Goal: Task Accomplishment & Management: Use online tool/utility

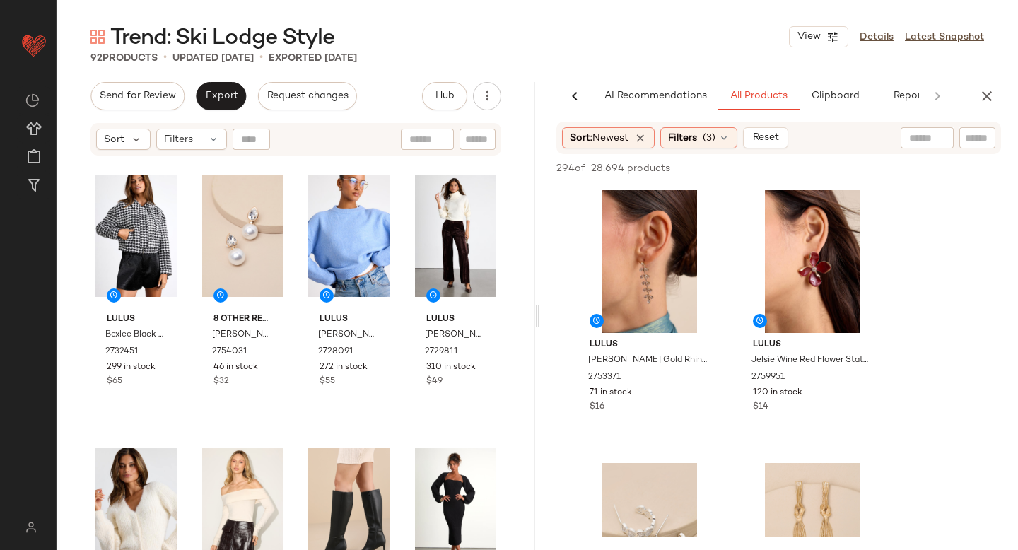
scroll to position [0, 33]
click at [677, 136] on span "Filters" at bounding box center [682, 138] width 29 height 15
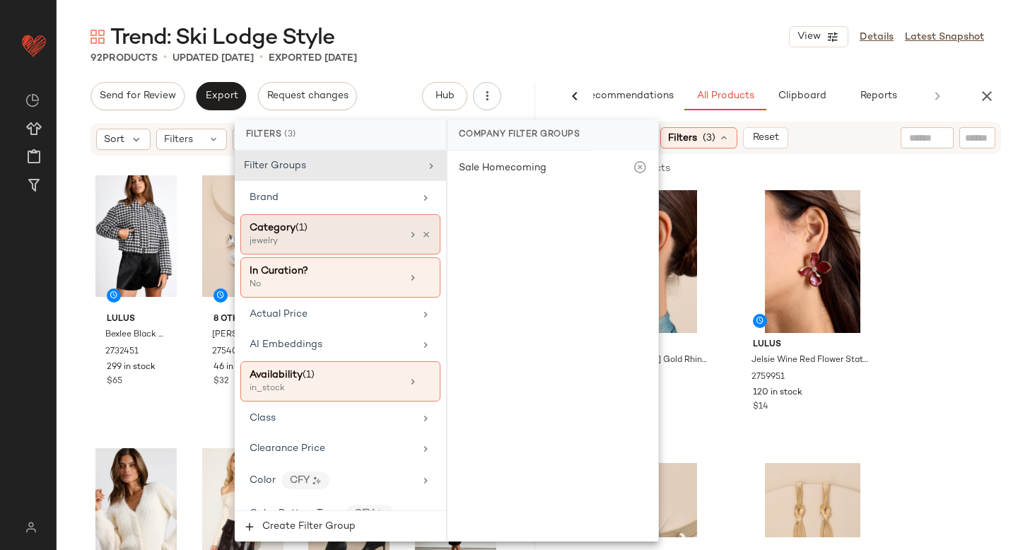
click at [338, 227] on div "Category (1)" at bounding box center [326, 228] width 152 height 15
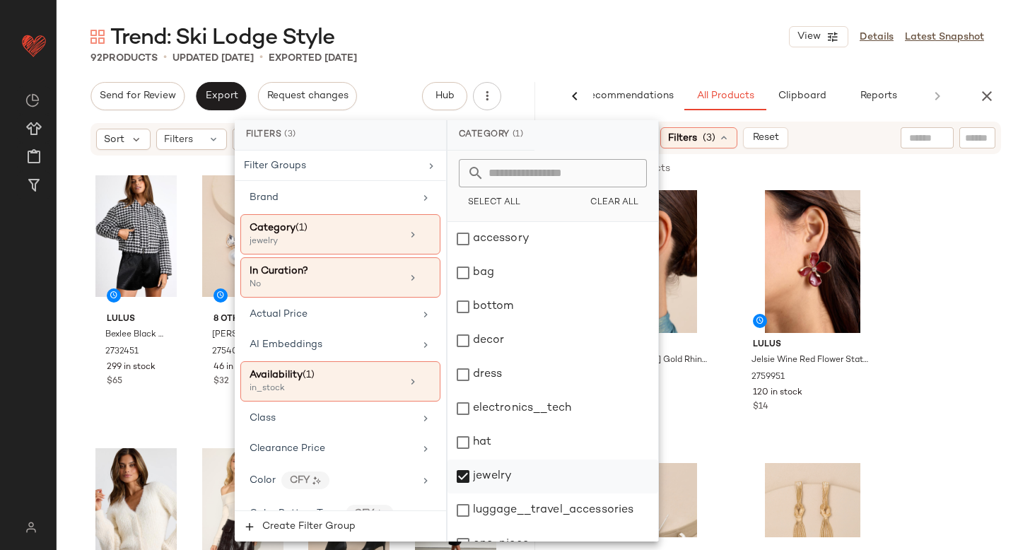
click at [465, 475] on div "jewelry" at bounding box center [553, 477] width 211 height 34
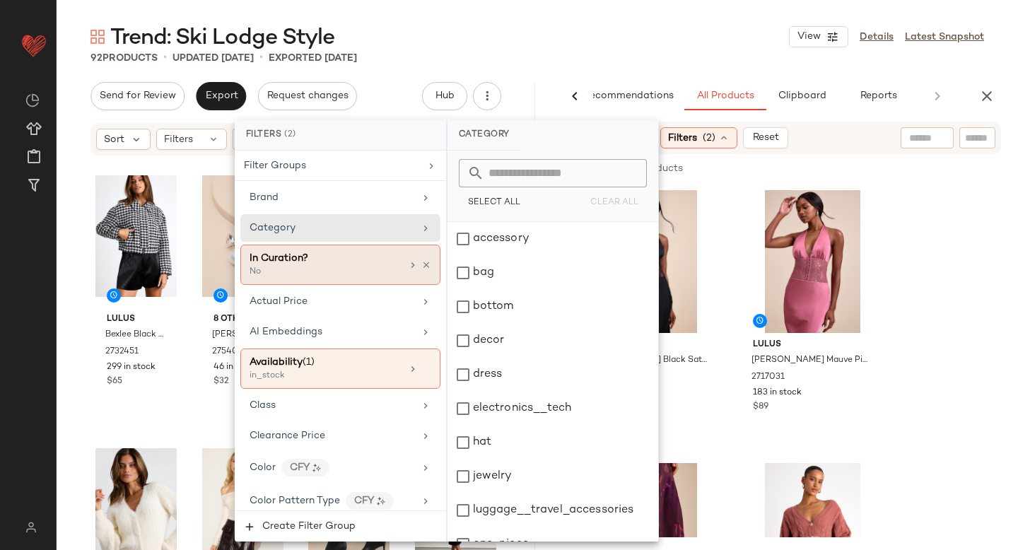
click at [330, 266] on div "No" at bounding box center [320, 272] width 141 height 13
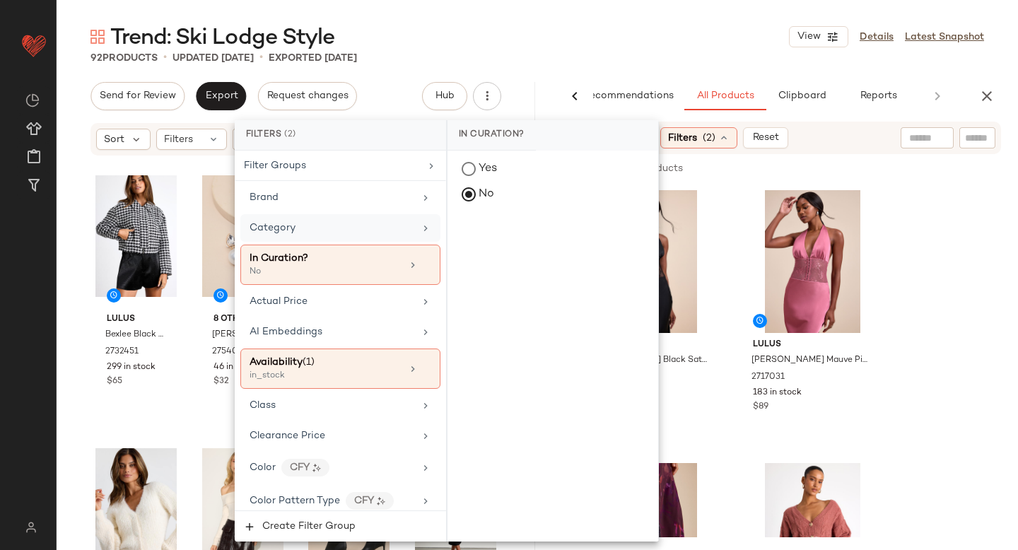
click at [320, 228] on div "Category" at bounding box center [332, 228] width 165 height 15
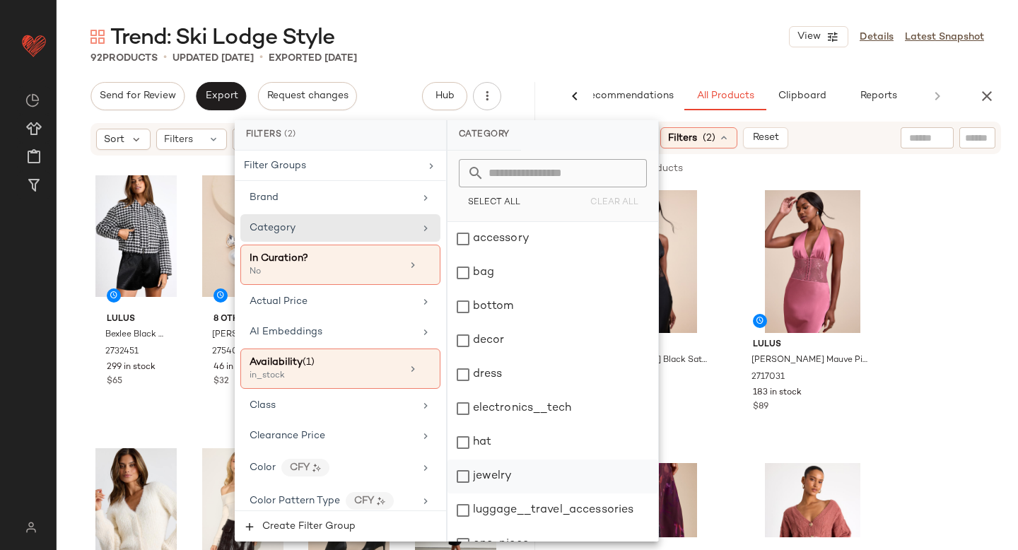
scroll to position [257, 0]
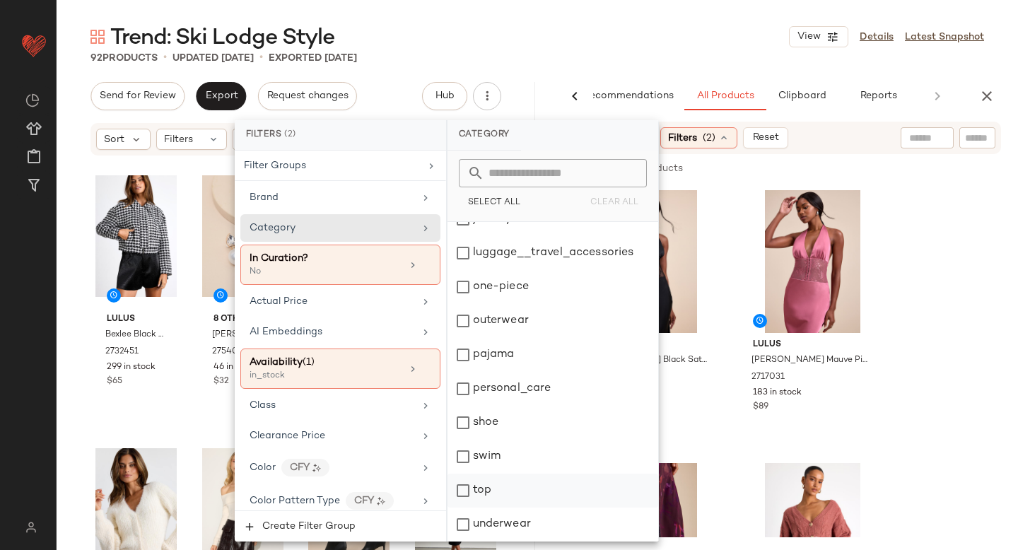
click at [465, 494] on div "top" at bounding box center [553, 491] width 211 height 34
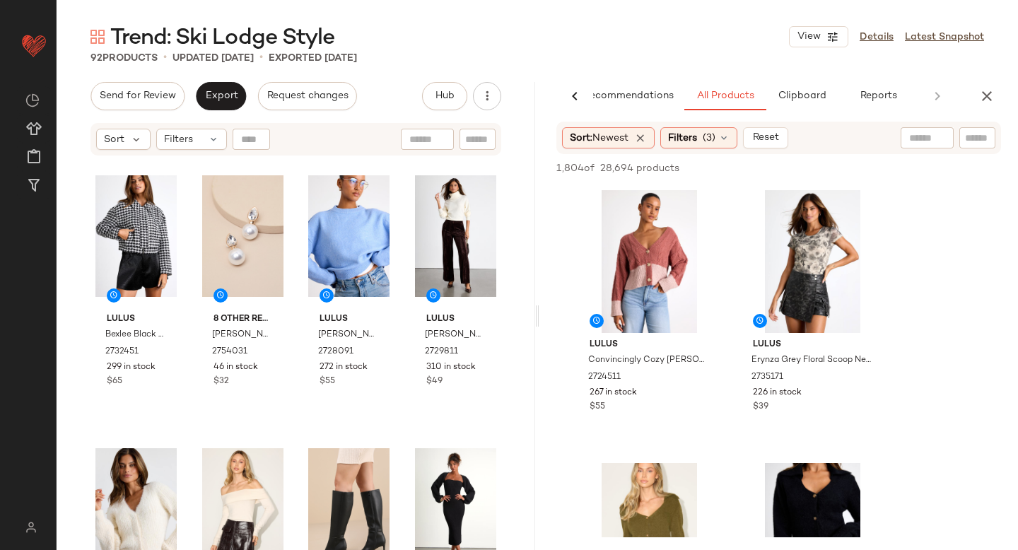
click at [976, 140] on input "text" at bounding box center [977, 138] width 25 height 15
type input "*******"
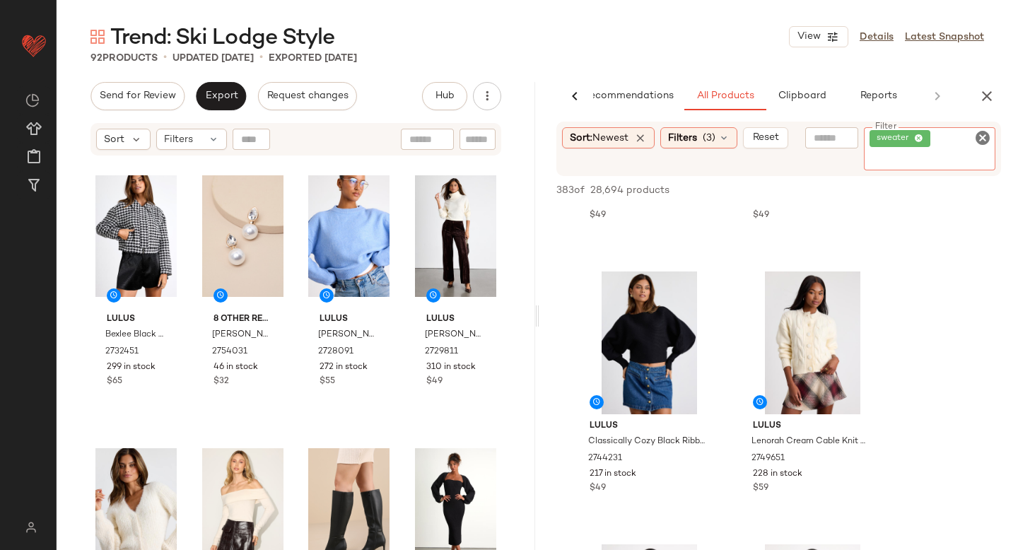
scroll to position [220, 0]
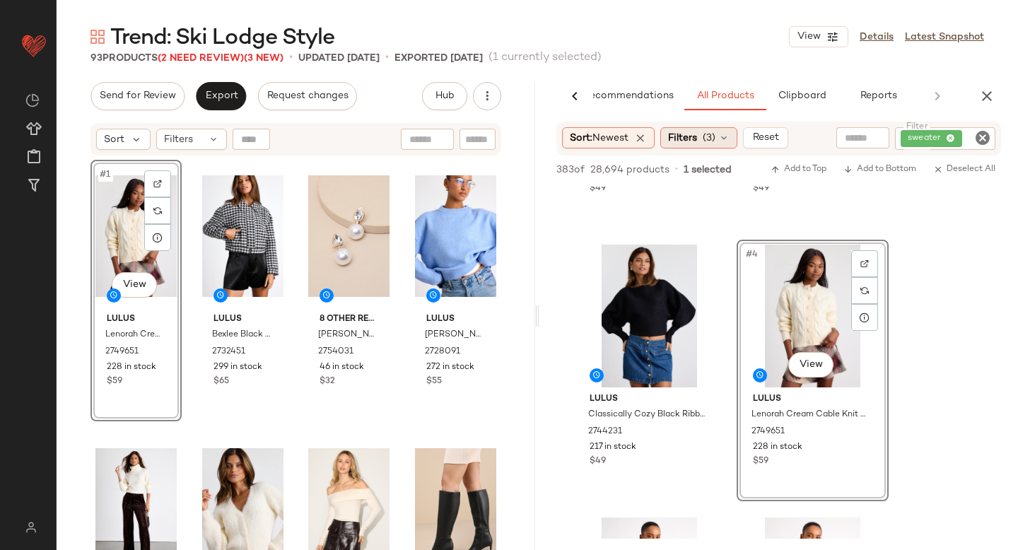
click at [723, 136] on icon at bounding box center [724, 137] width 11 height 11
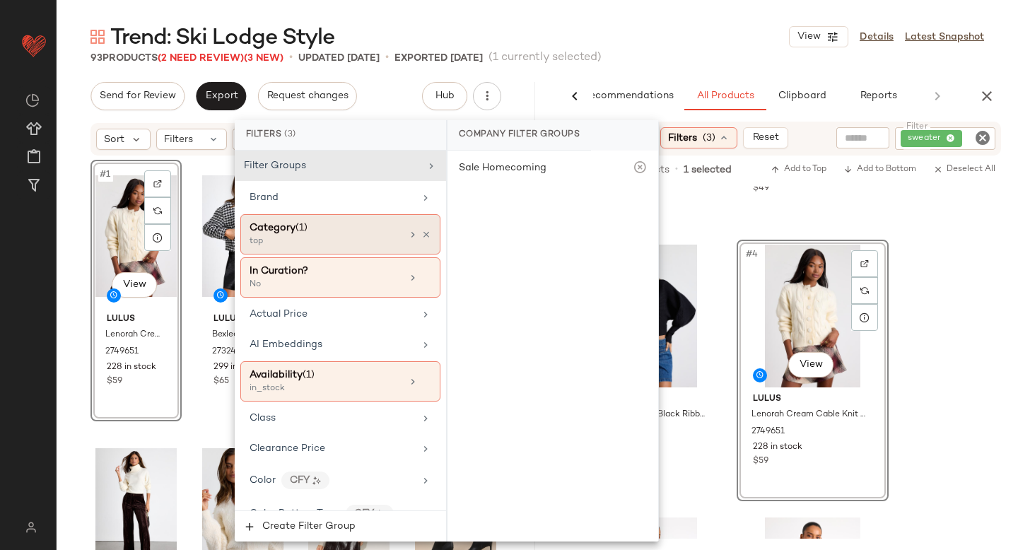
click at [350, 223] on div "Category (1)" at bounding box center [326, 228] width 152 height 15
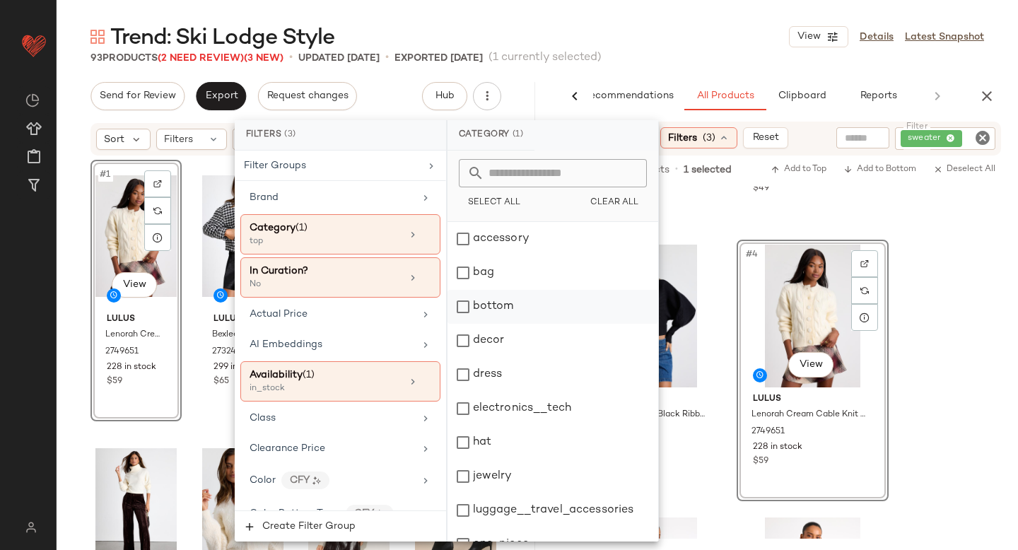
click at [459, 309] on div "bottom" at bounding box center [553, 307] width 211 height 34
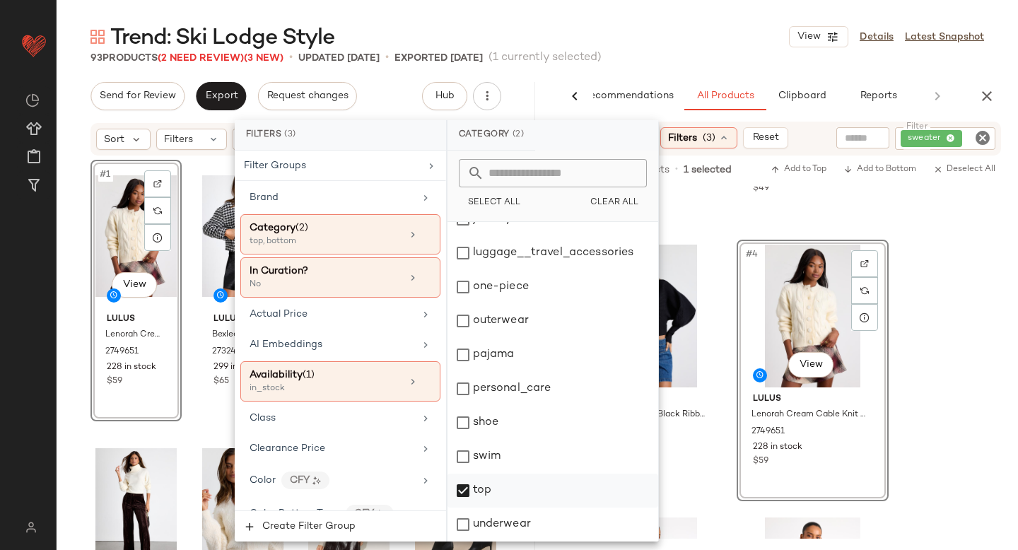
click at [461, 484] on div "top" at bounding box center [553, 491] width 211 height 34
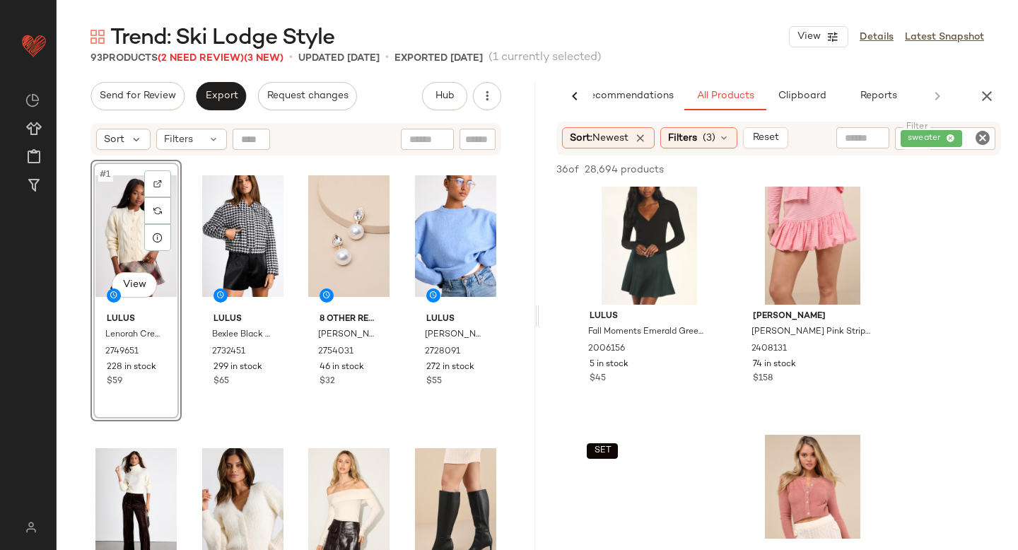
scroll to position [364, 0]
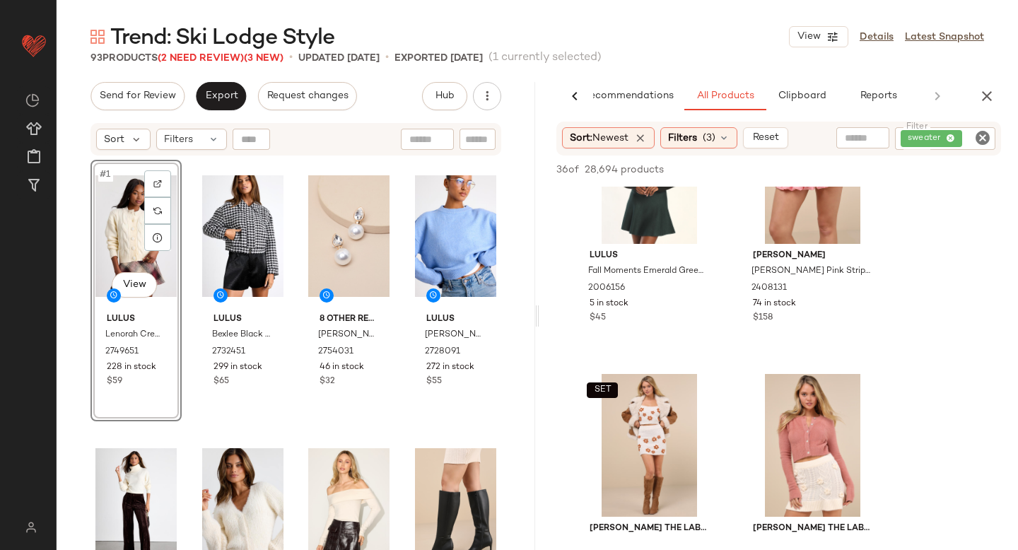
click at [987, 136] on icon "Clear Filter" at bounding box center [983, 137] width 17 height 17
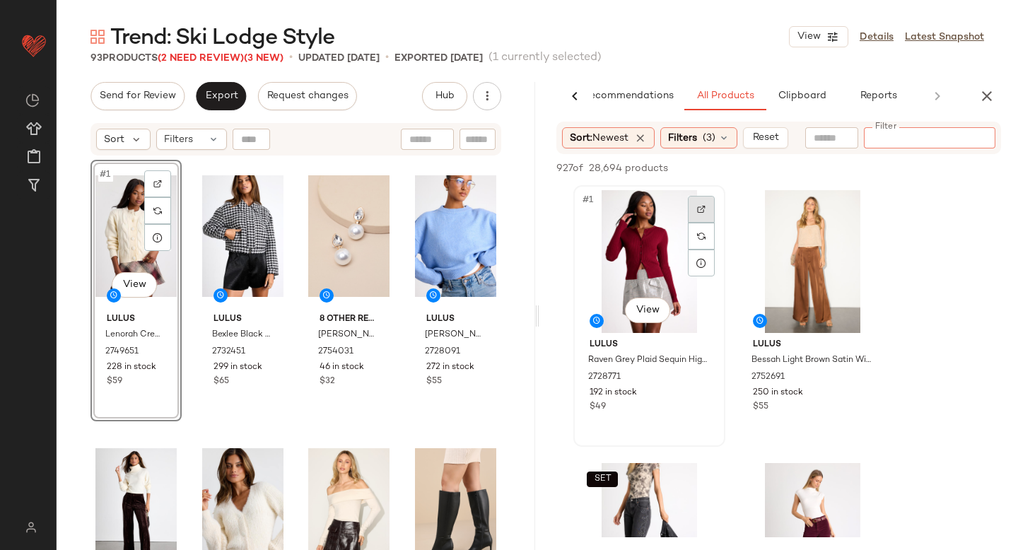
click at [696, 214] on div at bounding box center [701, 209] width 27 height 27
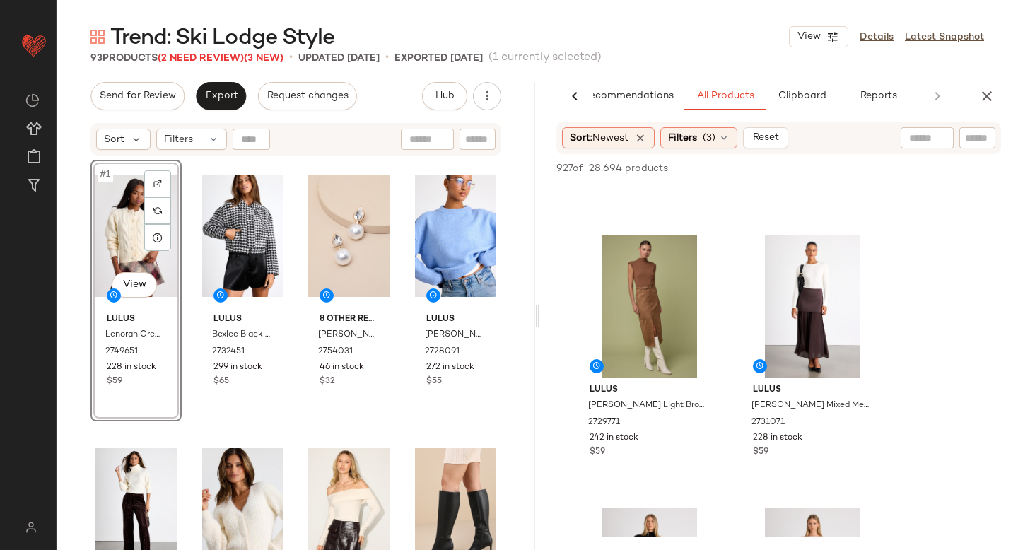
scroll to position [502, 0]
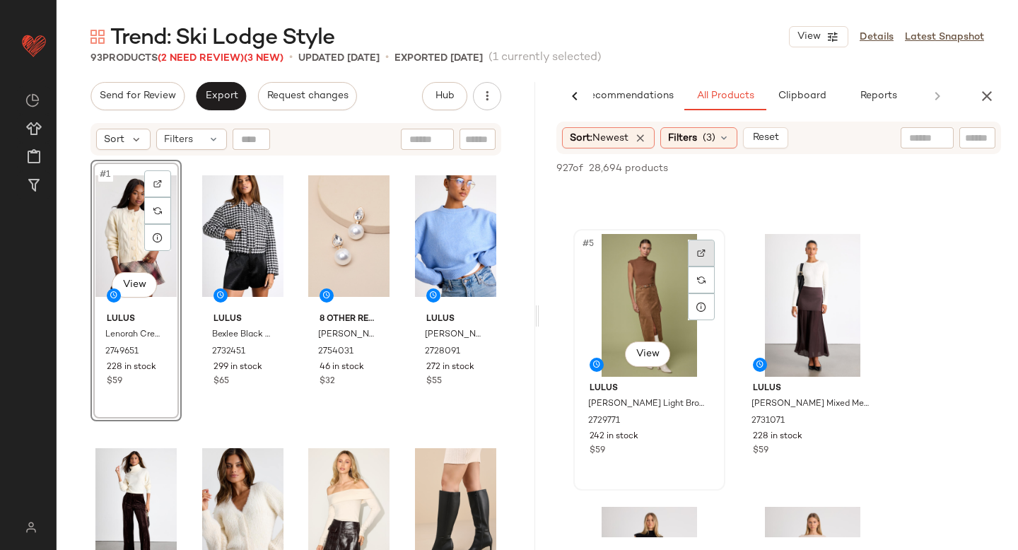
click at [700, 262] on div at bounding box center [701, 253] width 27 height 27
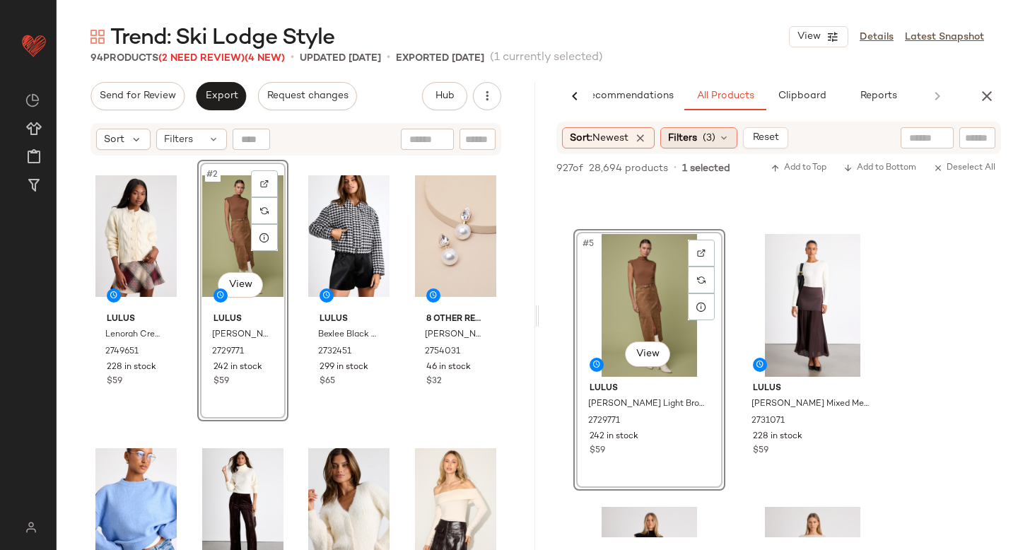
click at [723, 135] on icon at bounding box center [724, 137] width 11 height 11
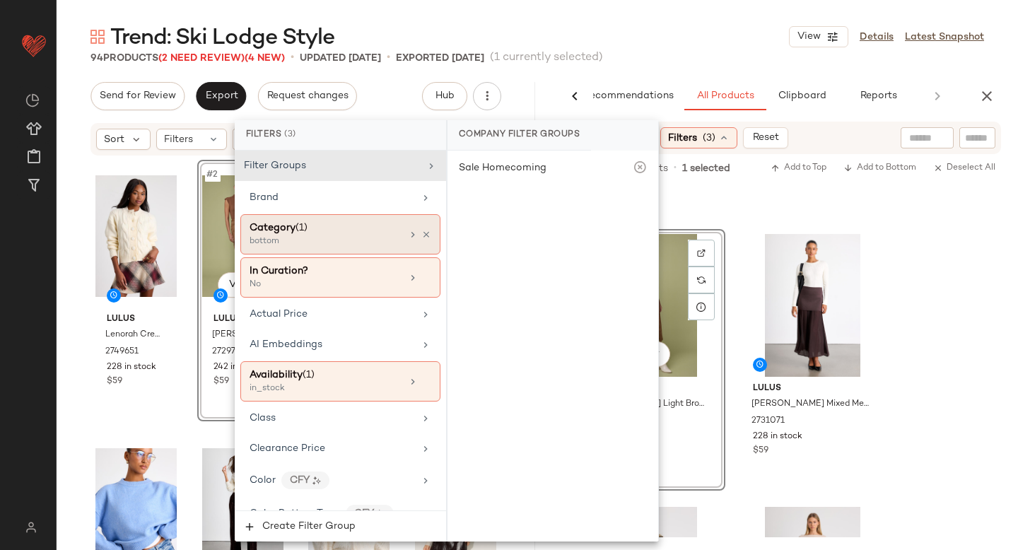
click at [344, 231] on div "Category (1)" at bounding box center [326, 228] width 152 height 15
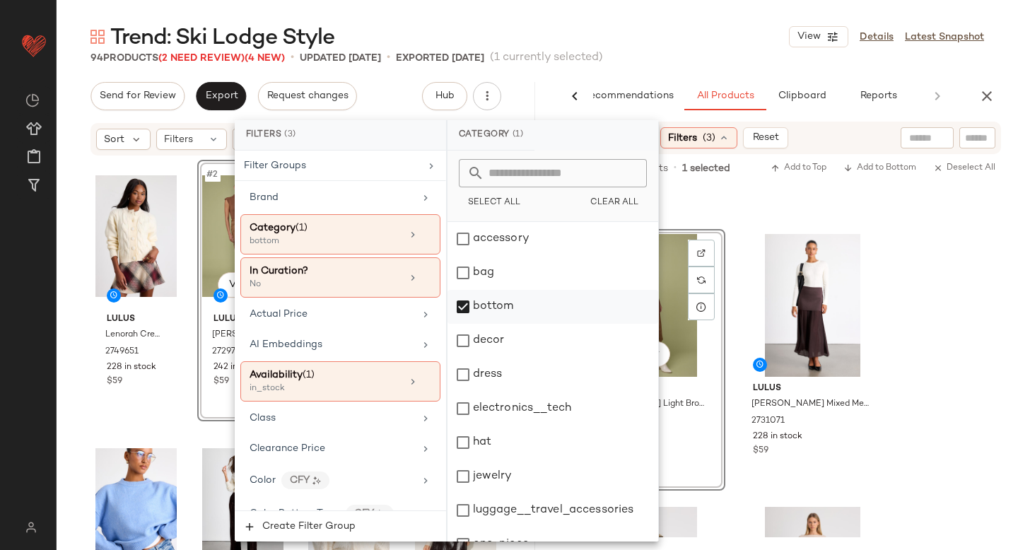
click at [465, 304] on div "bottom" at bounding box center [553, 307] width 211 height 34
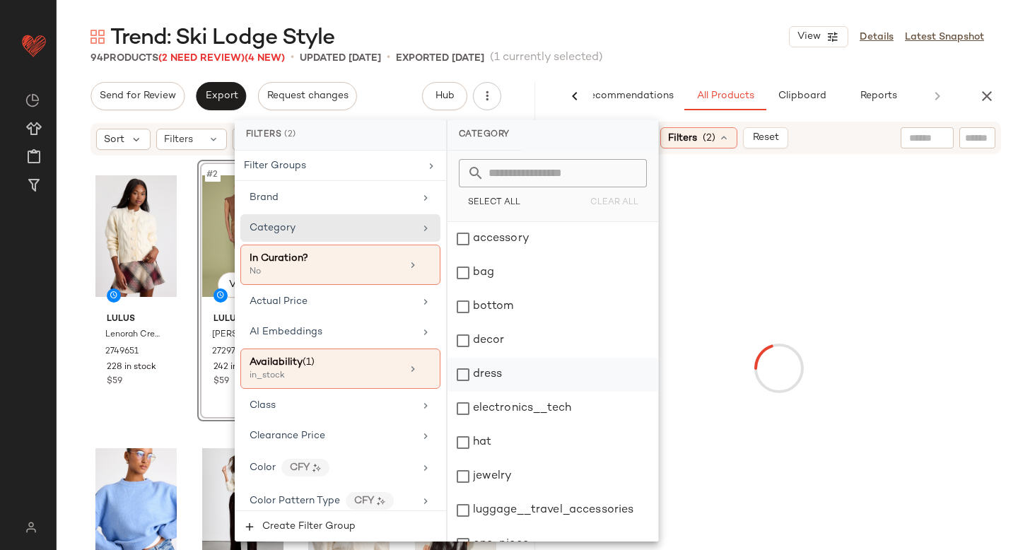
click at [463, 364] on div "dress" at bounding box center [553, 375] width 211 height 34
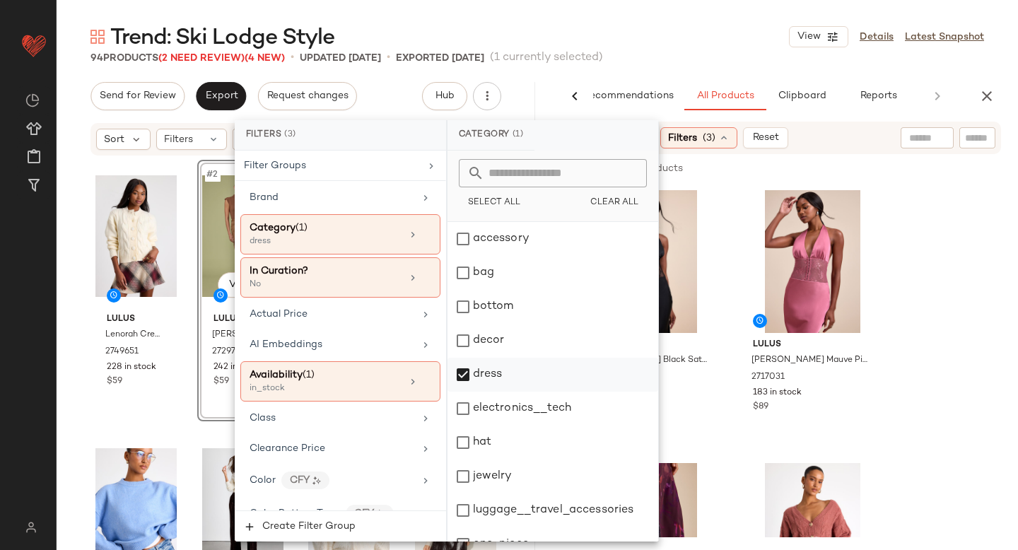
scroll to position [257, 0]
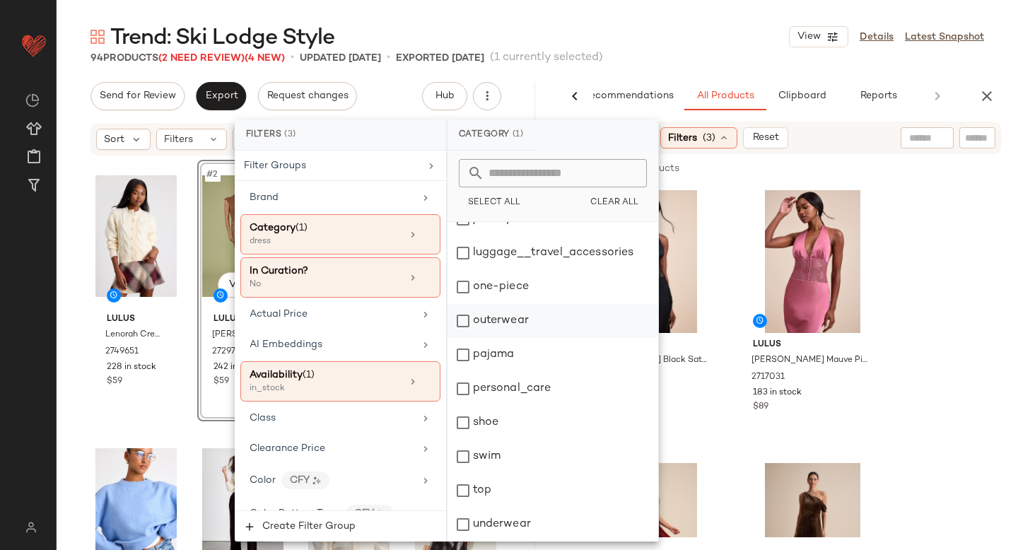
click at [470, 318] on div "outerwear" at bounding box center [553, 321] width 211 height 34
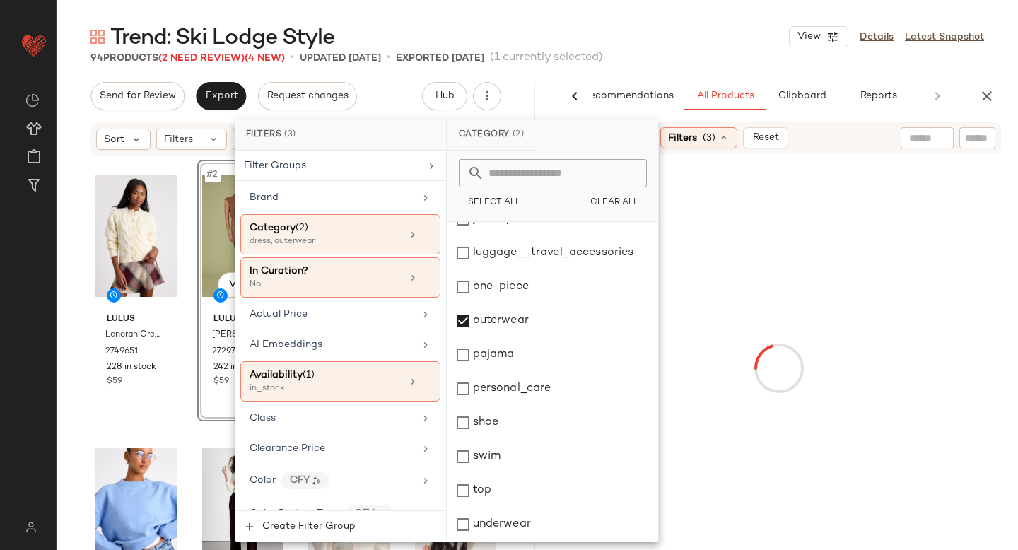
click at [942, 282] on div at bounding box center [778, 368] width 473 height 423
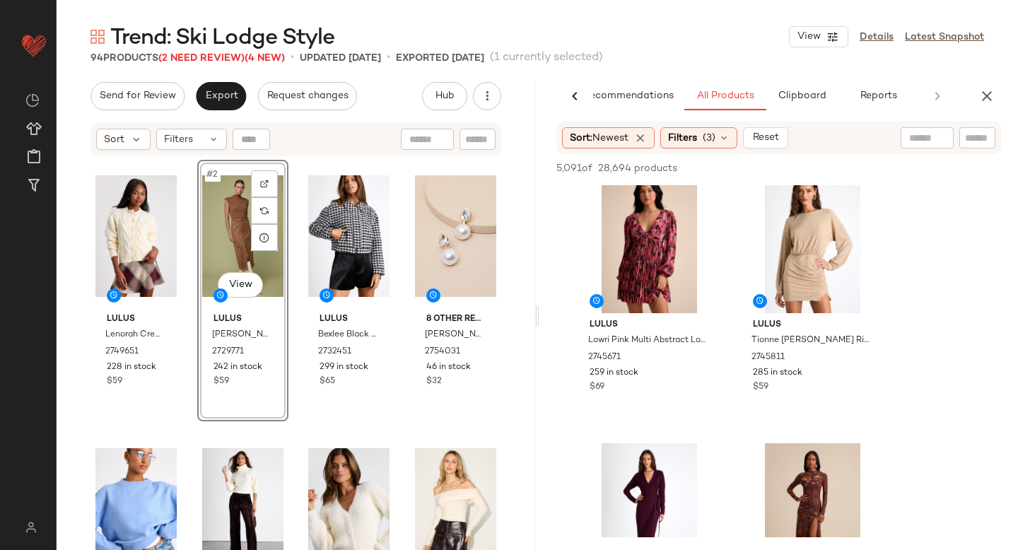
scroll to position [2681, 0]
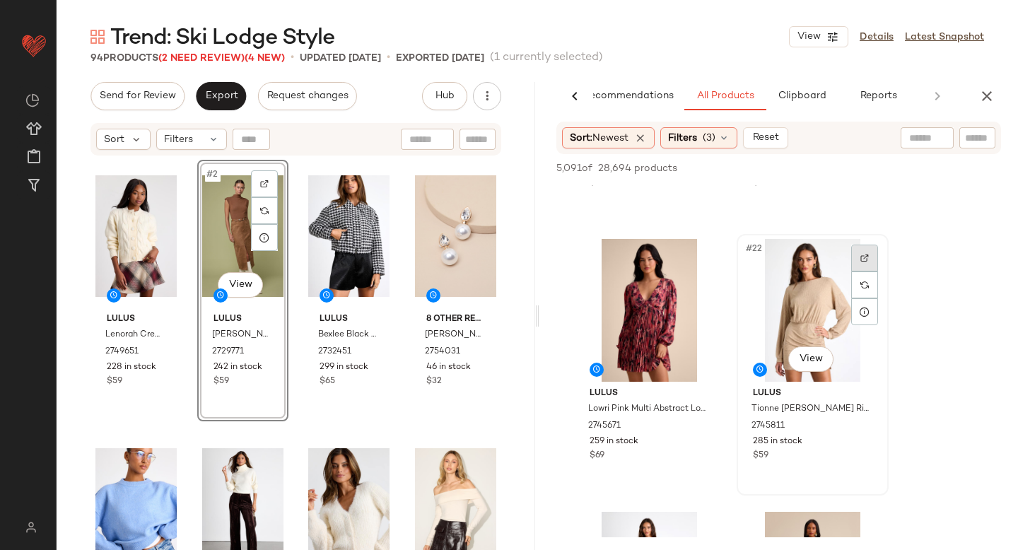
click at [874, 265] on div at bounding box center [864, 258] width 27 height 27
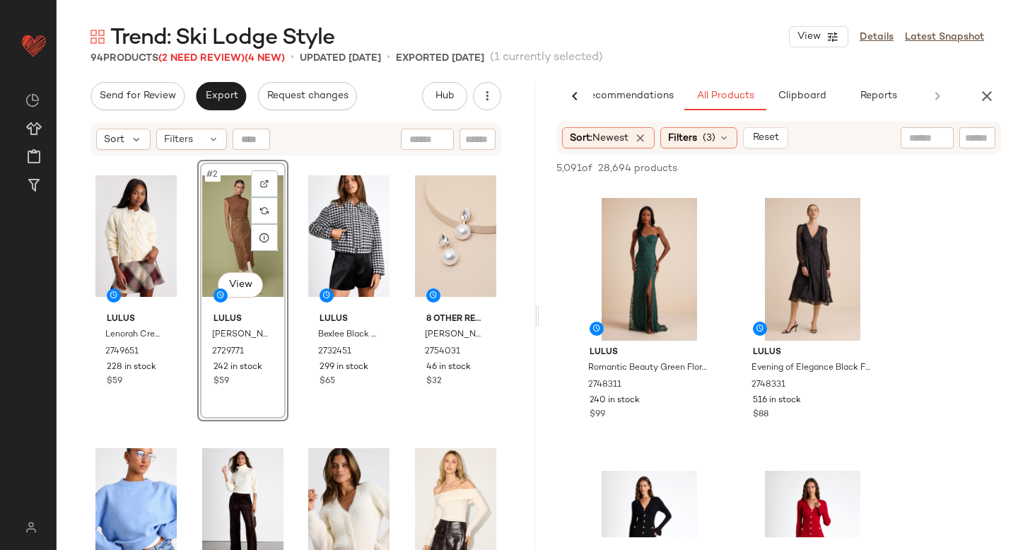
scroll to position [2977, 0]
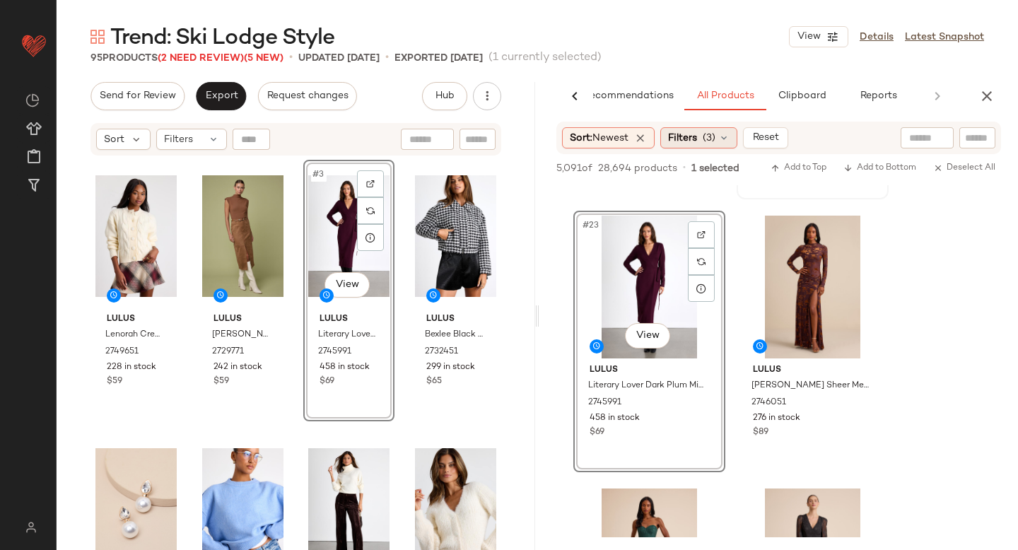
click at [702, 132] on div "Filters (3)" at bounding box center [699, 137] width 77 height 21
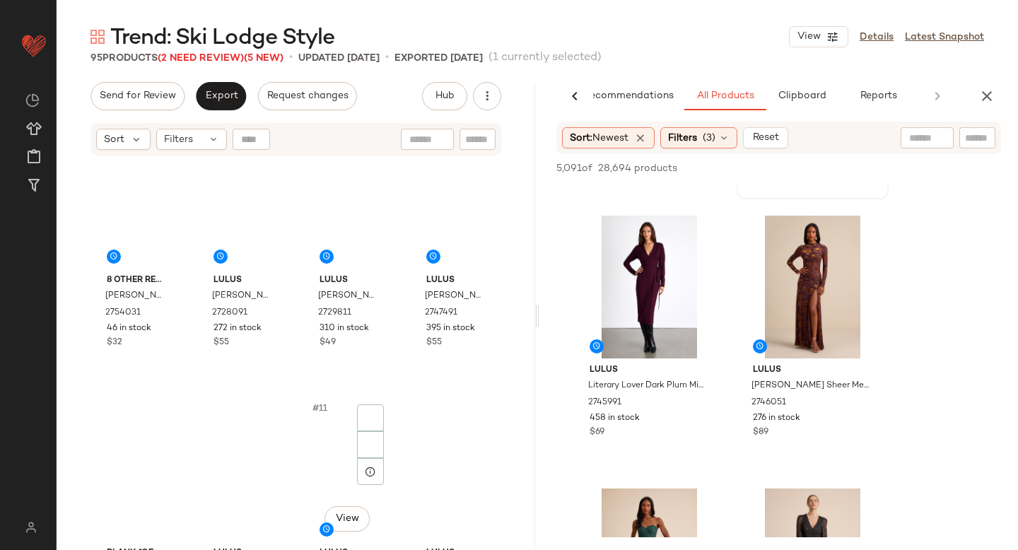
scroll to position [0, 0]
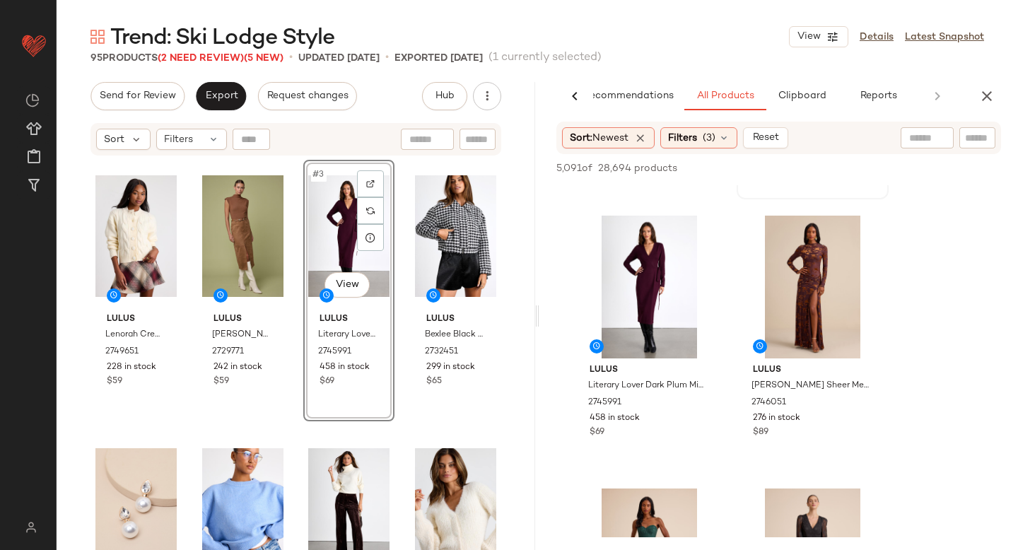
click at [711, 149] on div "Sort: Newest Filters (3) Reset" at bounding box center [779, 138] width 445 height 33
click at [710, 144] on span "(3)" at bounding box center [709, 138] width 13 height 15
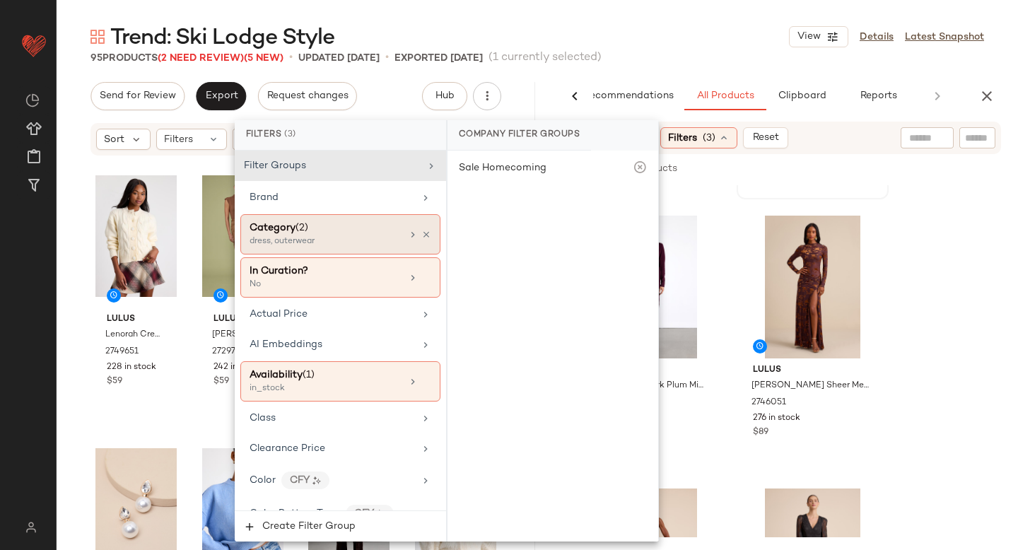
click at [352, 240] on div "dress, outerwear" at bounding box center [320, 241] width 141 height 13
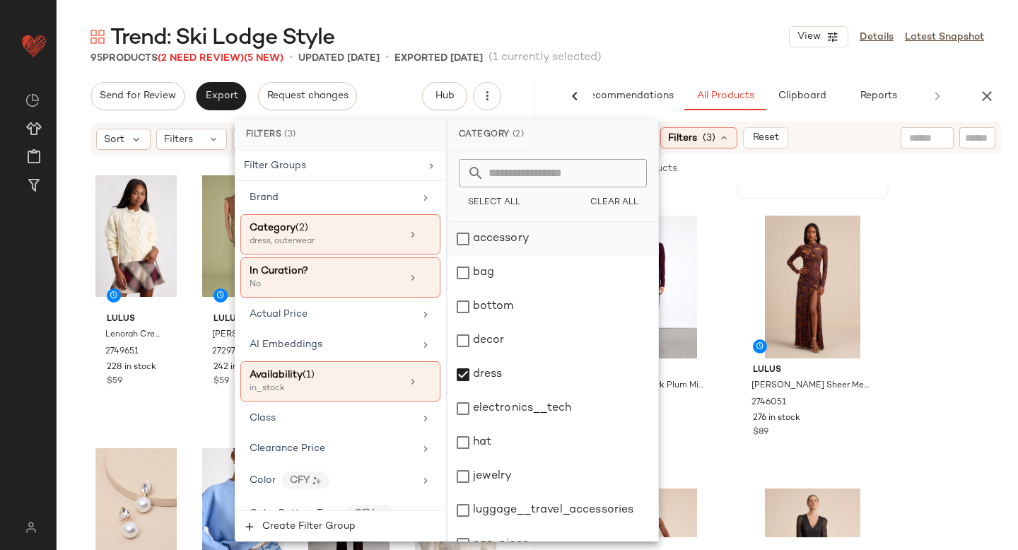
click at [462, 238] on div "accessory" at bounding box center [553, 239] width 211 height 34
click at [474, 366] on div "dress" at bounding box center [553, 375] width 211 height 34
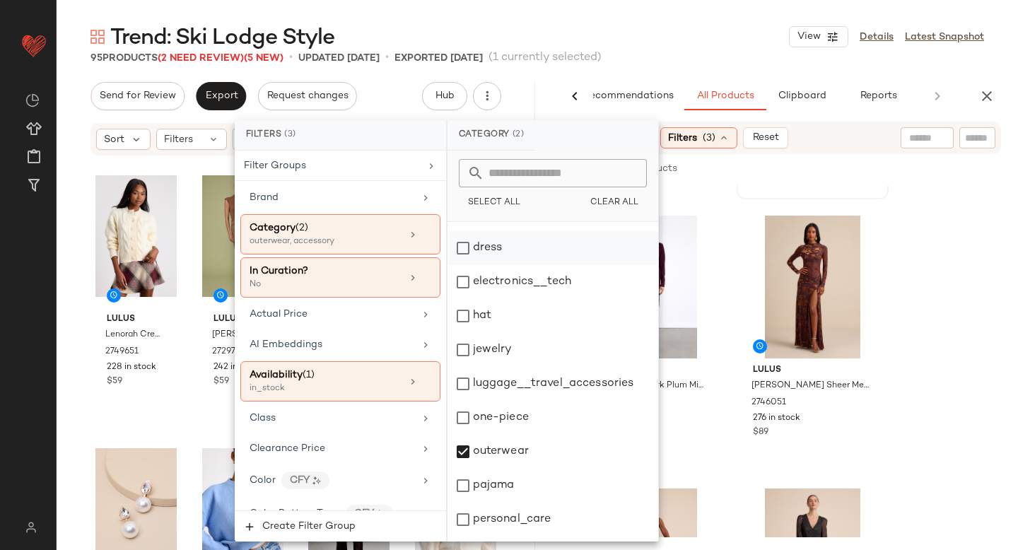
scroll to position [257, 0]
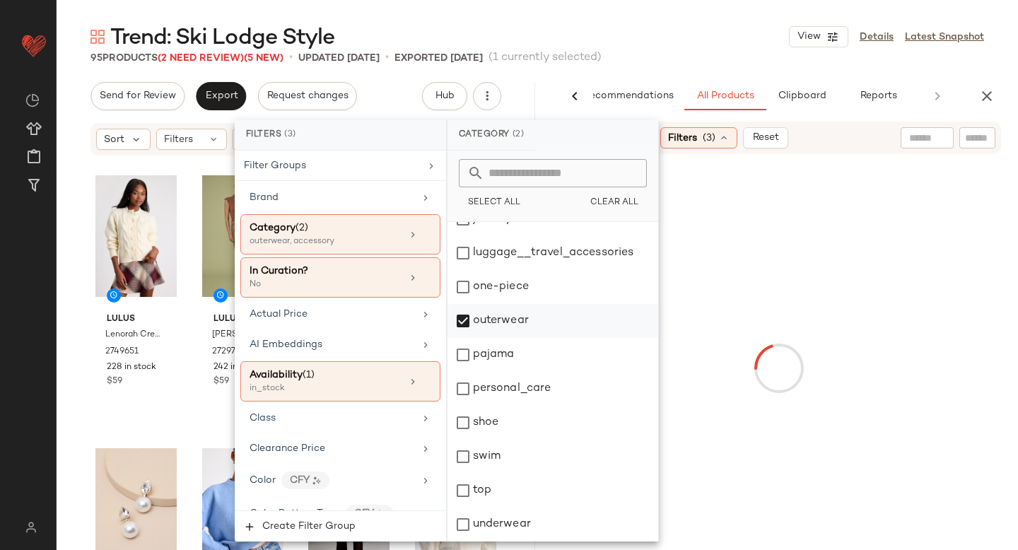
click at [470, 313] on div "outerwear" at bounding box center [553, 321] width 211 height 34
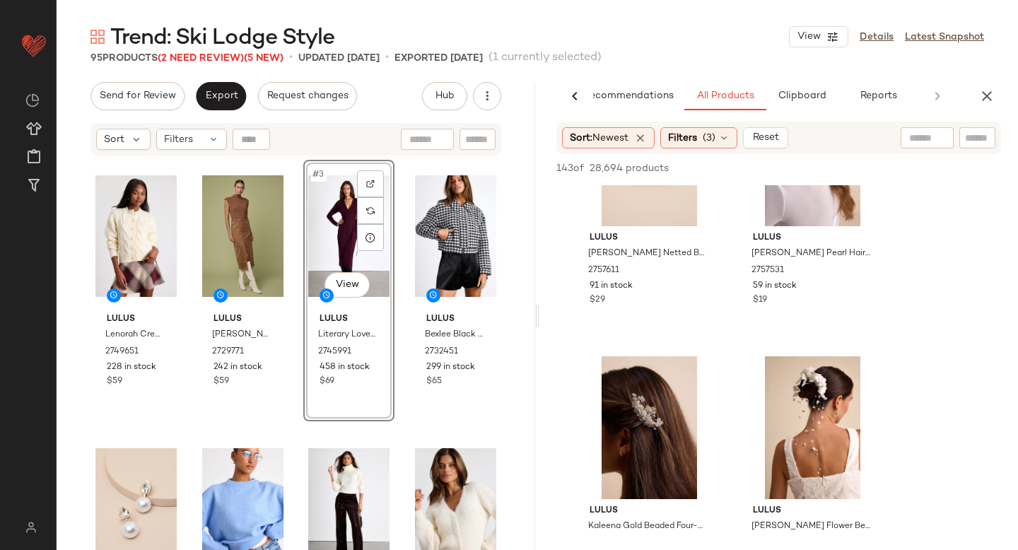
scroll to position [0, 0]
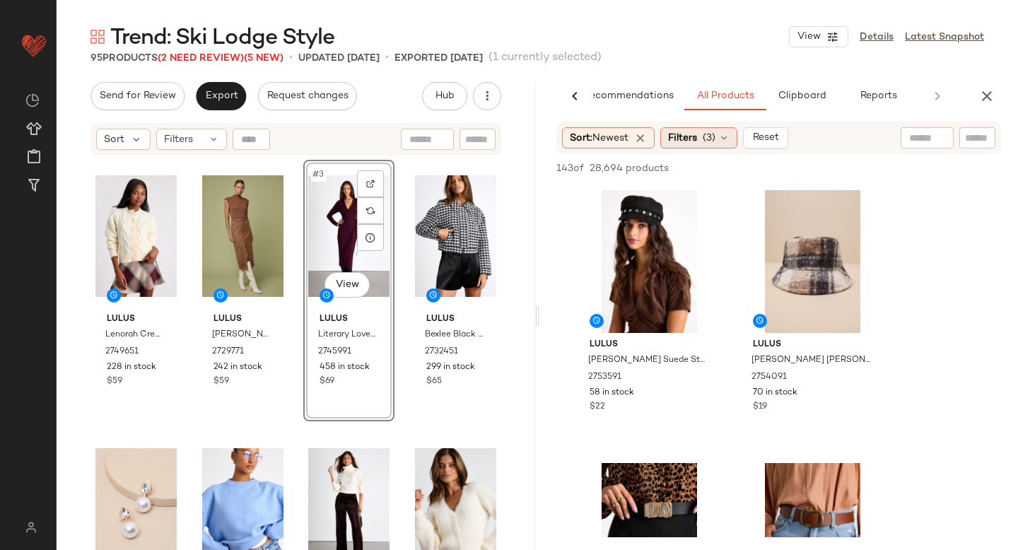
click at [696, 135] on span "Filters" at bounding box center [682, 138] width 29 height 15
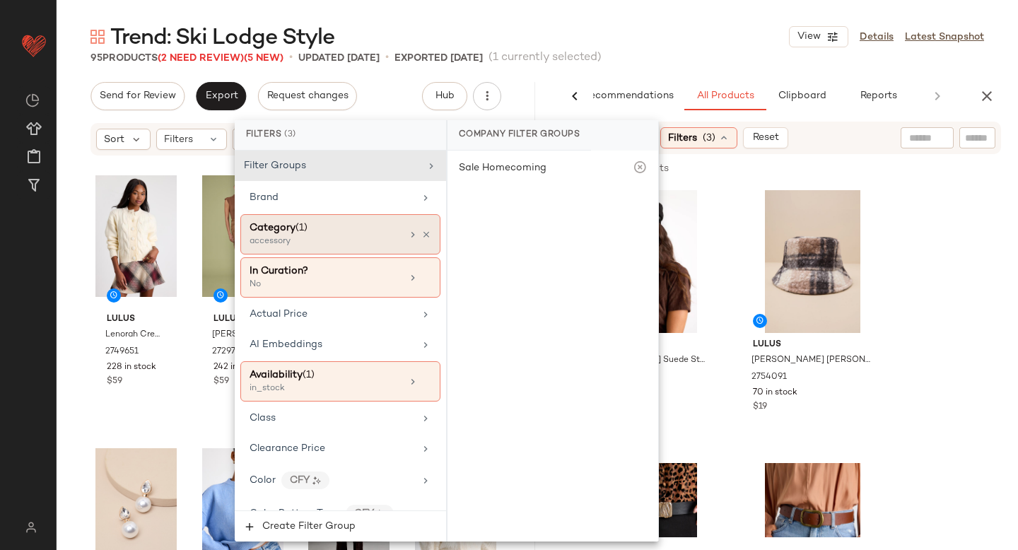
click at [309, 223] on div "Category (1)" at bounding box center [326, 228] width 152 height 15
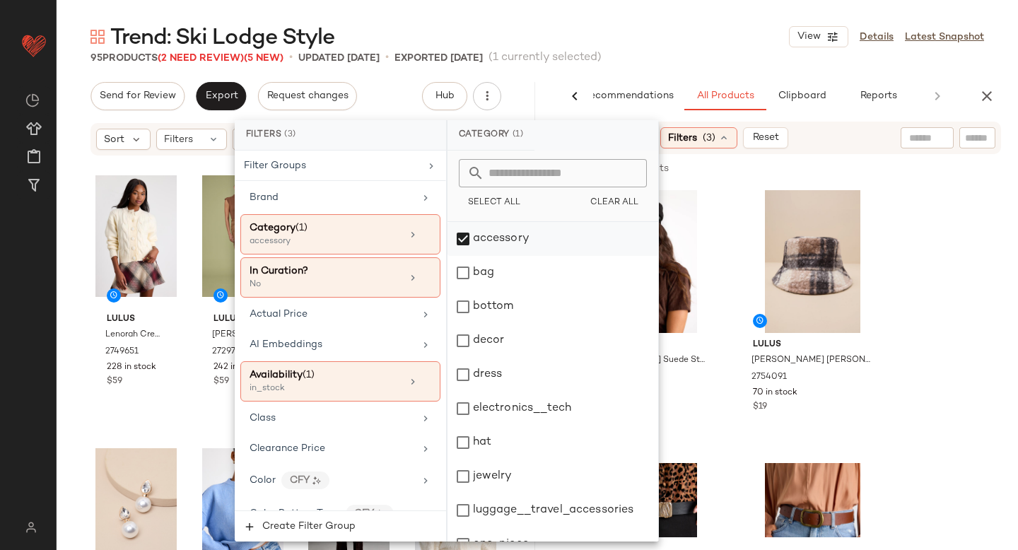
click at [468, 248] on div "accessory" at bounding box center [553, 239] width 211 height 34
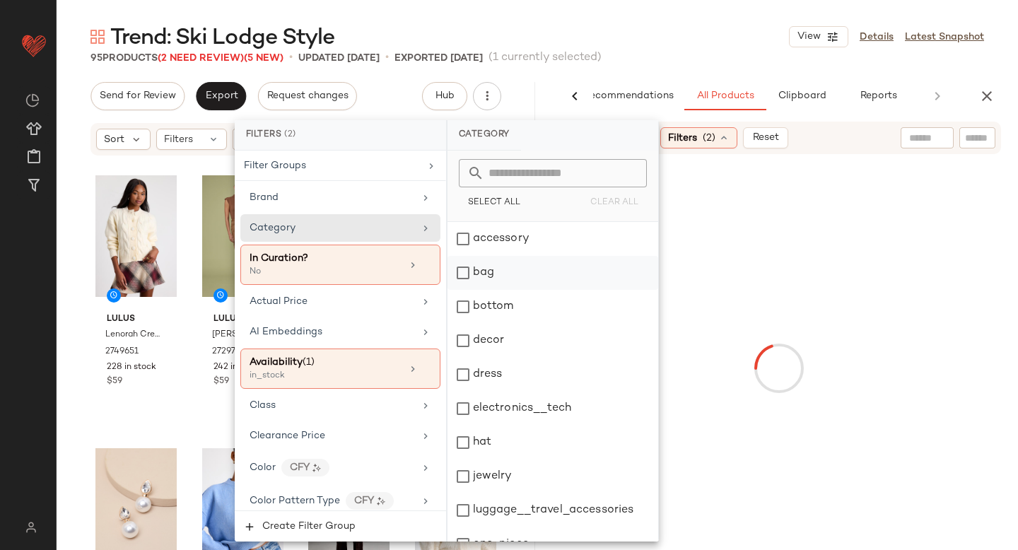
click at [468, 267] on div "bag" at bounding box center [553, 273] width 211 height 34
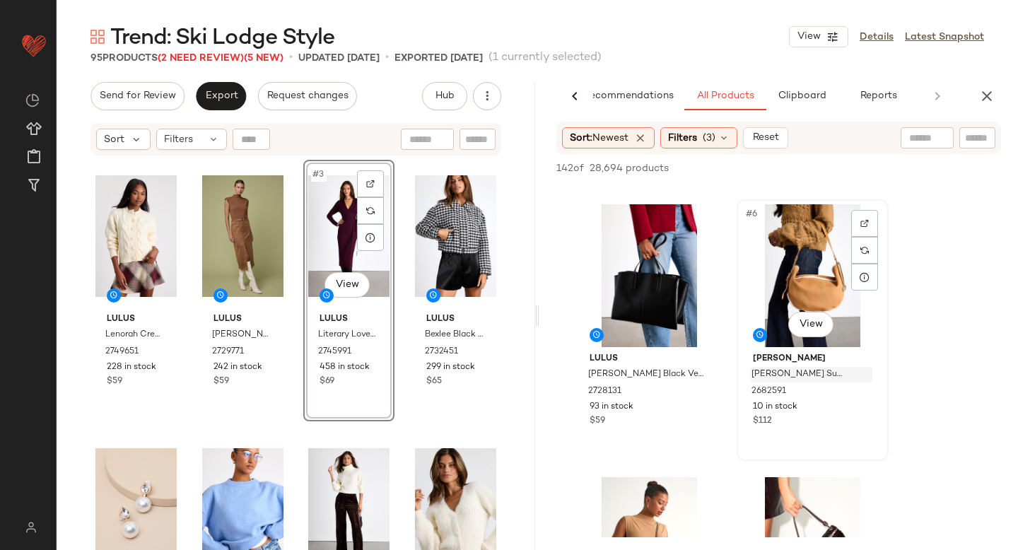
scroll to position [530, 0]
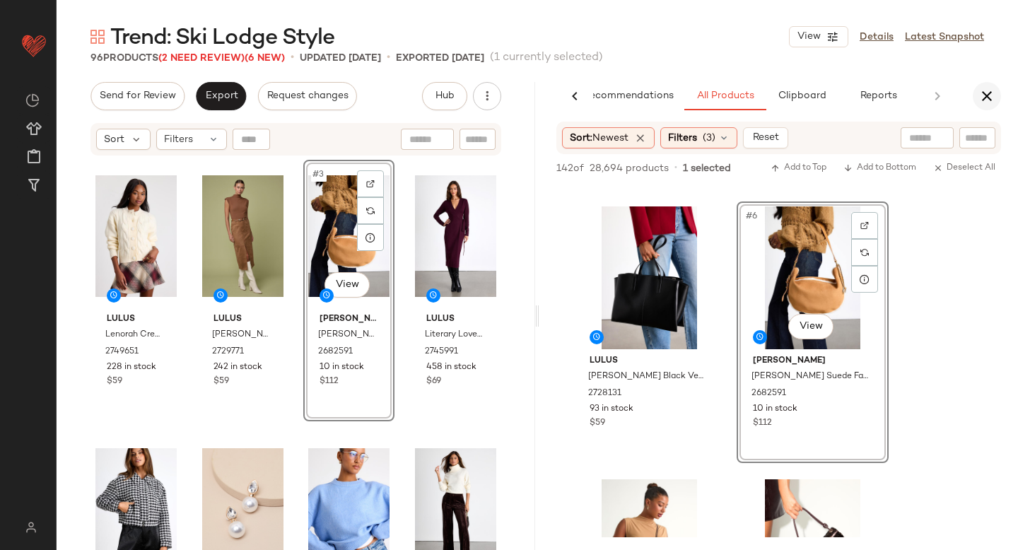
click at [983, 98] on icon "button" at bounding box center [987, 96] width 17 height 17
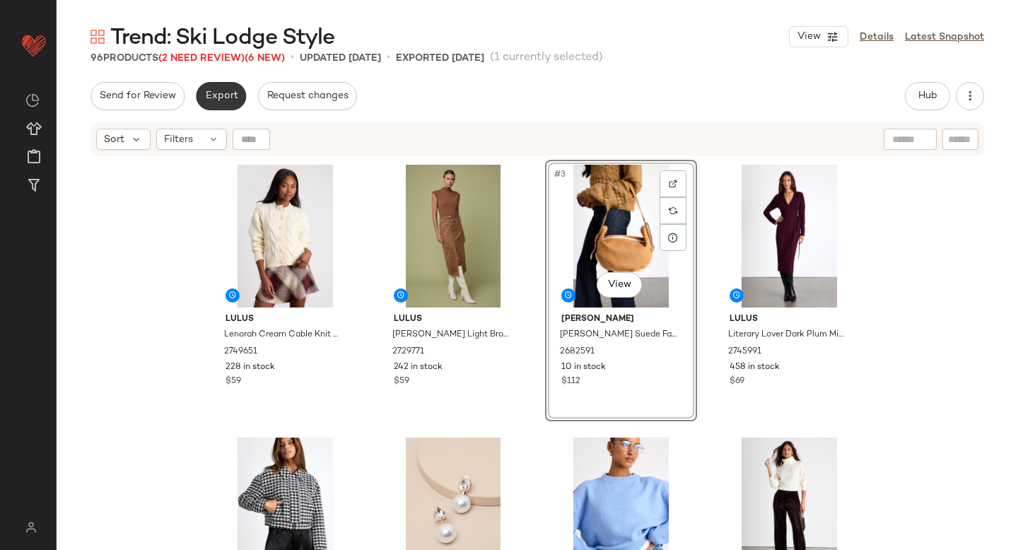
click at [223, 86] on button "Export" at bounding box center [221, 96] width 50 height 28
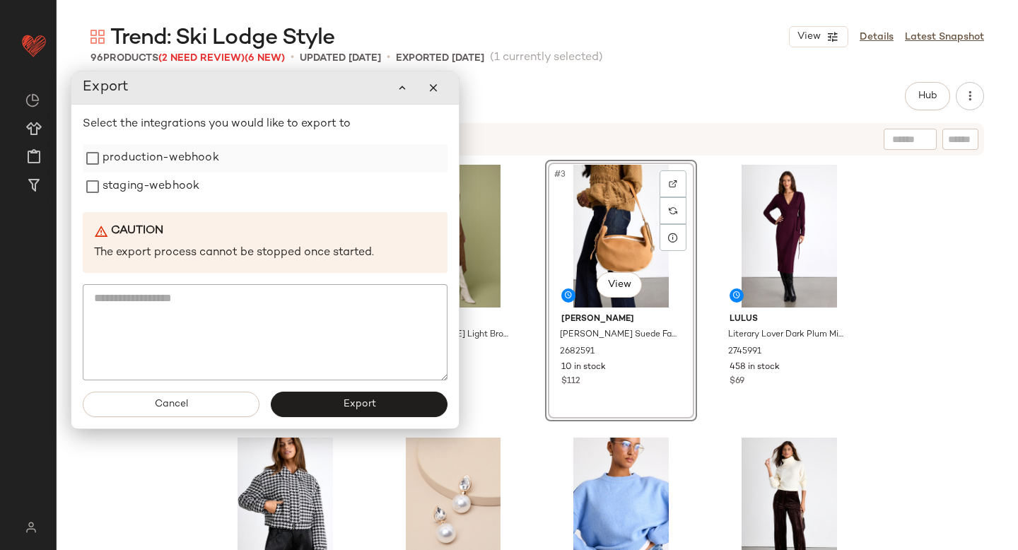
click at [158, 156] on label "production-webhook" at bounding box center [161, 158] width 117 height 28
click at [153, 175] on label "staging-webhook" at bounding box center [151, 187] width 97 height 28
click at [303, 417] on div "Cancel Export" at bounding box center [265, 404] width 388 height 48
click at [300, 400] on button "Export" at bounding box center [359, 404] width 177 height 25
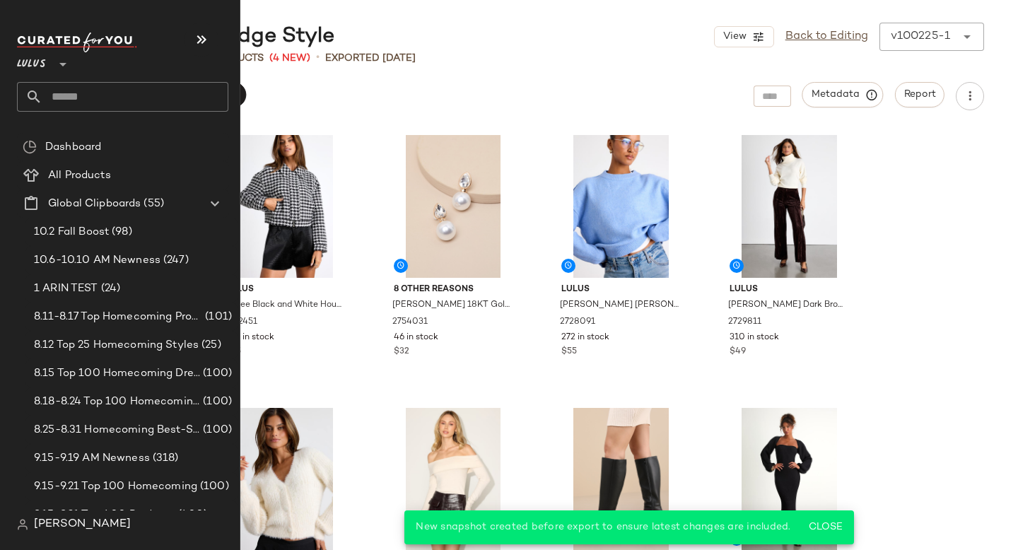
click at [67, 103] on input "text" at bounding box center [135, 97] width 186 height 30
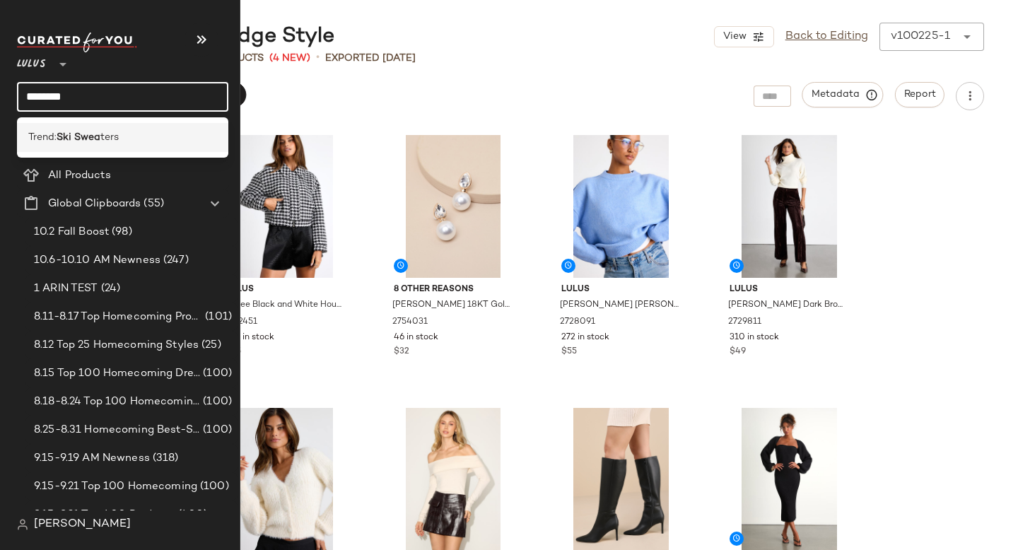
type input "********"
click at [114, 132] on span "ters" at bounding box center [109, 137] width 18 height 15
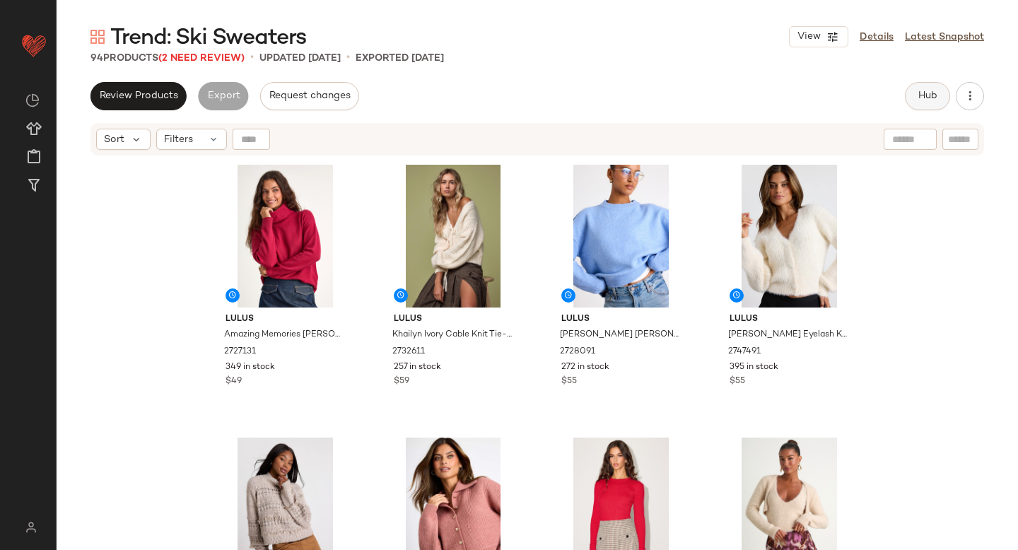
click at [928, 92] on span "Hub" at bounding box center [928, 96] width 20 height 11
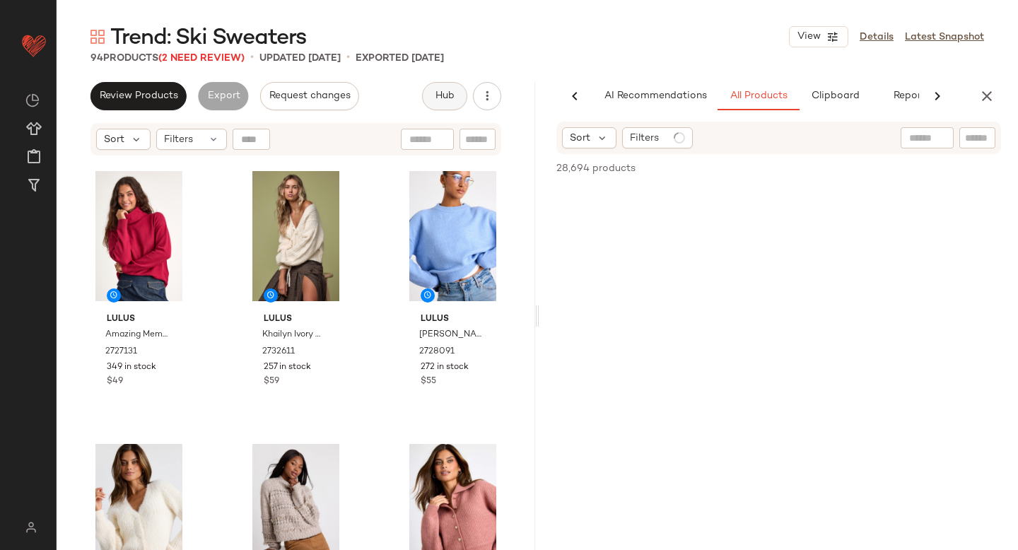
scroll to position [0, 33]
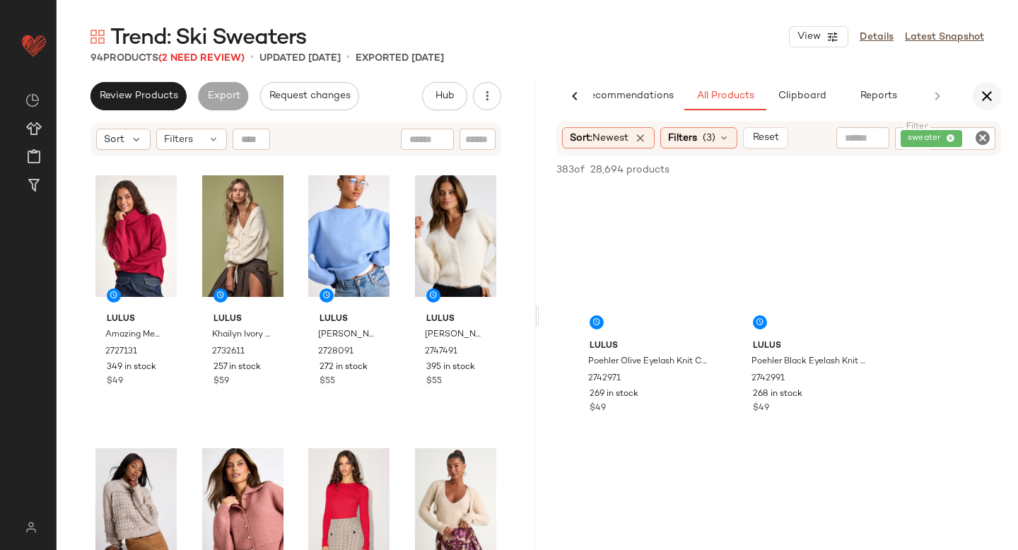
click at [979, 95] on icon "button" at bounding box center [987, 96] width 17 height 17
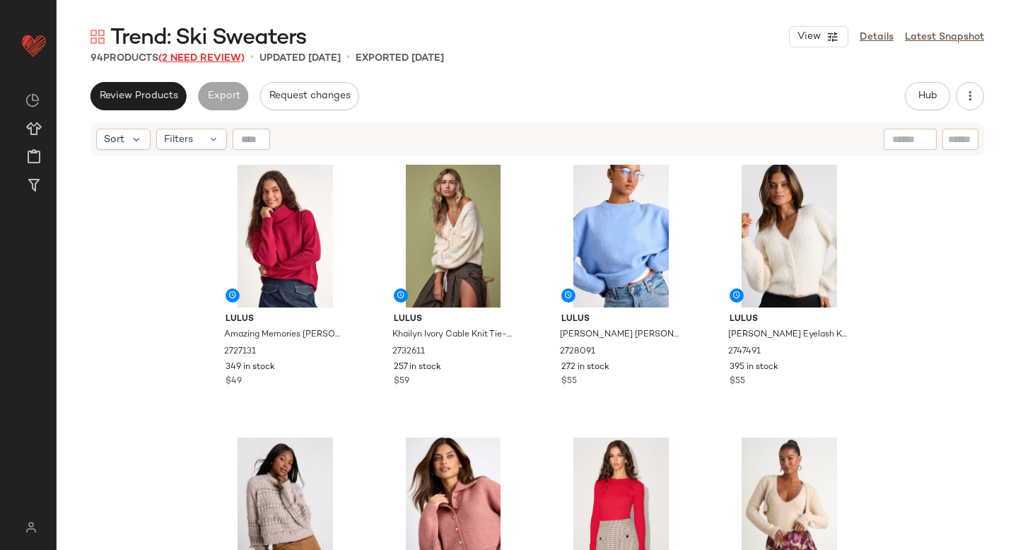
click at [202, 57] on span "(2 Need Review)" at bounding box center [201, 58] width 86 height 11
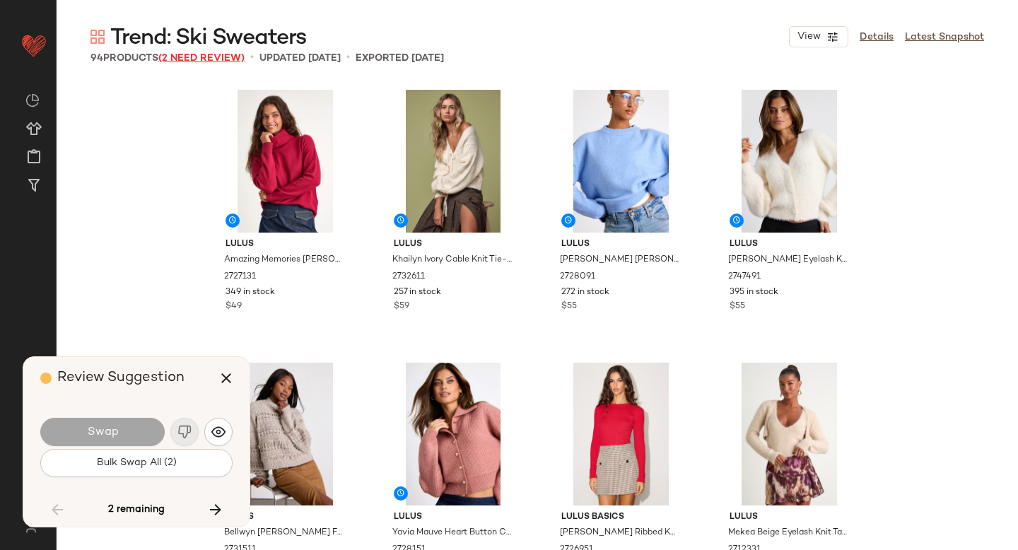
scroll to position [5460, 0]
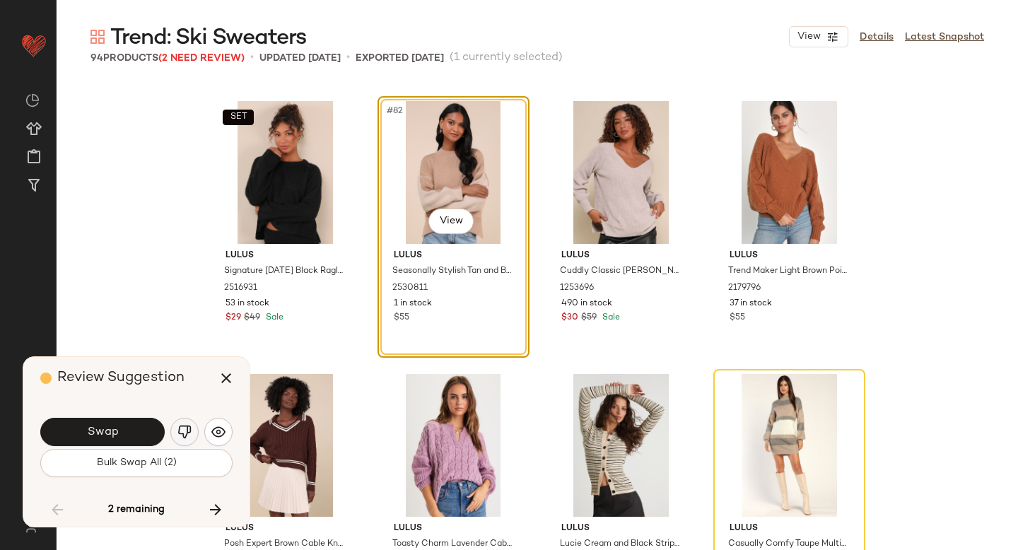
click at [183, 426] on img "button" at bounding box center [185, 432] width 14 height 14
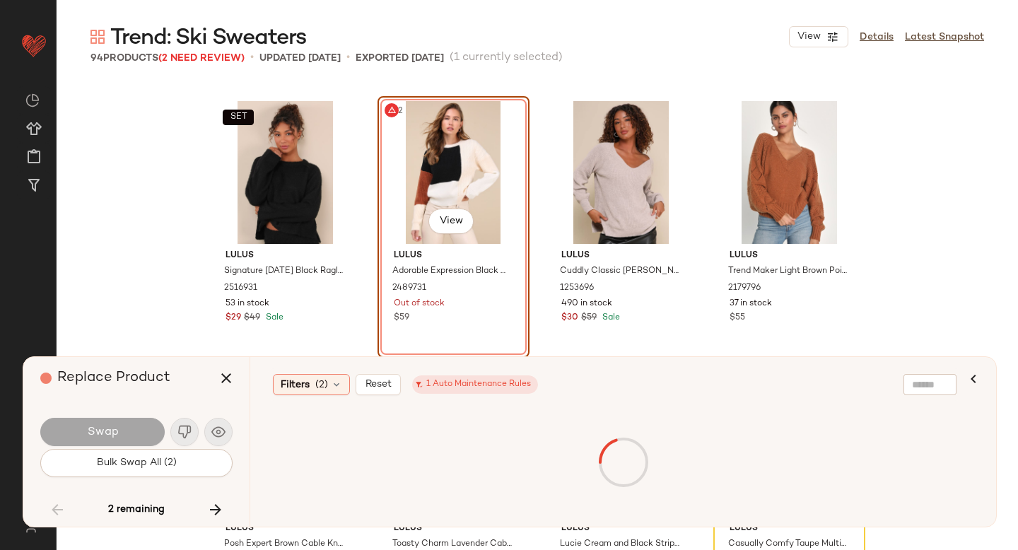
click at [430, 146] on div "#82 View" at bounding box center [454, 172] width 142 height 143
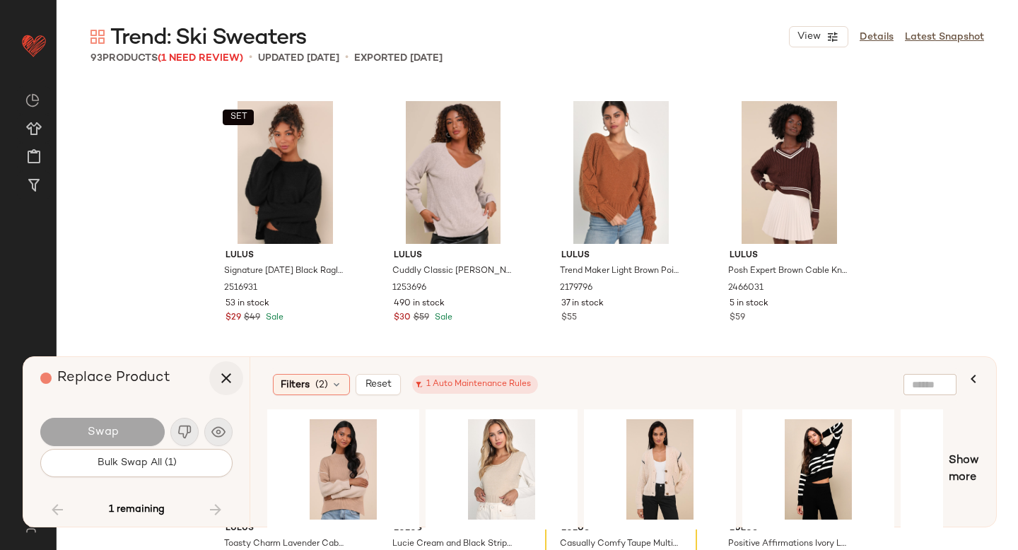
click at [230, 373] on icon "button" at bounding box center [226, 378] width 17 height 17
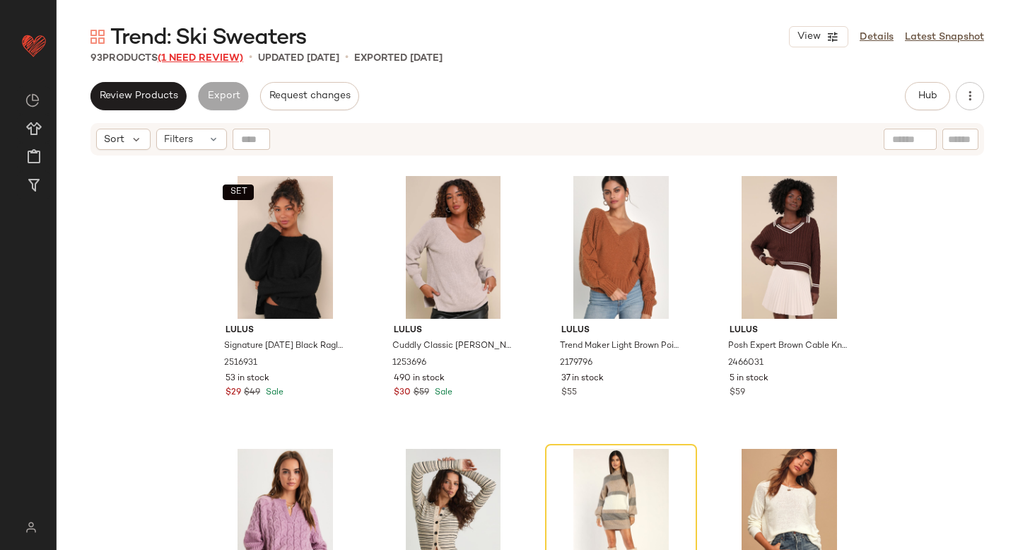
click at [204, 56] on span "(1 Need Review)" at bounding box center [201, 58] width 86 height 11
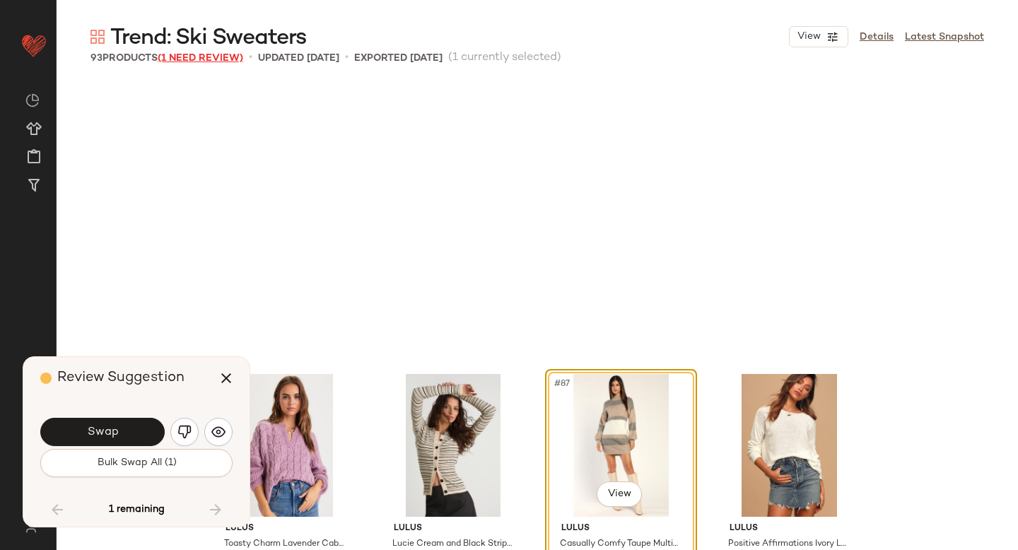
scroll to position [5733, 0]
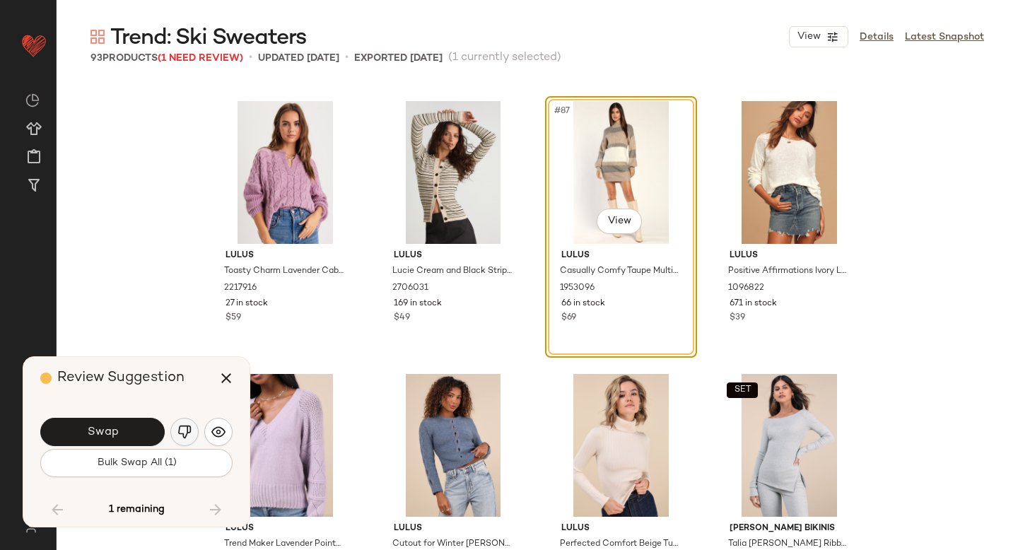
click at [180, 429] on img "button" at bounding box center [185, 432] width 14 height 14
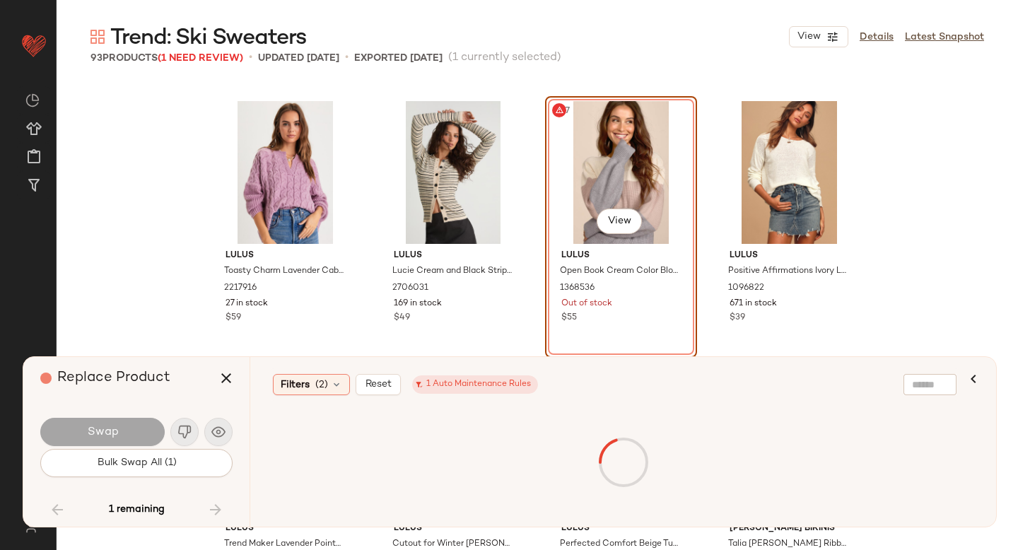
click at [646, 157] on div "#87 View" at bounding box center [621, 172] width 142 height 143
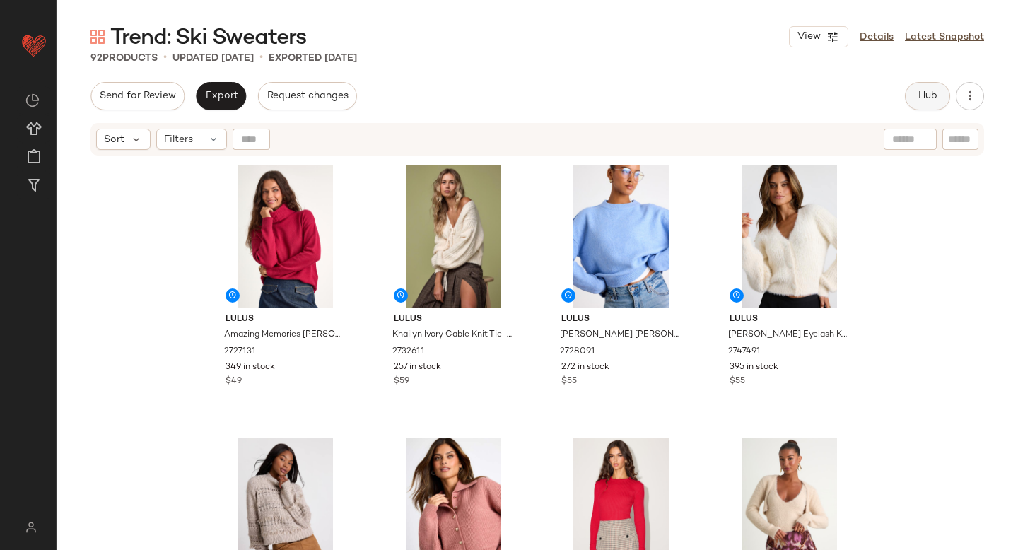
click at [941, 100] on button "Hub" at bounding box center [927, 96] width 45 height 28
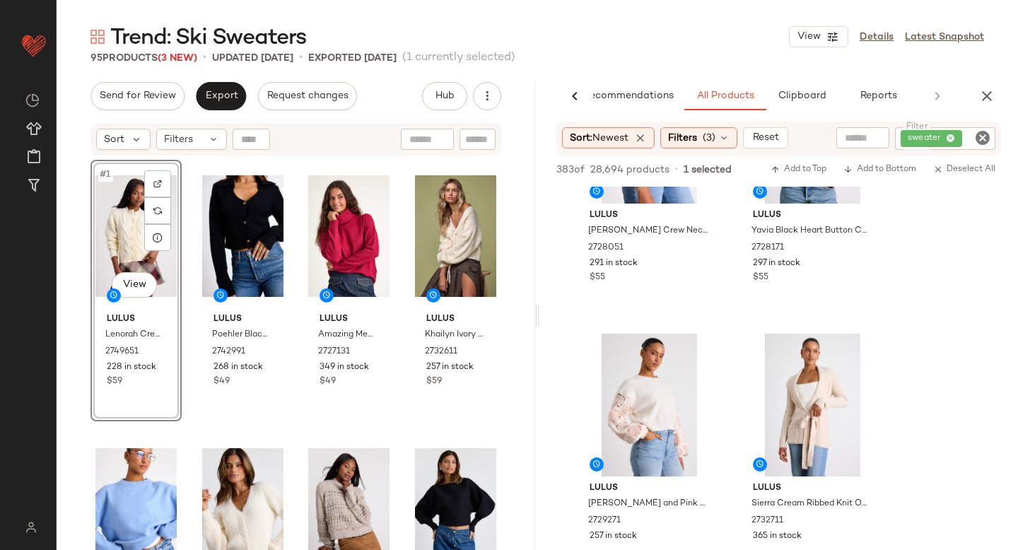
scroll to position [996, 0]
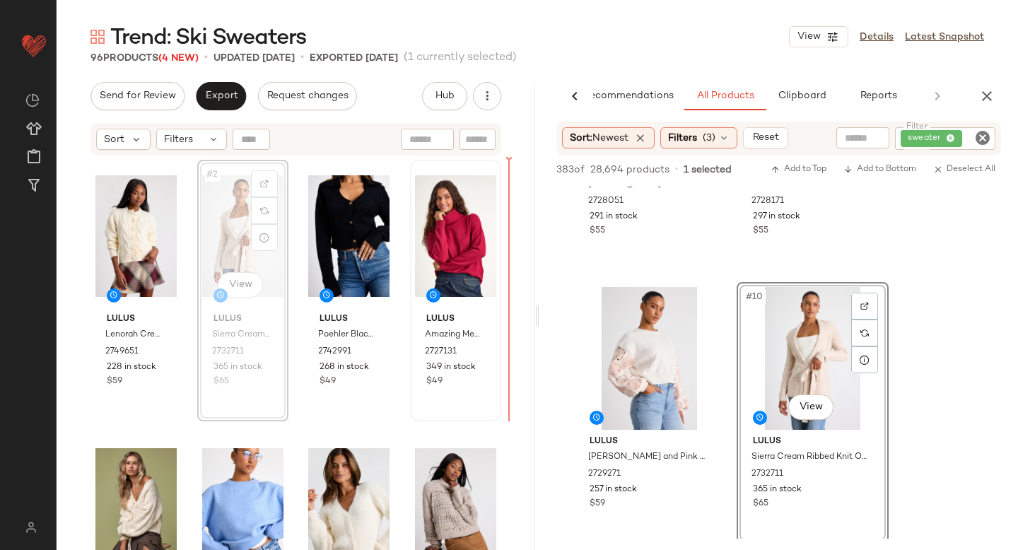
drag, startPoint x: 226, startPoint y: 231, endPoint x: 453, endPoint y: 237, distance: 227.8
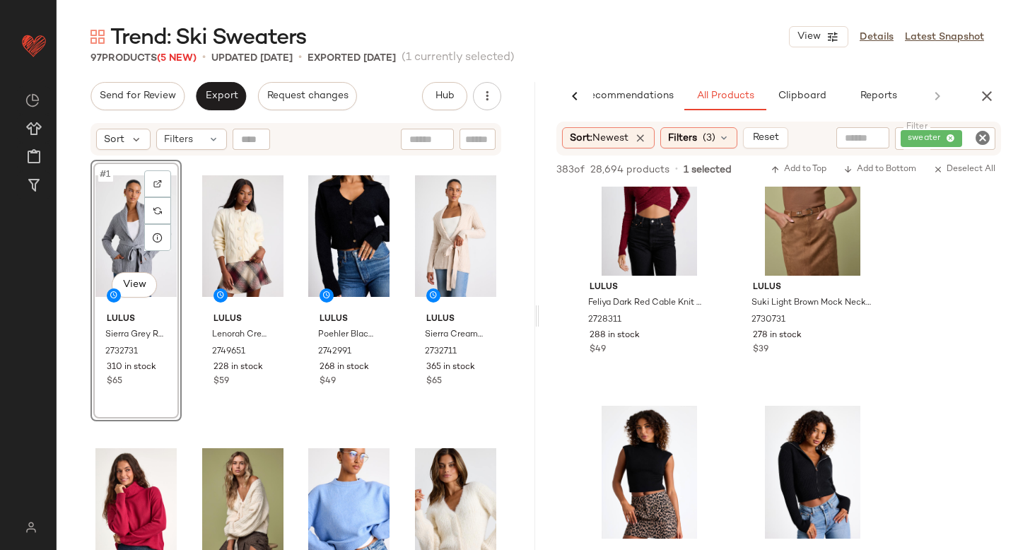
scroll to position [3354, 0]
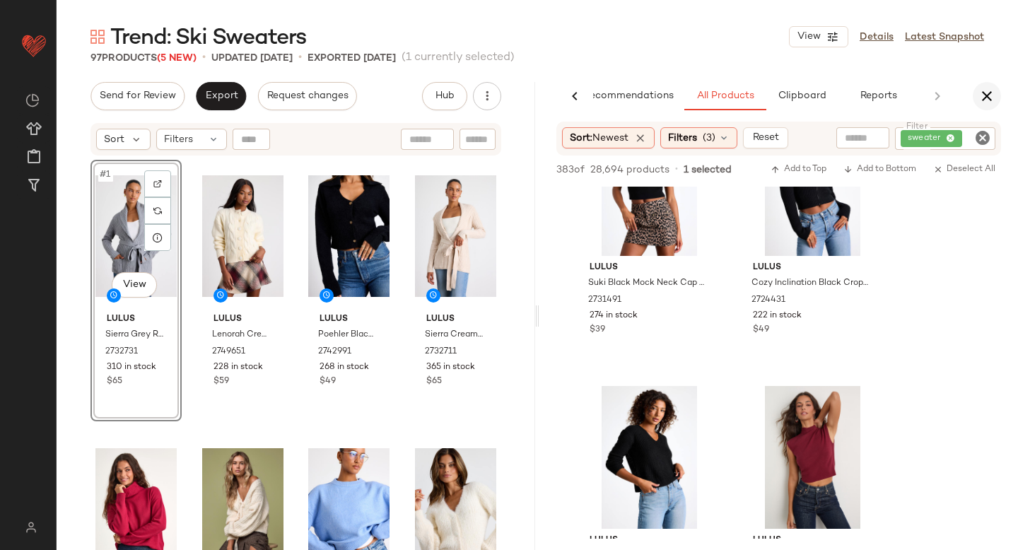
click at [990, 92] on icon "button" at bounding box center [987, 96] width 17 height 17
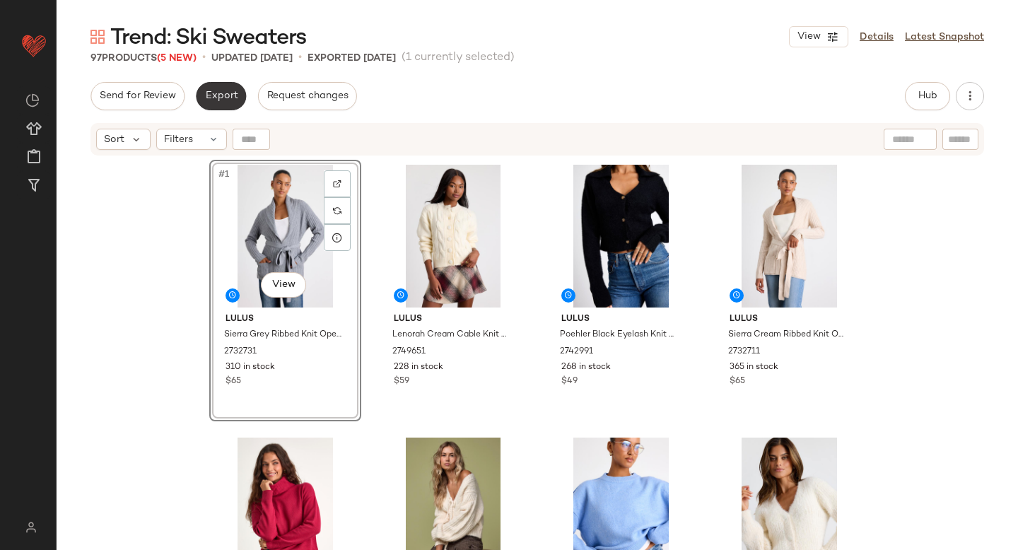
click at [223, 93] on span "Export" at bounding box center [220, 96] width 33 height 11
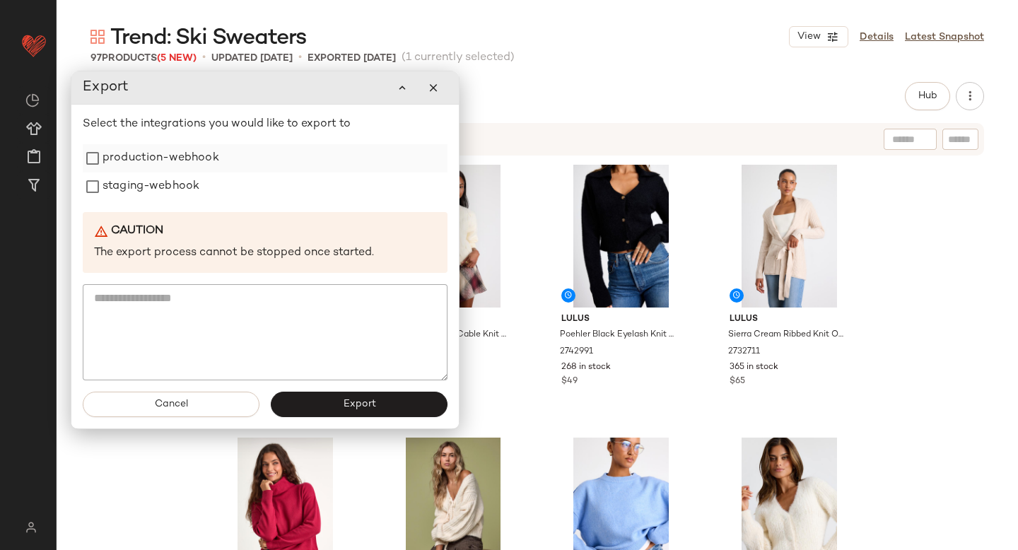
click at [177, 157] on label "production-webhook" at bounding box center [161, 158] width 117 height 28
click at [175, 178] on label "staging-webhook" at bounding box center [151, 187] width 97 height 28
click at [337, 424] on div "Cancel Export" at bounding box center [265, 404] width 388 height 48
click at [327, 407] on button "Export" at bounding box center [359, 404] width 177 height 25
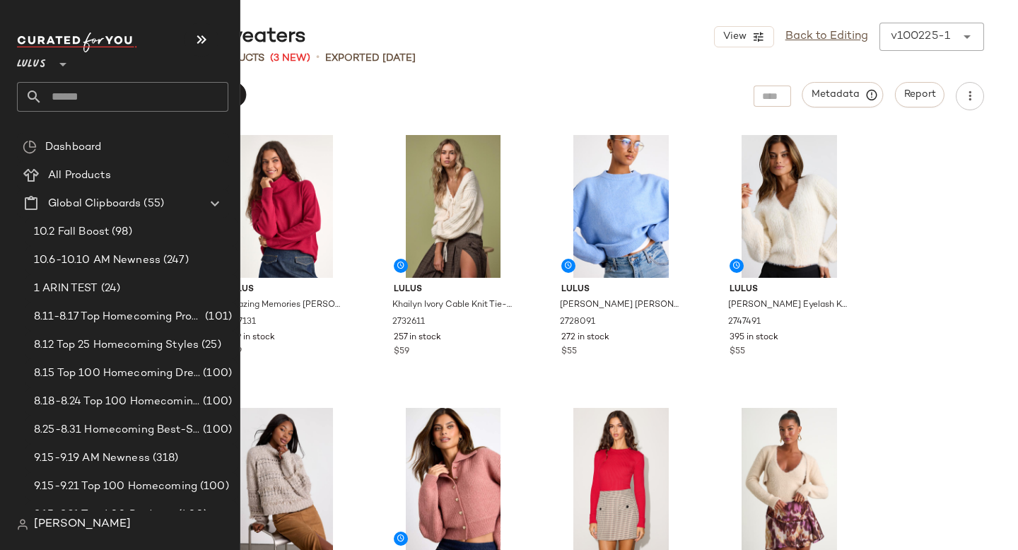
click at [76, 97] on input "text" at bounding box center [135, 97] width 186 height 30
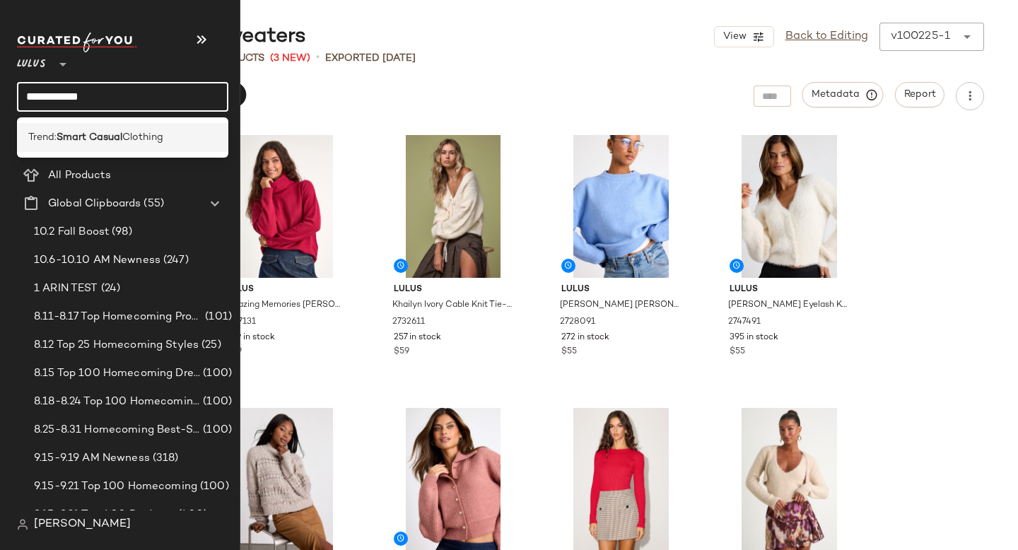
type input "**********"
click at [93, 129] on div "Trend: Smart Casual Clothing" at bounding box center [122, 137] width 211 height 29
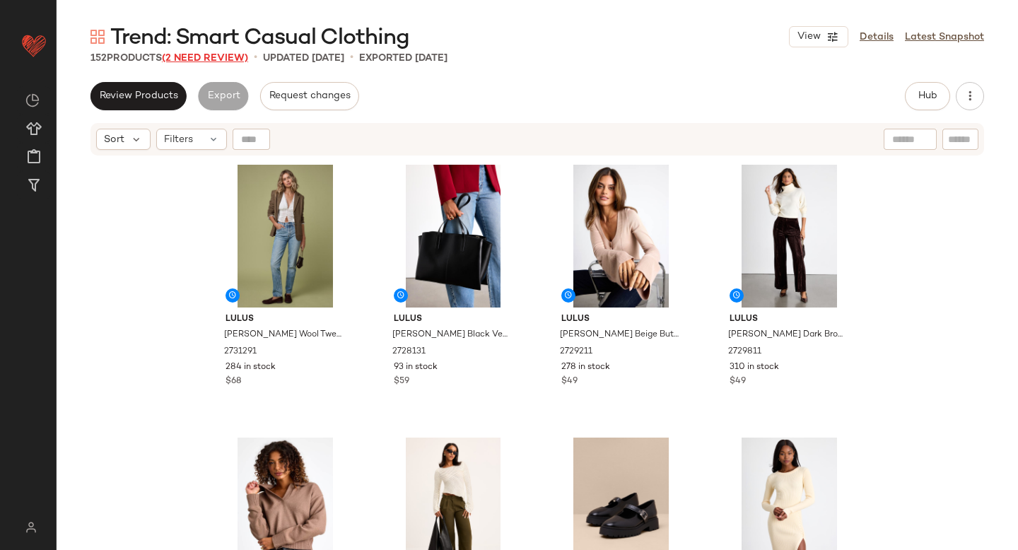
click at [226, 55] on span "(2 Need Review)" at bounding box center [205, 58] width 86 height 11
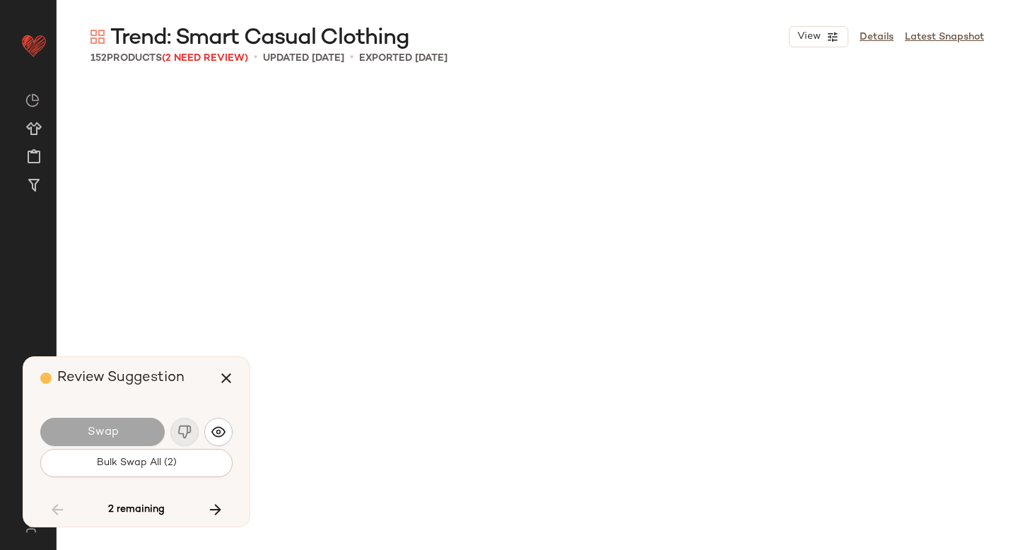
scroll to position [6824, 0]
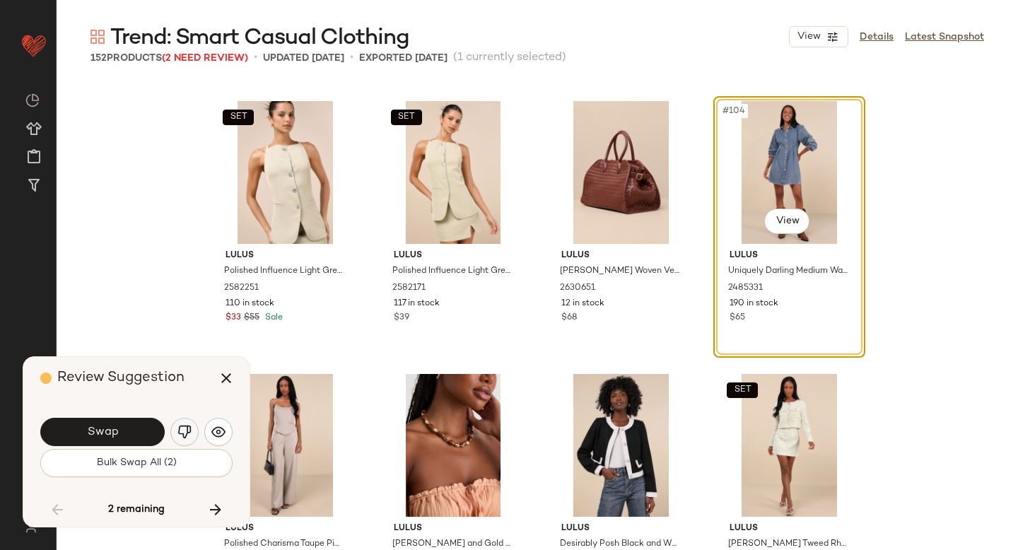
click at [182, 426] on img "button" at bounding box center [185, 432] width 14 height 14
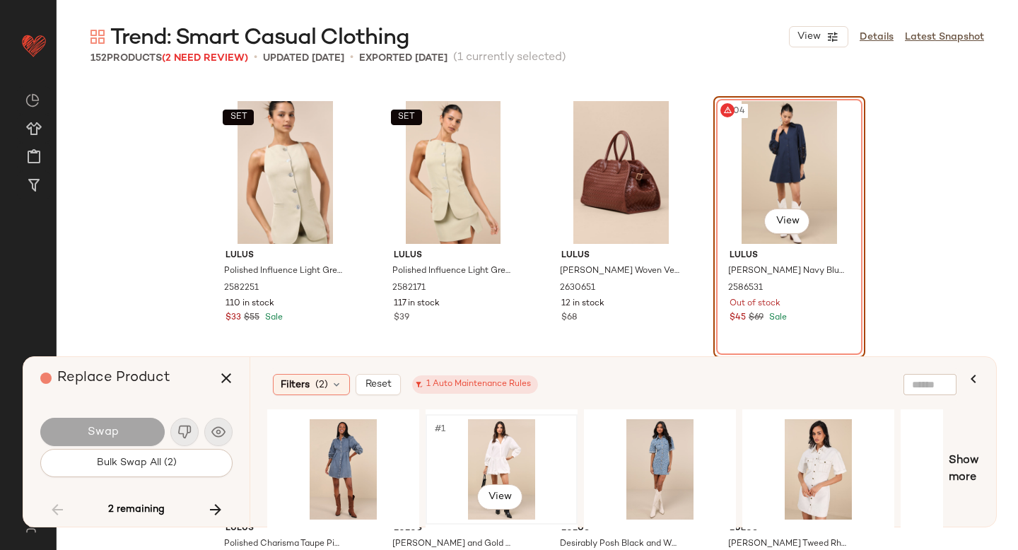
click at [472, 443] on div "#1 View" at bounding box center [502, 469] width 142 height 100
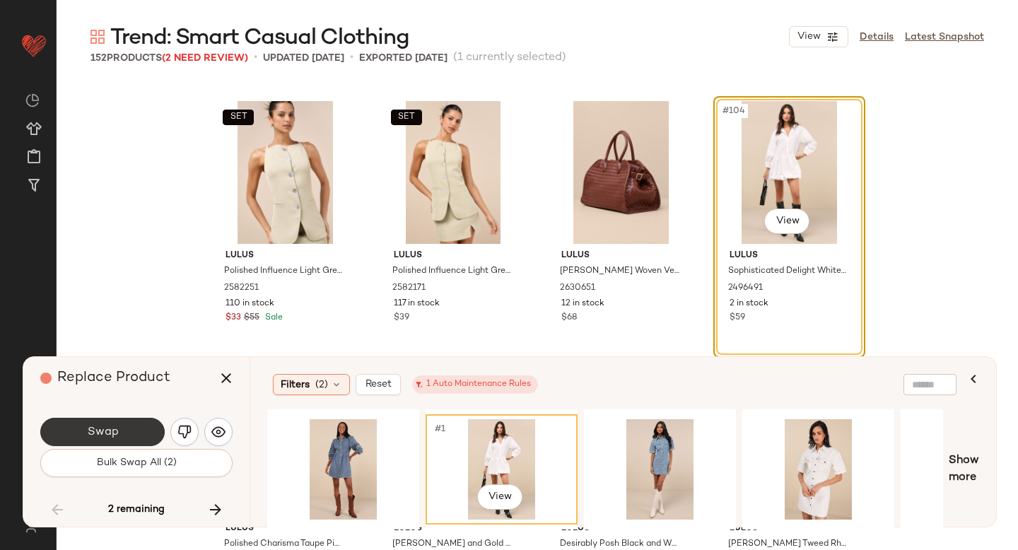
click at [127, 429] on button "Swap" at bounding box center [102, 432] width 124 height 28
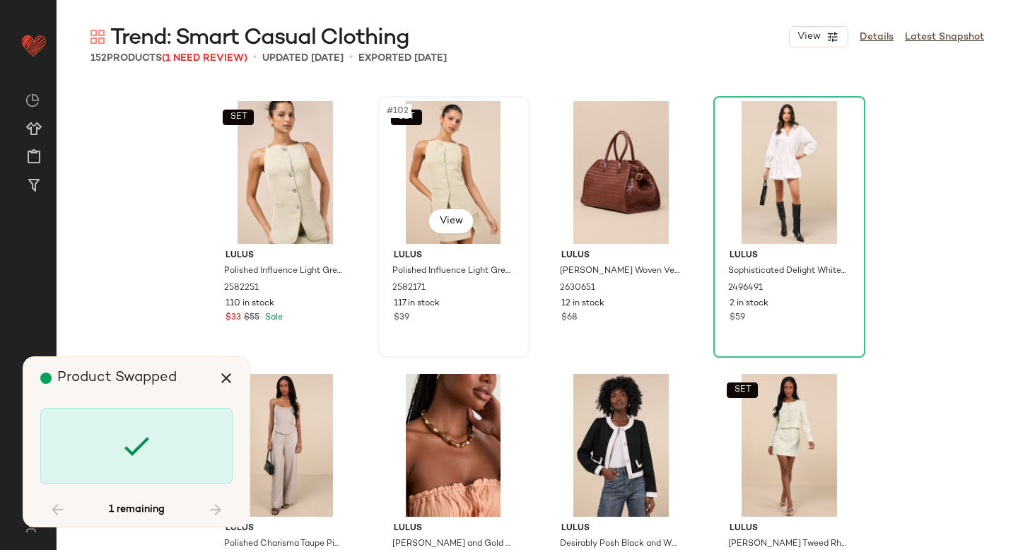
scroll to position [8189, 0]
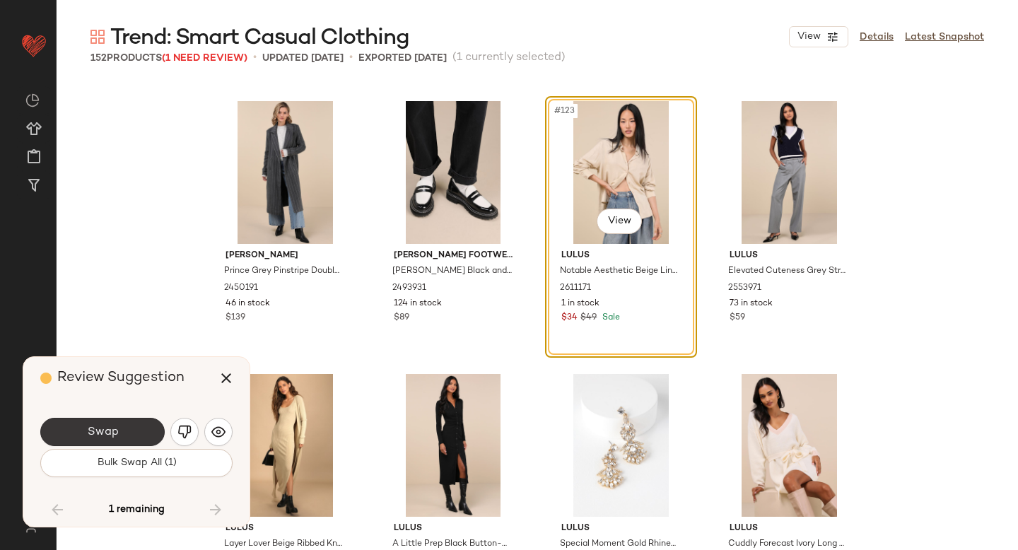
click at [130, 429] on button "Swap" at bounding box center [102, 432] width 124 height 28
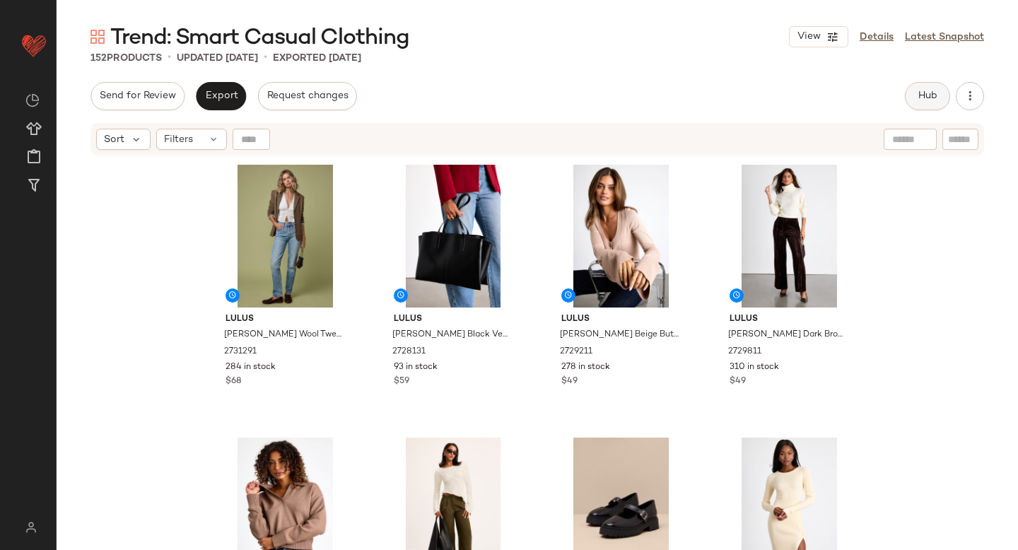
click at [935, 94] on span "Hub" at bounding box center [928, 96] width 20 height 11
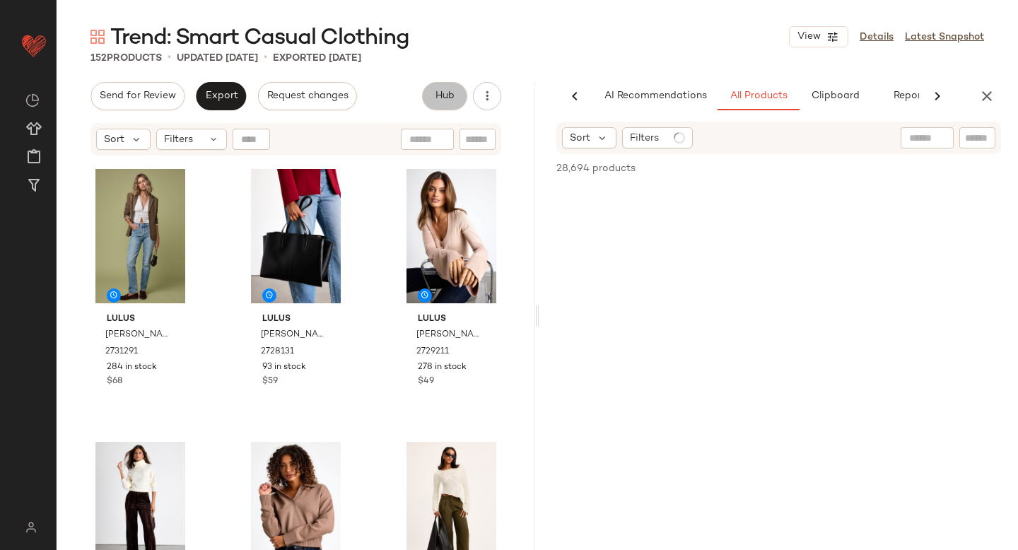
scroll to position [0, 33]
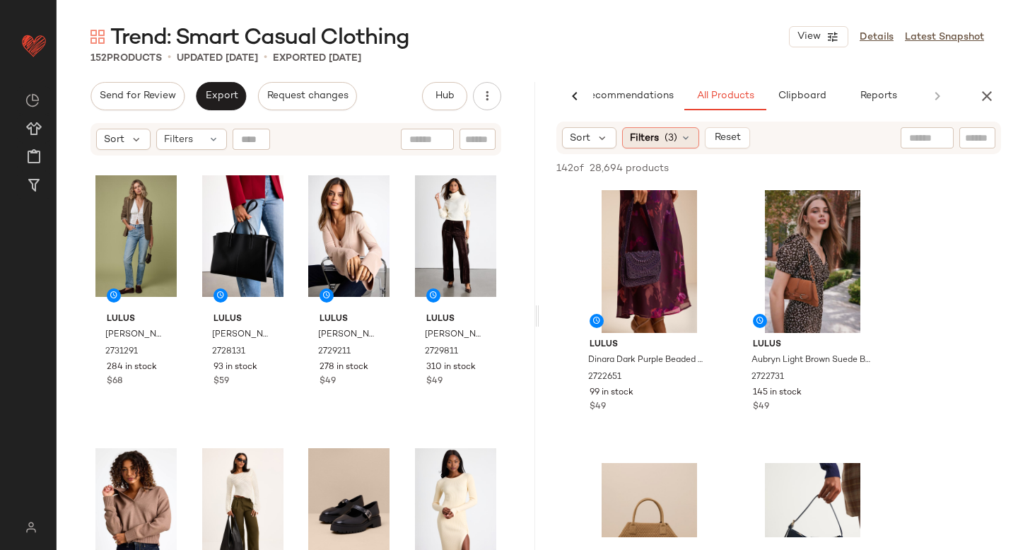
click at [661, 135] on div "Filters (3)" at bounding box center [660, 137] width 77 height 21
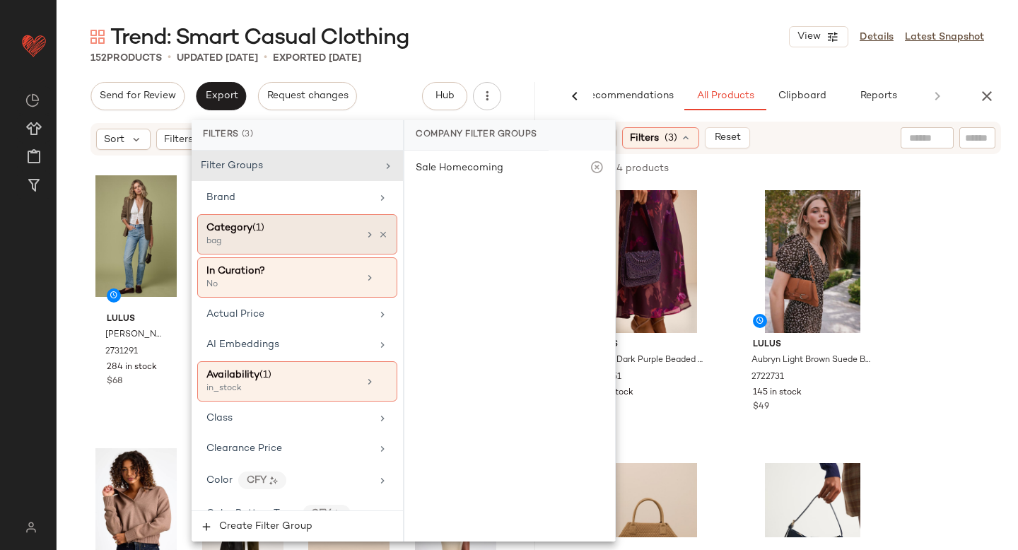
click at [287, 237] on div "bag" at bounding box center [277, 241] width 141 height 13
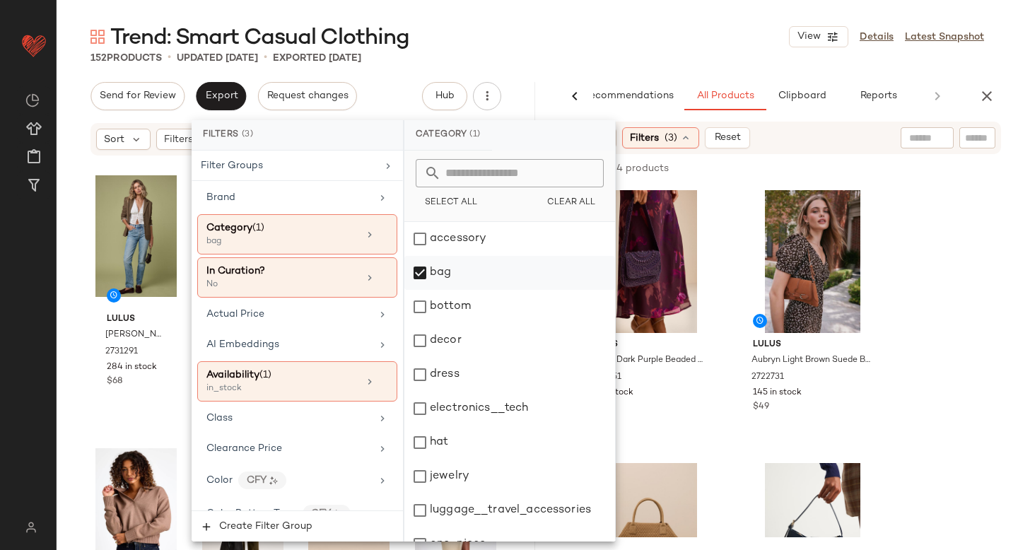
click at [421, 275] on div "bag" at bounding box center [510, 273] width 211 height 34
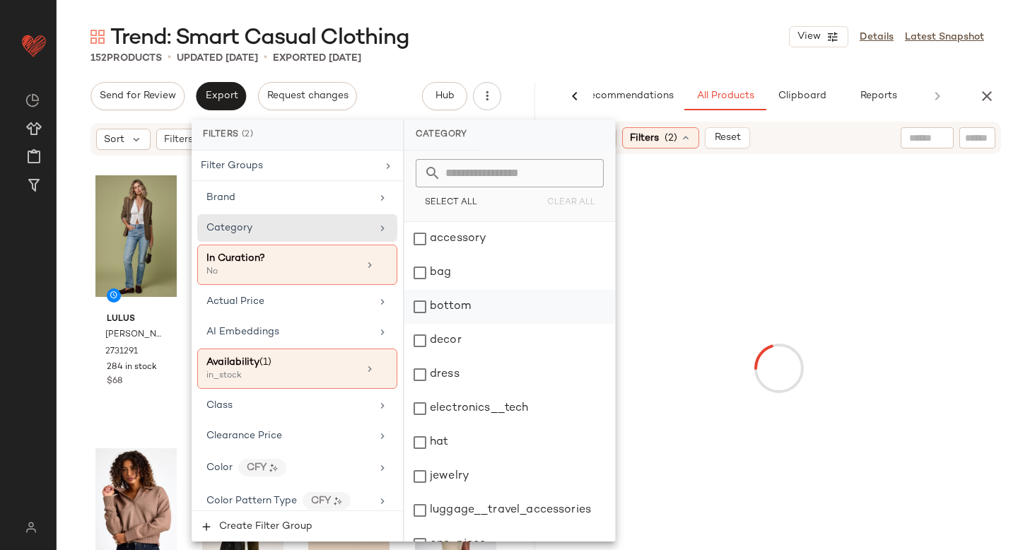
click at [420, 303] on div "bottom" at bounding box center [510, 307] width 211 height 34
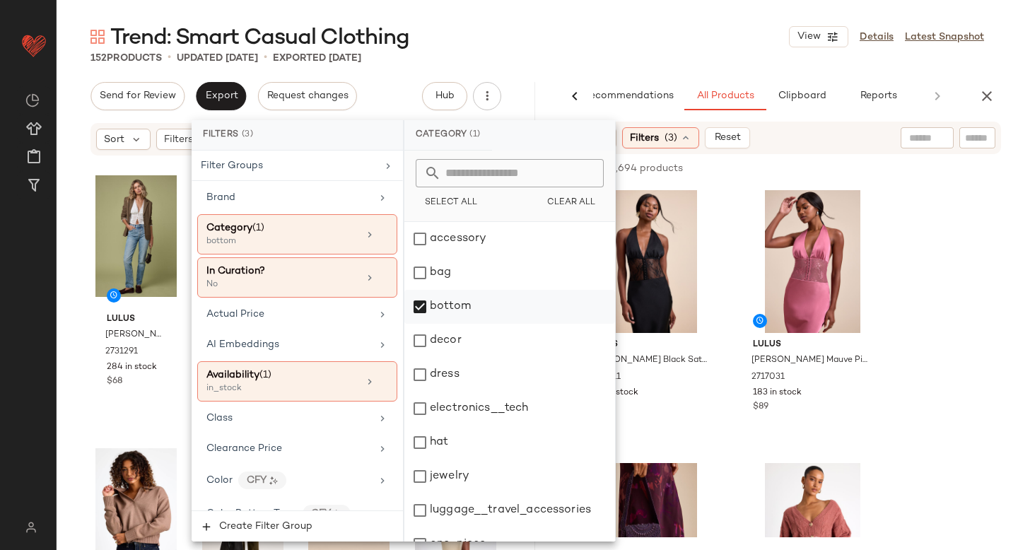
scroll to position [257, 0]
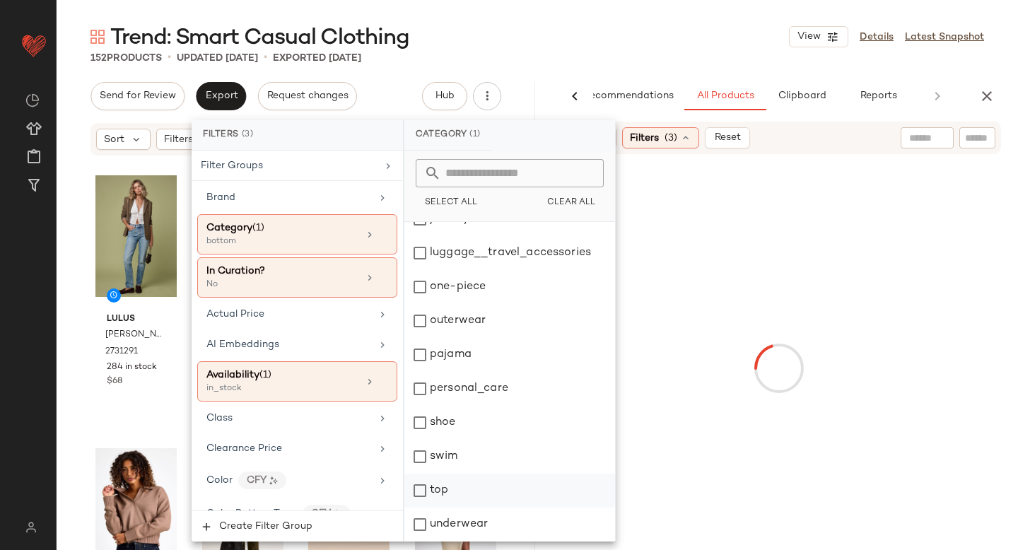
click at [416, 478] on div "top" at bounding box center [510, 491] width 211 height 34
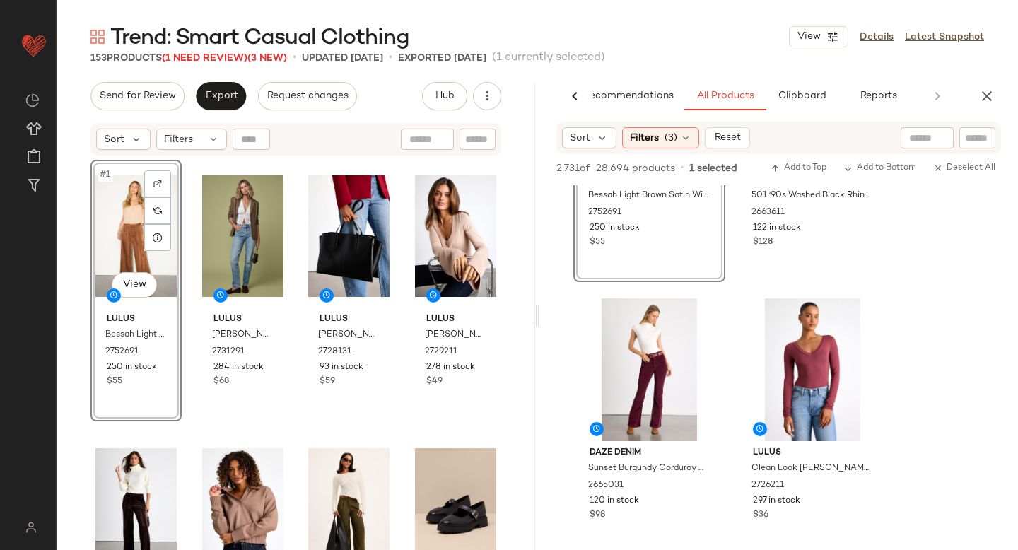
scroll to position [1477, 0]
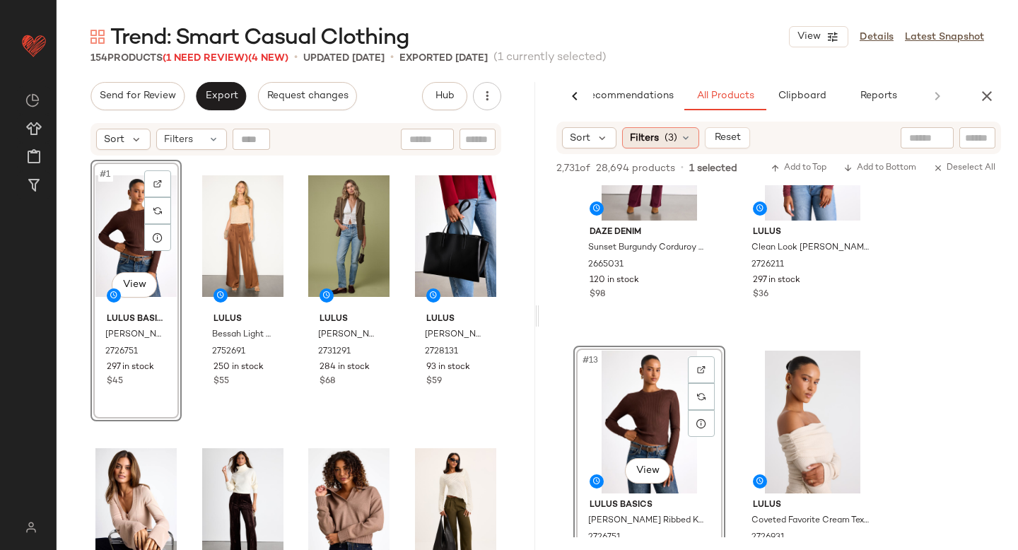
click at [652, 131] on span "Filters" at bounding box center [644, 138] width 29 height 15
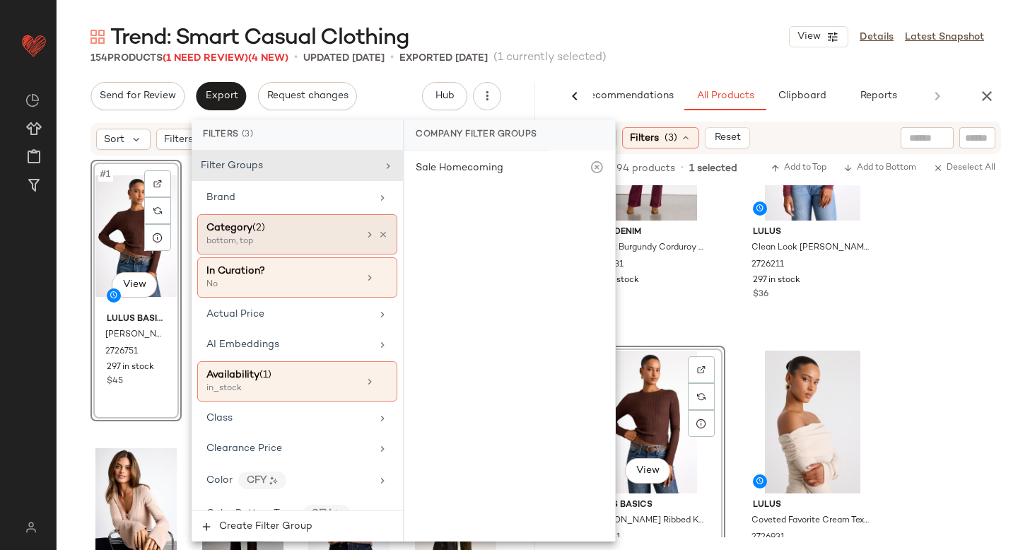
click at [301, 238] on div "bottom, top" at bounding box center [277, 241] width 141 height 13
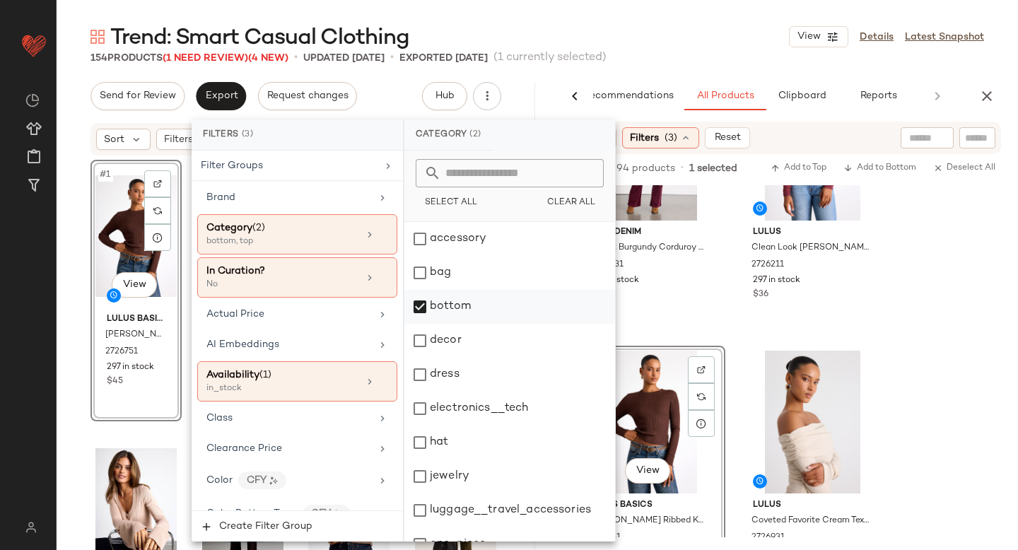
click at [414, 308] on div "bottom" at bounding box center [510, 307] width 211 height 34
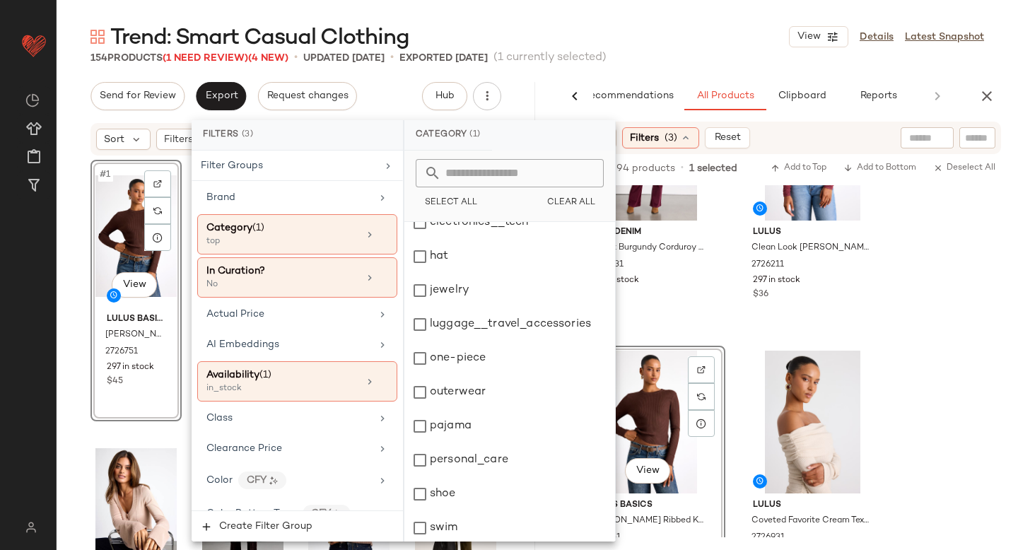
scroll to position [257, 0]
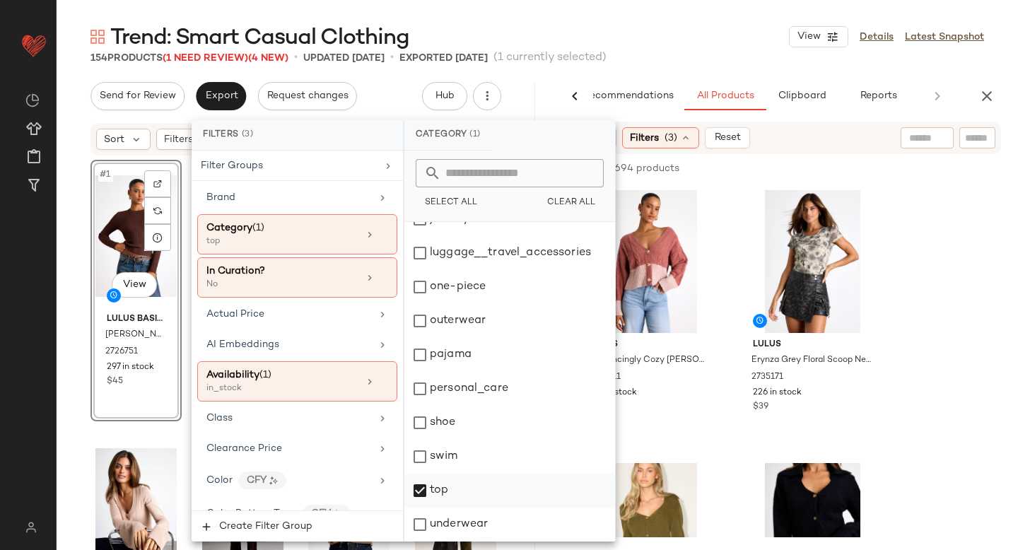
click at [422, 489] on div "top" at bounding box center [510, 491] width 211 height 34
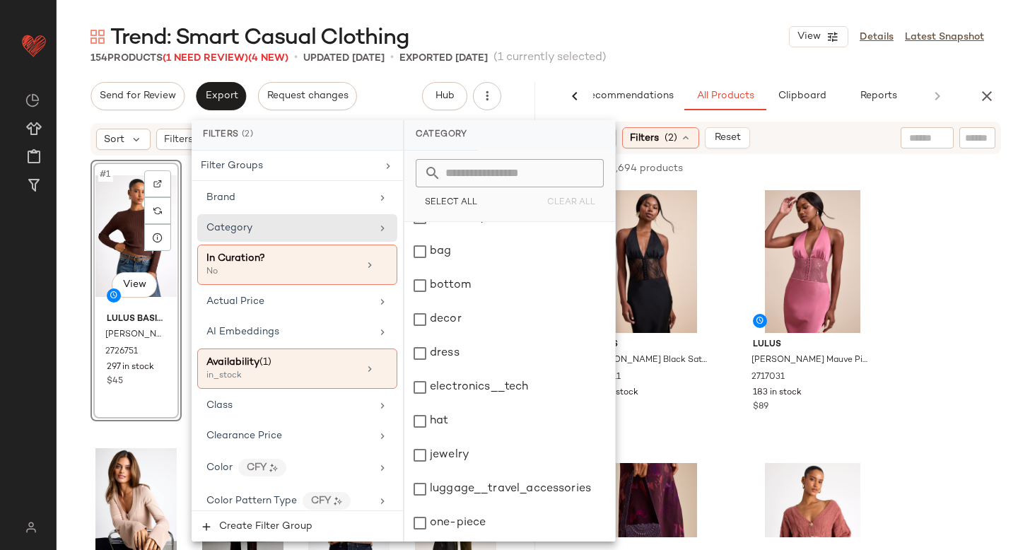
scroll to position [0, 0]
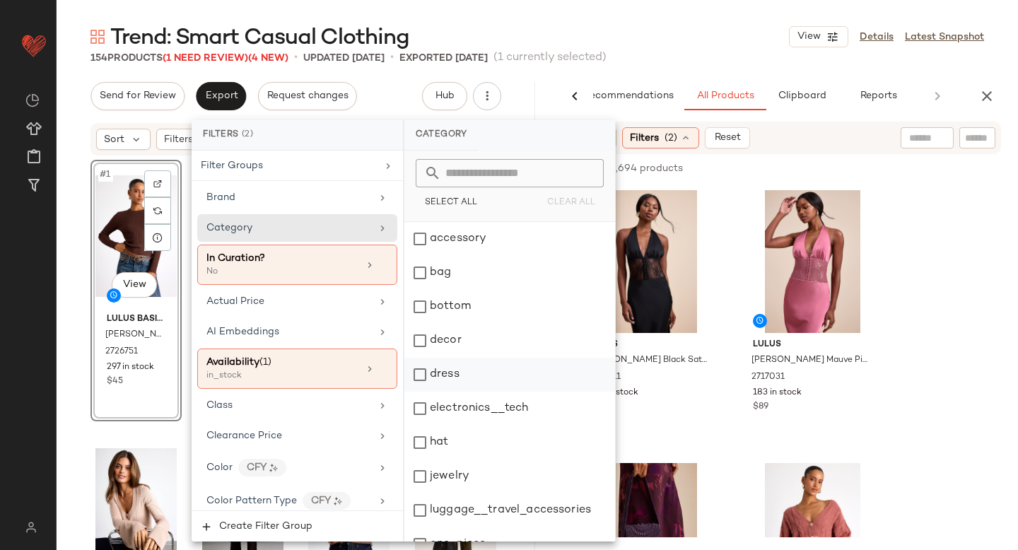
click at [421, 388] on div "dress" at bounding box center [510, 375] width 211 height 34
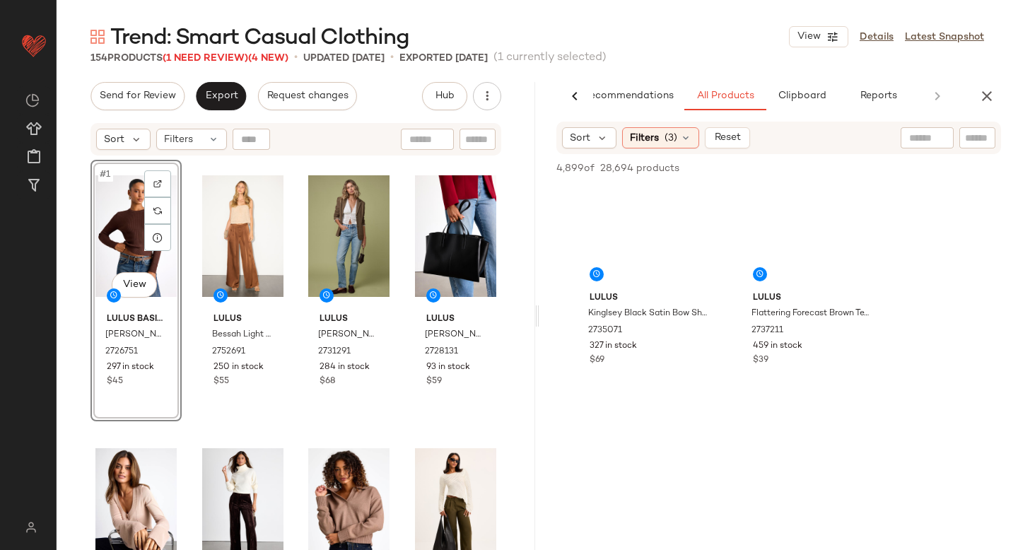
scroll to position [10968, 0]
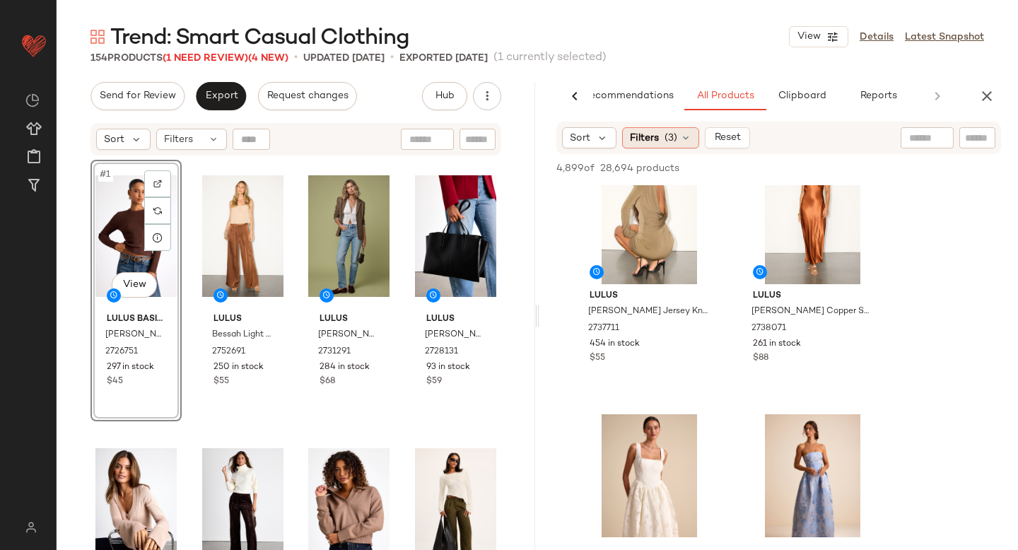
click at [630, 139] on span "Filters" at bounding box center [644, 138] width 29 height 15
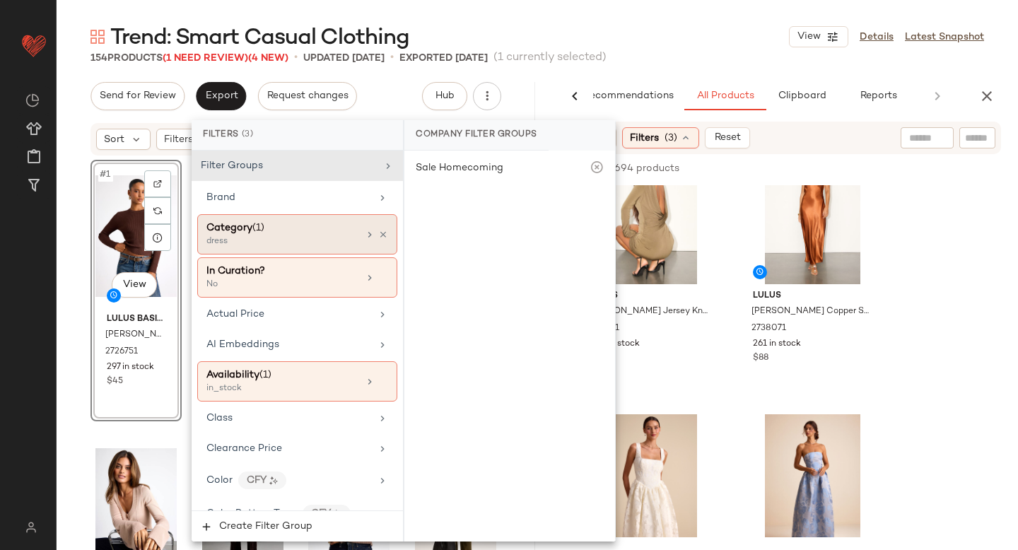
click at [255, 244] on div "dress" at bounding box center [277, 241] width 141 height 13
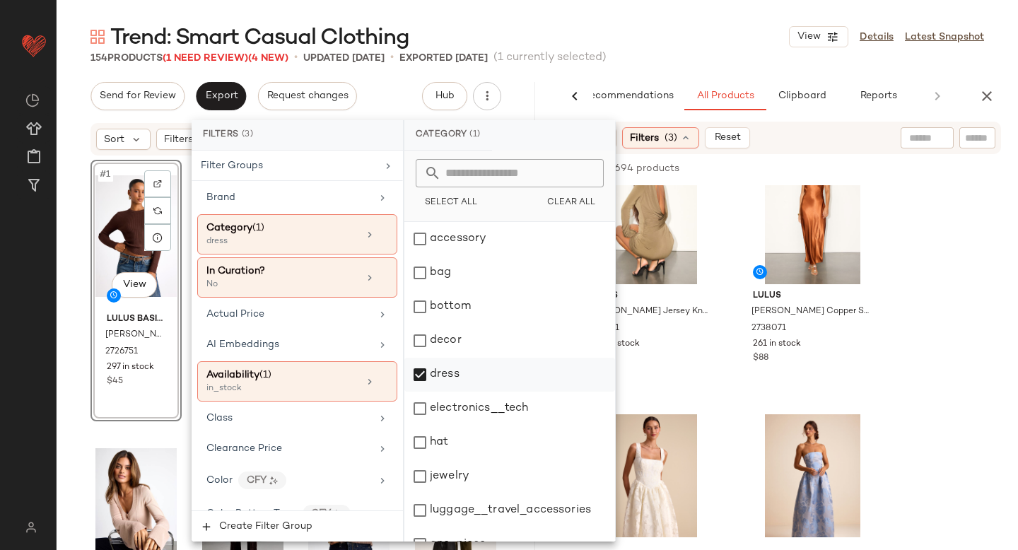
click at [426, 371] on div "dress" at bounding box center [510, 375] width 211 height 34
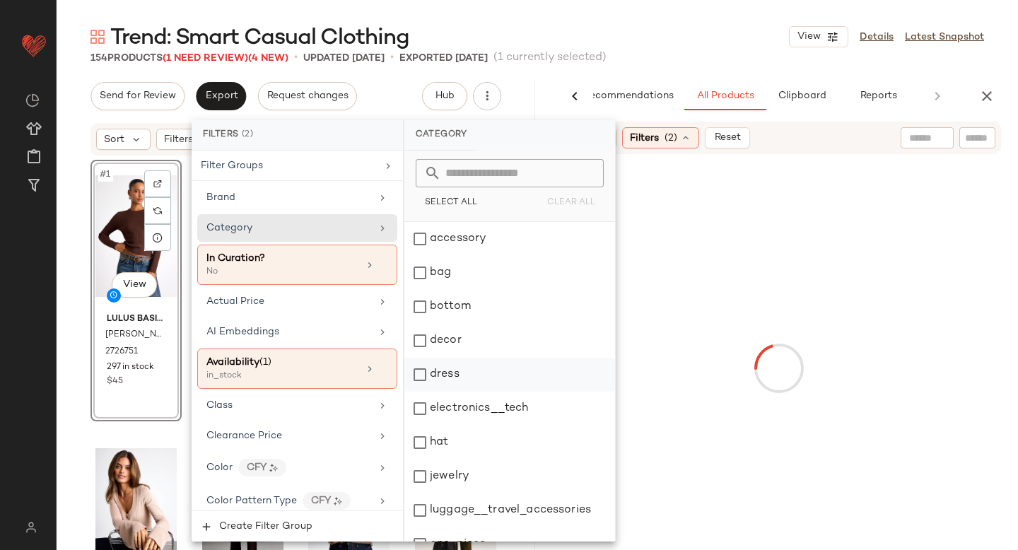
scroll to position [257, 0]
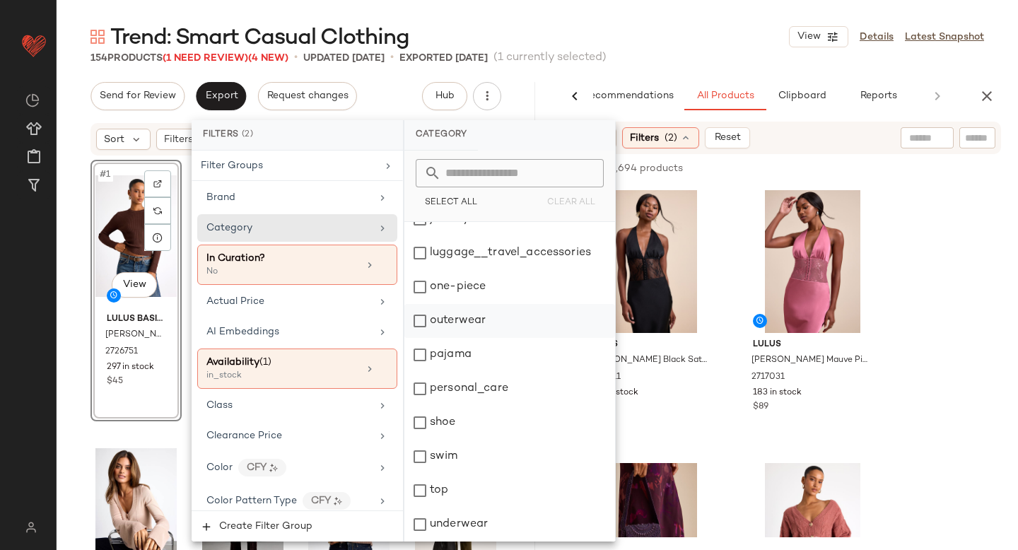
click at [420, 322] on div "outerwear" at bounding box center [510, 321] width 211 height 34
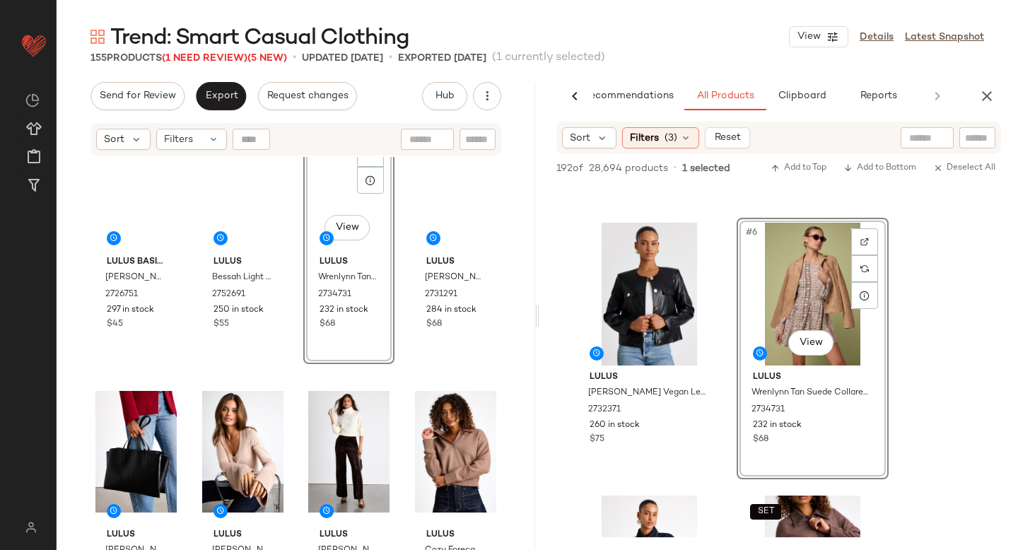
scroll to position [0, 0]
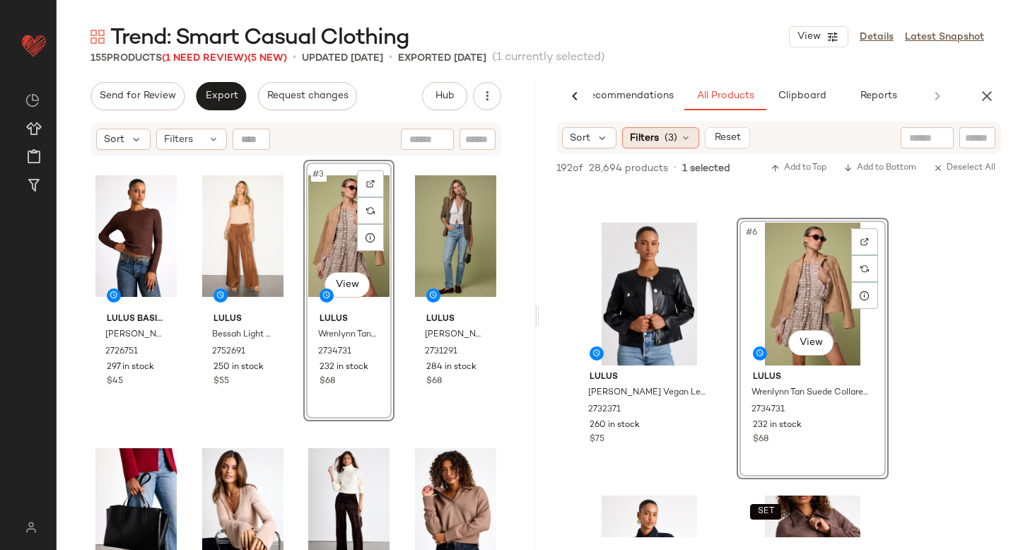
click at [672, 135] on span "(3)" at bounding box center [671, 138] width 13 height 15
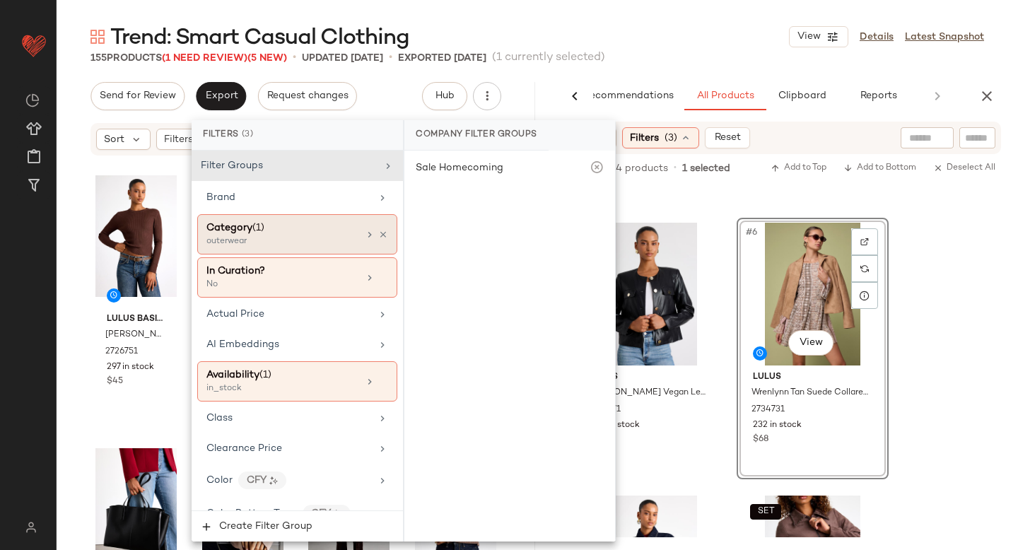
click at [259, 242] on div "outerwear" at bounding box center [277, 241] width 141 height 13
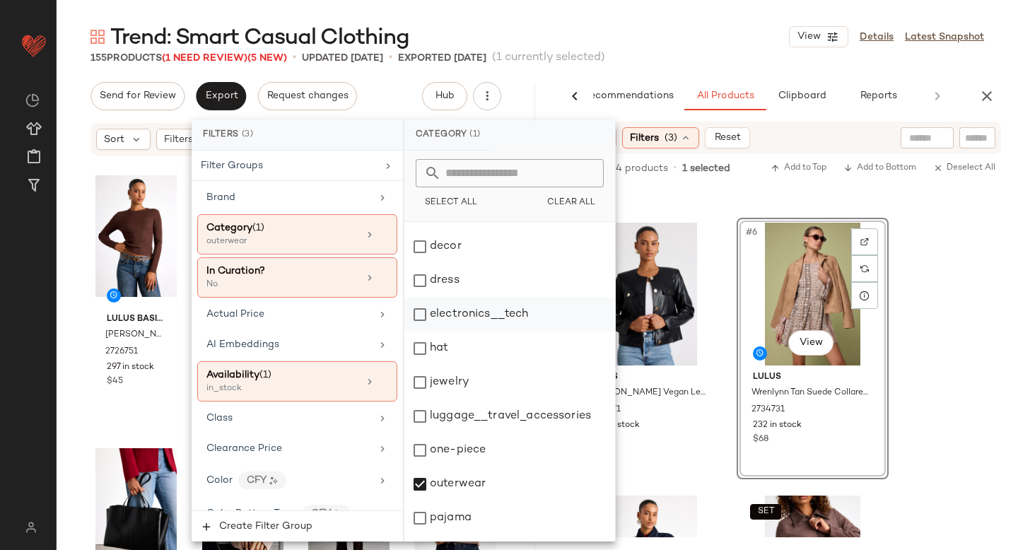
scroll to position [98, 0]
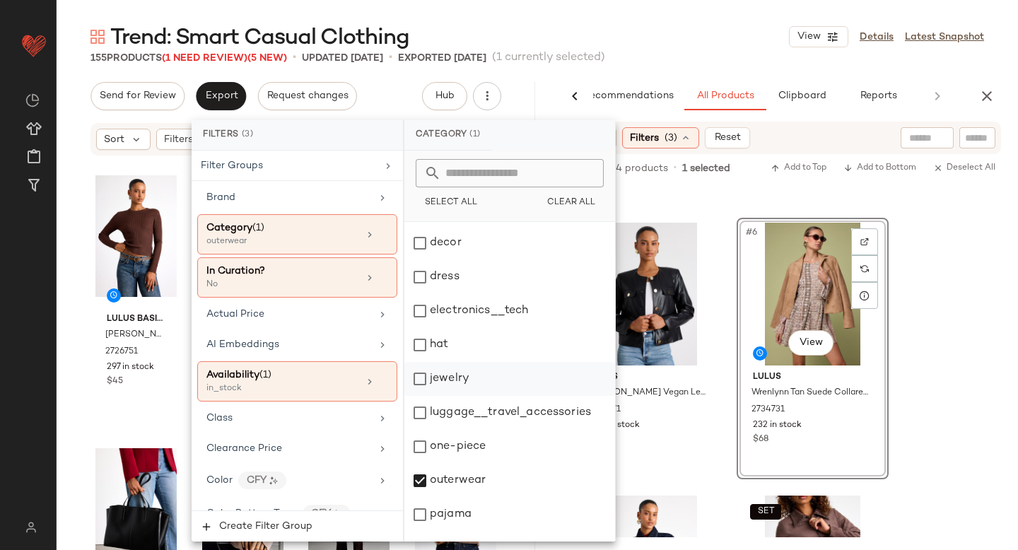
click at [419, 376] on div "jewelry" at bounding box center [510, 379] width 211 height 34
click at [417, 492] on div "outerwear" at bounding box center [510, 481] width 211 height 34
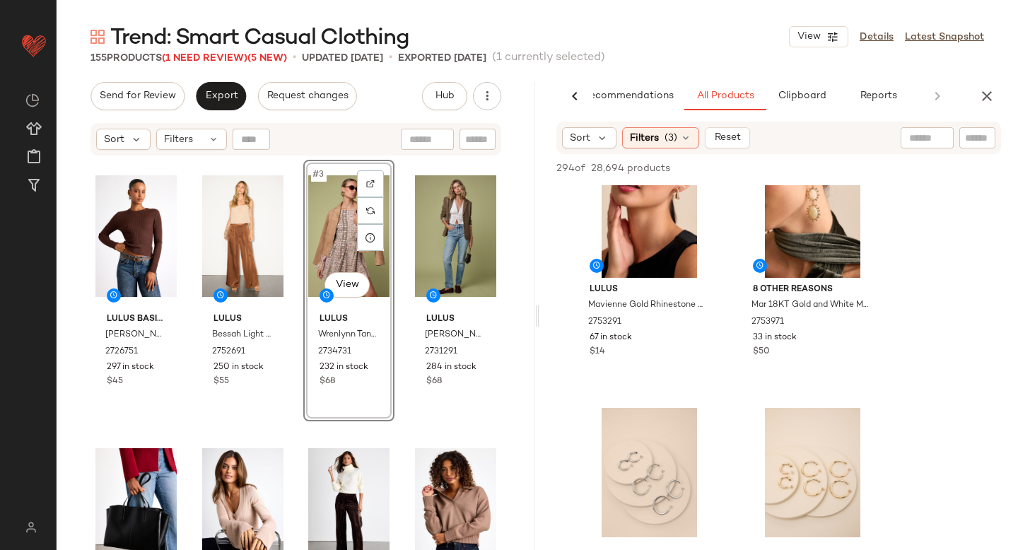
scroll to position [1585, 0]
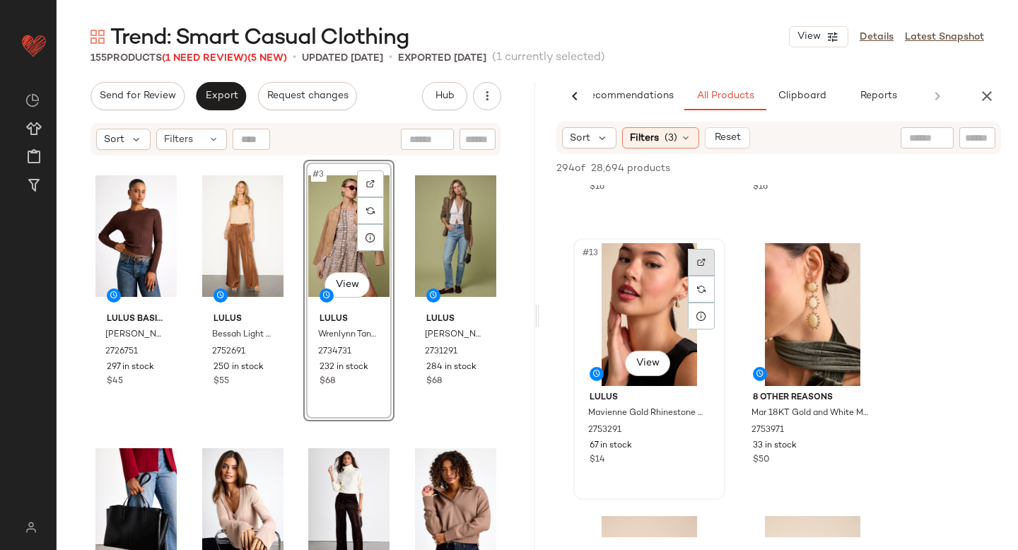
click at [694, 249] on div at bounding box center [701, 262] width 27 height 27
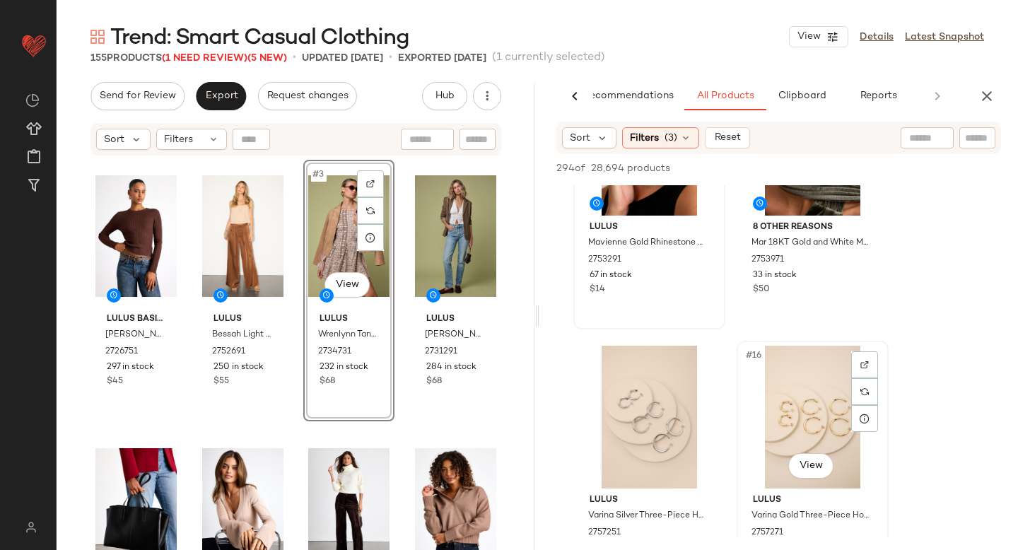
scroll to position [1914, 0]
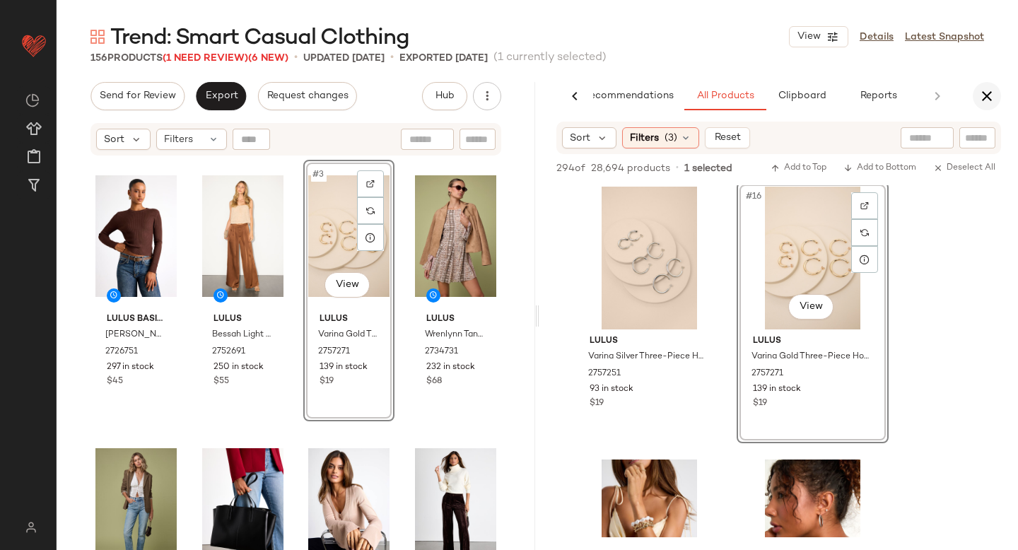
click at [993, 95] on icon "button" at bounding box center [987, 96] width 17 height 17
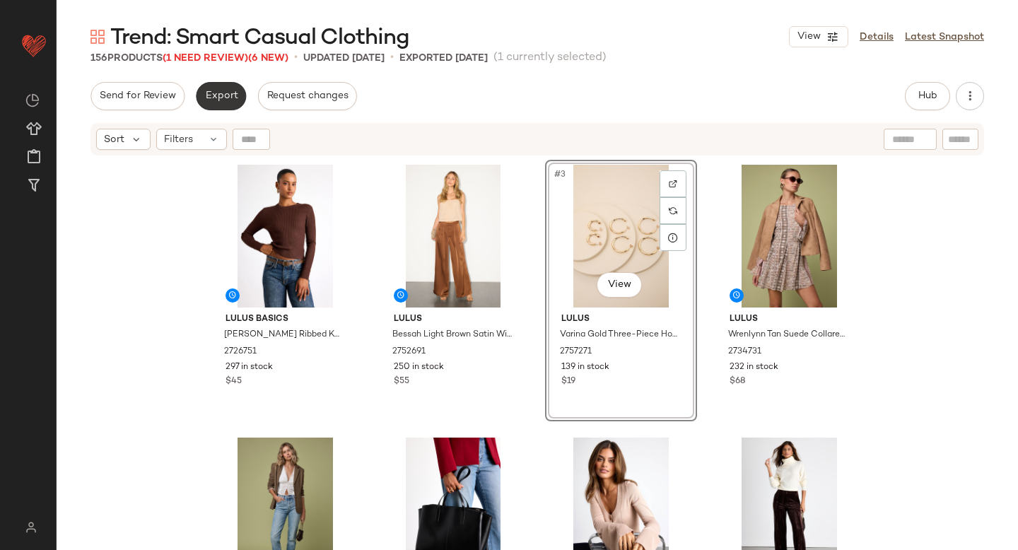
click at [213, 103] on button "Export" at bounding box center [221, 96] width 50 height 28
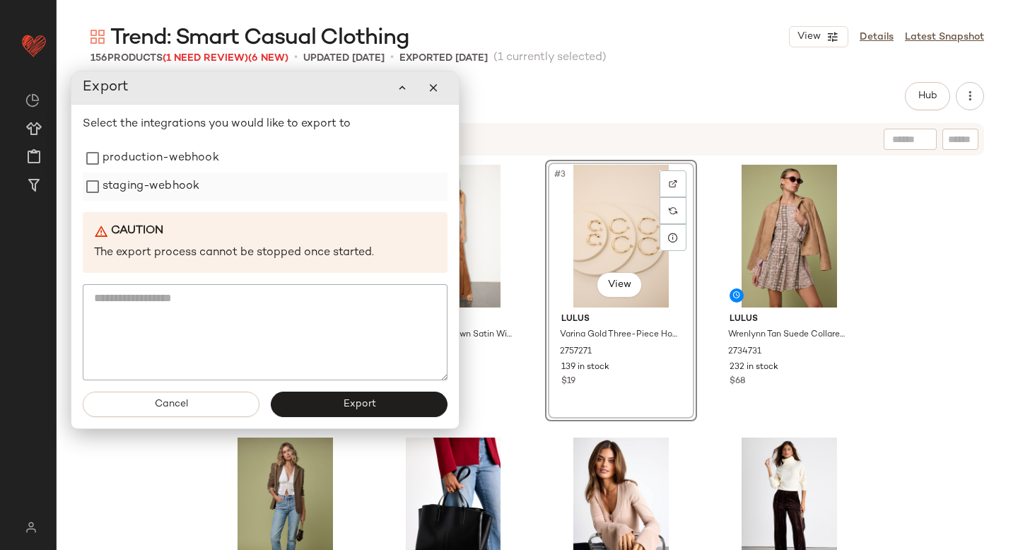
click at [175, 173] on label "staging-webhook" at bounding box center [151, 187] width 97 height 28
click at [168, 161] on label "production-webhook" at bounding box center [161, 158] width 117 height 28
click at [342, 412] on button "Export" at bounding box center [359, 404] width 177 height 25
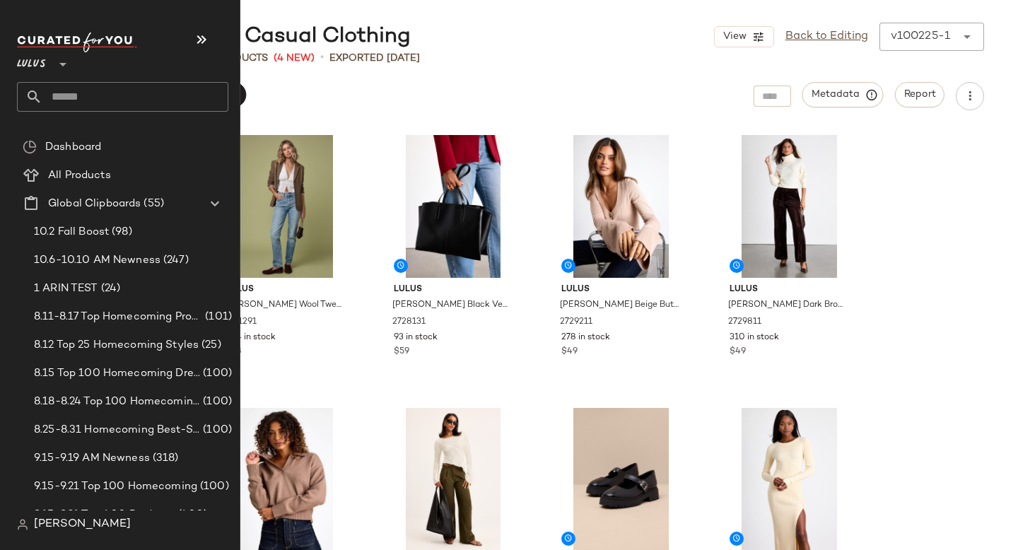
click at [59, 89] on input "text" at bounding box center [135, 97] width 186 height 30
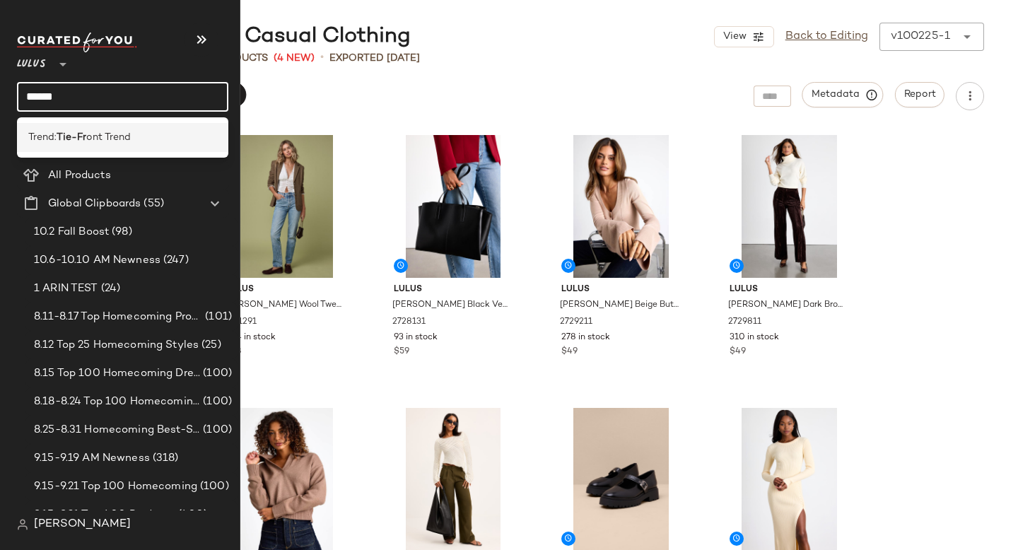
type input "******"
click at [75, 125] on div "Trend: Tie-Fr ont Trend" at bounding box center [122, 137] width 211 height 29
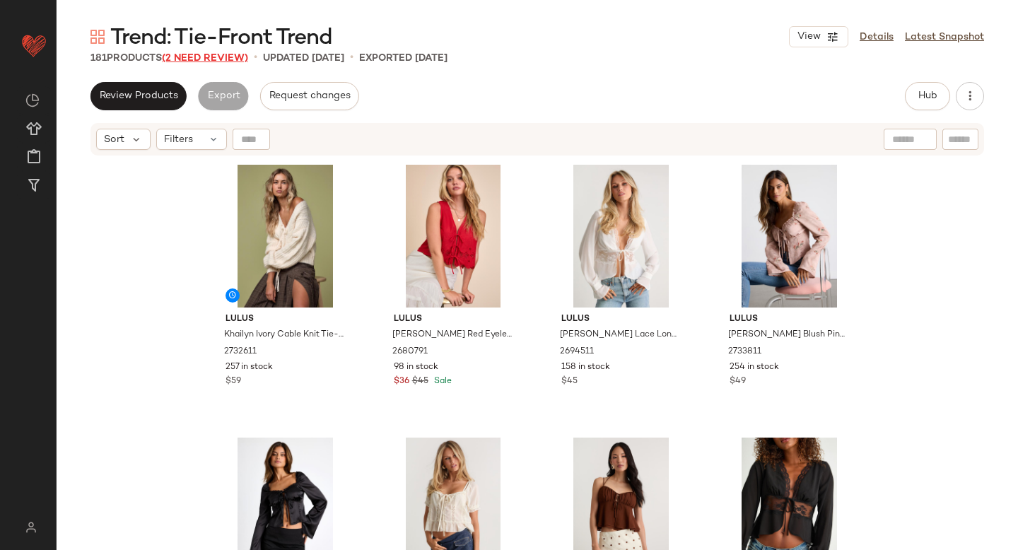
click at [199, 54] on span "(2 Need Review)" at bounding box center [205, 58] width 86 height 11
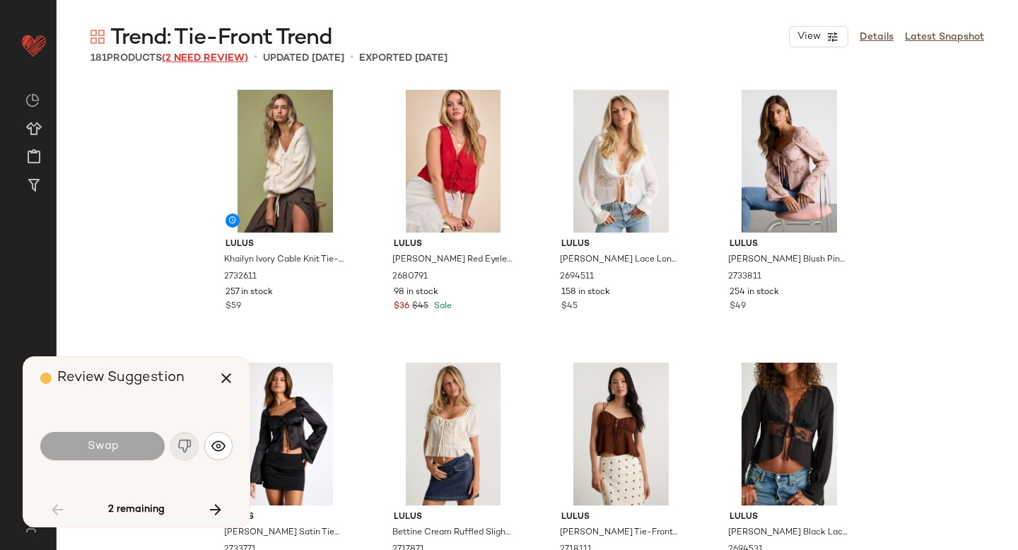
scroll to position [3276, 0]
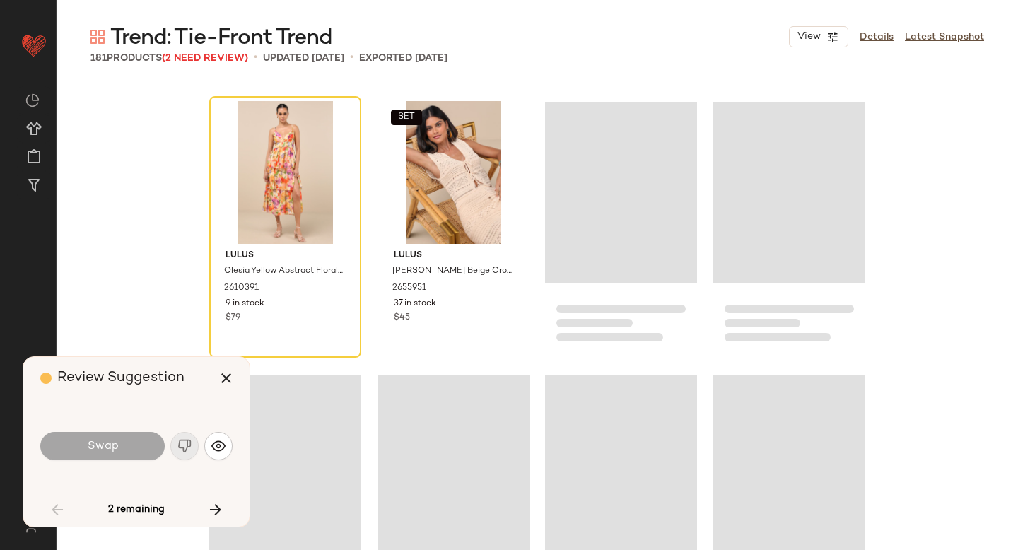
click at [180, 454] on button "button" at bounding box center [184, 446] width 28 height 28
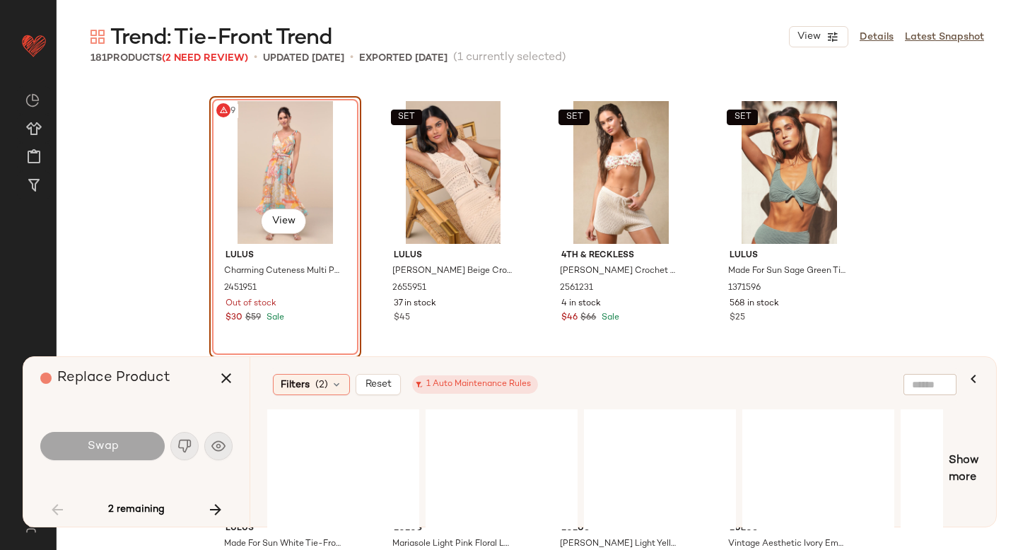
click at [320, 170] on div "#49 View" at bounding box center [285, 172] width 142 height 143
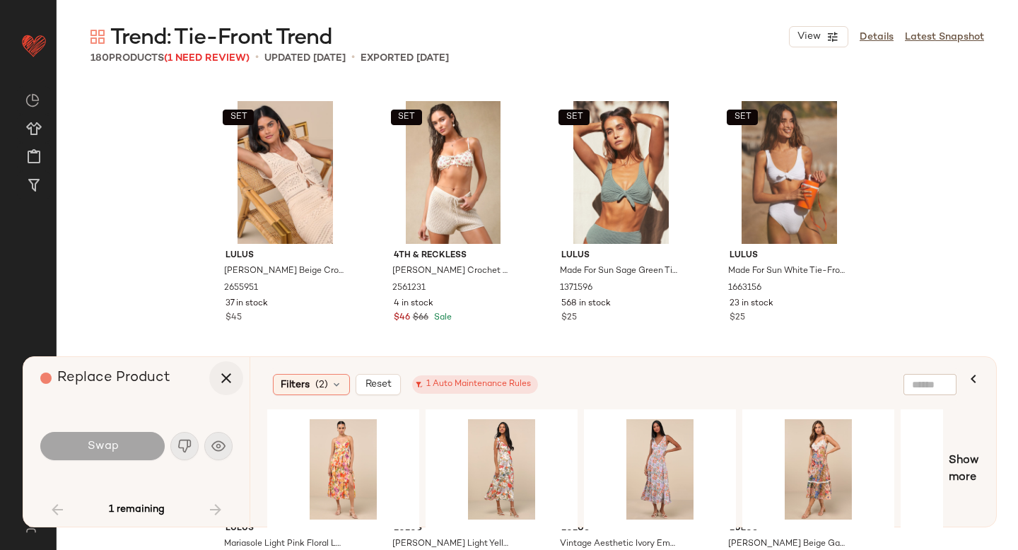
click at [230, 378] on icon "button" at bounding box center [226, 378] width 17 height 17
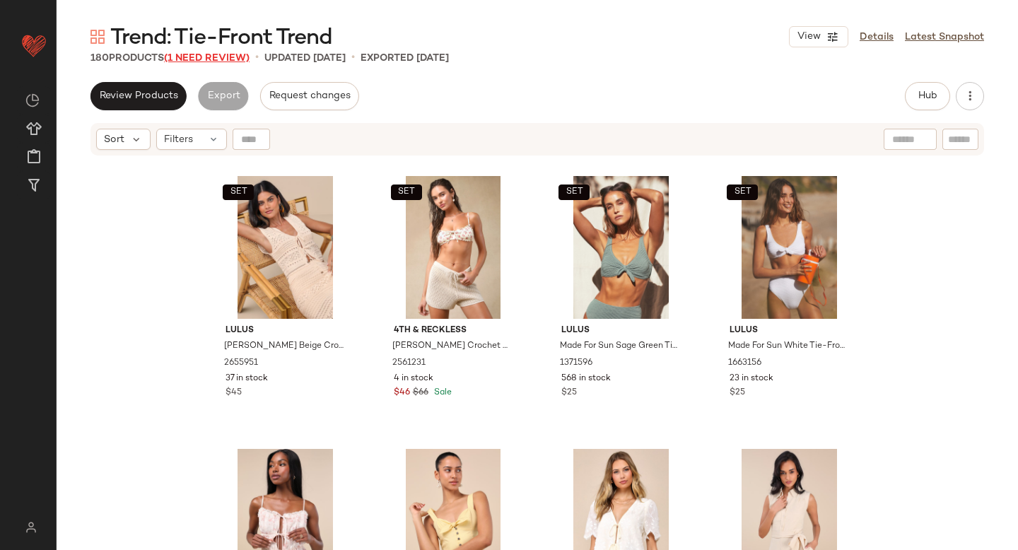
click at [209, 62] on span "(1 Need Review)" at bounding box center [207, 58] width 86 height 11
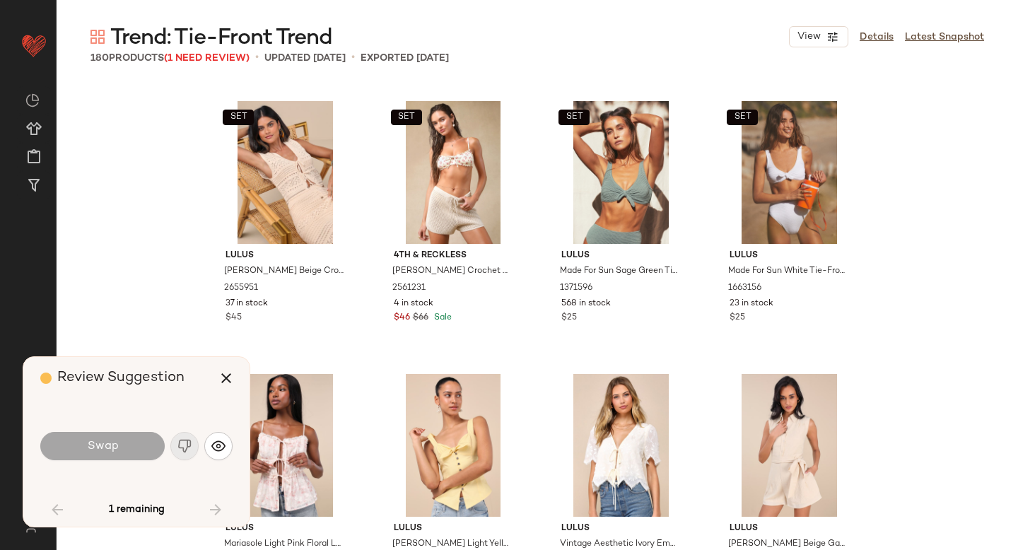
scroll to position [3822, 0]
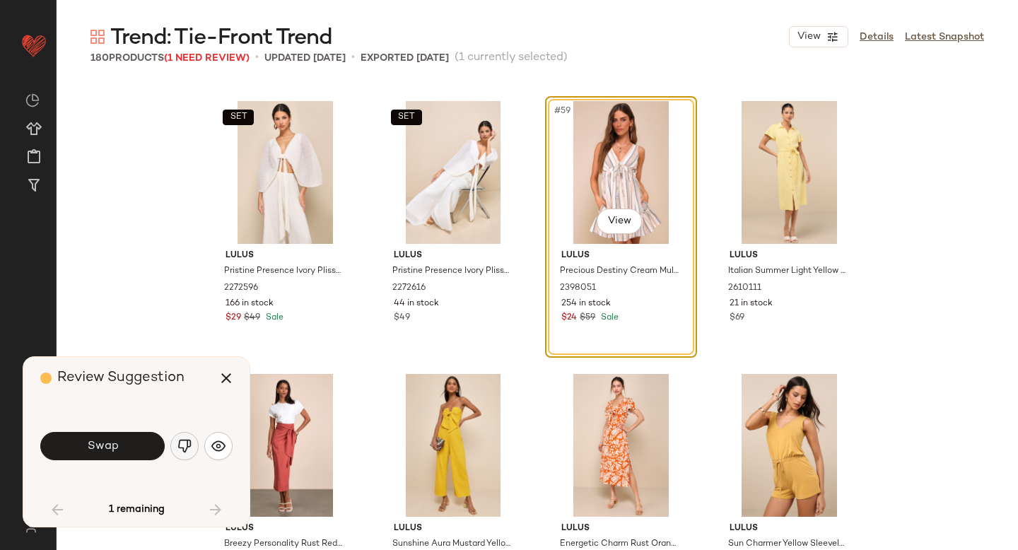
click at [183, 441] on img "button" at bounding box center [185, 446] width 14 height 14
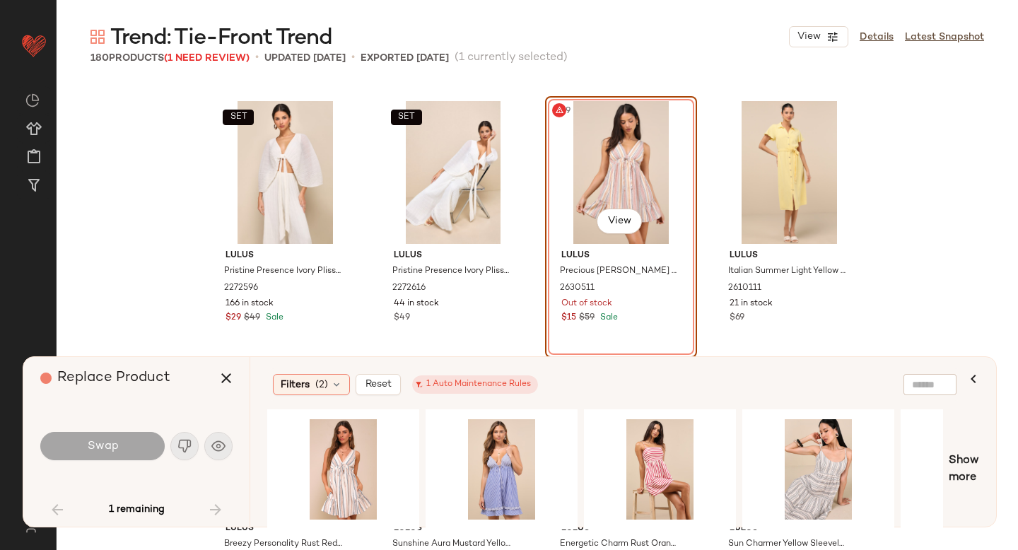
click at [584, 165] on div "#59 View" at bounding box center [621, 172] width 142 height 143
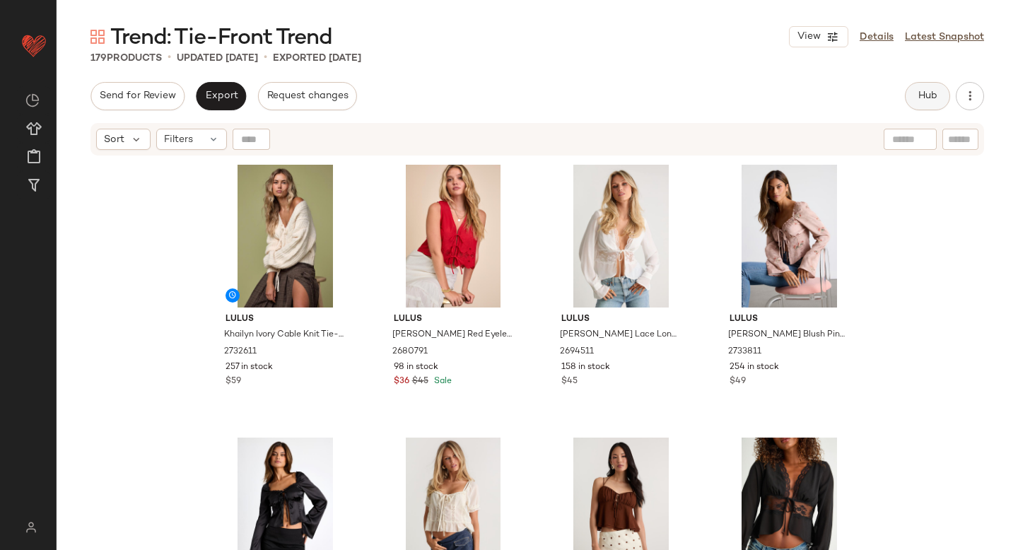
click at [931, 100] on span "Hub" at bounding box center [928, 96] width 20 height 11
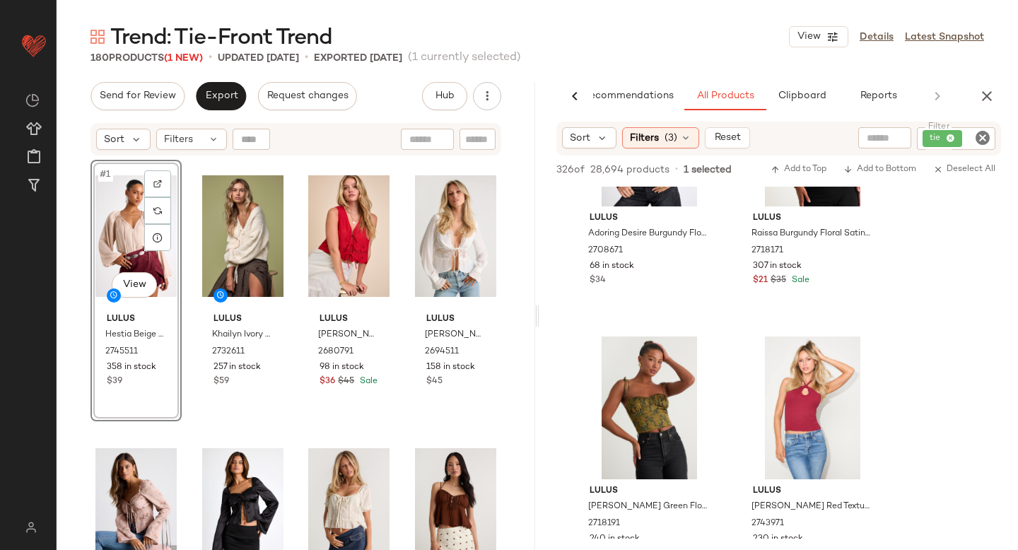
scroll to position [1241, 0]
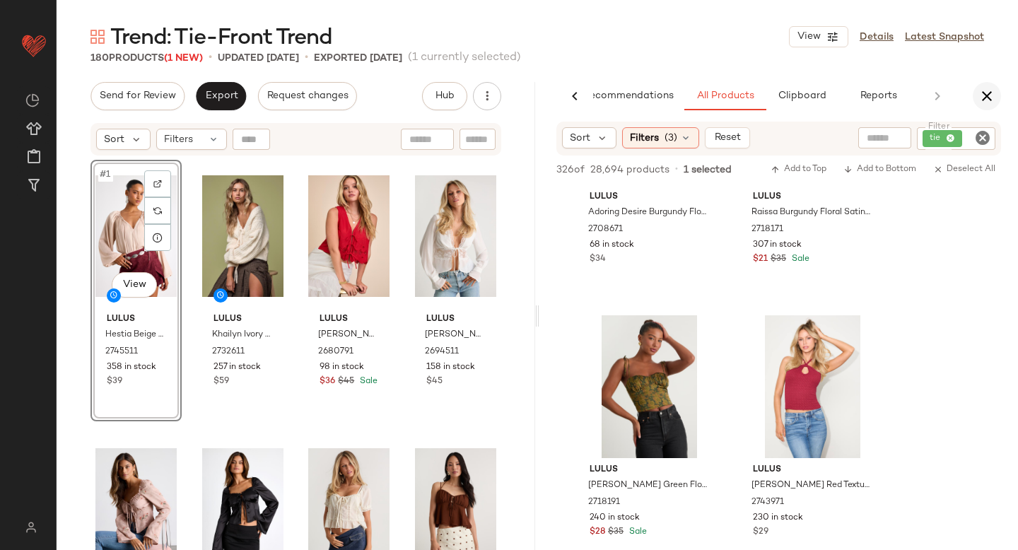
click at [987, 91] on icon "button" at bounding box center [987, 96] width 17 height 17
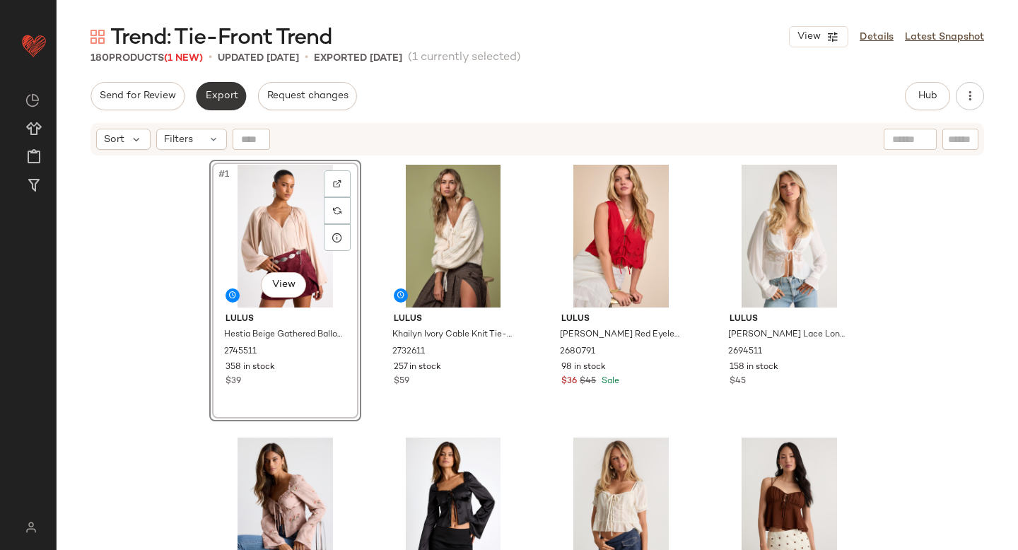
click at [229, 101] on span "Export" at bounding box center [220, 96] width 33 height 11
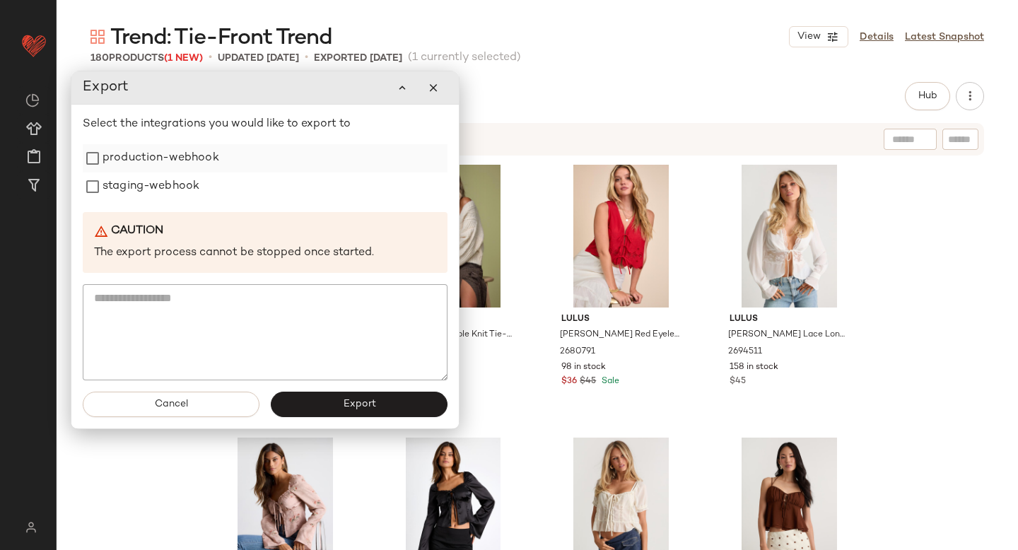
click at [199, 158] on label "production-webhook" at bounding box center [161, 158] width 117 height 28
click at [152, 188] on label "staging-webhook" at bounding box center [151, 187] width 97 height 28
click at [315, 409] on button "Export" at bounding box center [359, 404] width 177 height 25
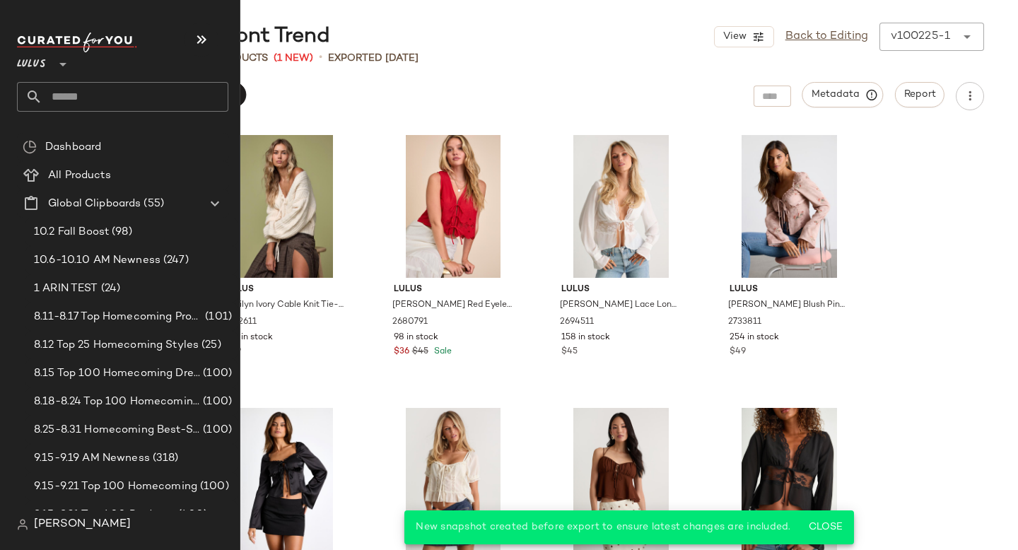
click at [86, 105] on input "text" at bounding box center [135, 97] width 186 height 30
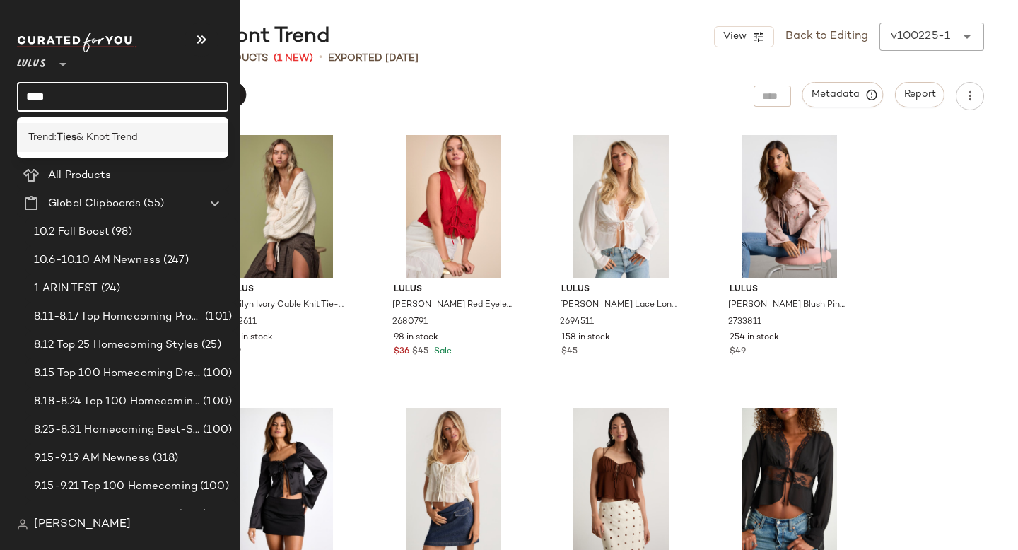
type input "****"
click at [133, 134] on span "& Knot Trend" at bounding box center [107, 137] width 62 height 15
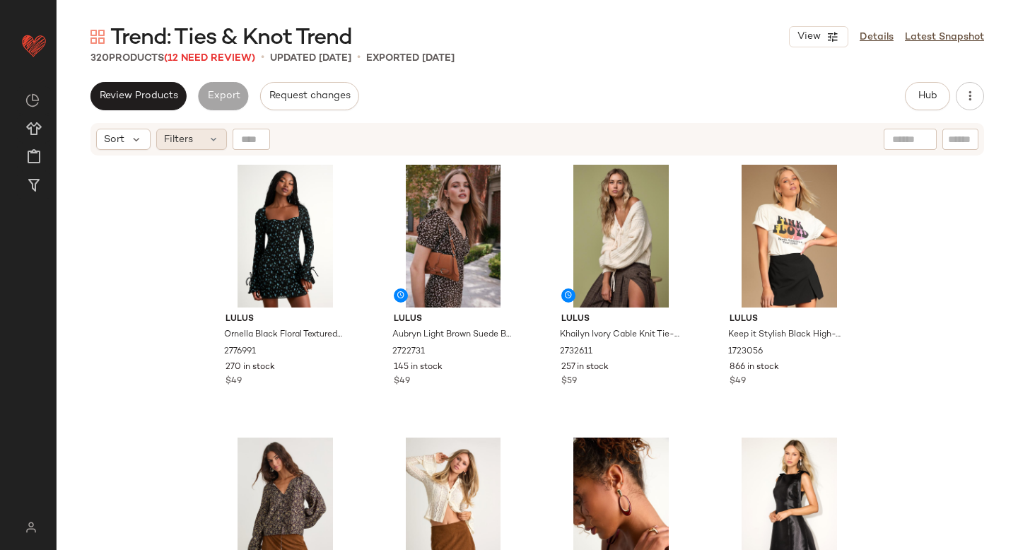
click at [213, 140] on icon at bounding box center [213, 139] width 11 height 11
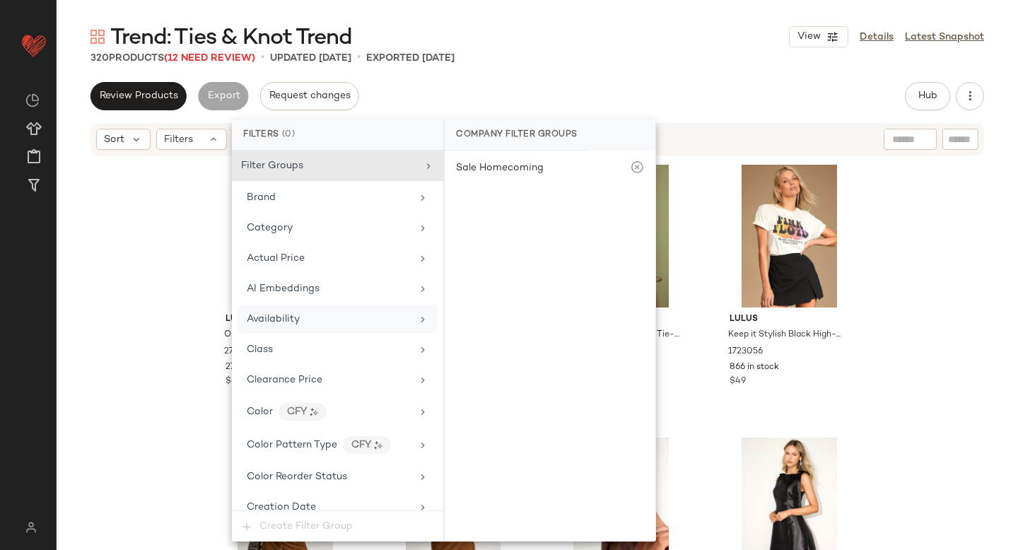
click at [269, 317] on span "Availability" at bounding box center [273, 319] width 53 height 11
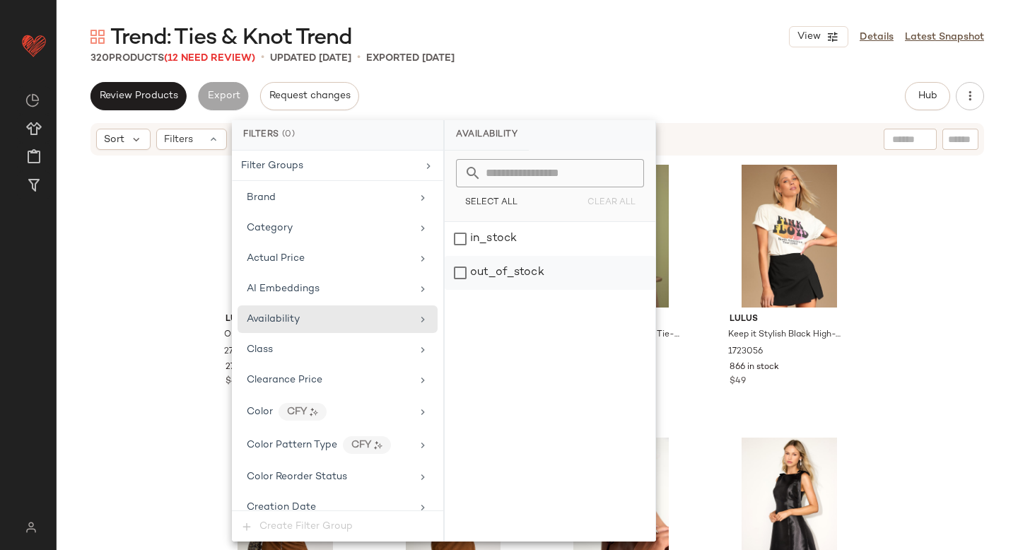
click at [492, 284] on div "out_of_stock" at bounding box center [550, 273] width 211 height 34
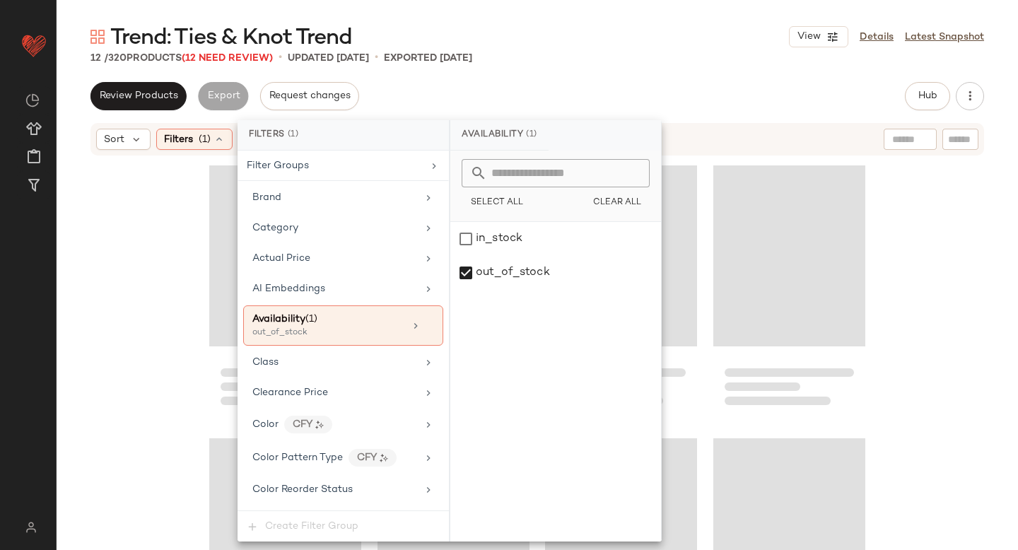
click at [607, 33] on div "Trend: Ties & Knot Trend View Details Latest Snapshot" at bounding box center [538, 37] width 962 height 28
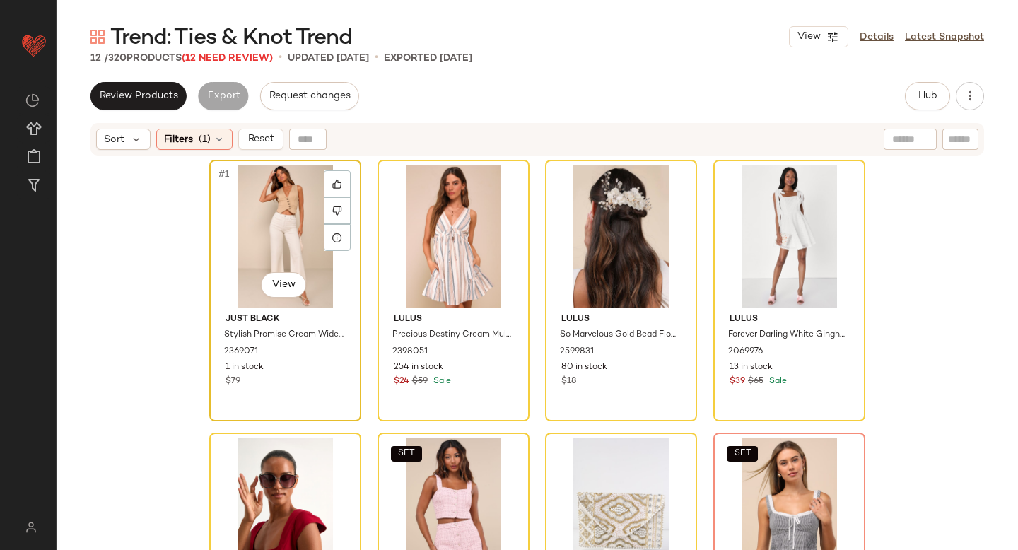
click at [267, 242] on div "#1 View" at bounding box center [285, 236] width 142 height 143
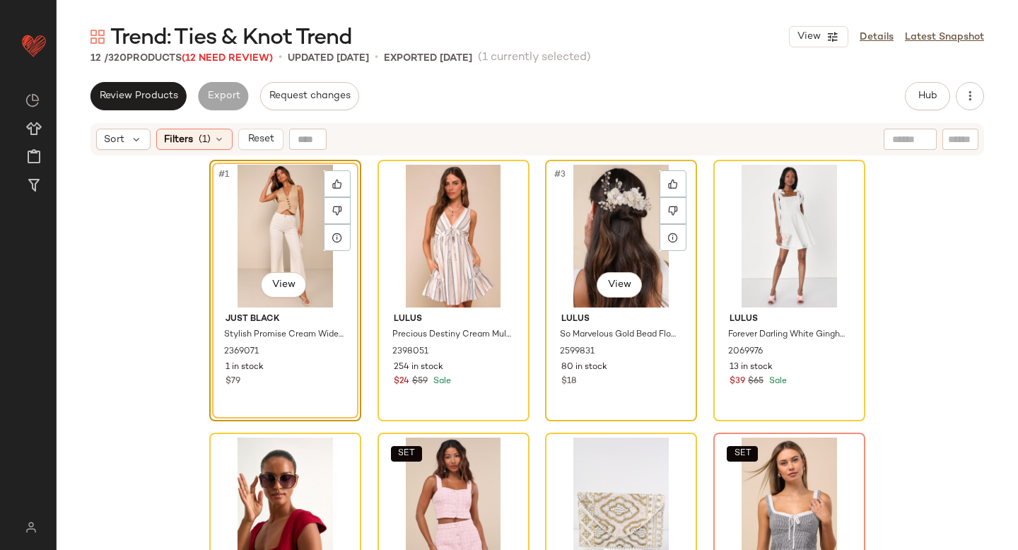
scroll to position [393, 0]
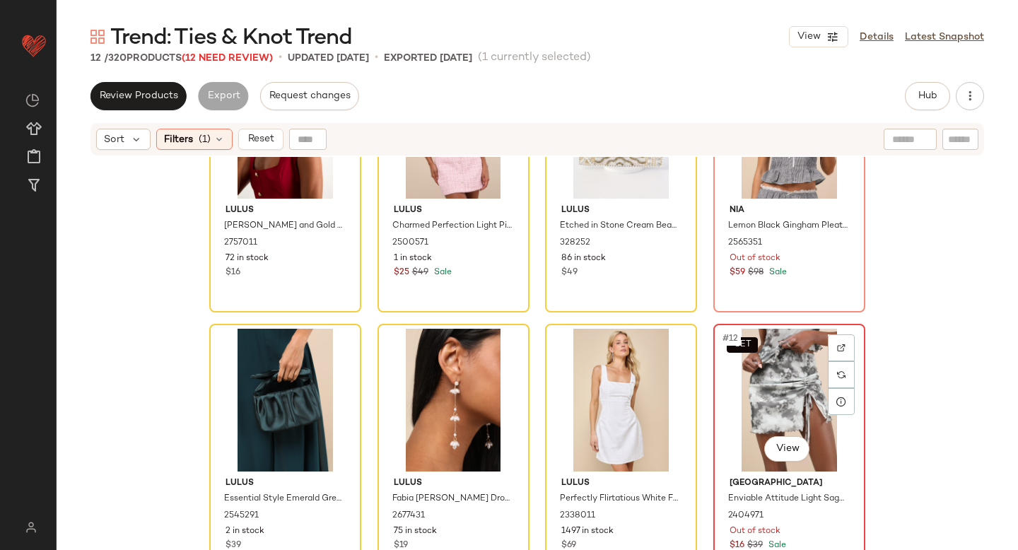
click at [715, 385] on div "SET #12 View Daisy Street Enviable Attitude Light Sage and Grey Floral Mesh Min…" at bounding box center [789, 454] width 149 height 259
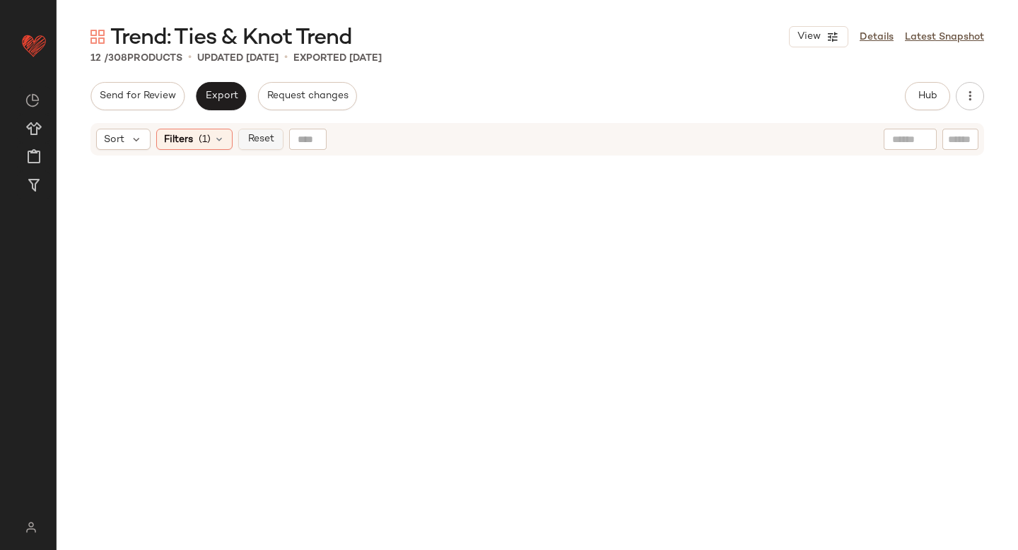
click at [257, 138] on span "Reset" at bounding box center [260, 139] width 27 height 11
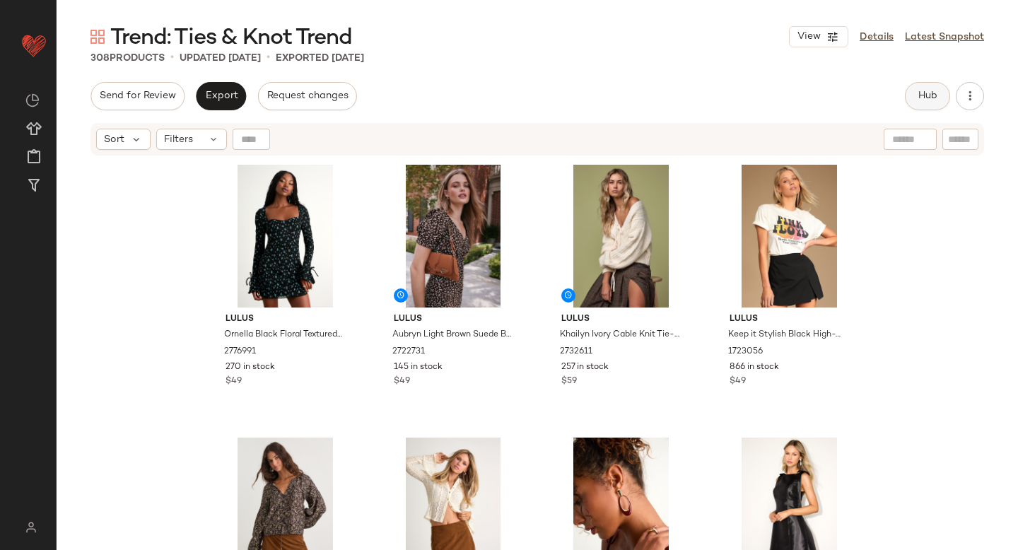
click at [925, 95] on span "Hub" at bounding box center [928, 96] width 20 height 11
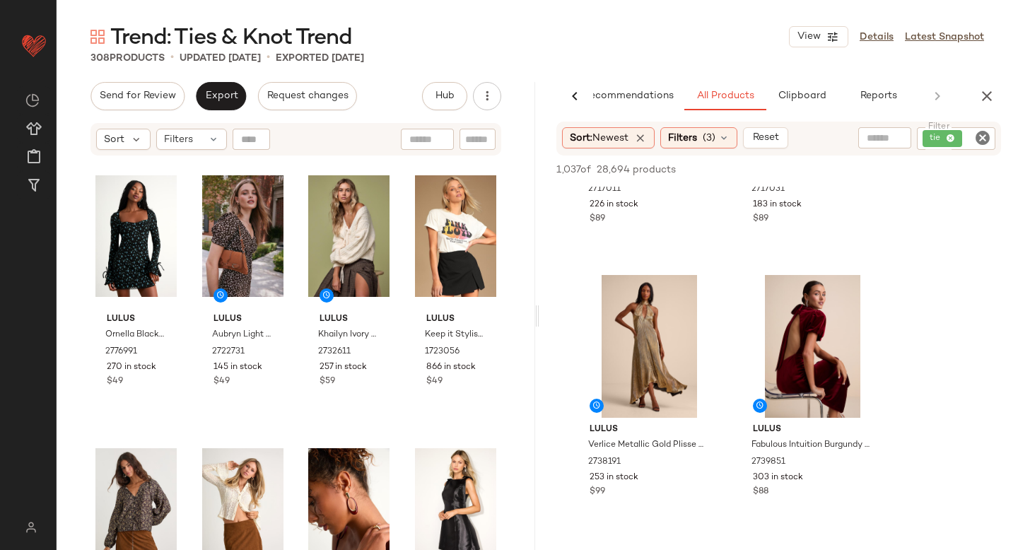
scroll to position [187, 0]
click at [710, 134] on span "(3)" at bounding box center [709, 138] width 13 height 15
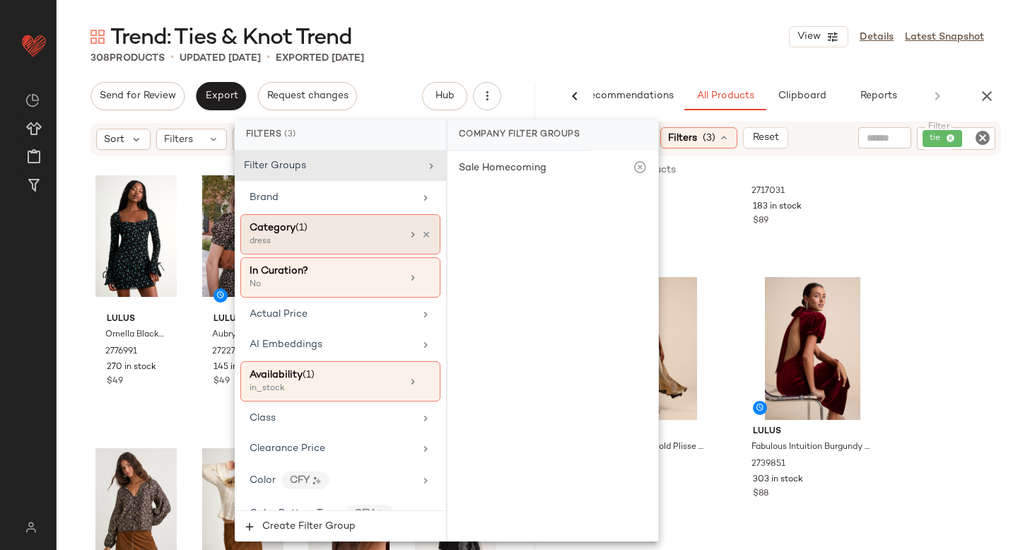
click at [287, 246] on div "dress" at bounding box center [320, 241] width 141 height 13
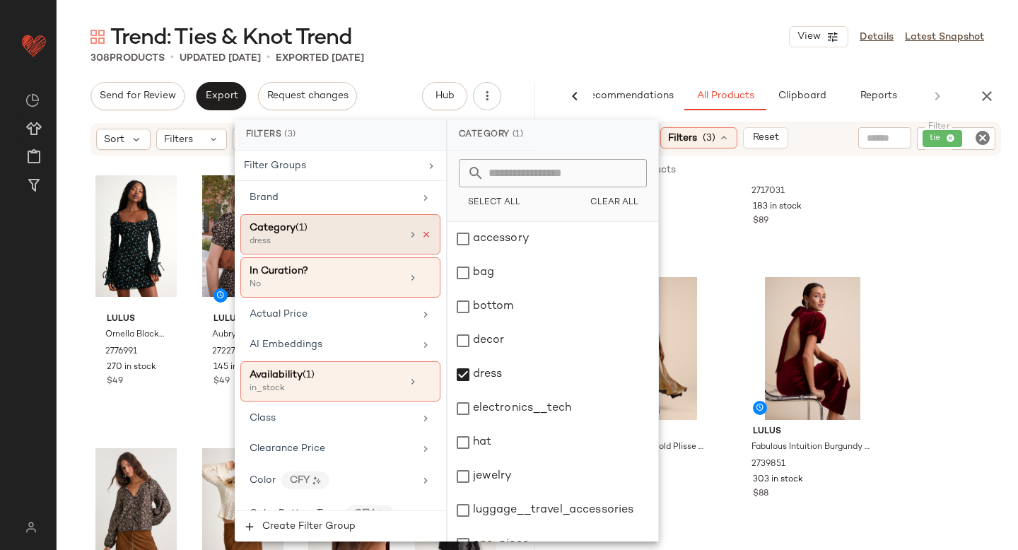
click at [421, 230] on icon at bounding box center [426, 235] width 10 height 10
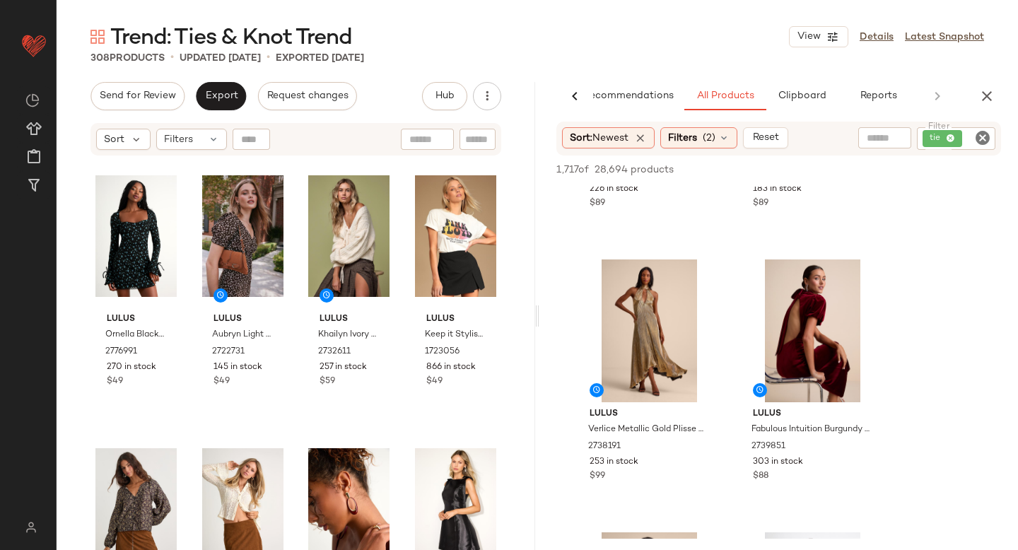
scroll to position [217, 0]
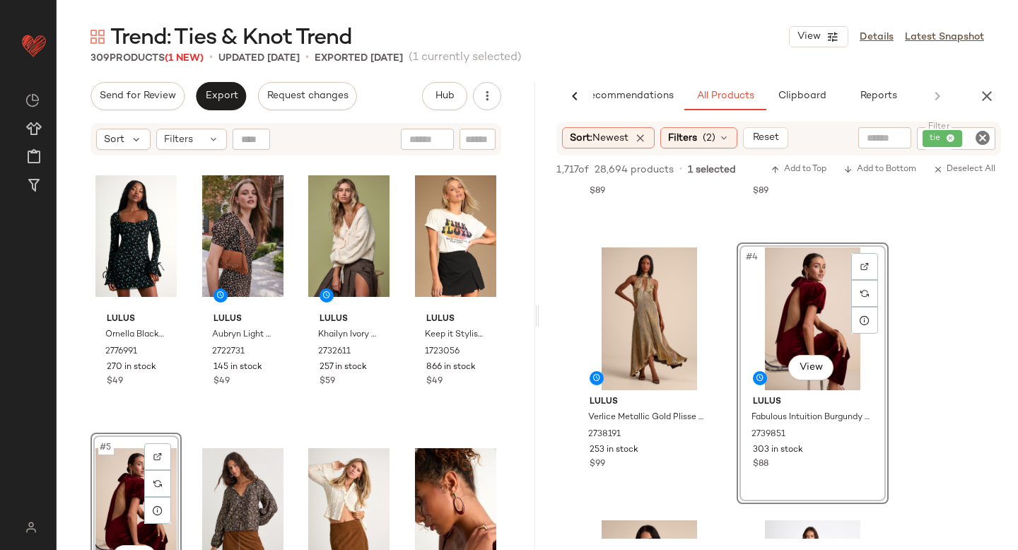
click at [122, 467] on div "#5 View" at bounding box center [135, 509] width 81 height 143
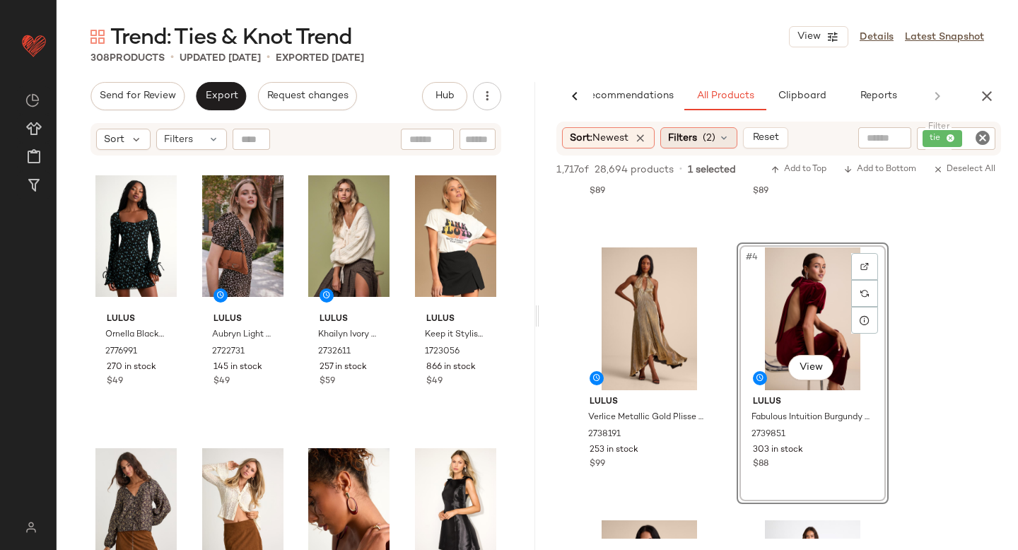
click at [683, 141] on span "Filters" at bounding box center [682, 138] width 29 height 15
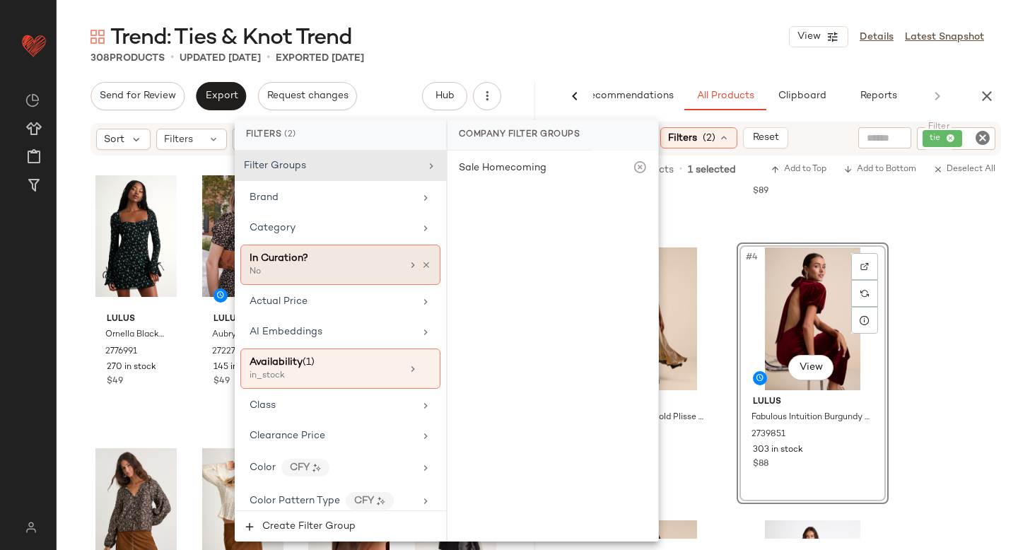
click at [282, 257] on span "In Curation?" at bounding box center [279, 258] width 59 height 11
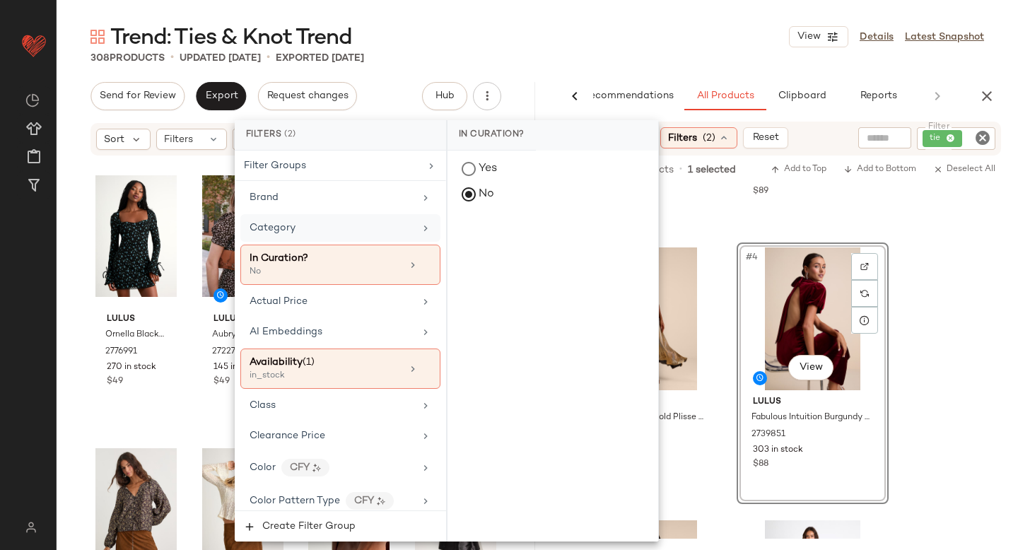
click at [297, 228] on div "Category" at bounding box center [332, 228] width 165 height 15
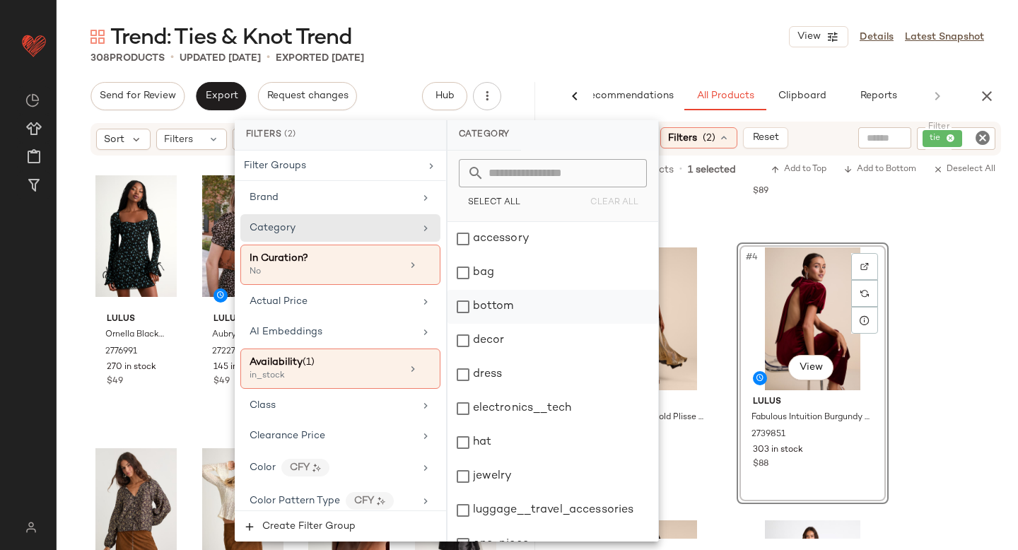
click at [464, 309] on div "bottom" at bounding box center [553, 307] width 211 height 34
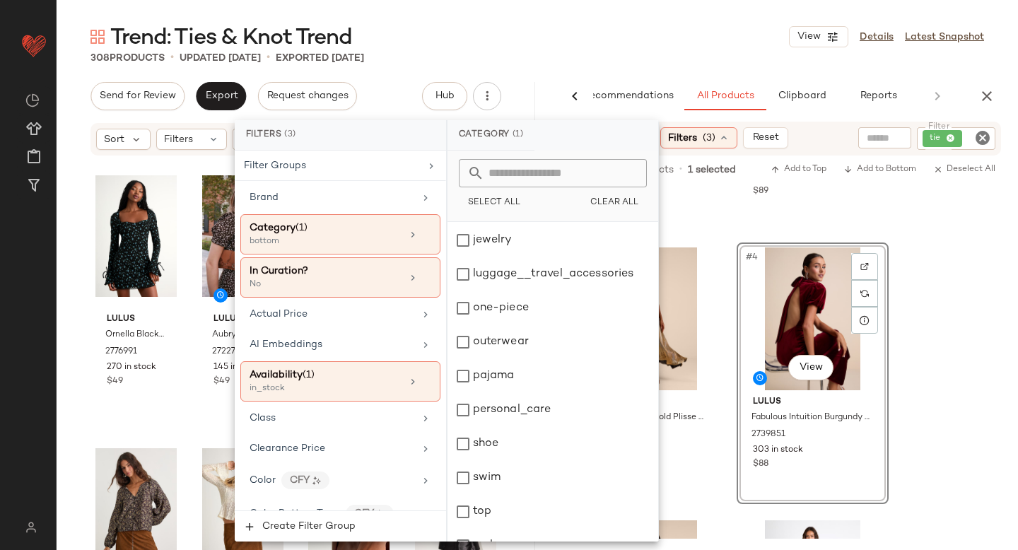
scroll to position [257, 0]
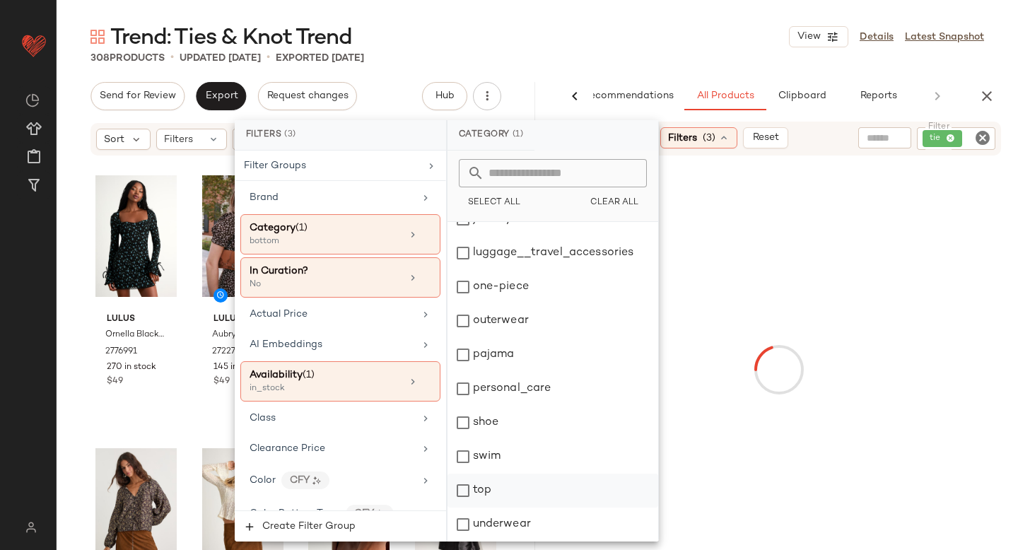
click at [463, 494] on div "top" at bounding box center [553, 491] width 211 height 34
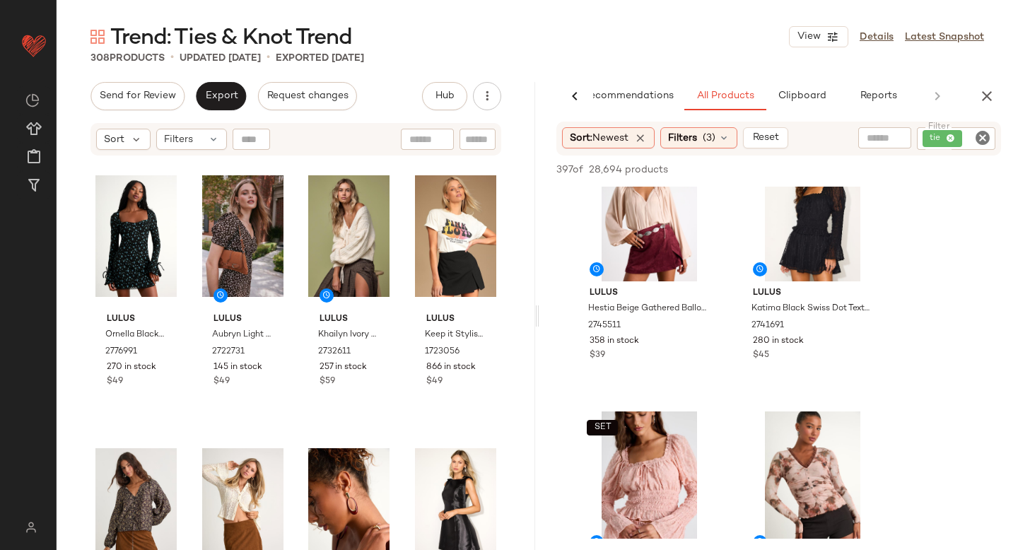
scroll to position [728, 0]
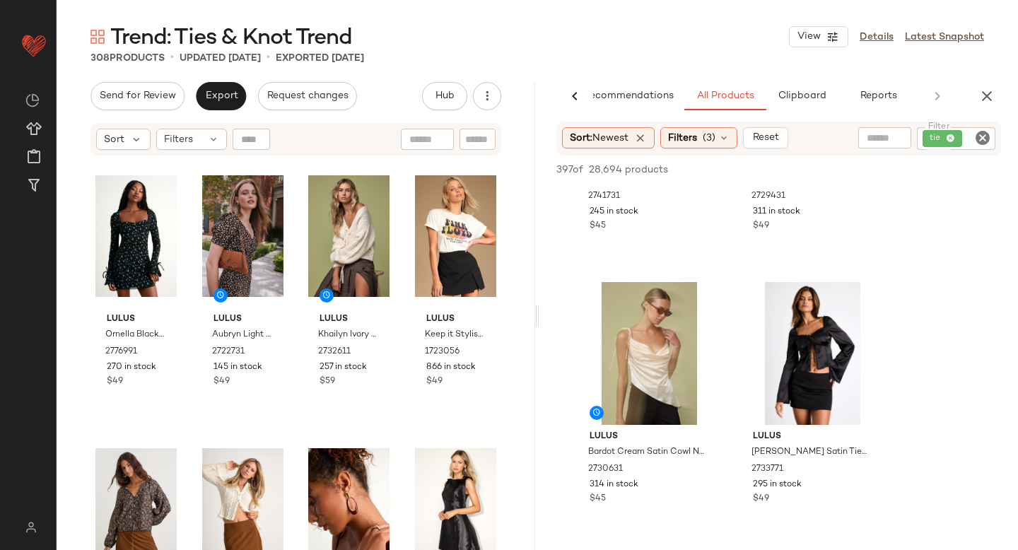
click at [987, 101] on icon "button" at bounding box center [987, 96] width 17 height 17
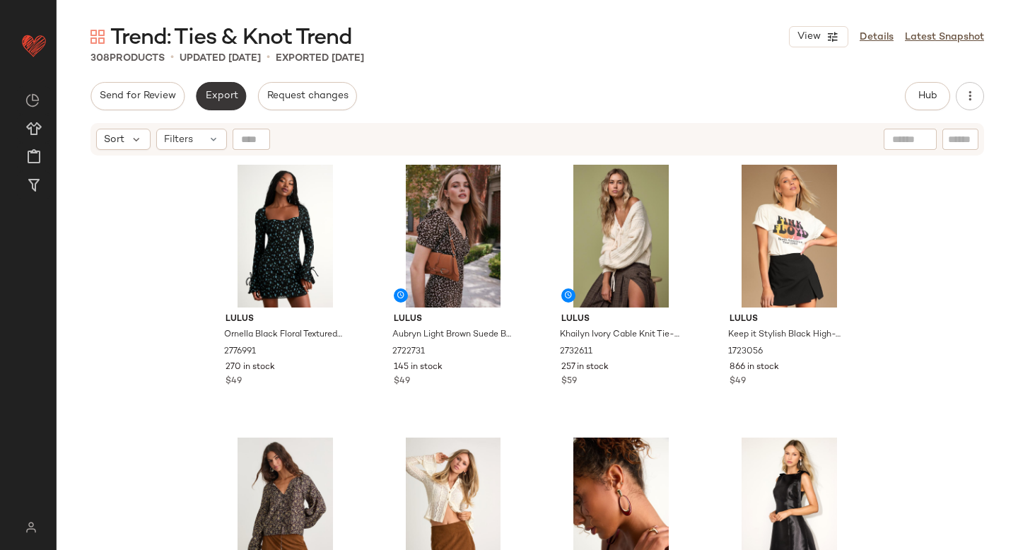
click at [222, 95] on span "Export" at bounding box center [220, 96] width 33 height 11
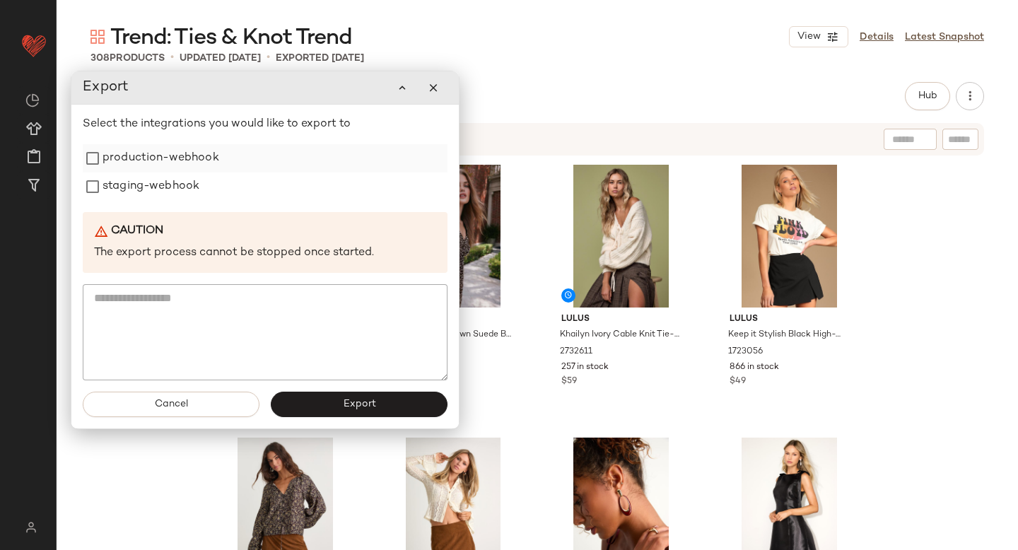
click at [189, 153] on label "production-webhook" at bounding box center [161, 158] width 117 height 28
click at [158, 191] on label "staging-webhook" at bounding box center [151, 187] width 97 height 28
click at [347, 409] on span "Export" at bounding box center [358, 404] width 33 height 11
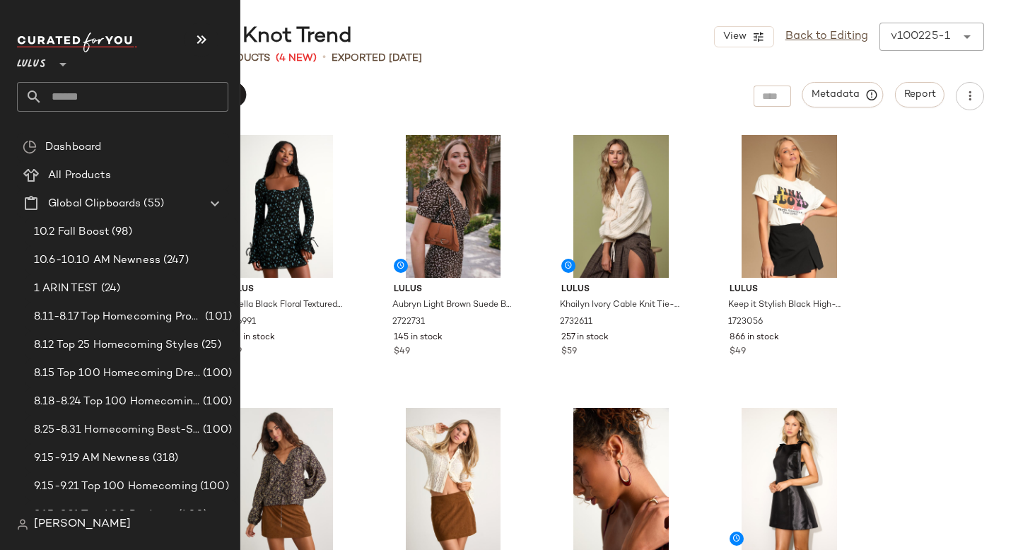
click at [86, 103] on input "text" at bounding box center [135, 97] width 186 height 30
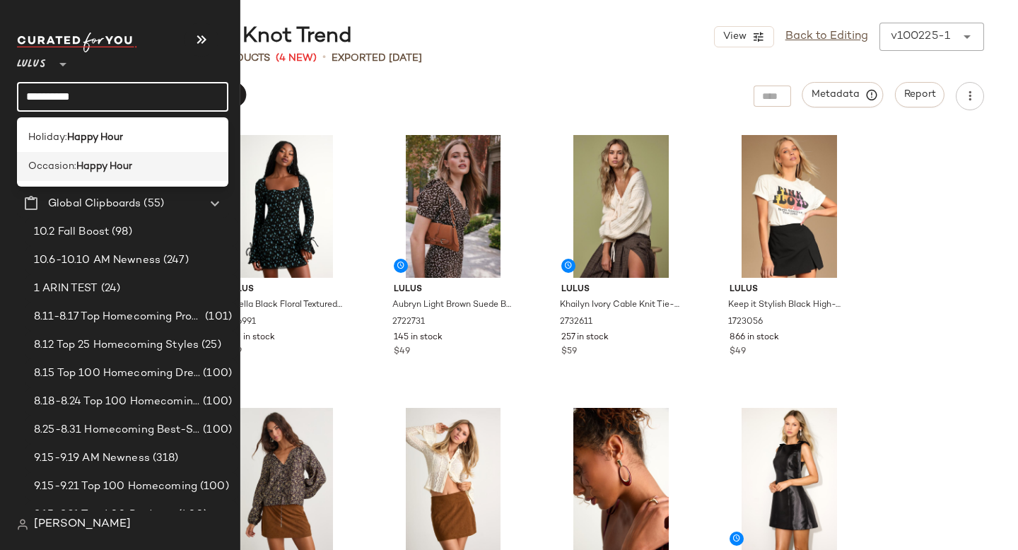
type input "**********"
click at [71, 158] on div "Occasion: Happy Hour" at bounding box center [122, 166] width 211 height 29
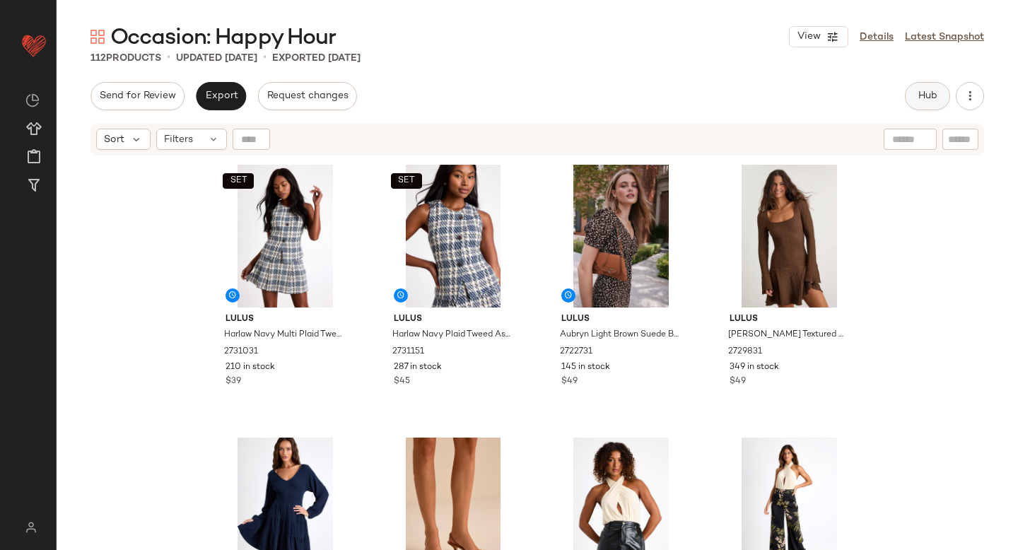
click at [920, 95] on span "Hub" at bounding box center [928, 96] width 20 height 11
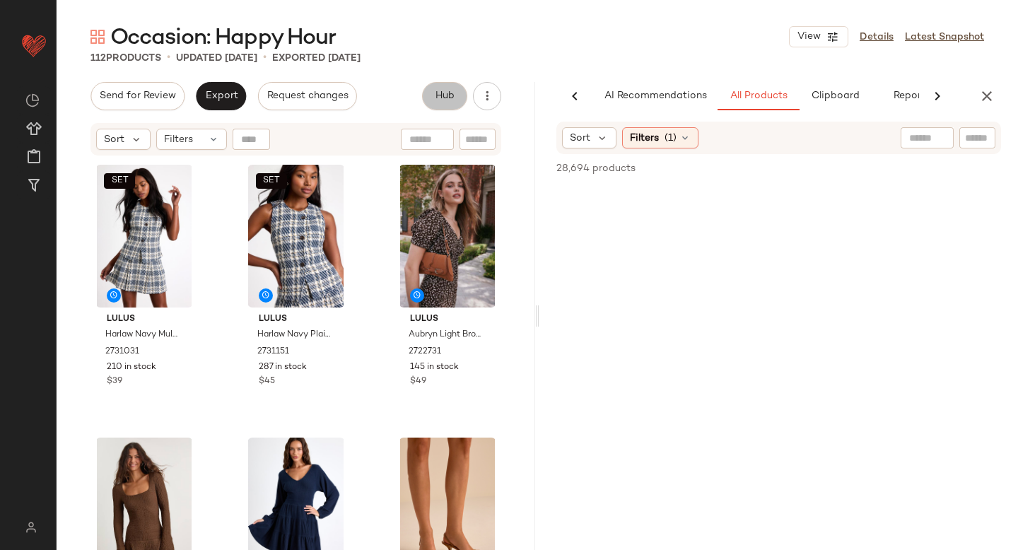
scroll to position [0, 33]
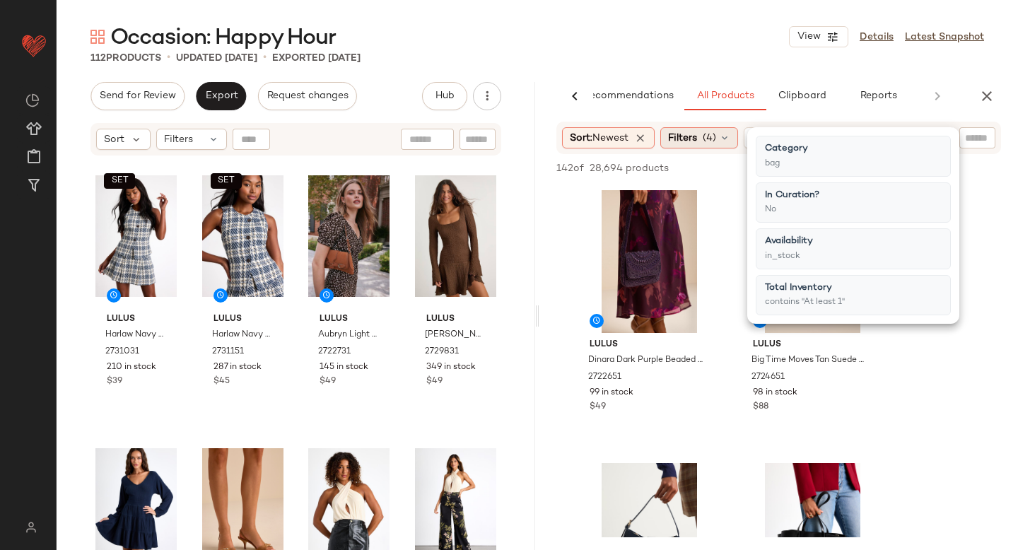
click at [692, 133] on span "Filters" at bounding box center [682, 138] width 29 height 15
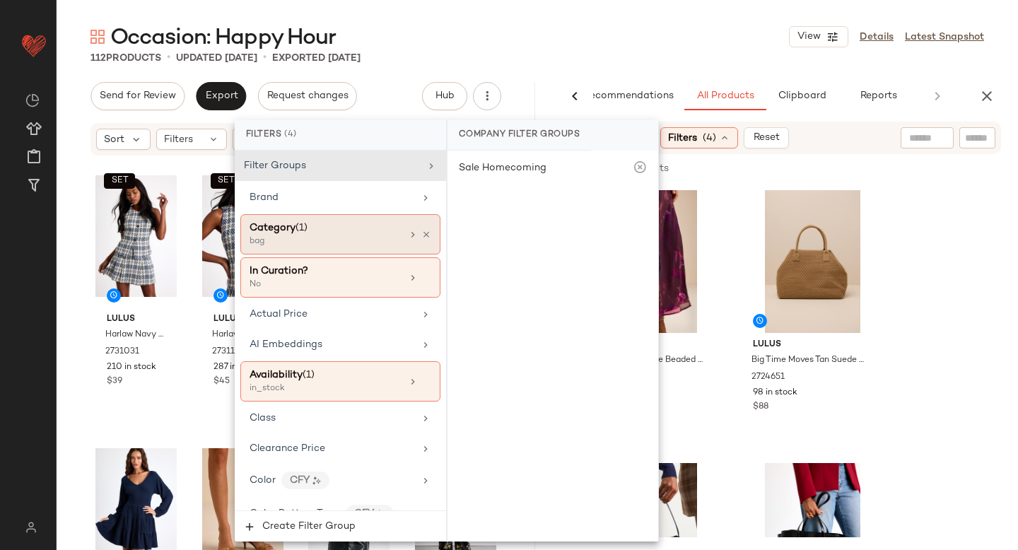
click at [289, 247] on div "bag" at bounding box center [320, 241] width 141 height 13
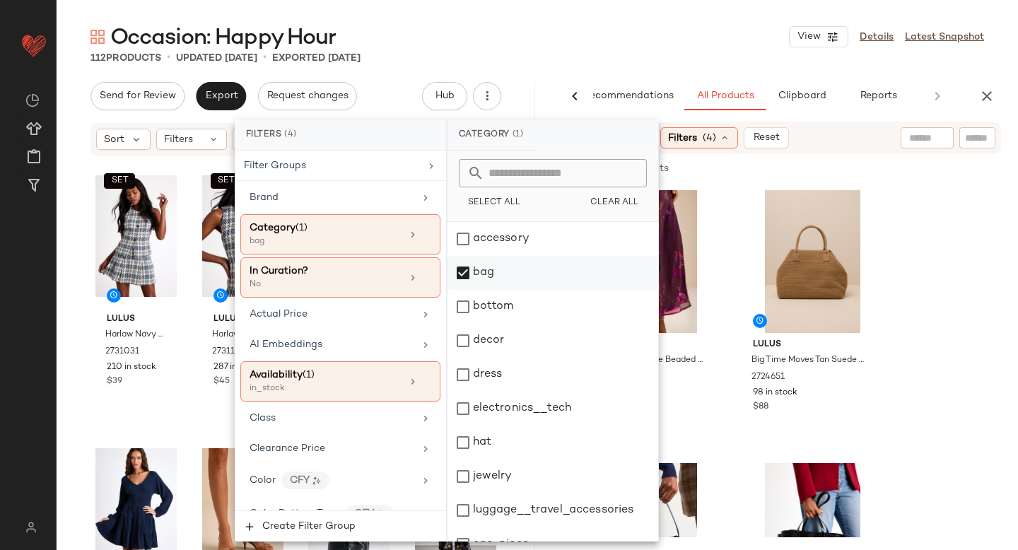
click at [467, 270] on div "bag" at bounding box center [553, 273] width 211 height 34
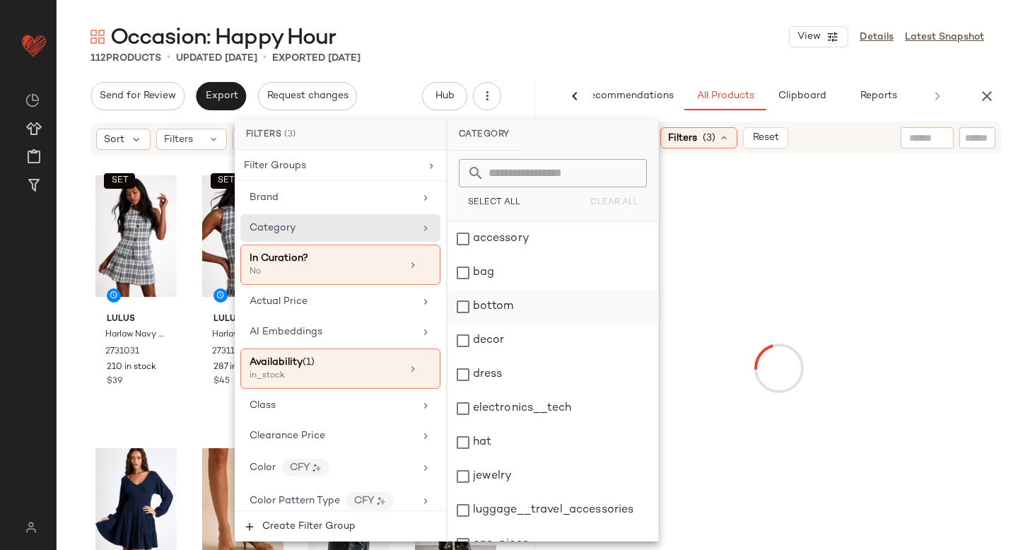
click at [468, 305] on div "bottom" at bounding box center [553, 307] width 211 height 34
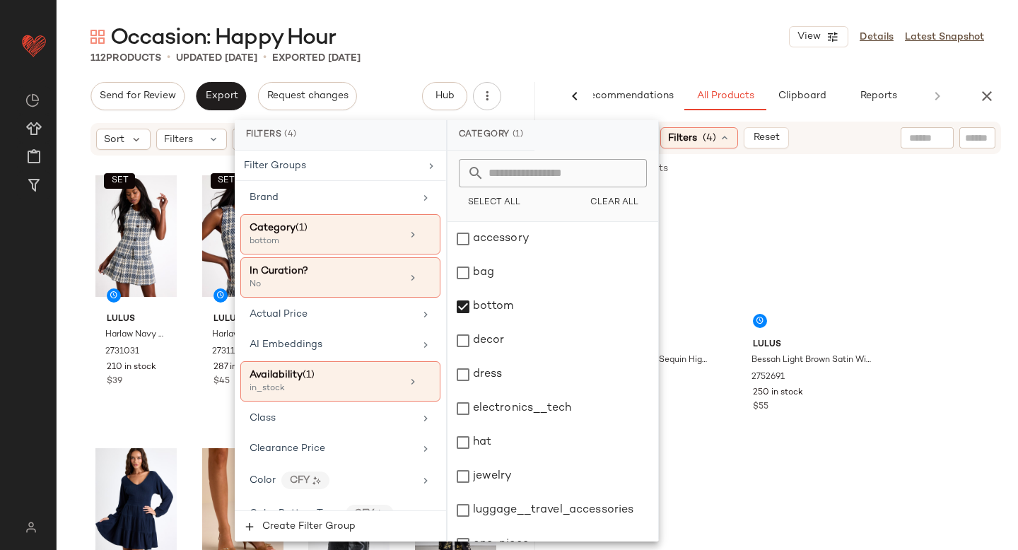
scroll to position [257, 0]
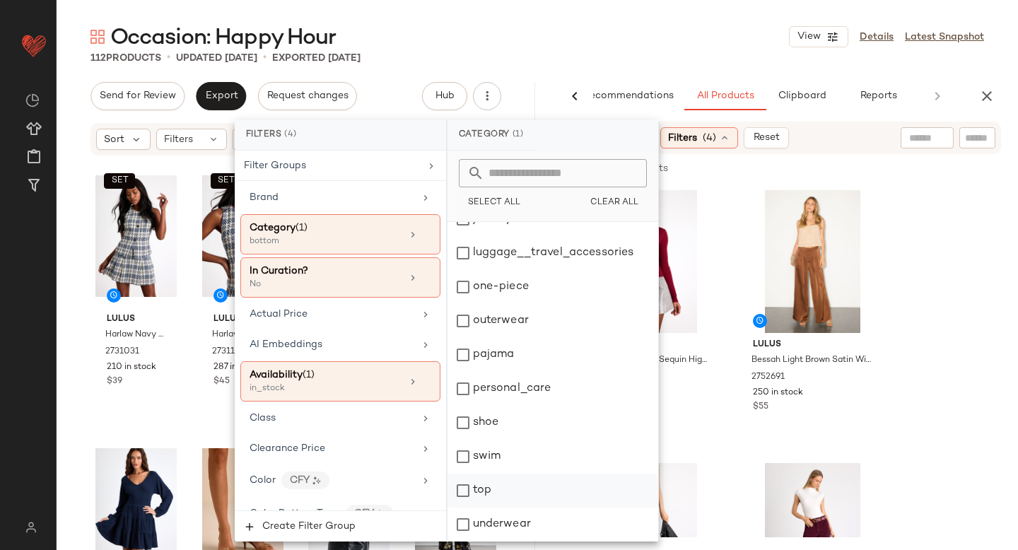
click at [465, 494] on div "top" at bounding box center [553, 491] width 211 height 34
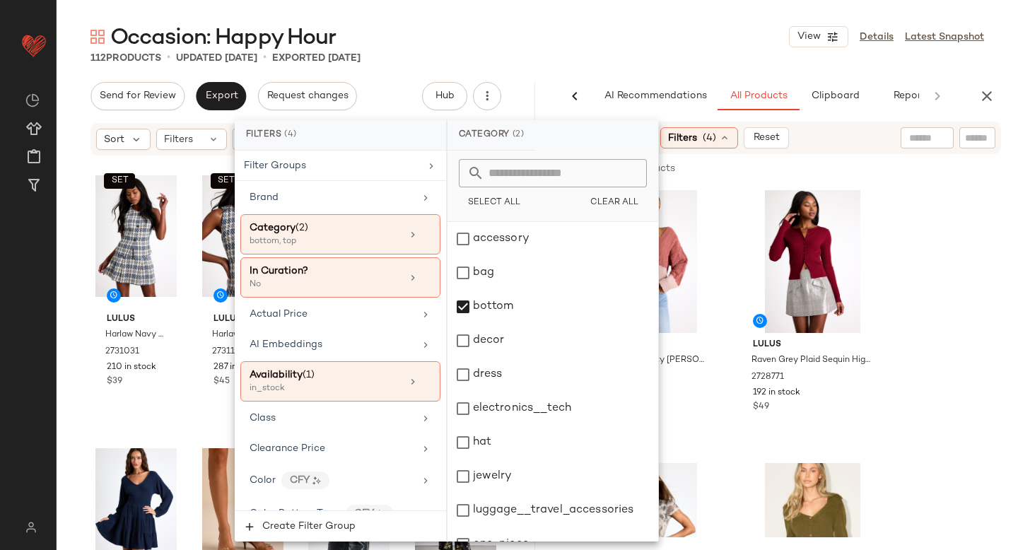
scroll to position [257, 0]
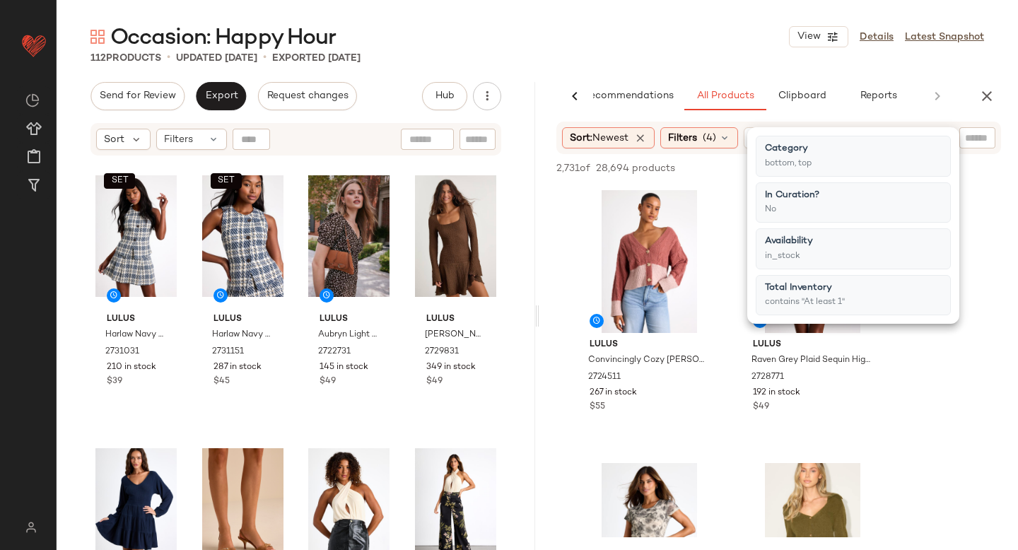
scroll to position [308, 0]
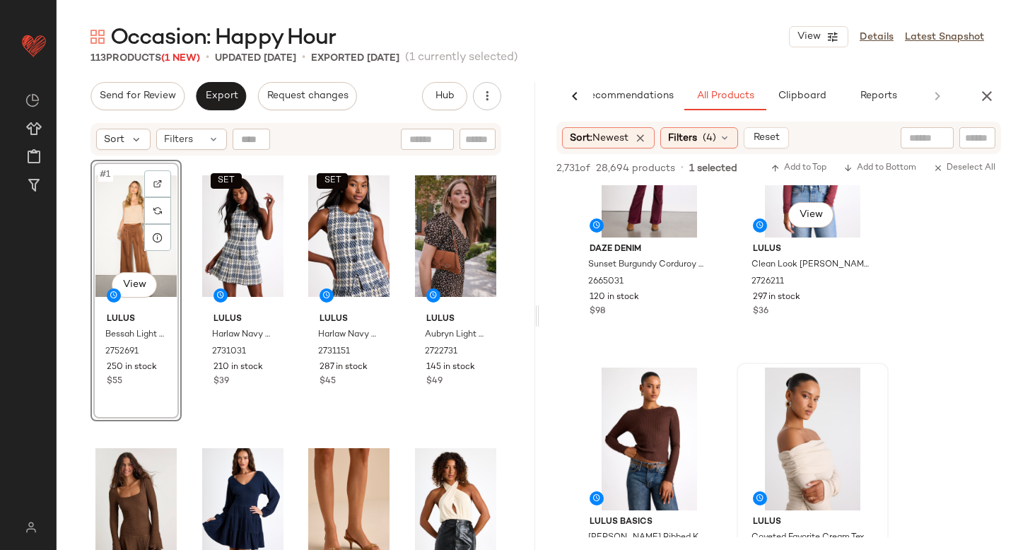
scroll to position [1477, 0]
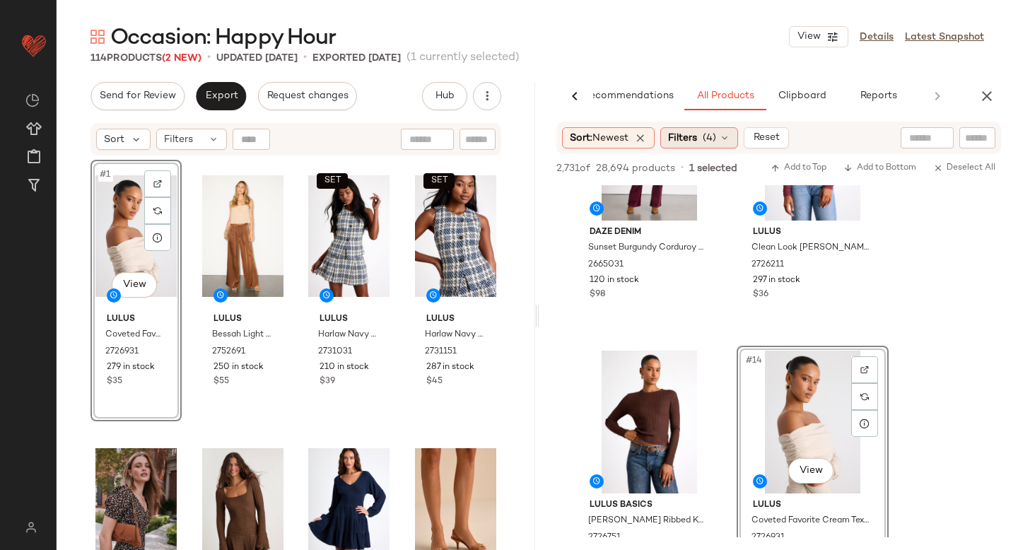
click at [703, 139] on div "Filters (4)" at bounding box center [700, 137] width 78 height 21
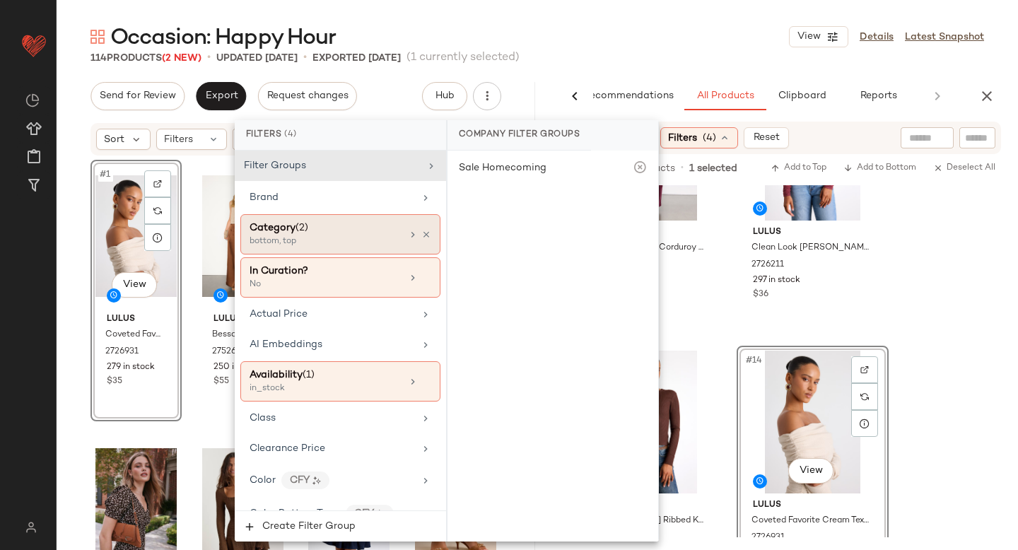
click at [355, 243] on div "bottom, top" at bounding box center [320, 241] width 141 height 13
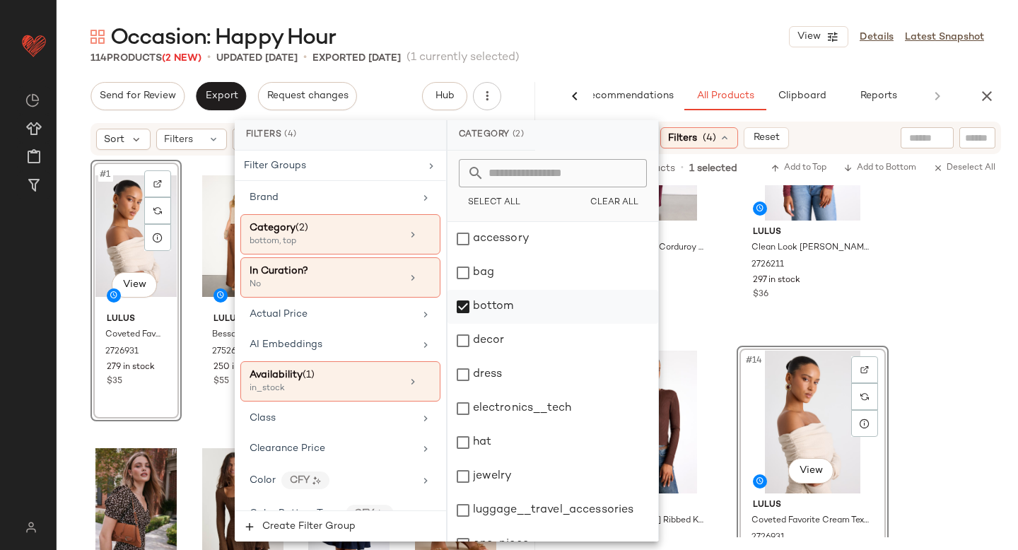
click at [465, 322] on div "bottom" at bounding box center [553, 307] width 211 height 34
click at [463, 370] on div "dress" at bounding box center [553, 375] width 211 height 34
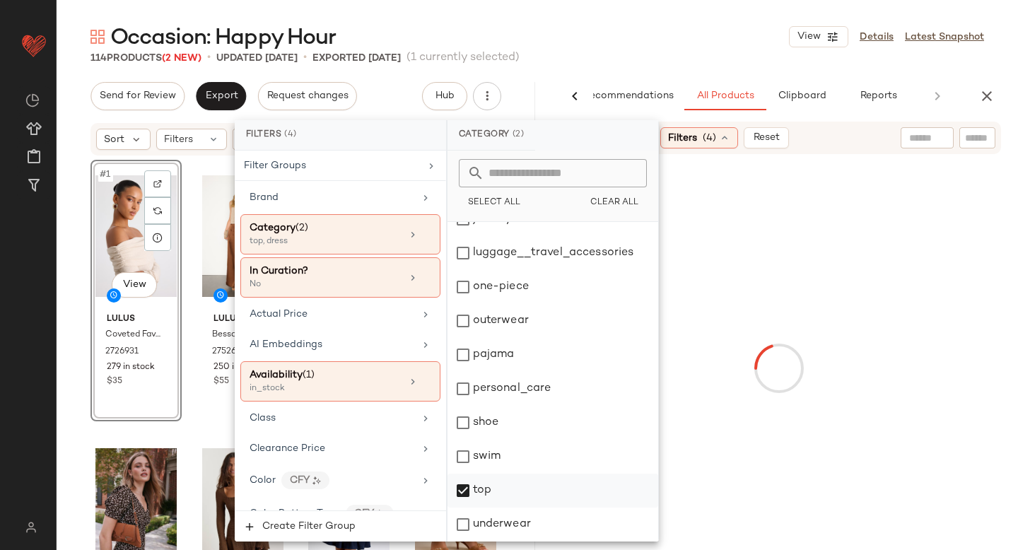
click at [457, 486] on div "top" at bounding box center [553, 491] width 211 height 34
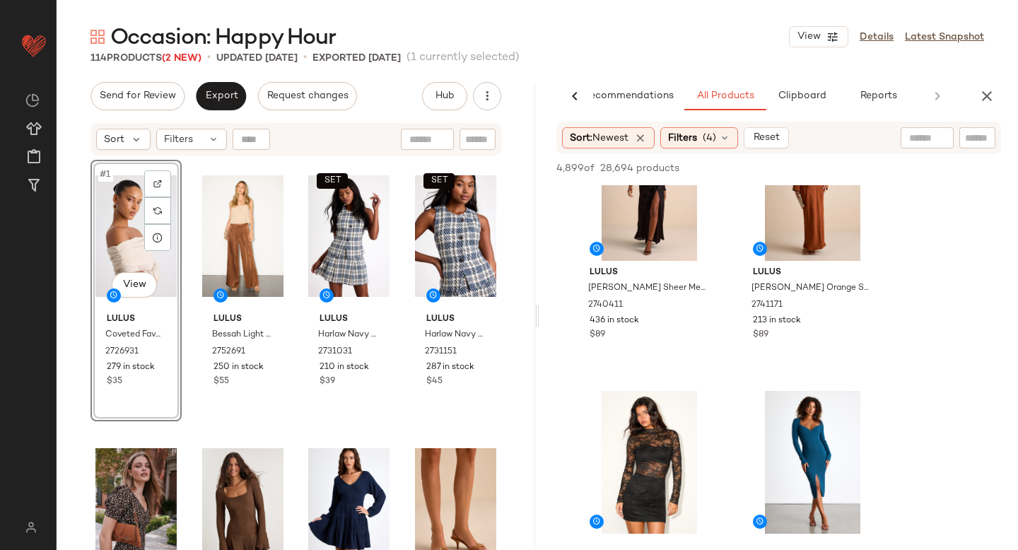
scroll to position [1850, 0]
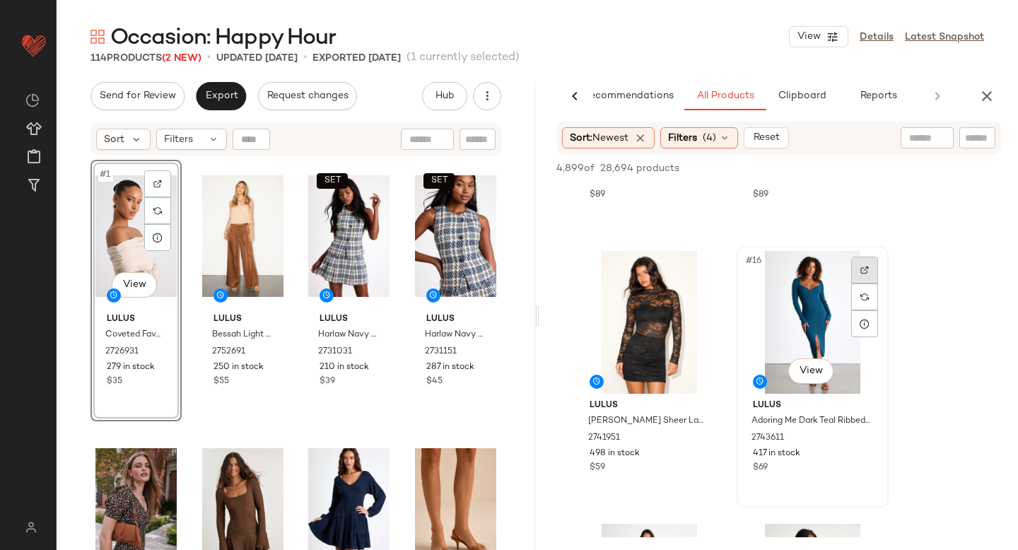
click at [870, 269] on div at bounding box center [864, 270] width 27 height 27
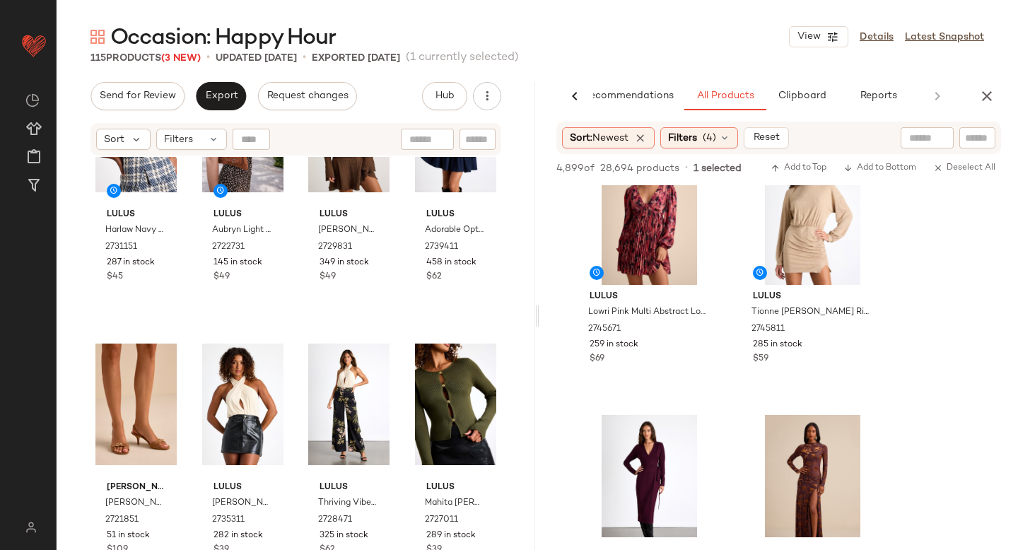
scroll to position [0, 0]
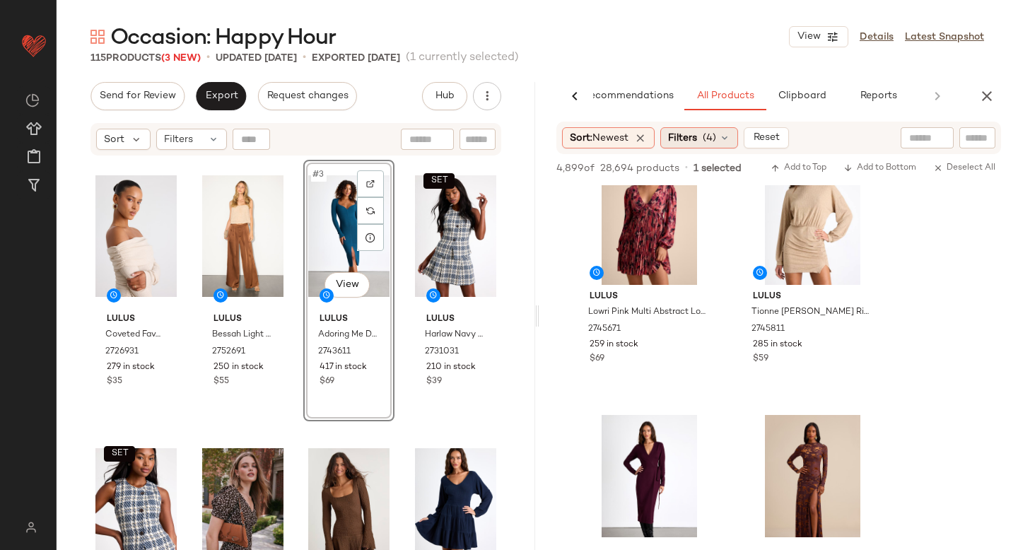
click at [702, 135] on div "Filters (4)" at bounding box center [700, 137] width 78 height 21
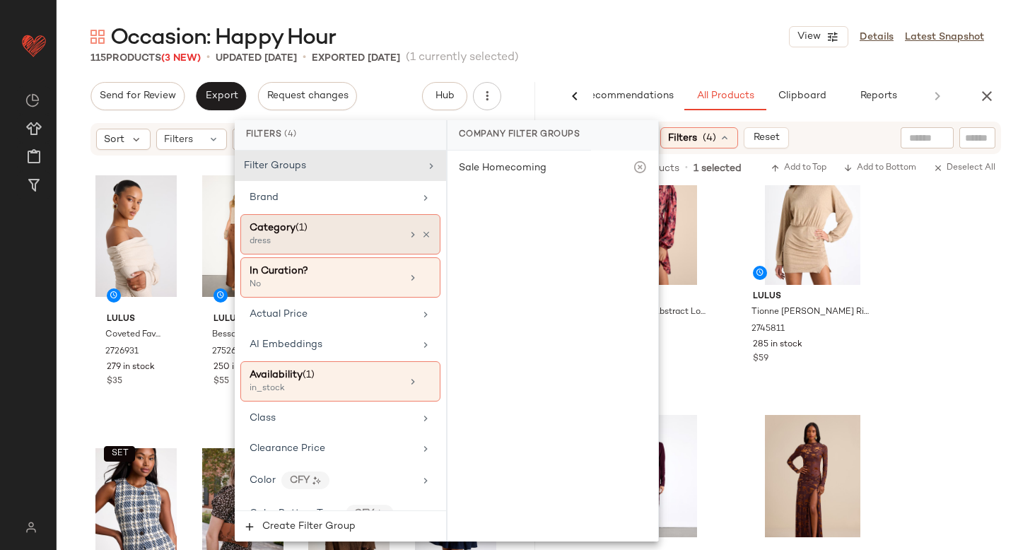
click at [269, 236] on div "dress" at bounding box center [320, 241] width 141 height 13
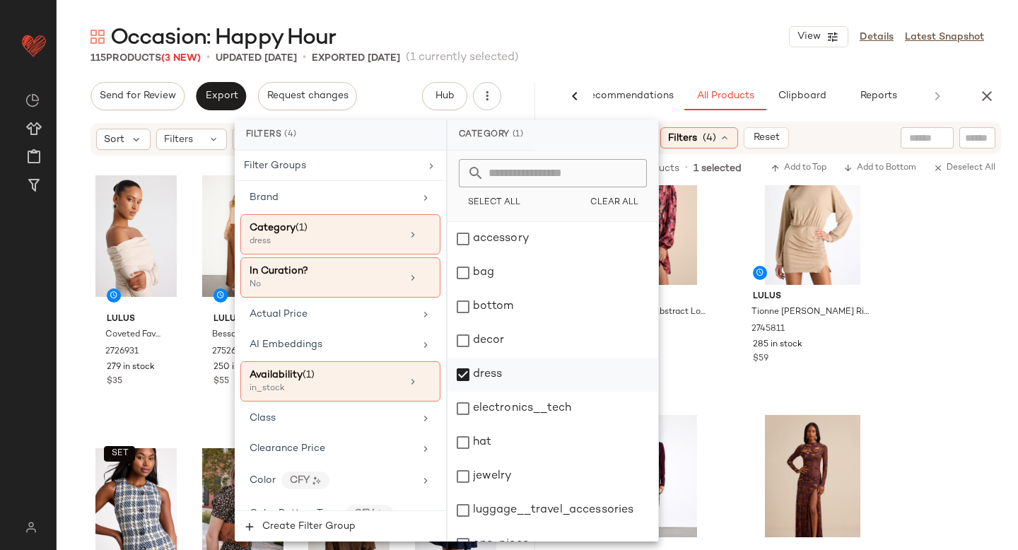
click at [460, 387] on div "dress" at bounding box center [553, 375] width 211 height 34
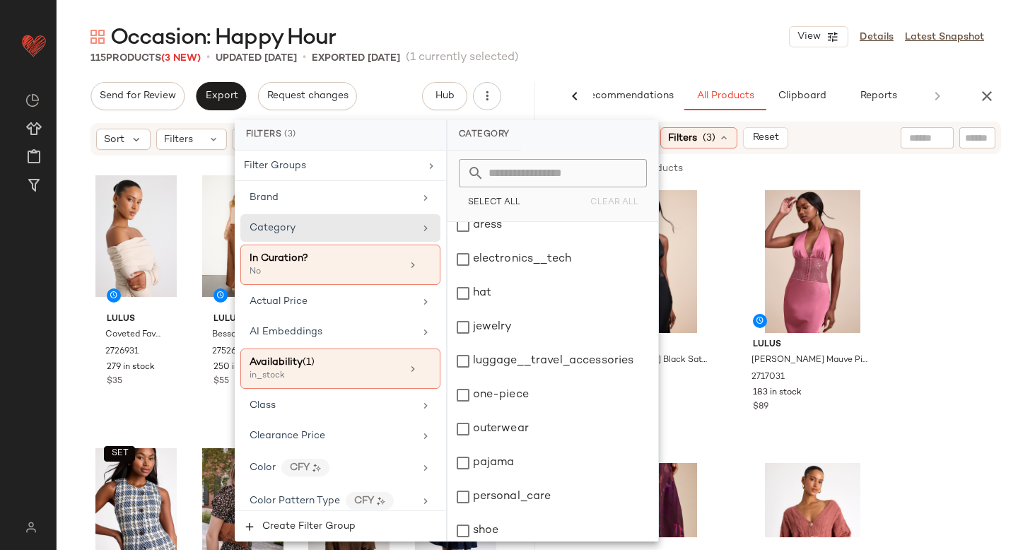
scroll to position [90, 0]
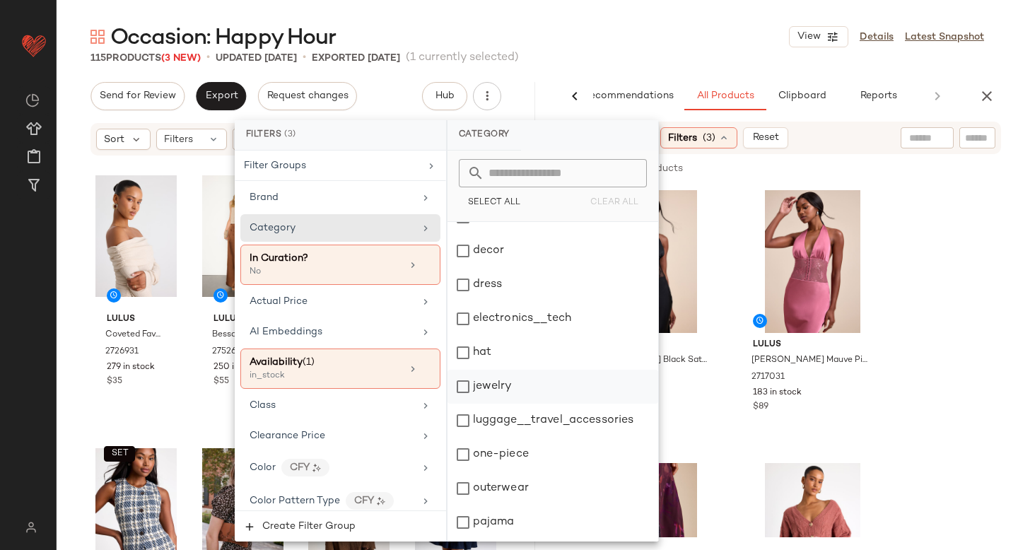
click at [464, 391] on div "jewelry" at bounding box center [553, 387] width 211 height 34
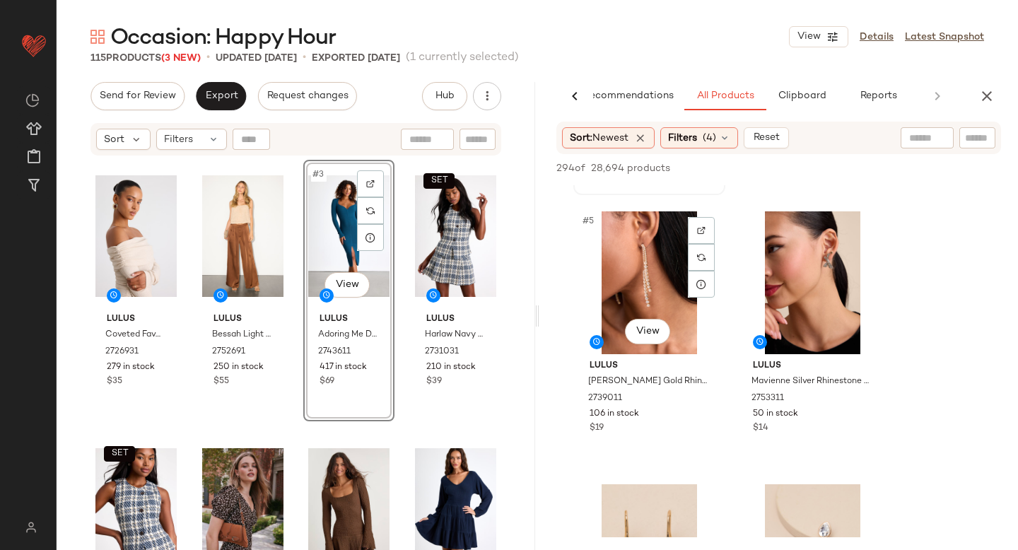
scroll to position [506, 0]
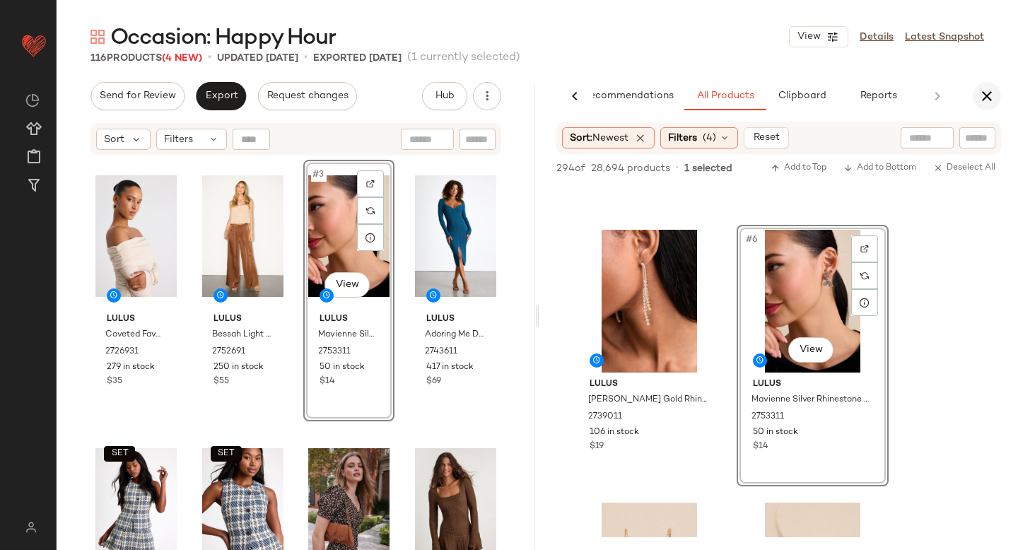
click at [981, 85] on button "button" at bounding box center [987, 96] width 28 height 28
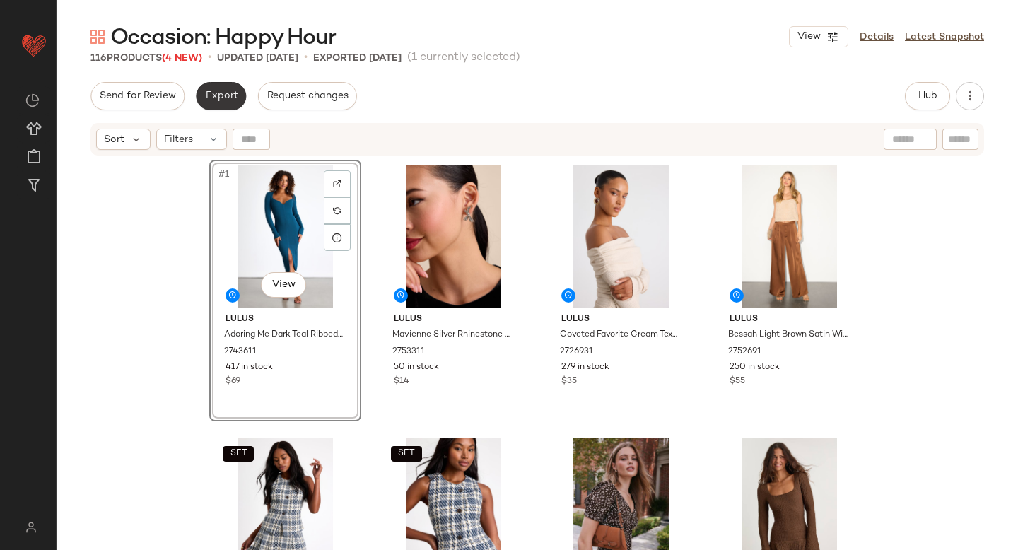
click at [219, 104] on button "Export" at bounding box center [221, 96] width 50 height 28
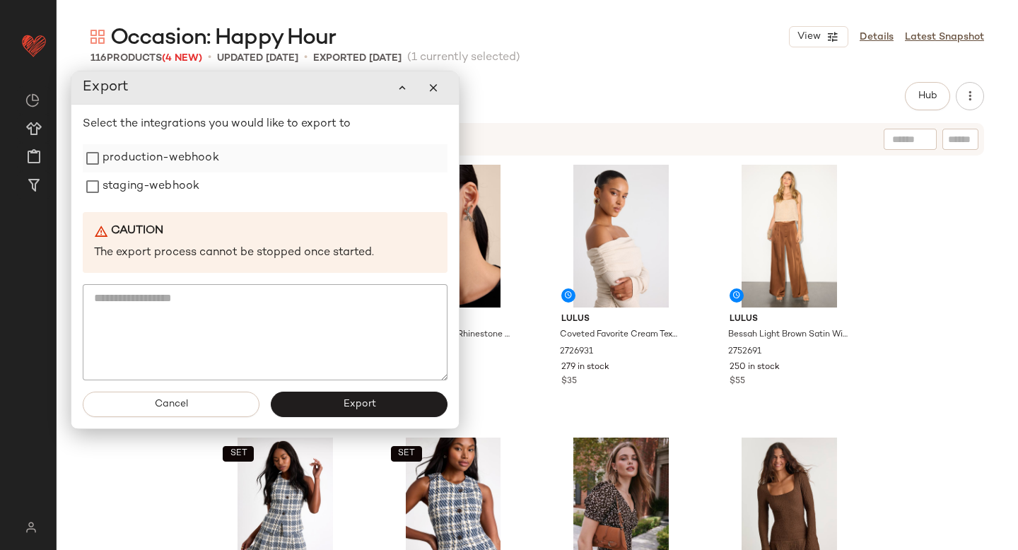
click at [182, 168] on label "production-webhook" at bounding box center [161, 158] width 117 height 28
click at [175, 184] on label "staging-webhook" at bounding box center [151, 187] width 97 height 28
click at [334, 409] on button "Export" at bounding box center [359, 404] width 177 height 25
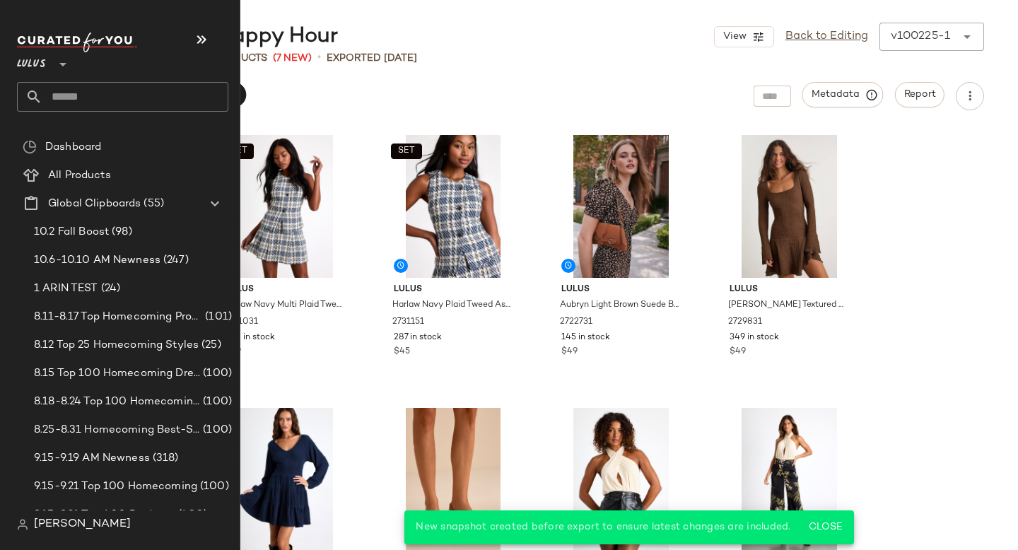
click at [64, 89] on input "text" at bounding box center [135, 97] width 186 height 30
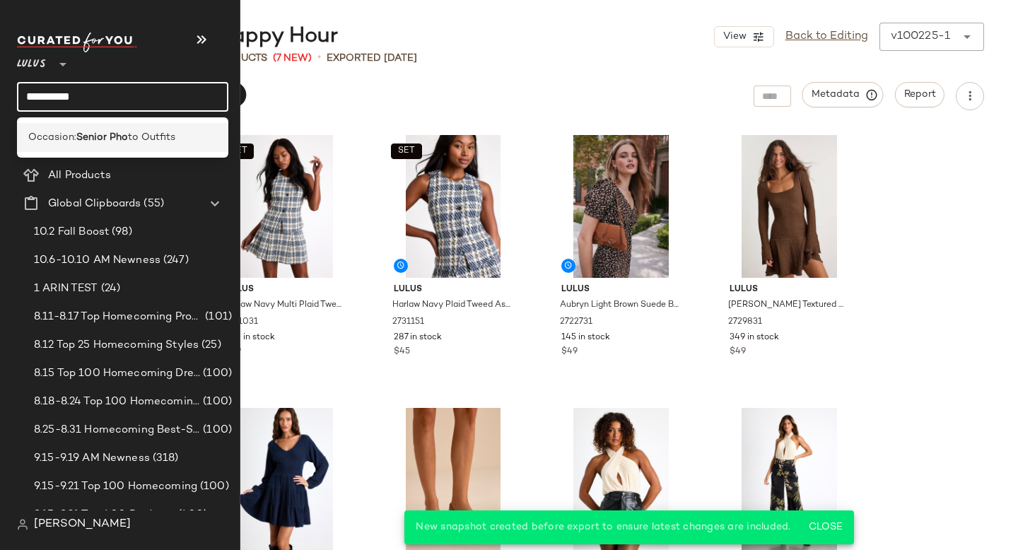
type input "**********"
click at [50, 125] on div "Occasion: Senior Pho to Outfits" at bounding box center [122, 137] width 211 height 29
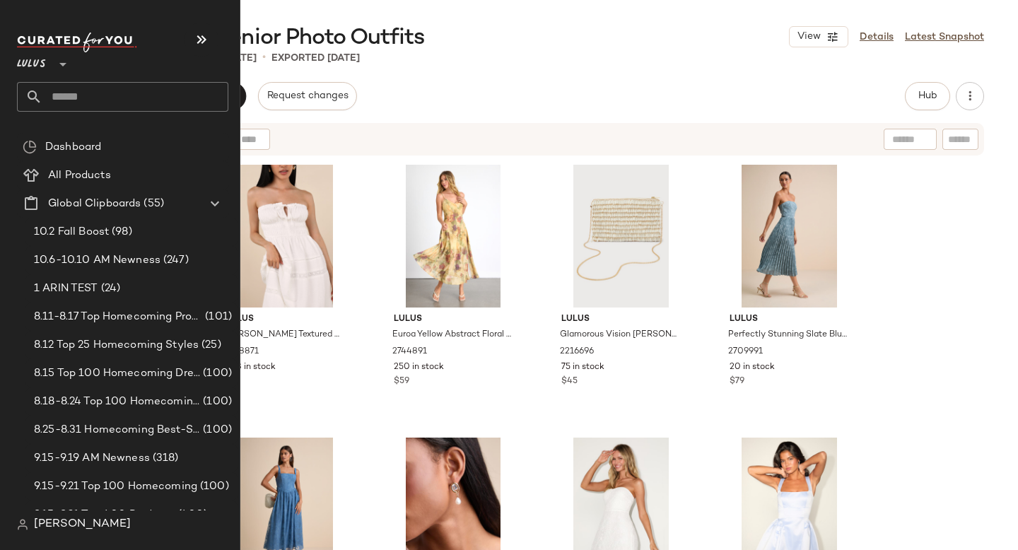
click at [86, 86] on input "text" at bounding box center [135, 97] width 186 height 30
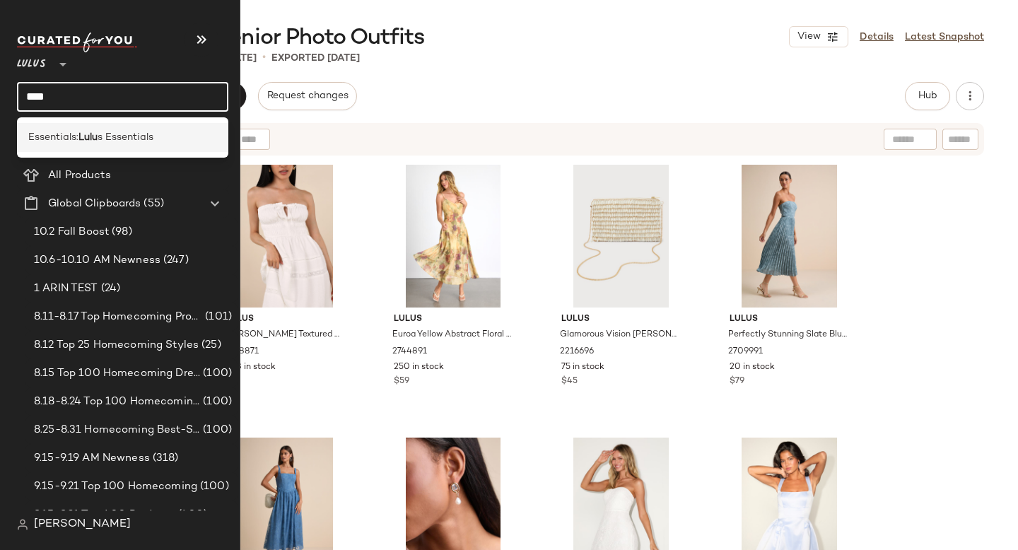
type input "****"
click at [69, 128] on div "Essentials: Lulu s Essentials" at bounding box center [122, 137] width 211 height 29
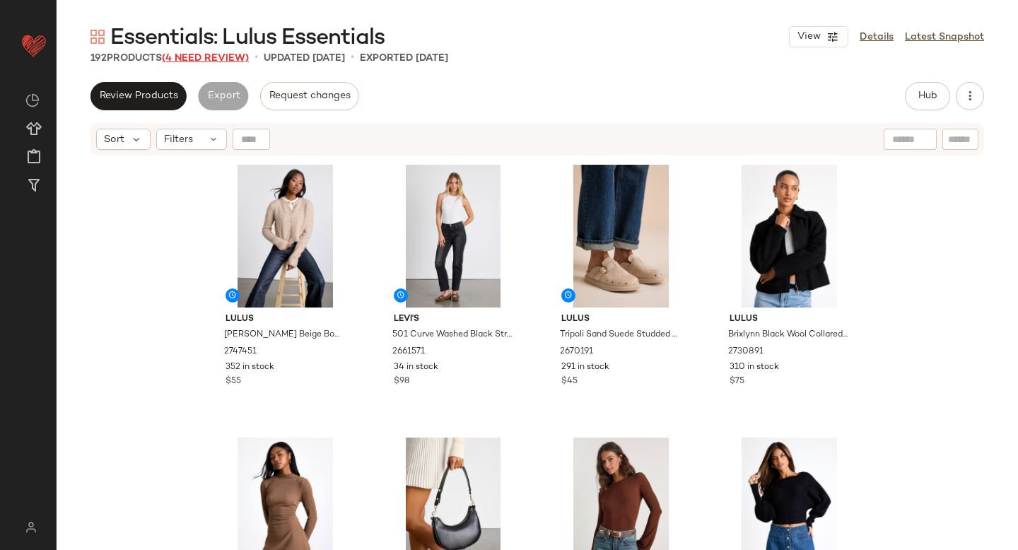
click at [179, 56] on span "(4 Need Review)" at bounding box center [205, 58] width 87 height 11
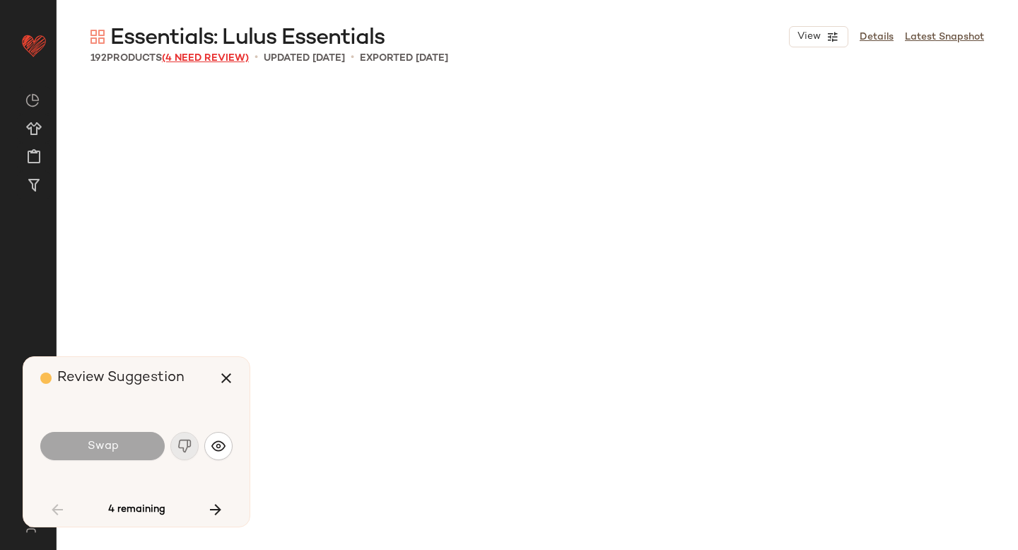
scroll to position [1092, 0]
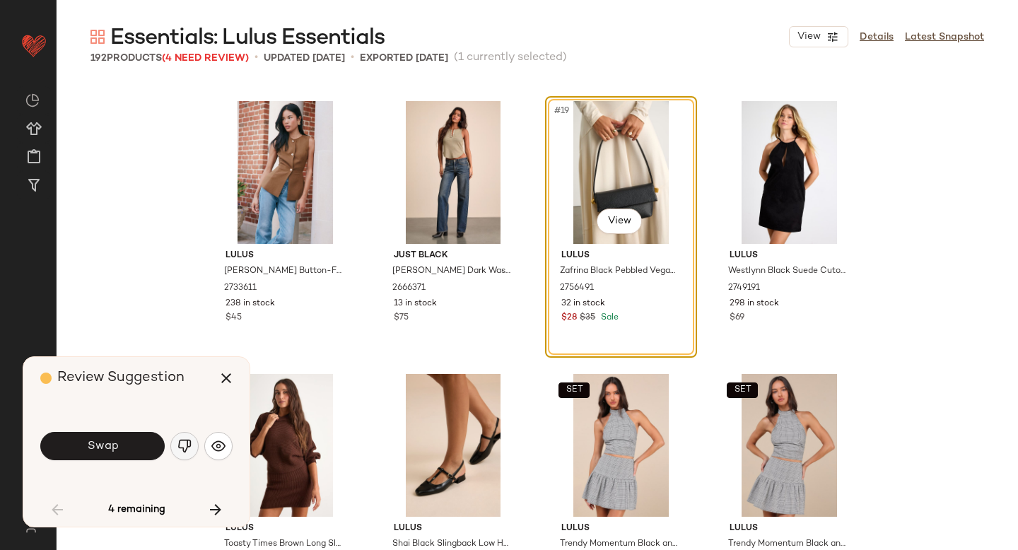
click at [180, 445] on img "button" at bounding box center [185, 446] width 14 height 14
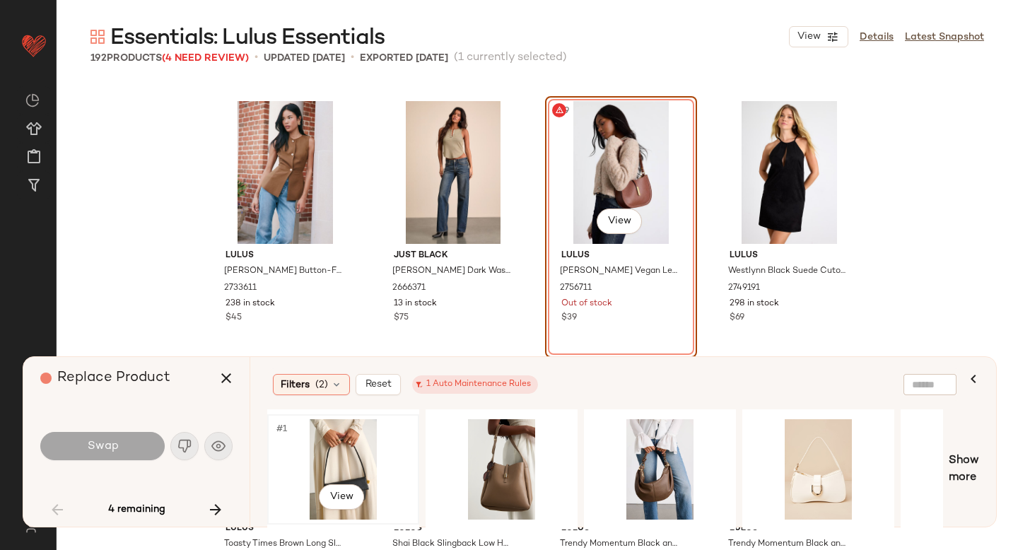
click at [371, 448] on div "#1 View" at bounding box center [343, 469] width 142 height 100
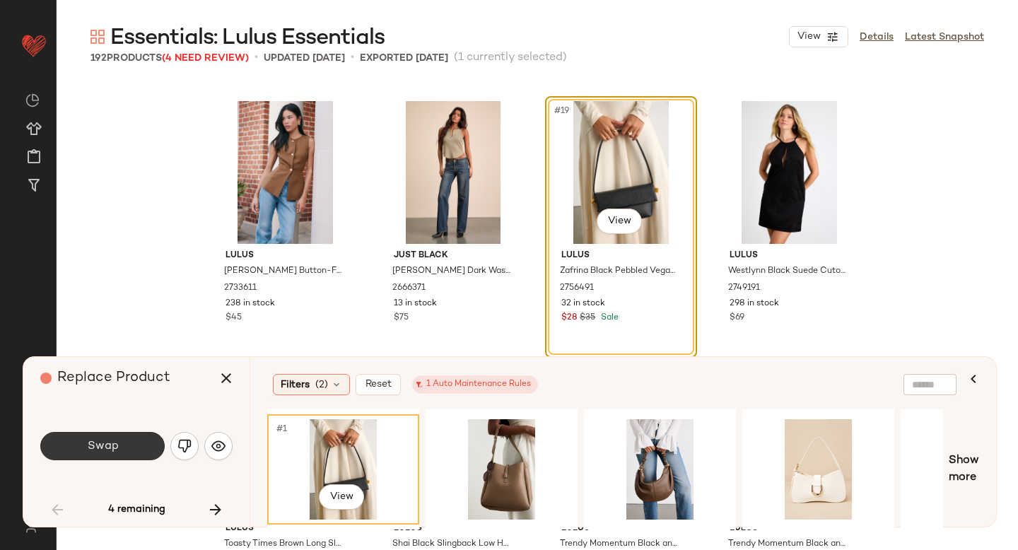
click at [75, 441] on button "Swap" at bounding box center [102, 446] width 124 height 28
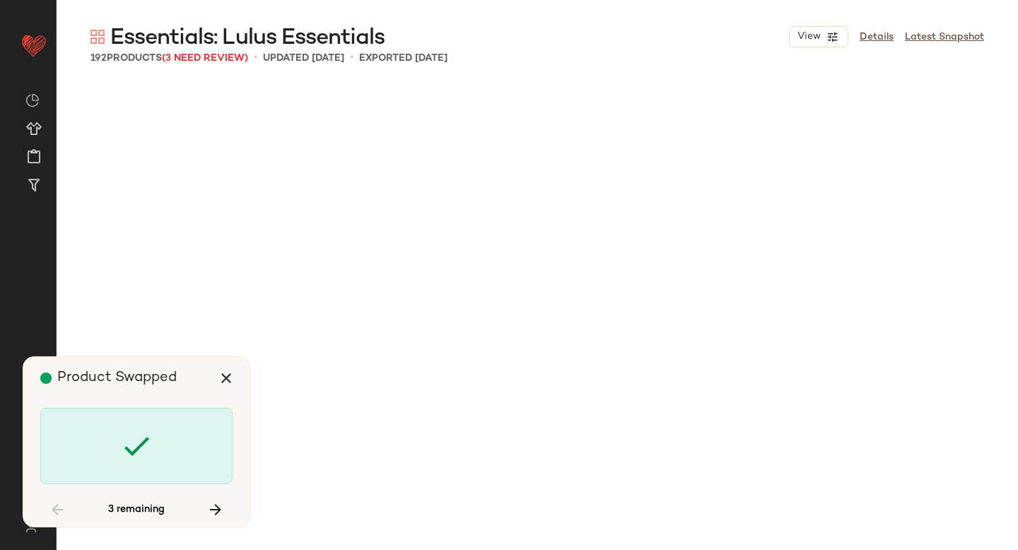
scroll to position [3003, 0]
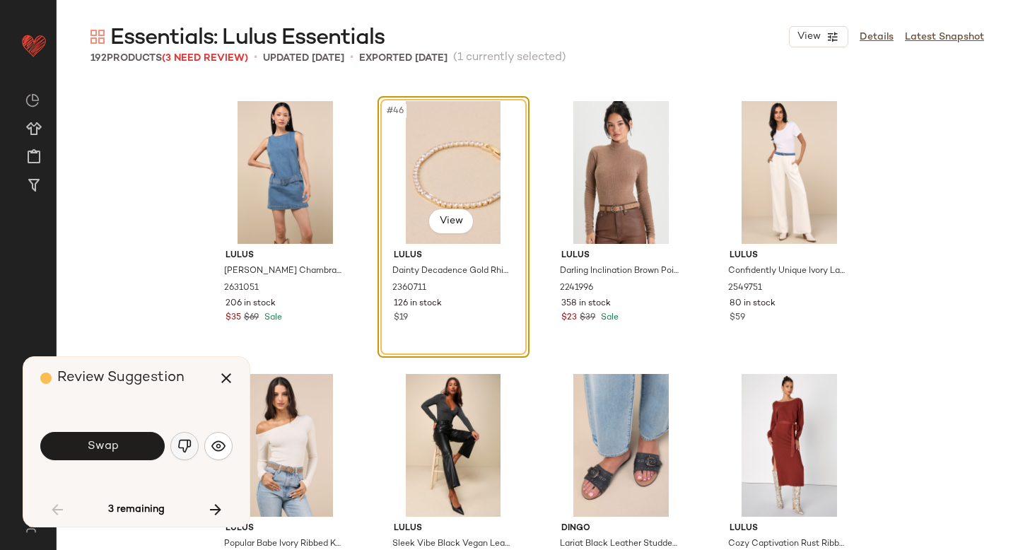
click at [178, 439] on img "button" at bounding box center [185, 446] width 14 height 14
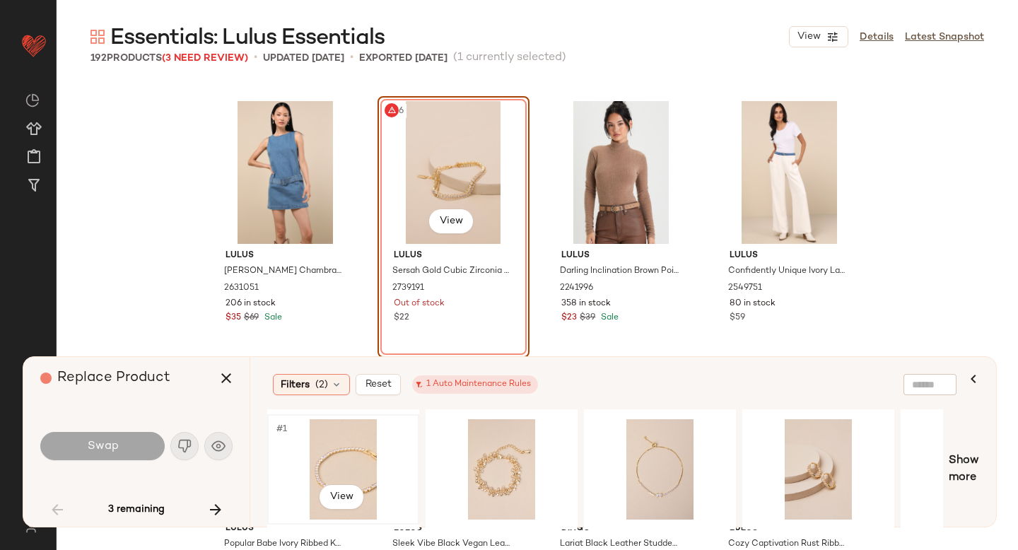
click at [335, 458] on div "#1 View" at bounding box center [343, 469] width 142 height 100
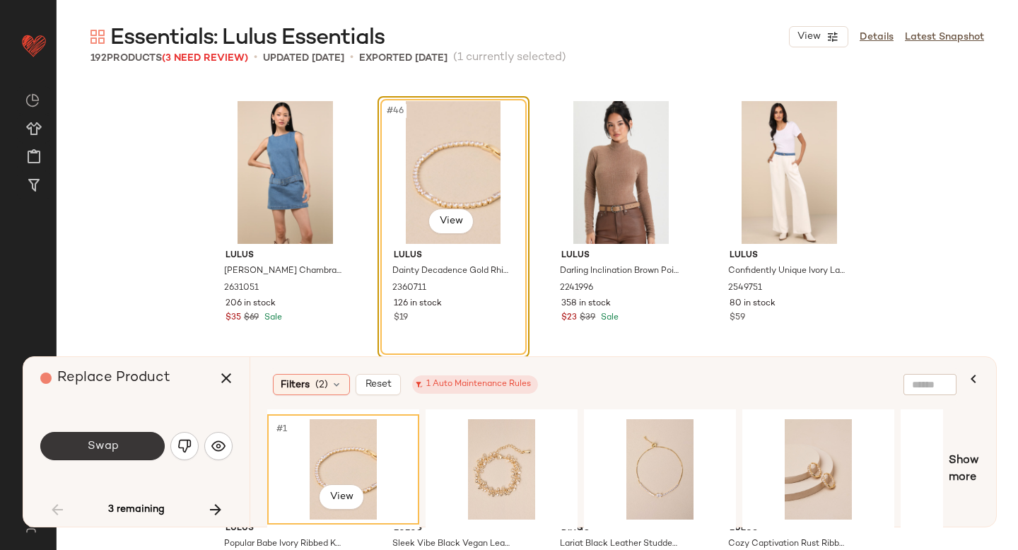
click at [115, 438] on button "Swap" at bounding box center [102, 446] width 124 height 28
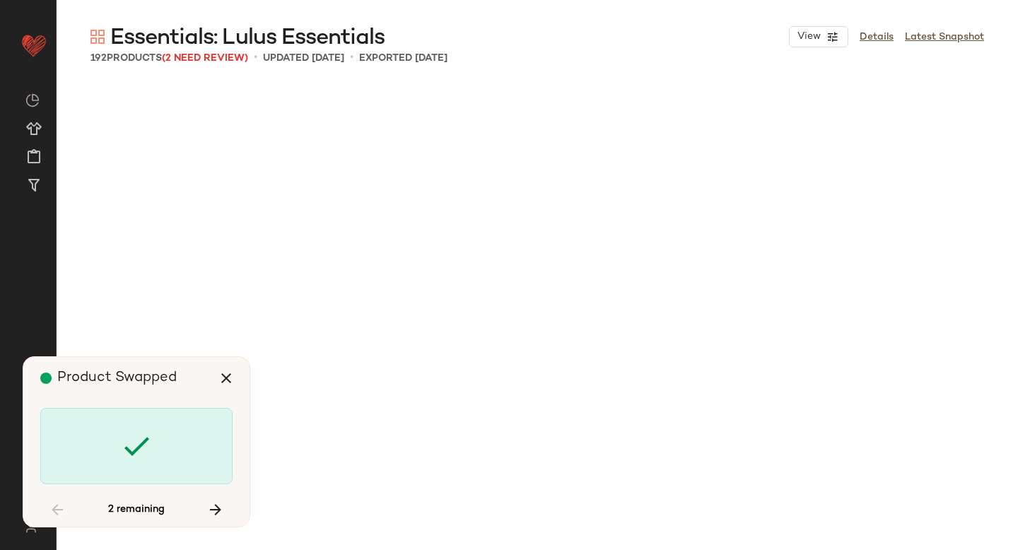
scroll to position [5733, 0]
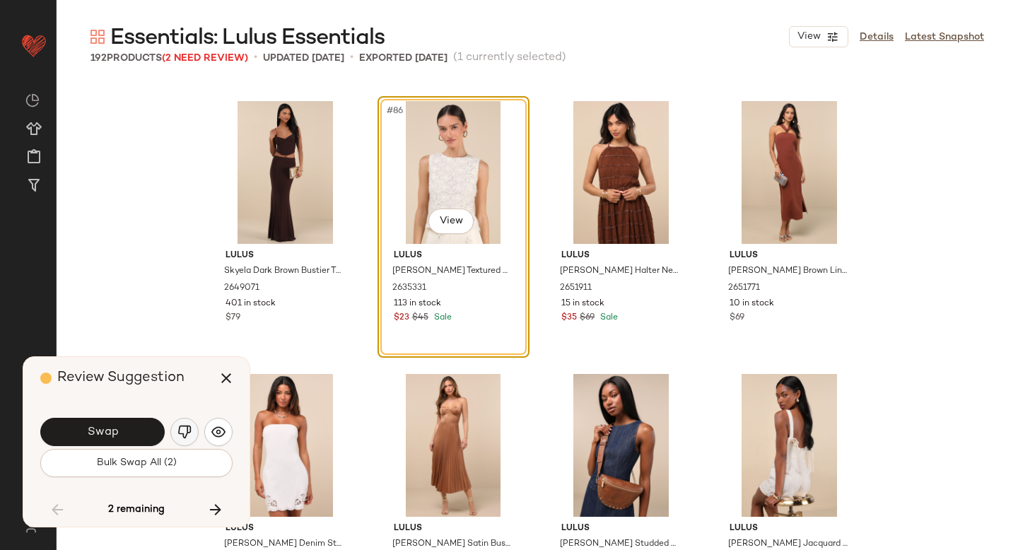
click at [187, 430] on img "button" at bounding box center [185, 432] width 14 height 14
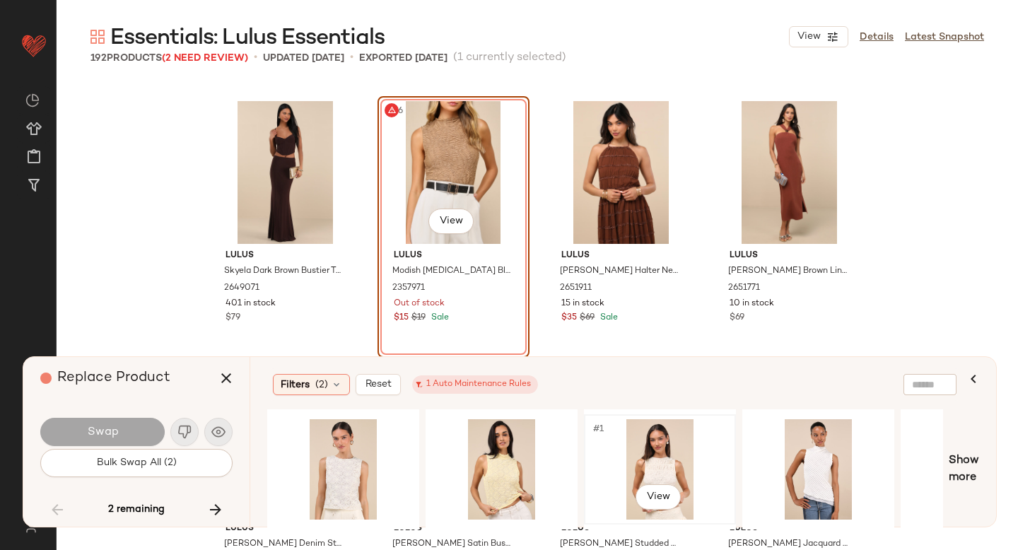
click at [636, 463] on div "#1 View" at bounding box center [660, 469] width 142 height 100
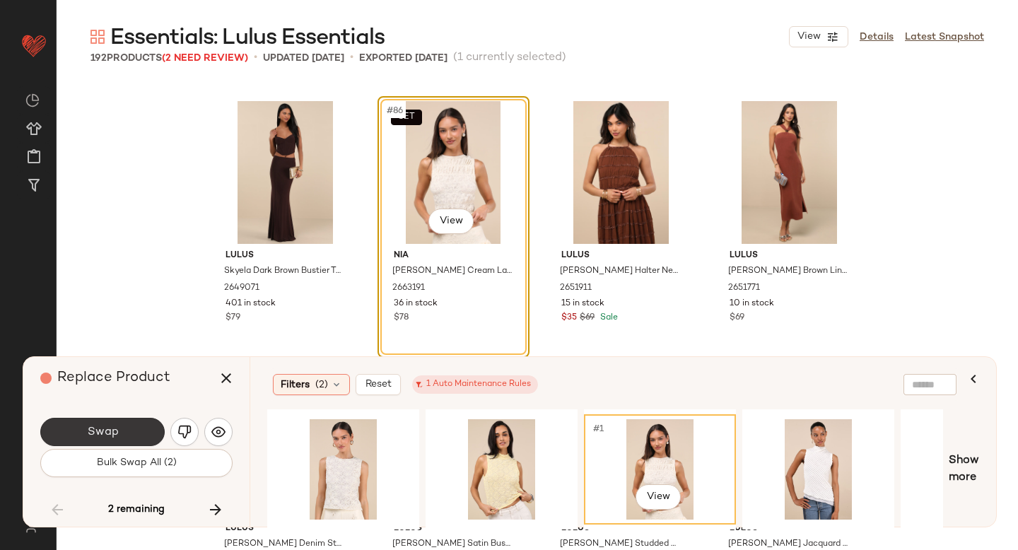
click at [93, 437] on span "Swap" at bounding box center [102, 432] width 32 height 13
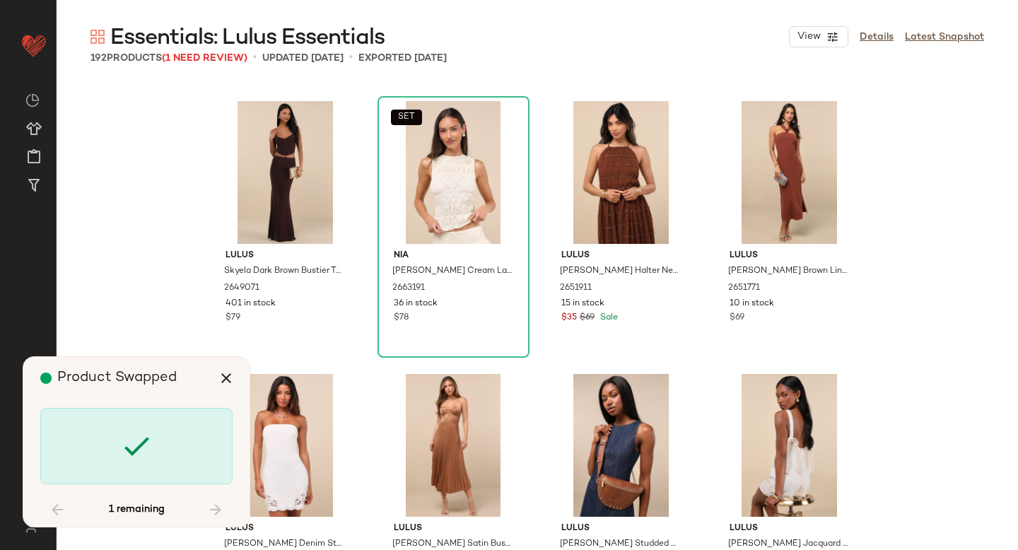
scroll to position [12638, 0]
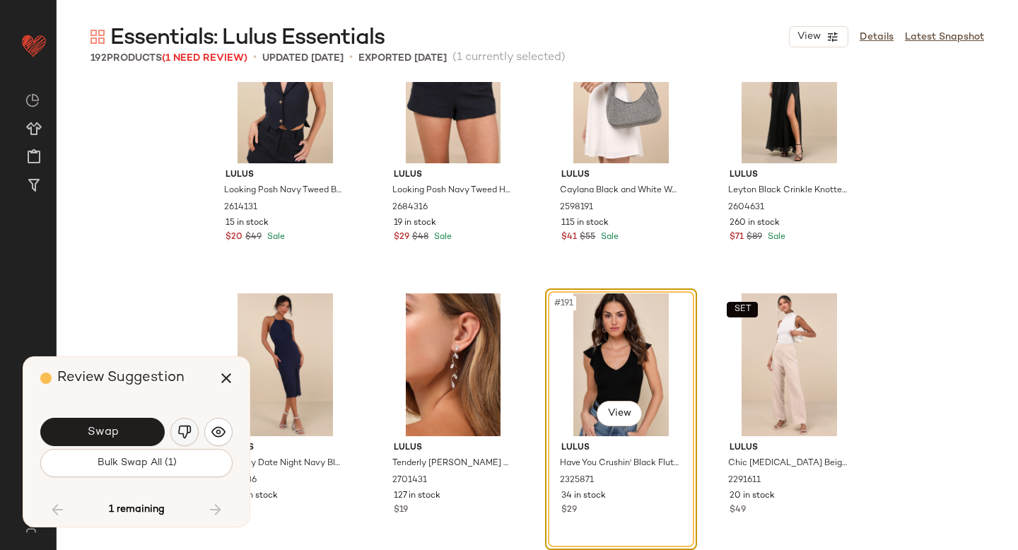
click at [177, 423] on button "button" at bounding box center [184, 432] width 28 height 28
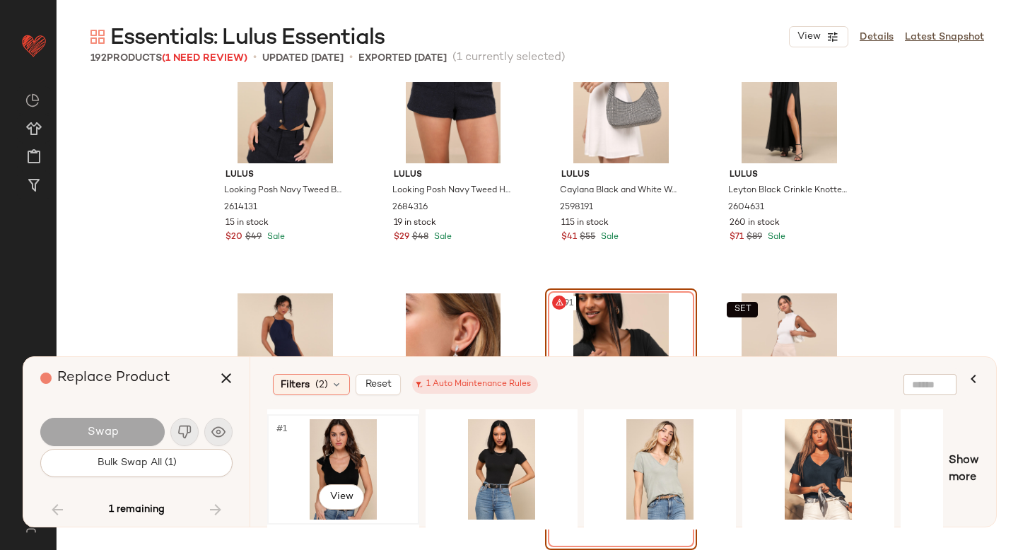
click at [357, 436] on div "#1 View" at bounding box center [343, 469] width 142 height 100
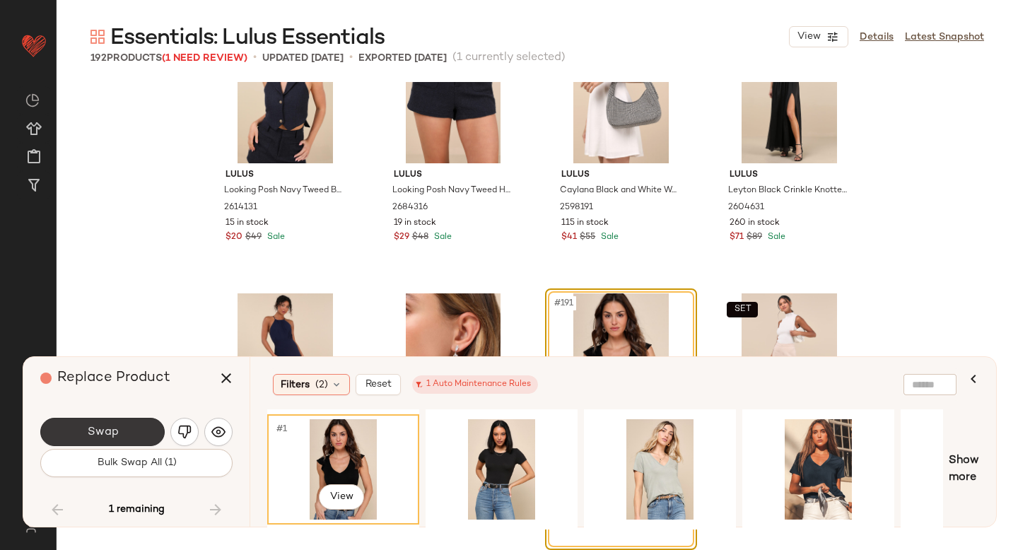
click at [136, 439] on button "Swap" at bounding box center [102, 432] width 124 height 28
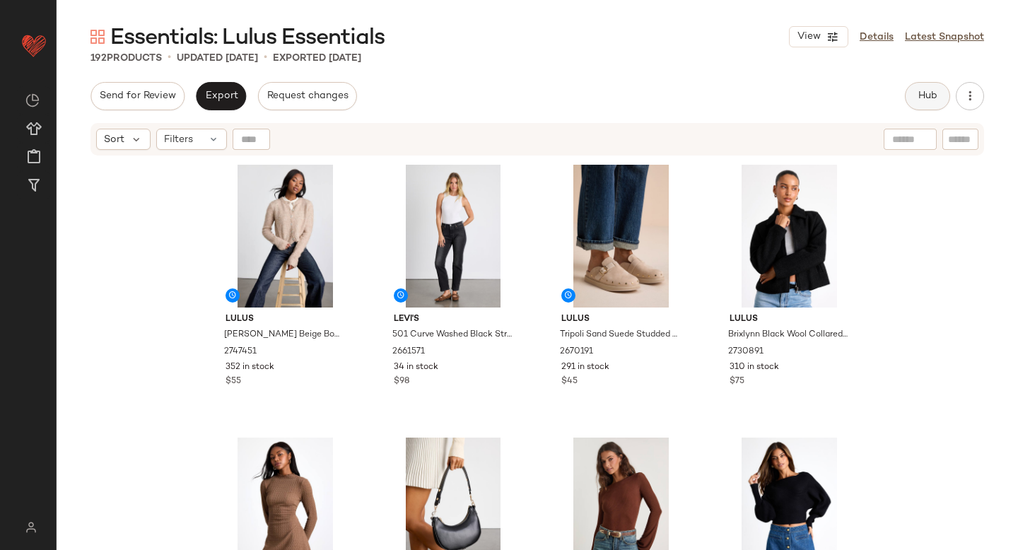
click at [932, 91] on span "Hub" at bounding box center [928, 96] width 20 height 11
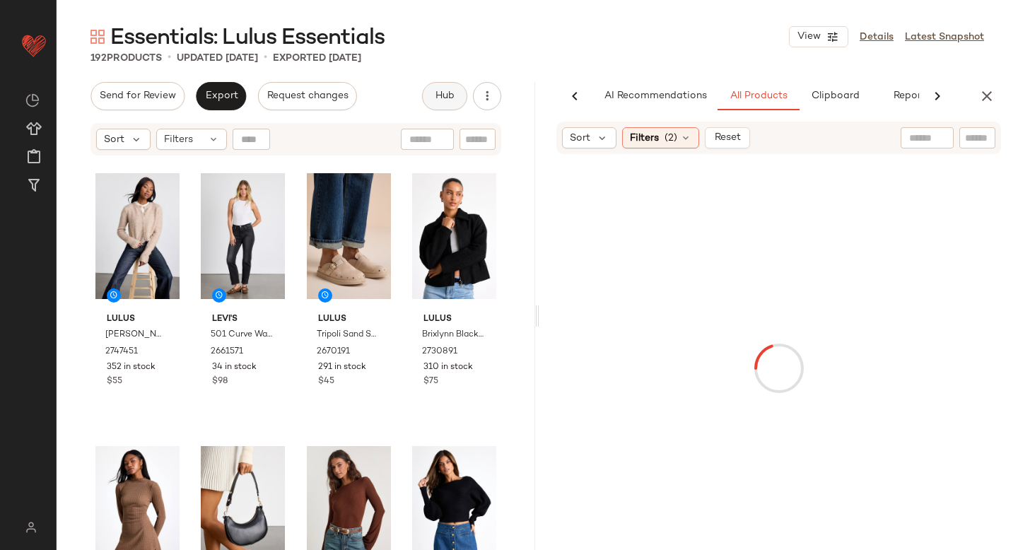
scroll to position [0, 33]
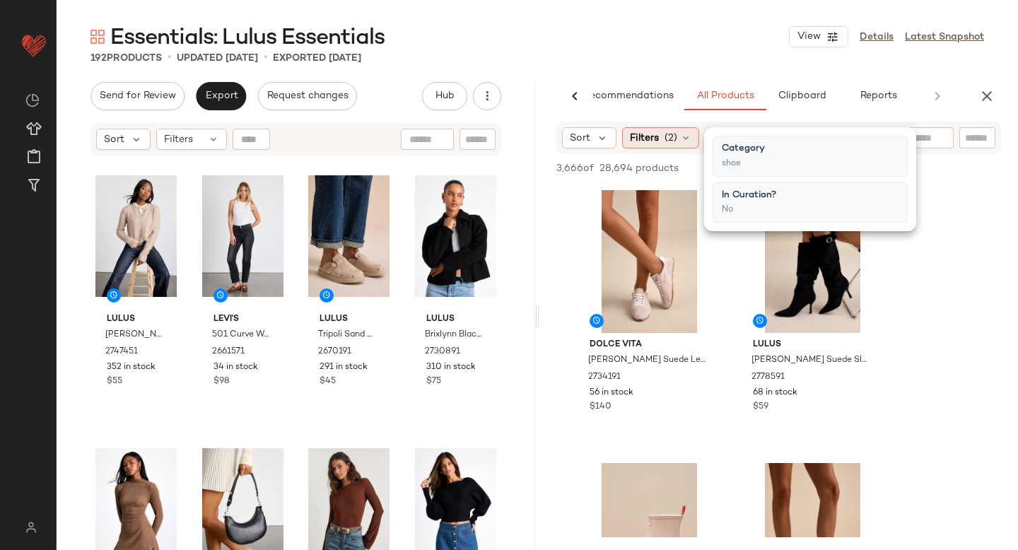
click at [666, 139] on span "(2)" at bounding box center [671, 138] width 13 height 15
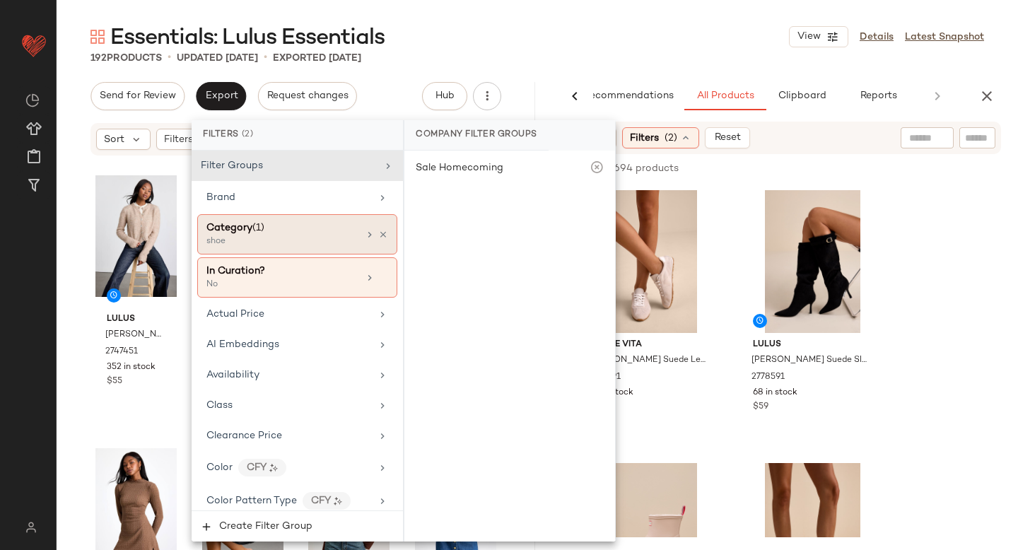
click at [303, 214] on div "Category (1) shoe" at bounding box center [297, 234] width 200 height 40
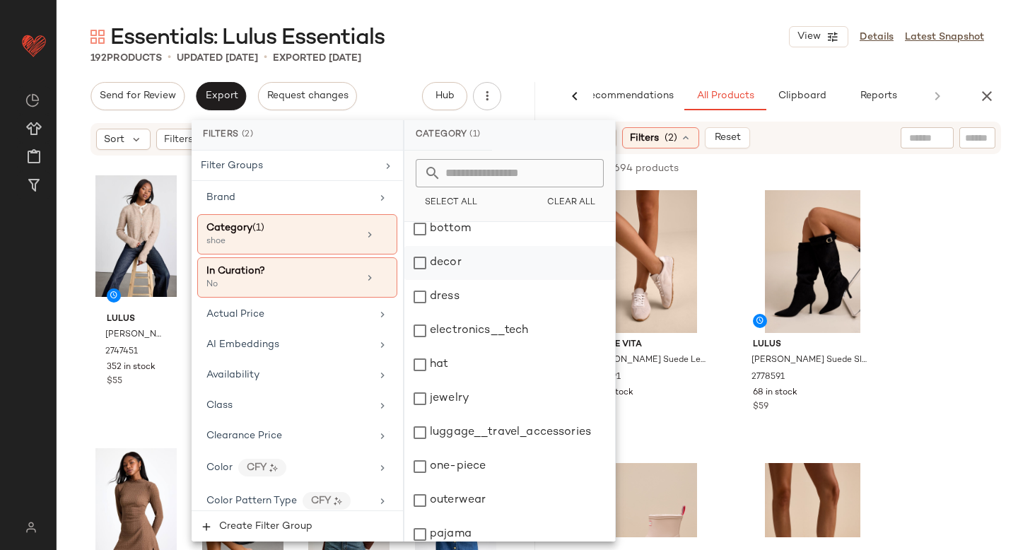
scroll to position [257, 0]
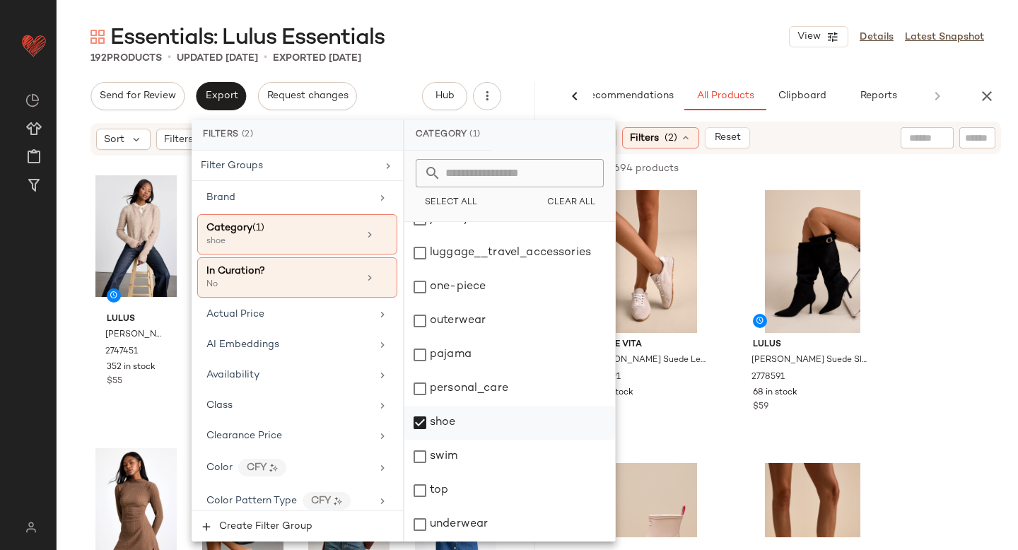
click at [419, 418] on div "shoe" at bounding box center [510, 423] width 211 height 34
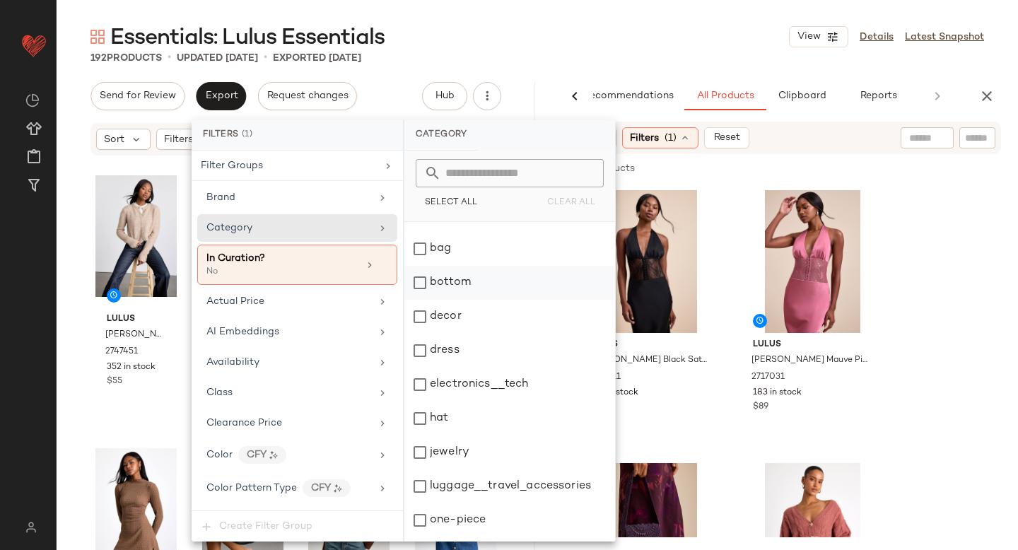
click at [421, 274] on div "bottom" at bounding box center [510, 283] width 211 height 34
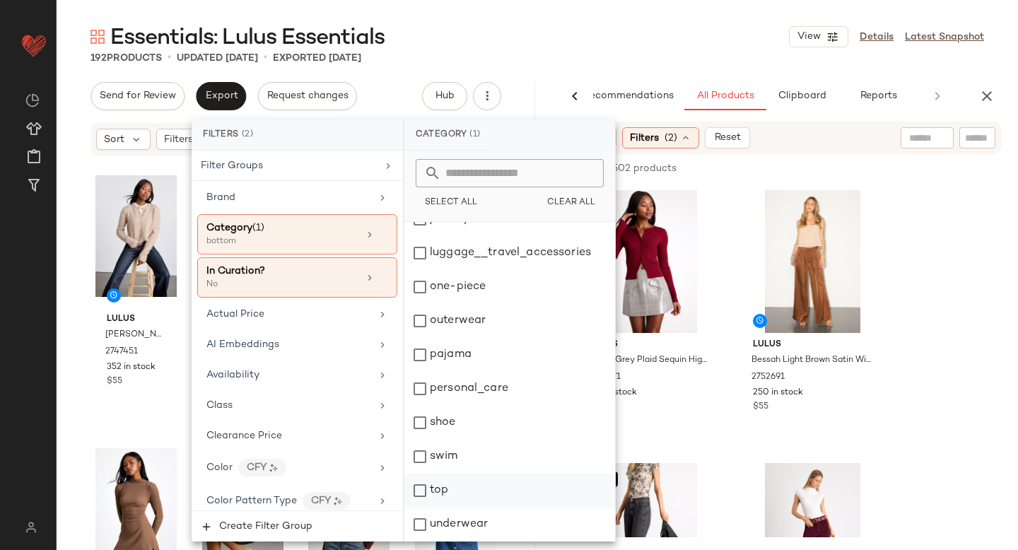
click at [419, 498] on div "top" at bounding box center [510, 491] width 211 height 34
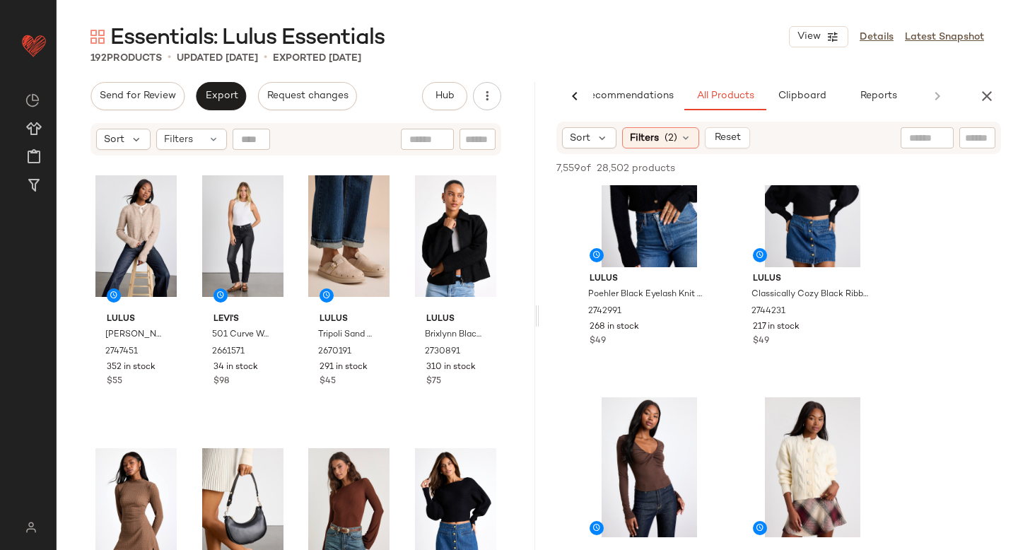
scroll to position [521, 0]
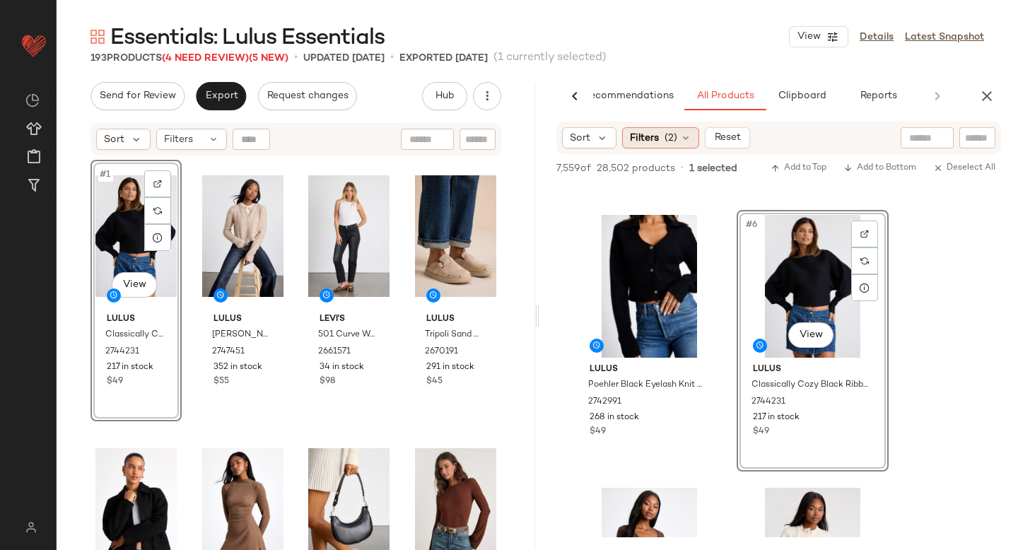
click at [652, 139] on span "Filters" at bounding box center [644, 138] width 29 height 15
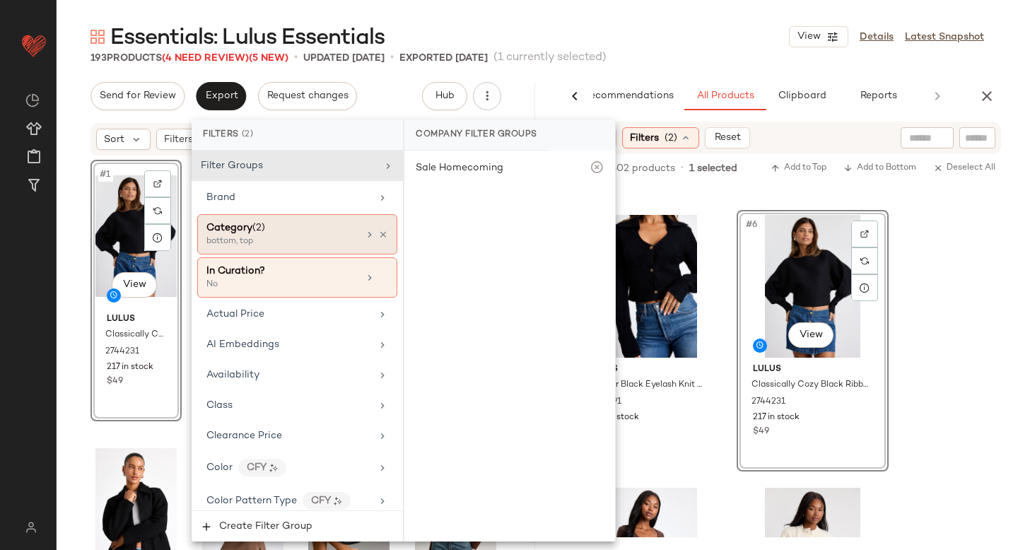
click at [286, 252] on div "Category (2) bottom, top" at bounding box center [297, 234] width 200 height 40
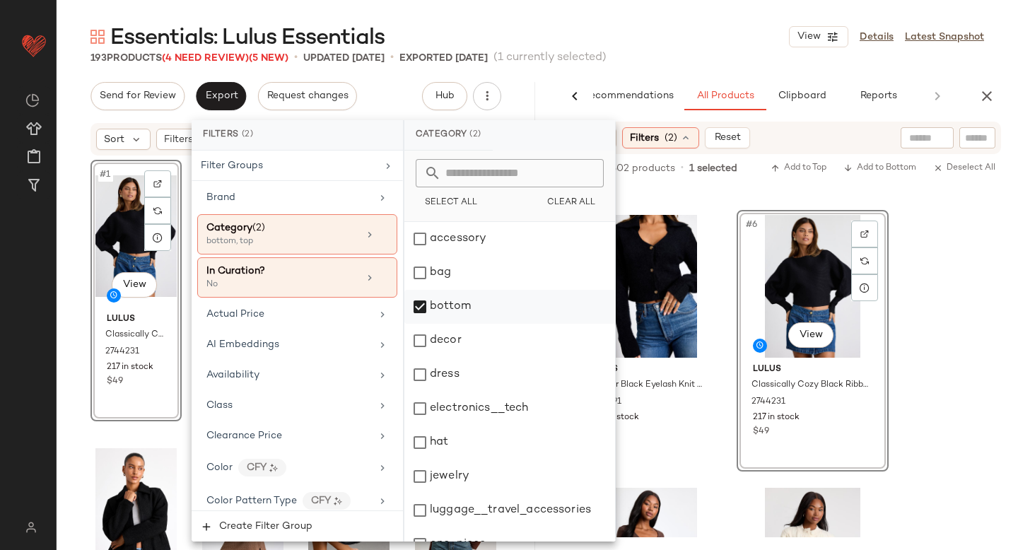
click at [431, 302] on div "bottom" at bounding box center [510, 307] width 211 height 34
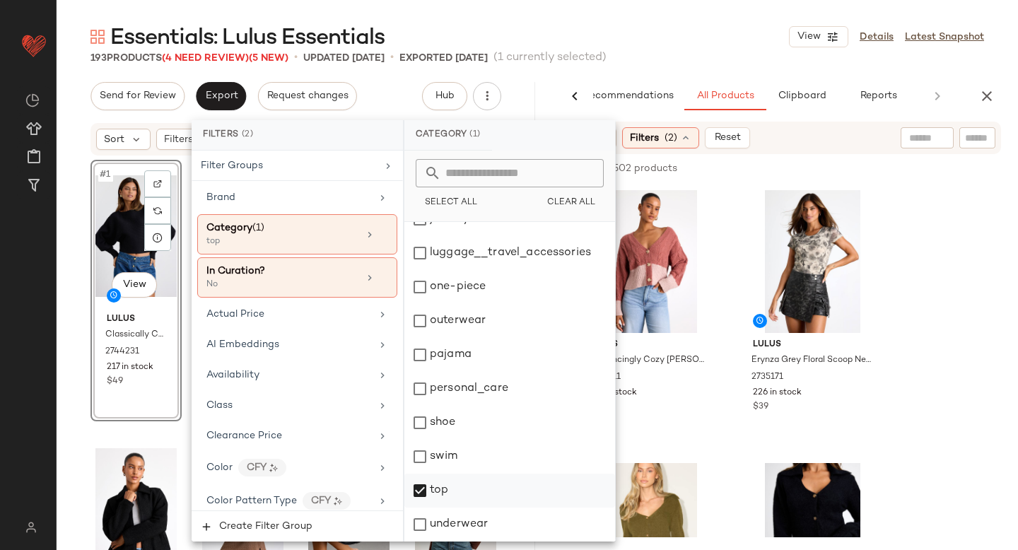
click at [419, 490] on div "top" at bounding box center [510, 491] width 211 height 34
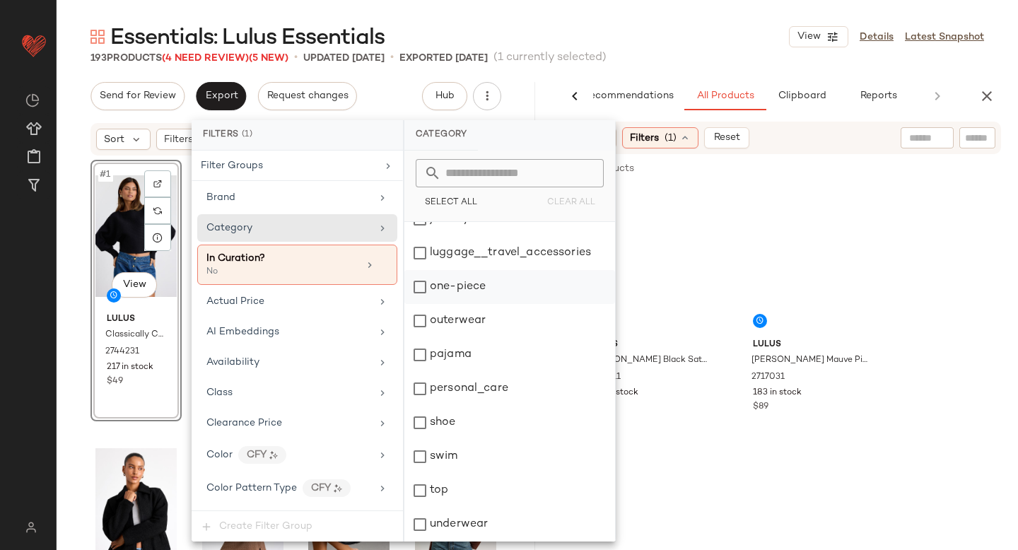
click at [425, 66] on div "bottom" at bounding box center [510, 50] width 211 height 34
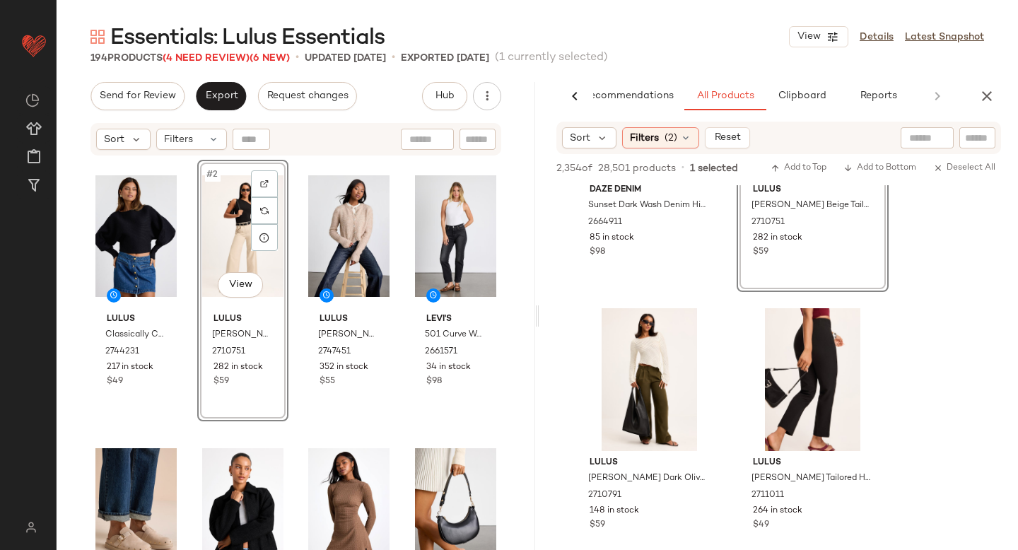
scroll to position [4580, 0]
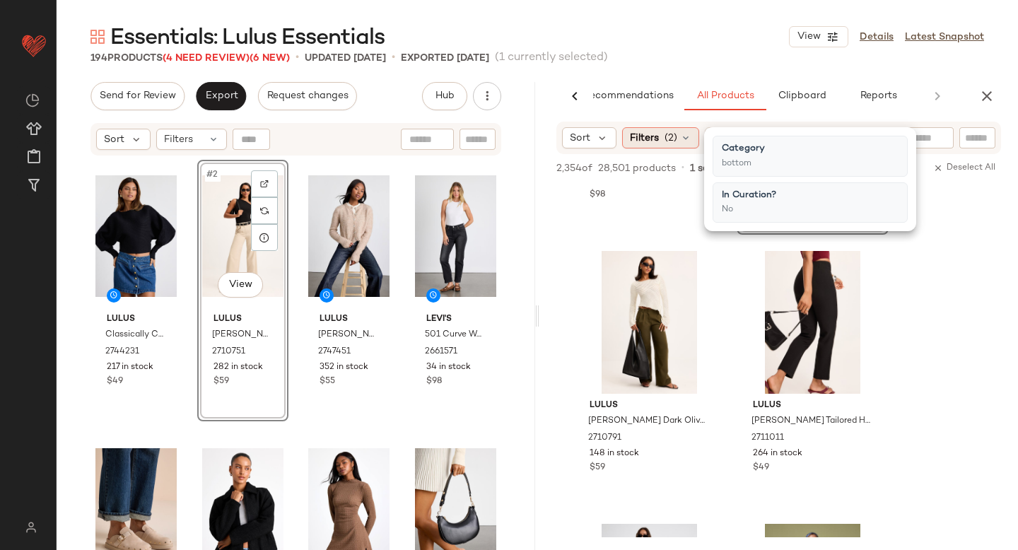
click at [661, 136] on div "Filters (2)" at bounding box center [660, 137] width 77 height 21
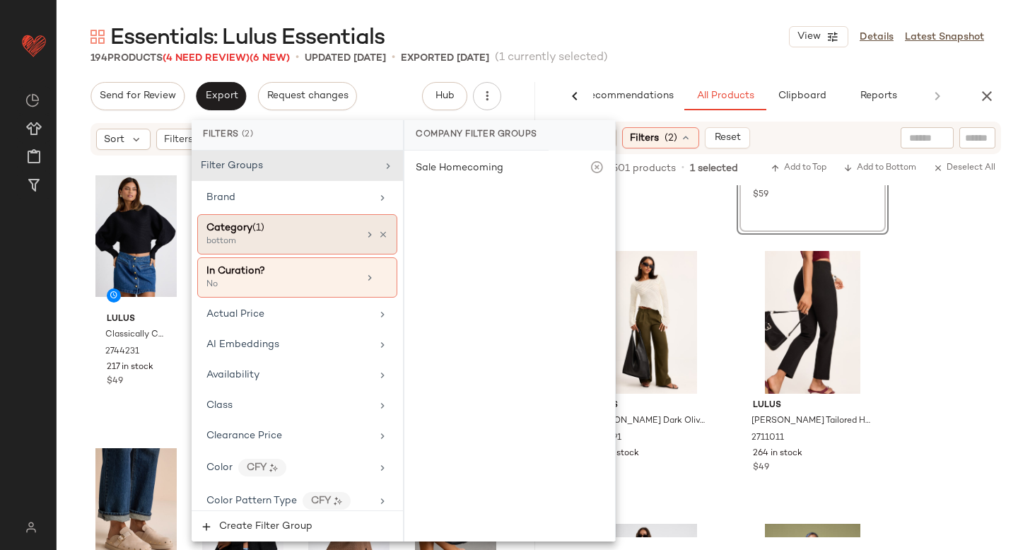
click at [304, 224] on div "Category (1)" at bounding box center [283, 228] width 152 height 15
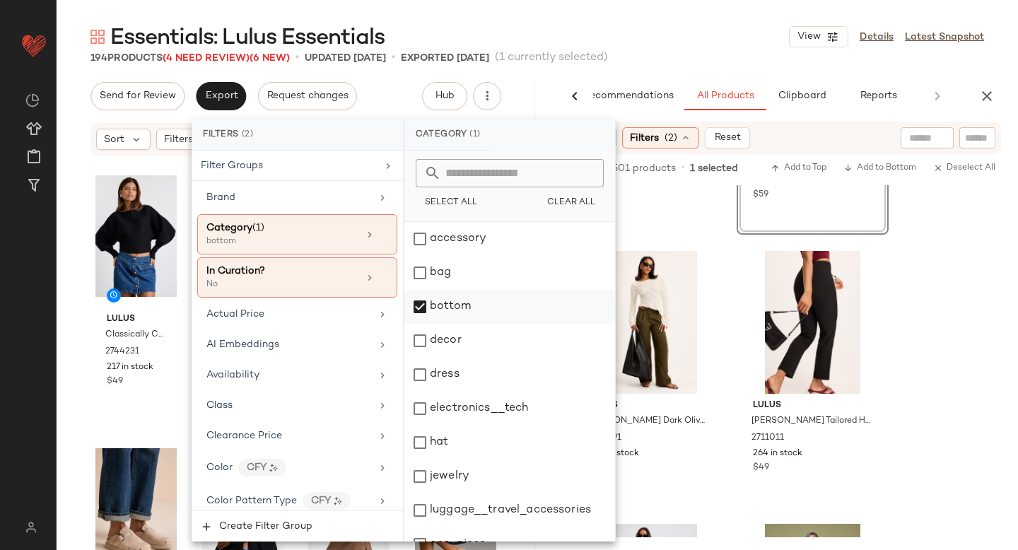
click at [424, 315] on div "bottom" at bounding box center [510, 307] width 211 height 34
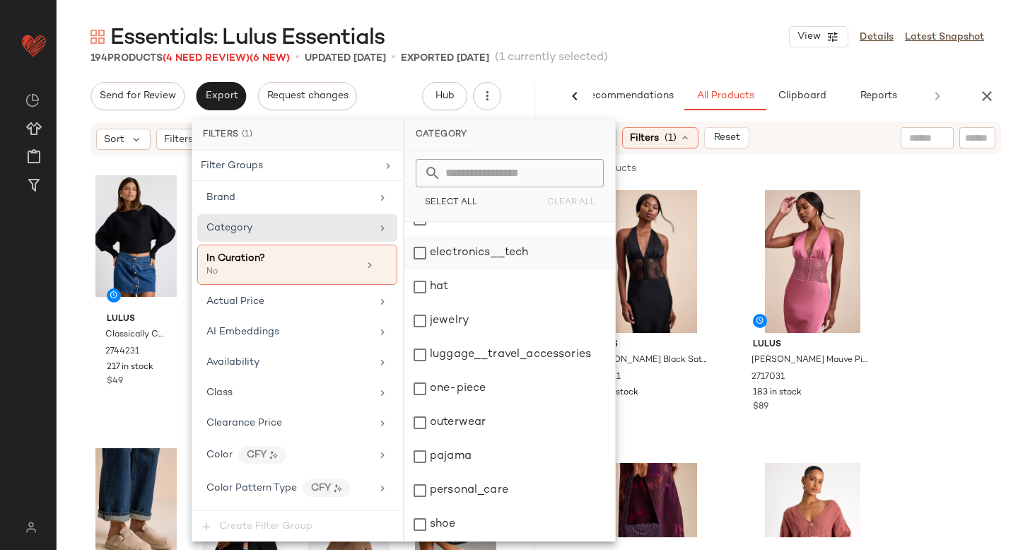
scroll to position [232, 0]
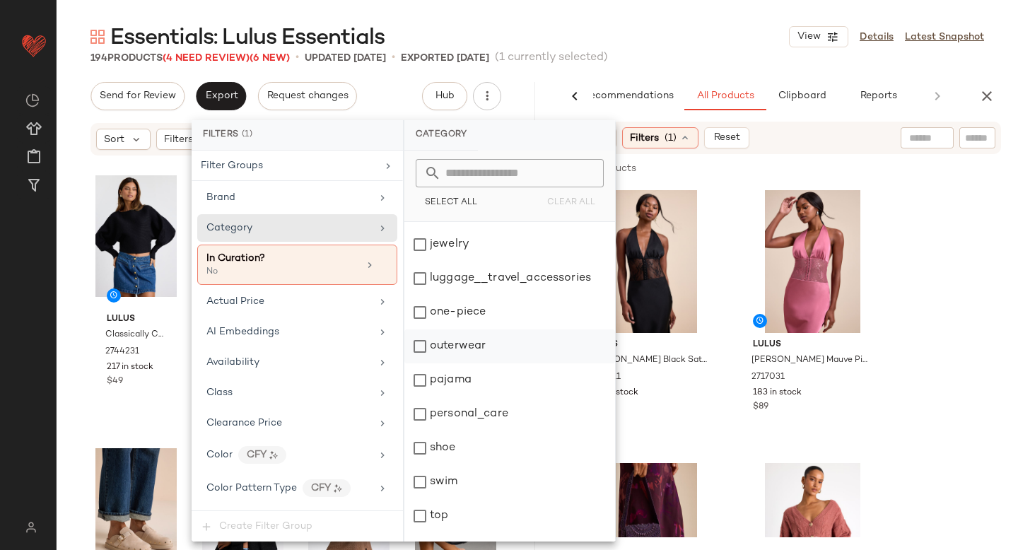
click at [426, 353] on div "outerwear" at bounding box center [510, 347] width 211 height 34
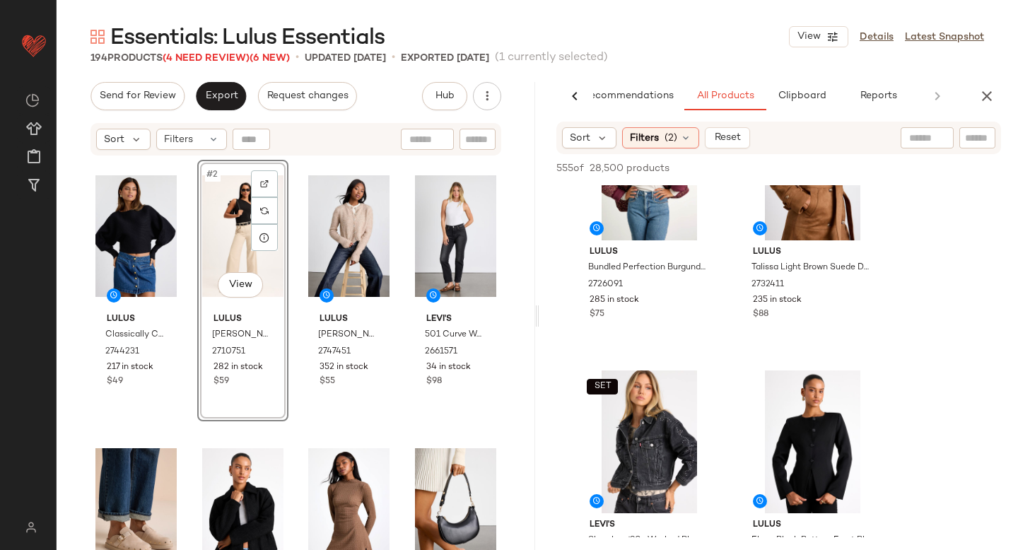
scroll to position [0, 0]
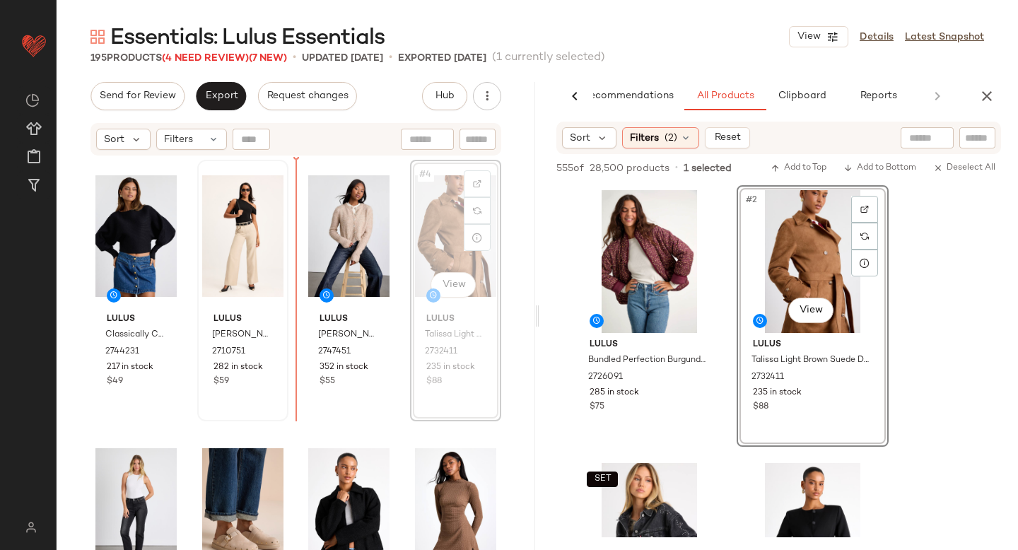
drag, startPoint x: 430, startPoint y: 233, endPoint x: 262, endPoint y: 259, distance: 169.6
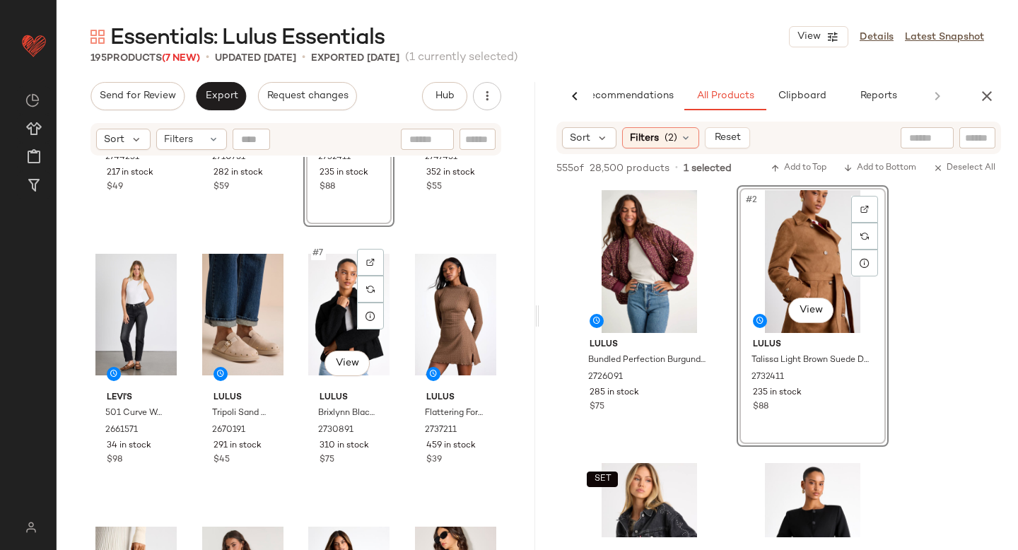
scroll to position [101, 0]
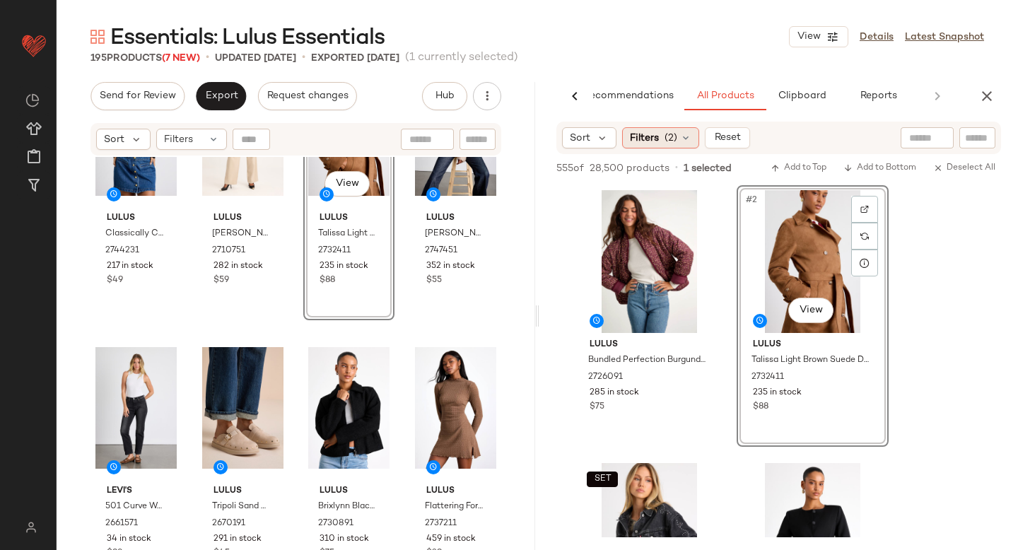
click at [672, 147] on div "Filters (2)" at bounding box center [660, 137] width 77 height 21
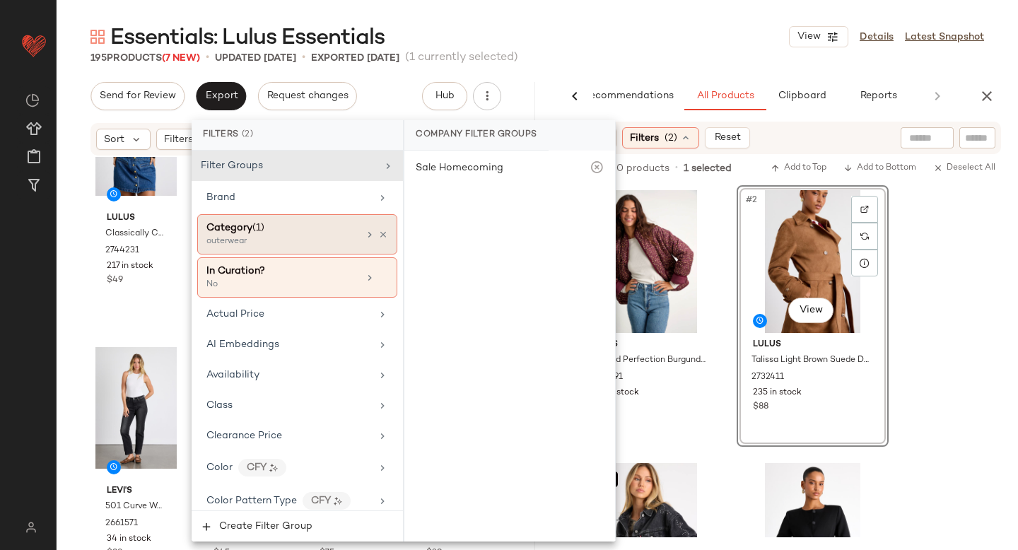
click at [242, 249] on div "Category (1) outerwear" at bounding box center [297, 234] width 200 height 40
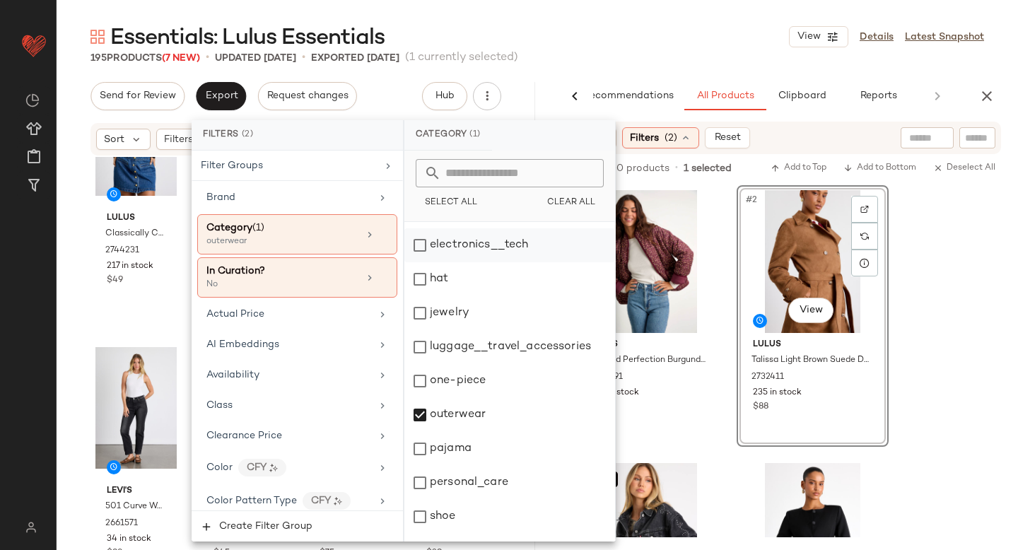
scroll to position [257, 0]
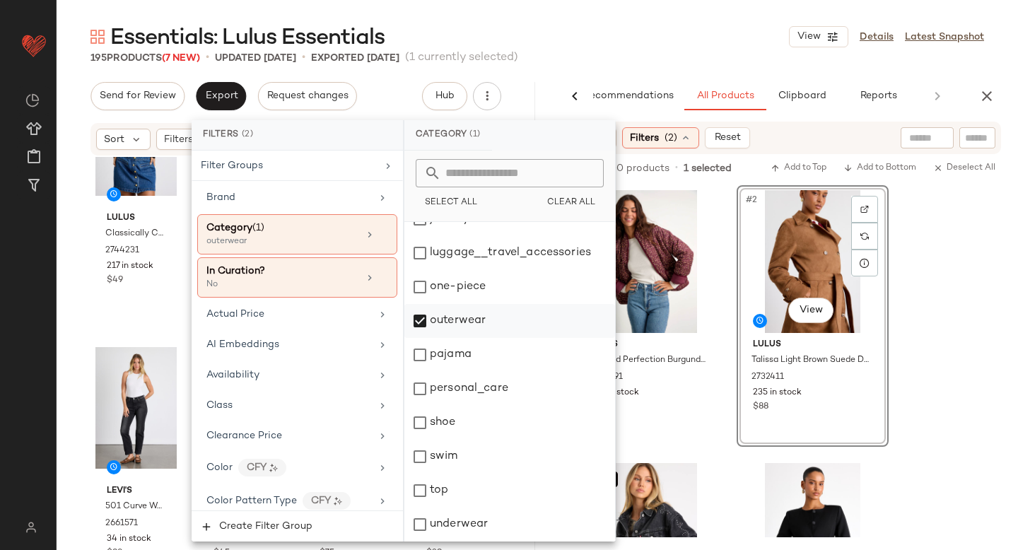
click at [423, 314] on div "outerwear" at bounding box center [510, 321] width 211 height 34
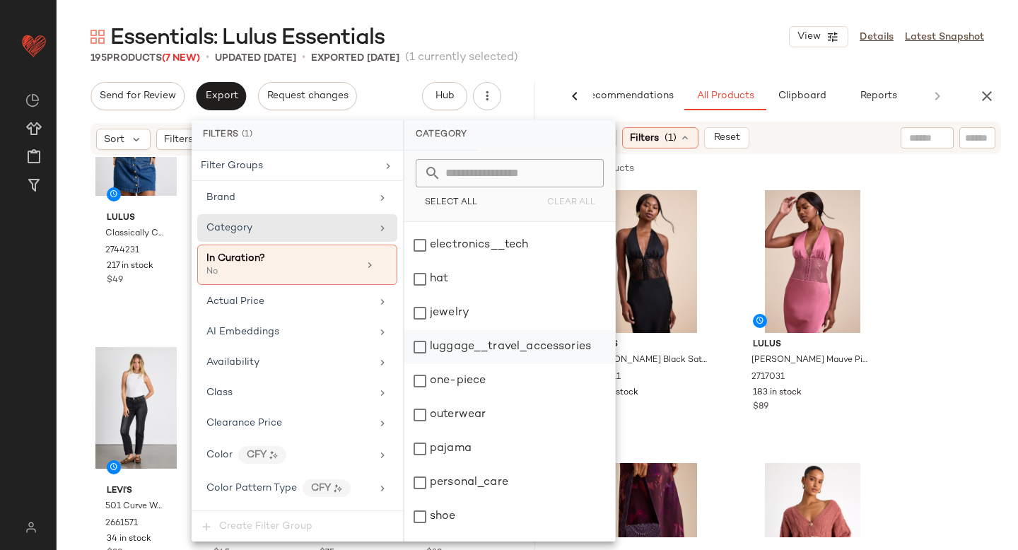
scroll to position [133, 0]
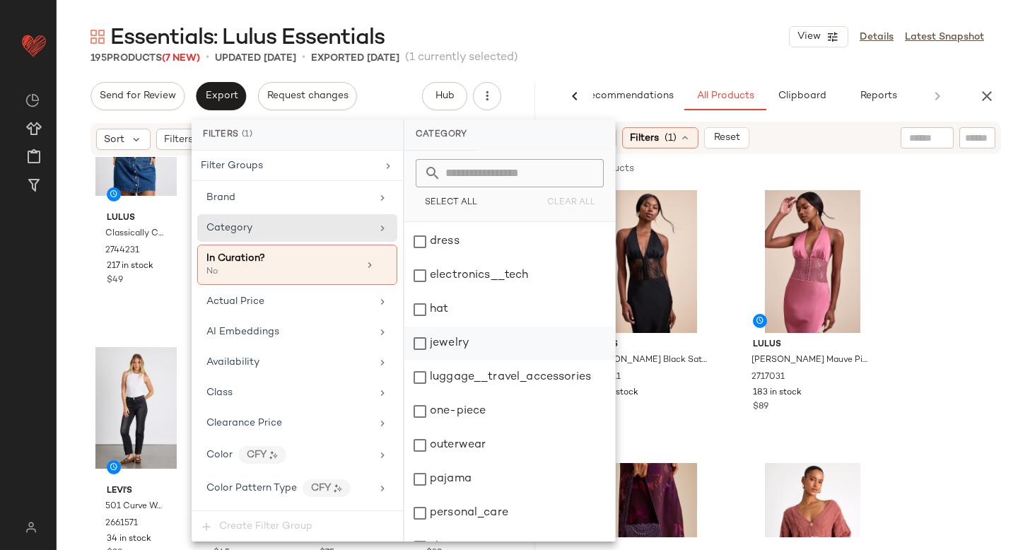
click at [424, 353] on div "jewelry" at bounding box center [510, 344] width 211 height 34
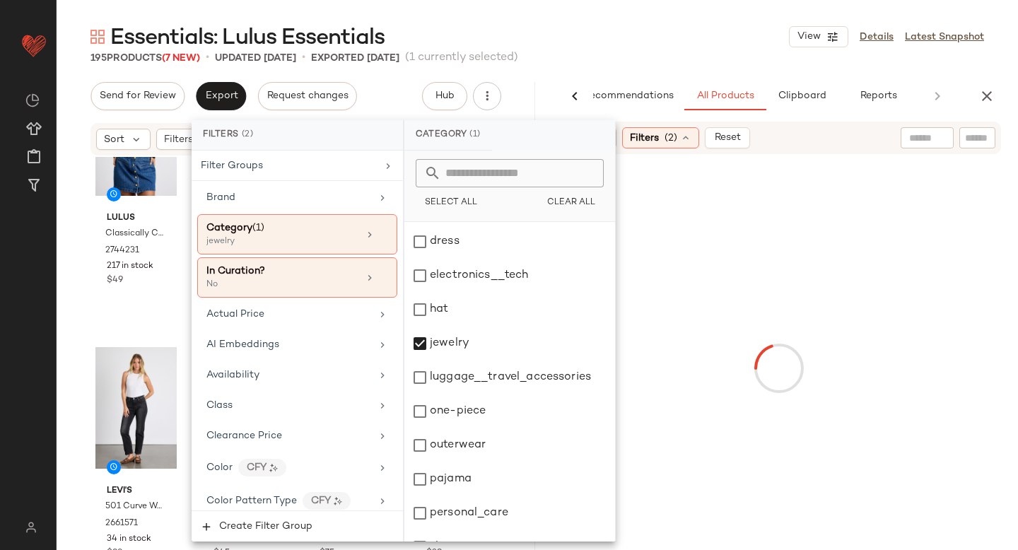
click at [957, 243] on div at bounding box center [778, 368] width 473 height 423
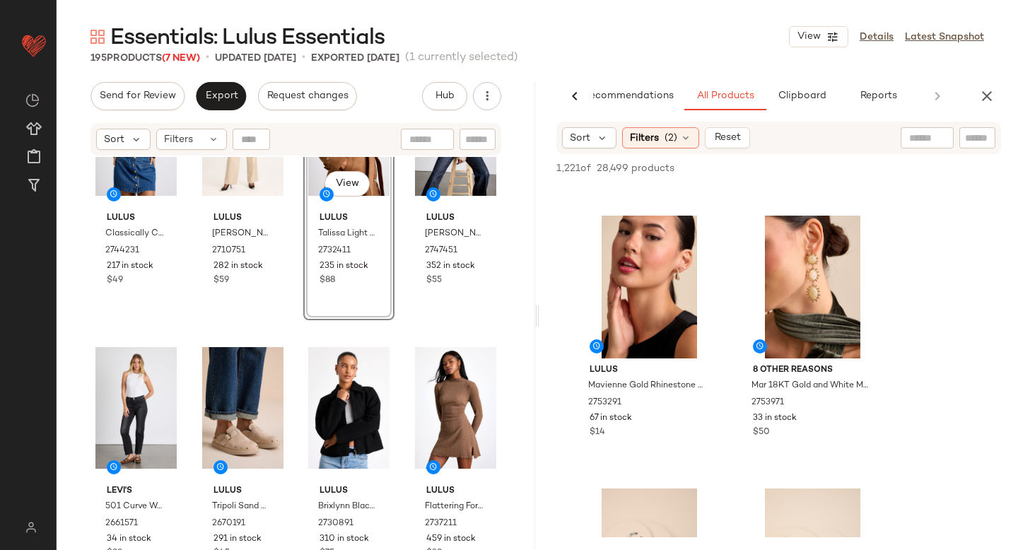
scroll to position [1805, 0]
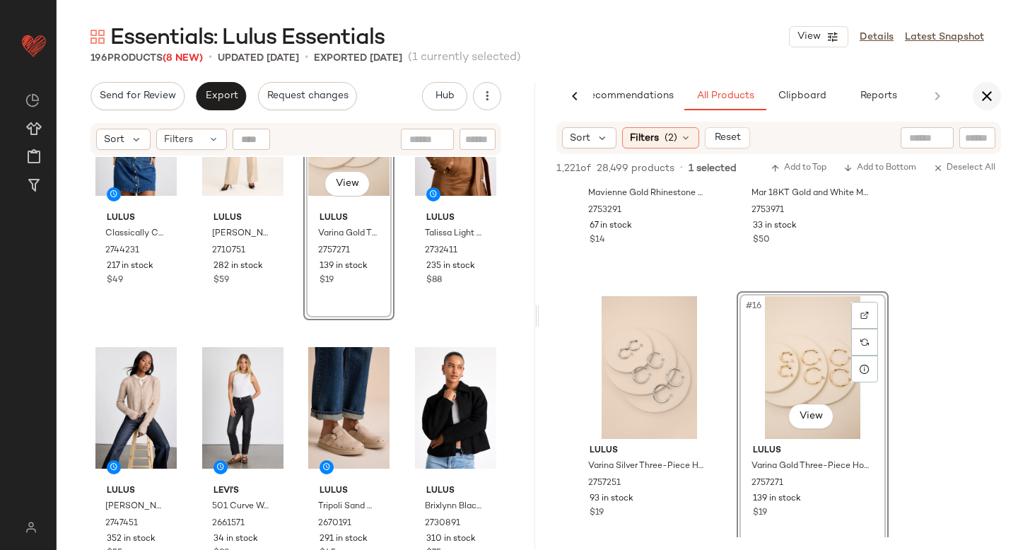
click at [987, 103] on icon "button" at bounding box center [987, 96] width 17 height 17
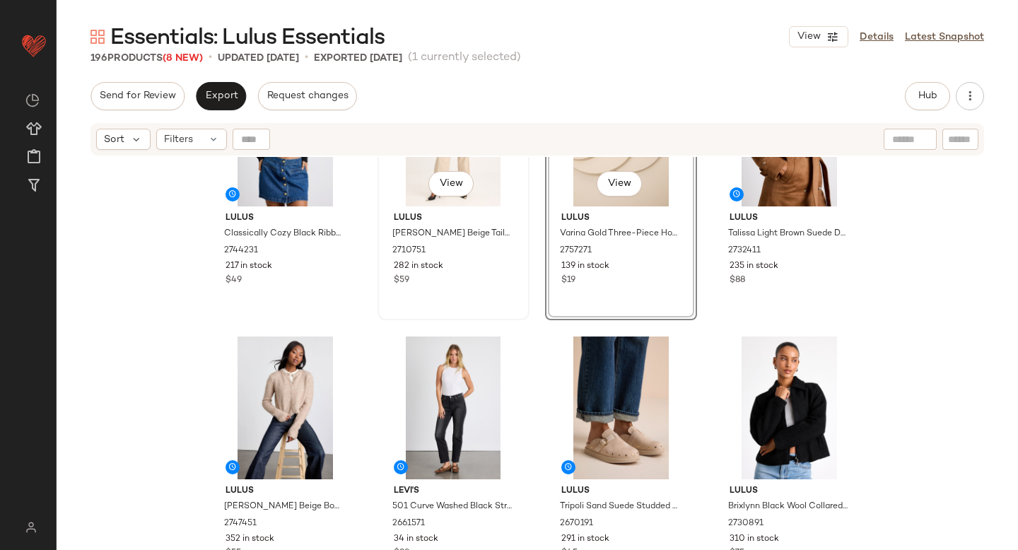
scroll to position [0, 0]
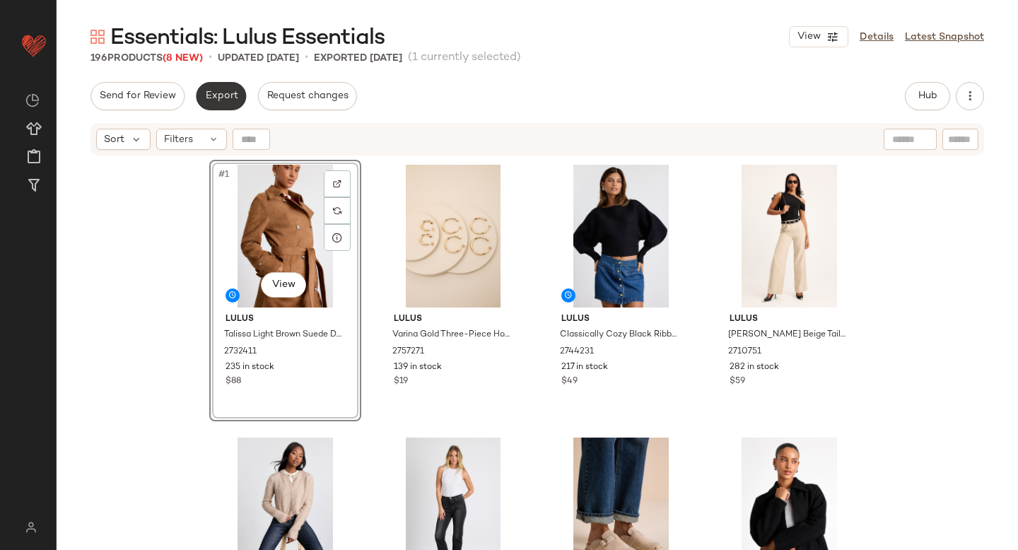
click at [197, 95] on button "Export" at bounding box center [221, 96] width 50 height 28
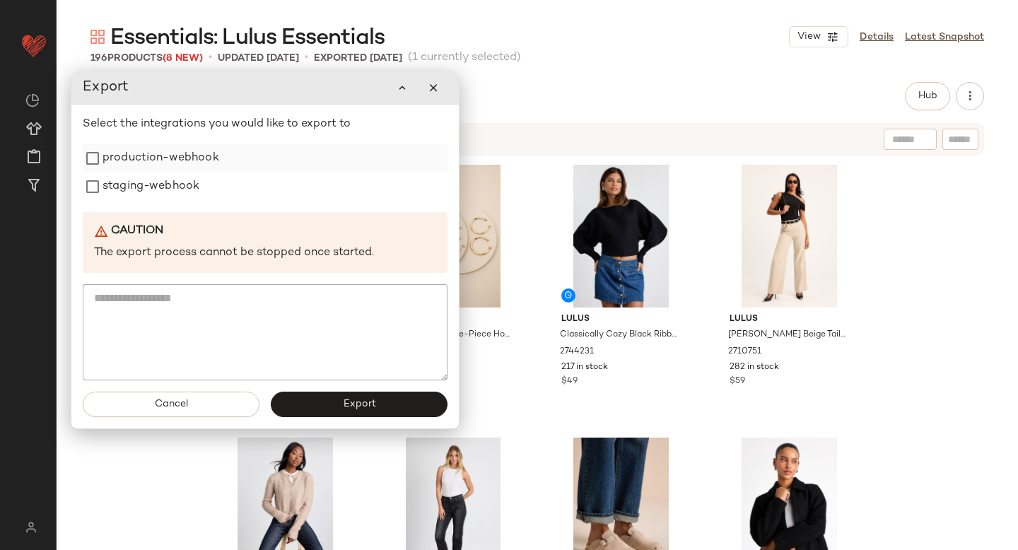
click at [181, 158] on label "production-webhook" at bounding box center [161, 158] width 117 height 28
click at [172, 178] on label "staging-webhook" at bounding box center [151, 187] width 97 height 28
click at [336, 412] on button "Export" at bounding box center [359, 404] width 177 height 25
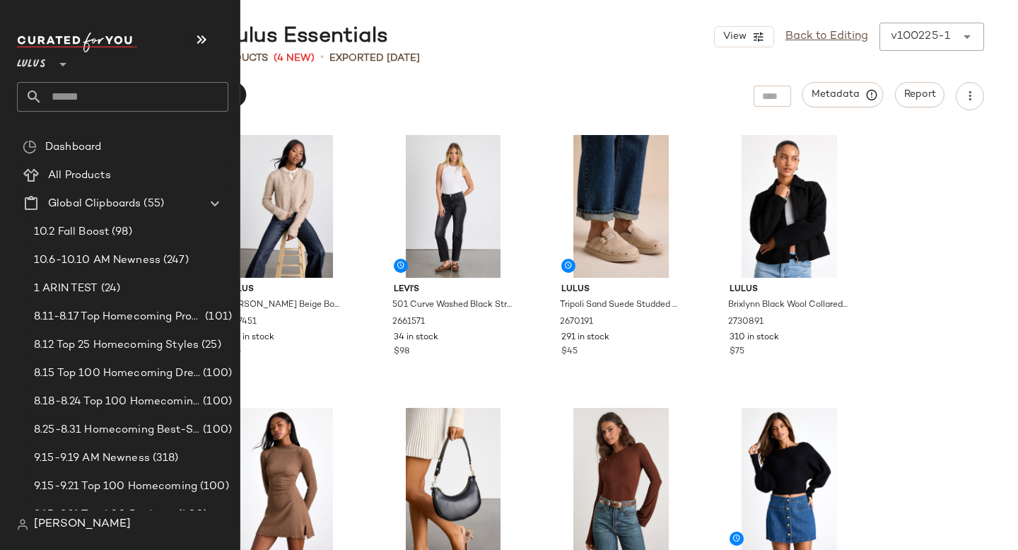
click at [62, 95] on input "text" at bounding box center [135, 97] width 186 height 30
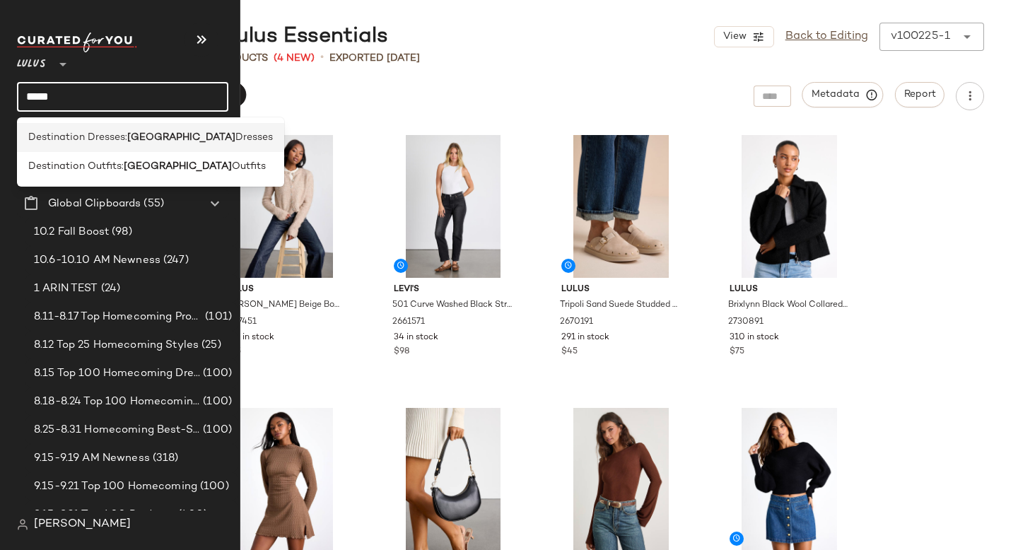
type input "*****"
click at [44, 143] on span "Destination Dresses:" at bounding box center [77, 137] width 99 height 15
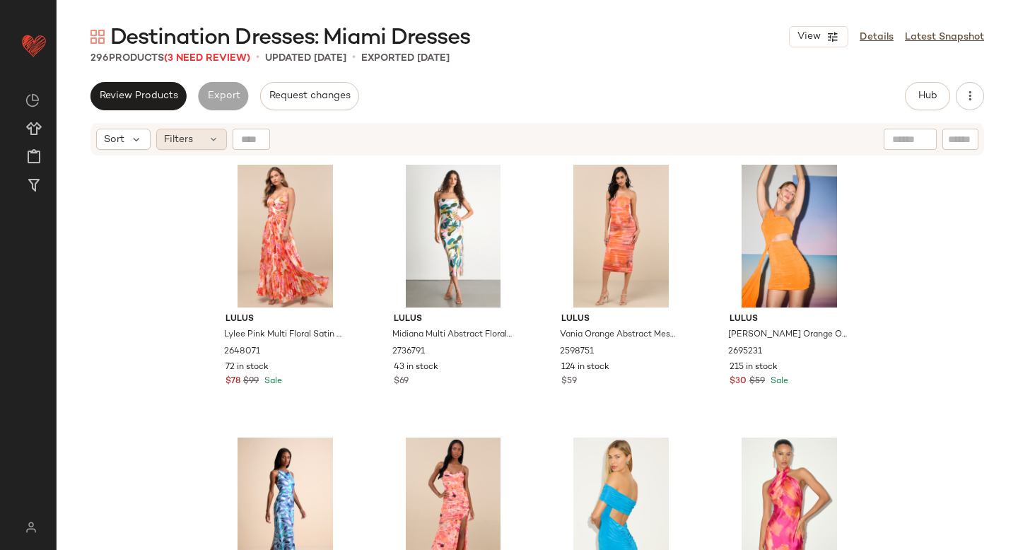
click at [196, 138] on div "Filters" at bounding box center [191, 139] width 71 height 21
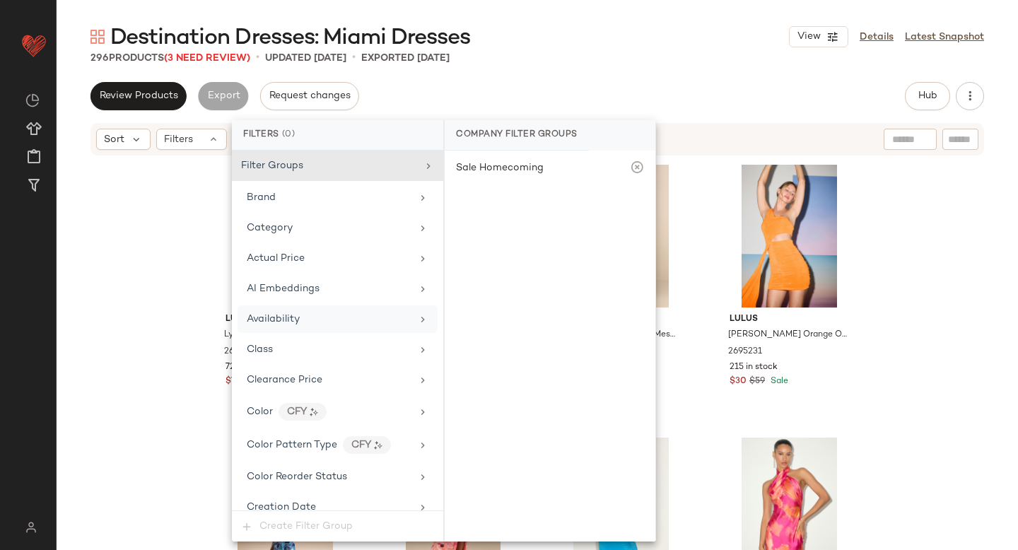
click at [293, 313] on div "Availability" at bounding box center [273, 319] width 53 height 15
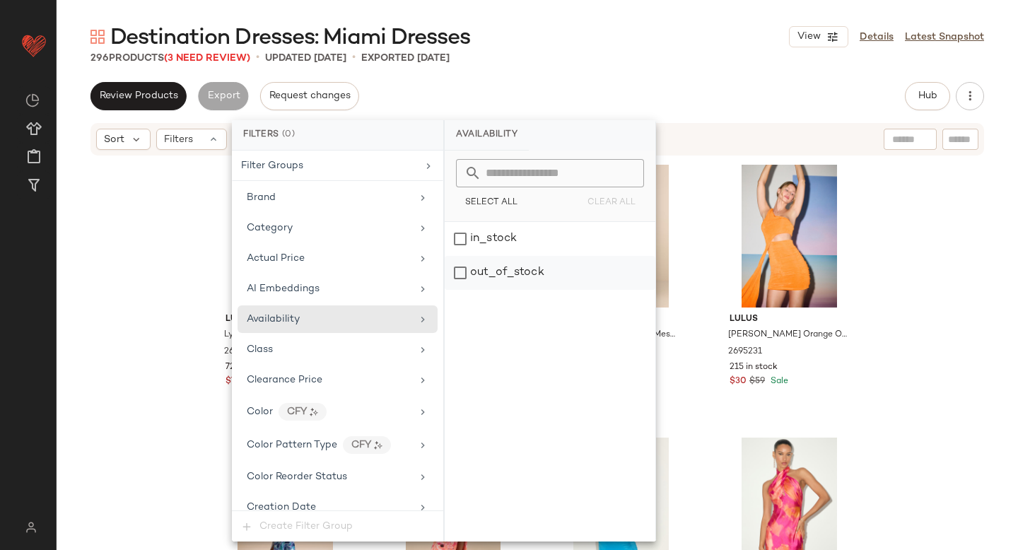
click at [473, 272] on div "out_of_stock" at bounding box center [550, 273] width 211 height 34
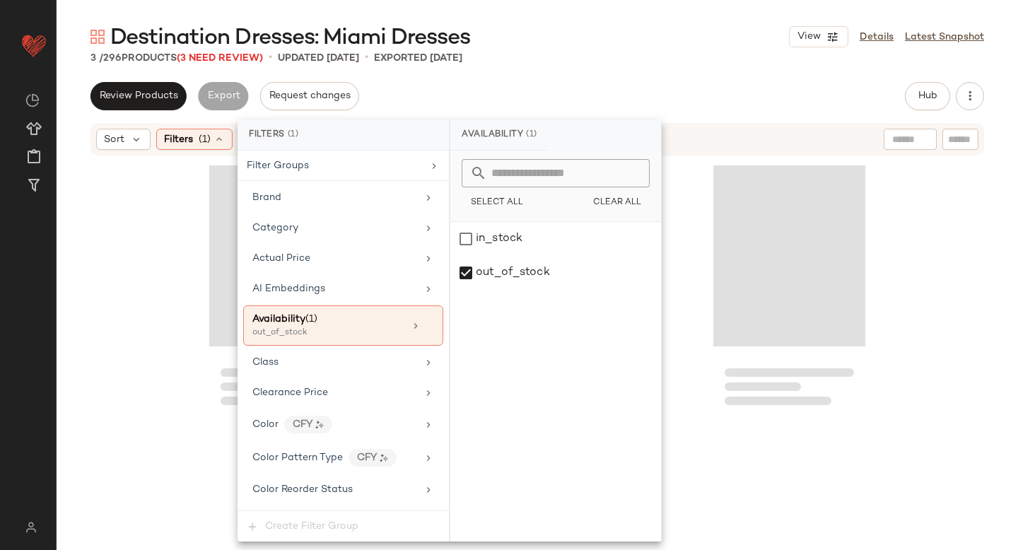
click at [664, 75] on div "Destination Dresses: Miami Dresses View Details Latest Snapshot 3 / 296 Product…" at bounding box center [538, 287] width 962 height 528
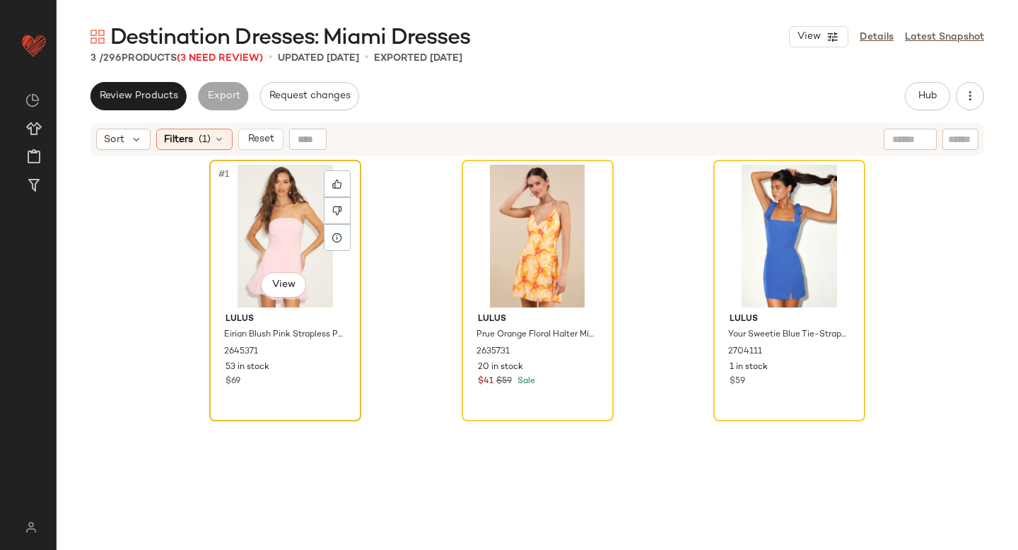
click at [257, 212] on div "#1 View" at bounding box center [285, 236] width 142 height 143
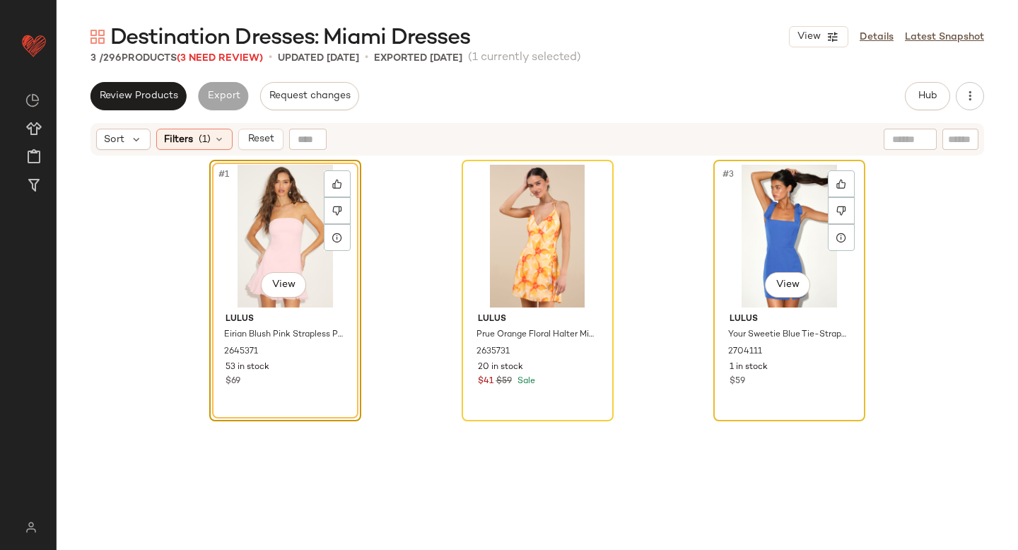
click at [746, 206] on div "#3 View" at bounding box center [790, 236] width 142 height 143
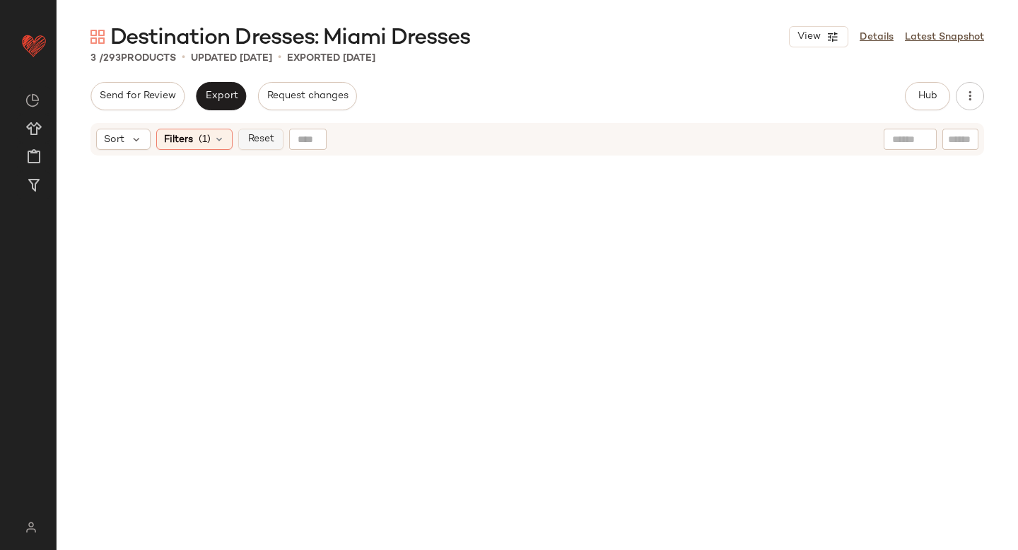
click at [253, 139] on span "Reset" at bounding box center [260, 139] width 27 height 11
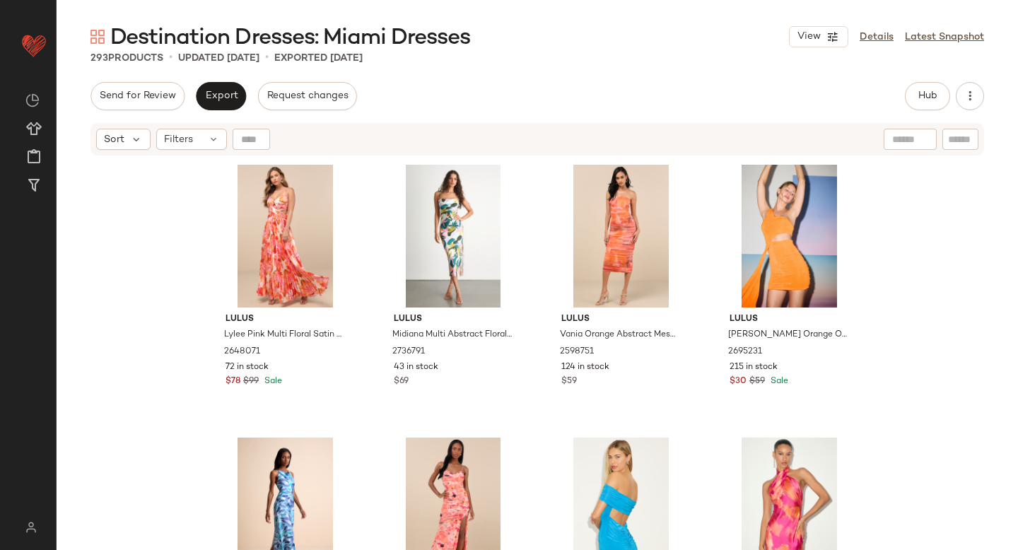
click at [383, 119] on div "Send for Review Export Request changes Hub Send for Review External Review Inte…" at bounding box center [538, 316] width 962 height 468
